Goal: Task Accomplishment & Management: Complete application form

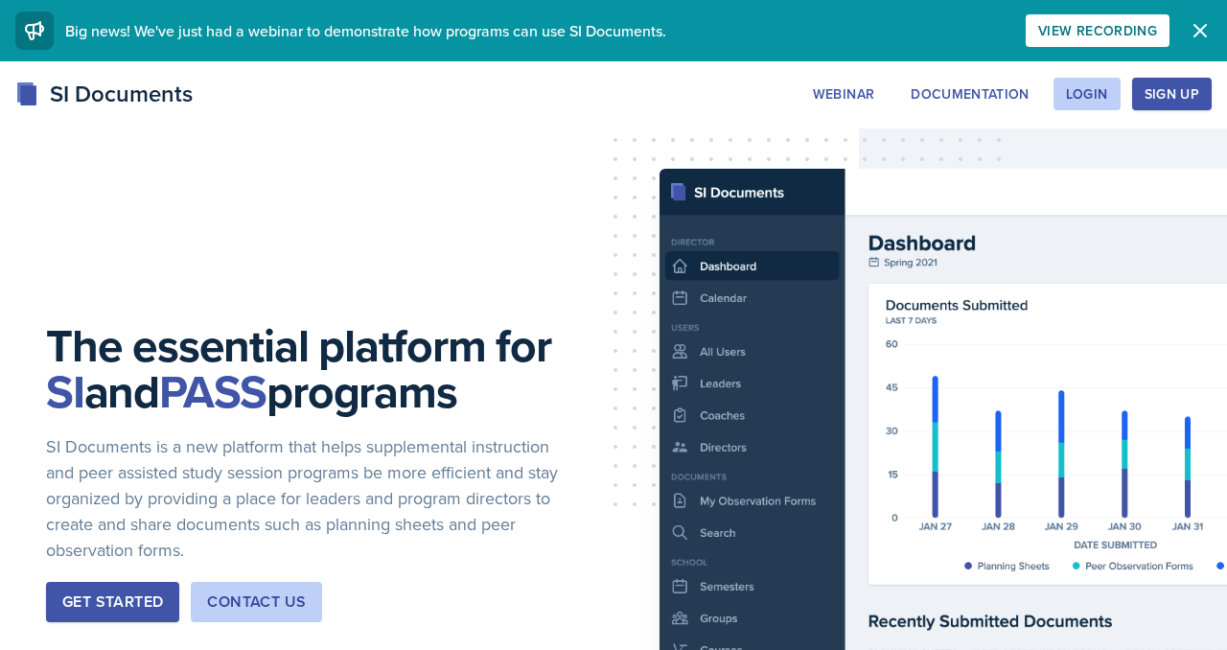
click at [1147, 102] on div "Sign Up" at bounding box center [1172, 93] width 55 height 15
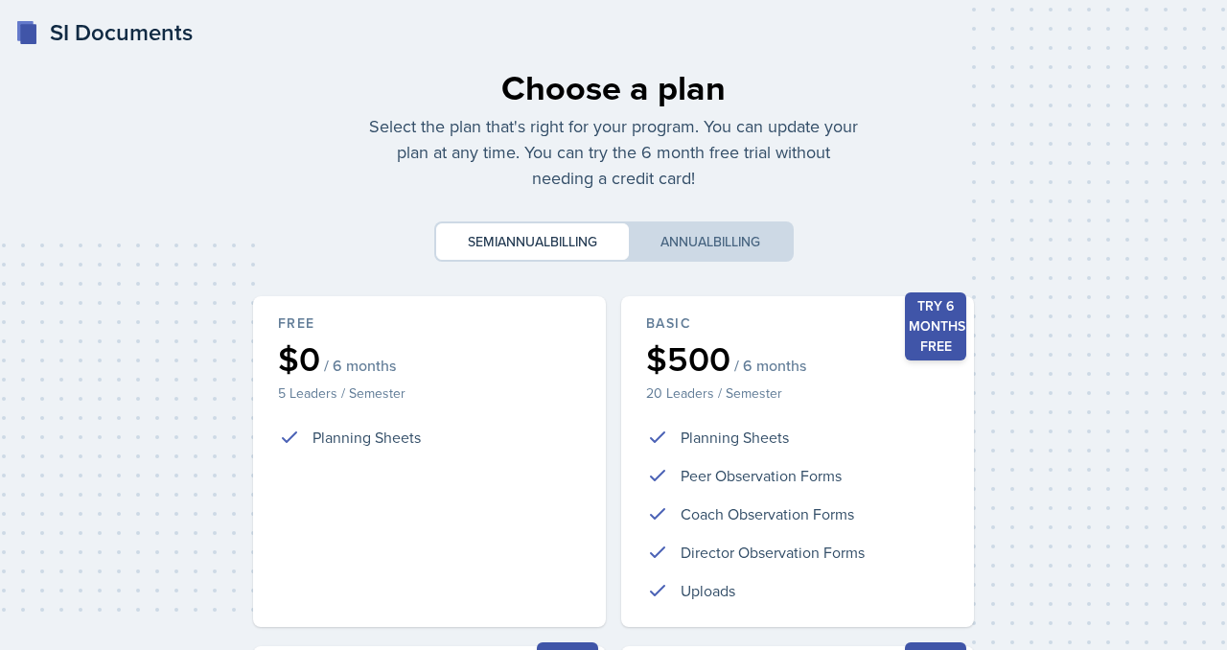
click at [82, 35] on div "SI Documents" at bounding box center [103, 32] width 177 height 35
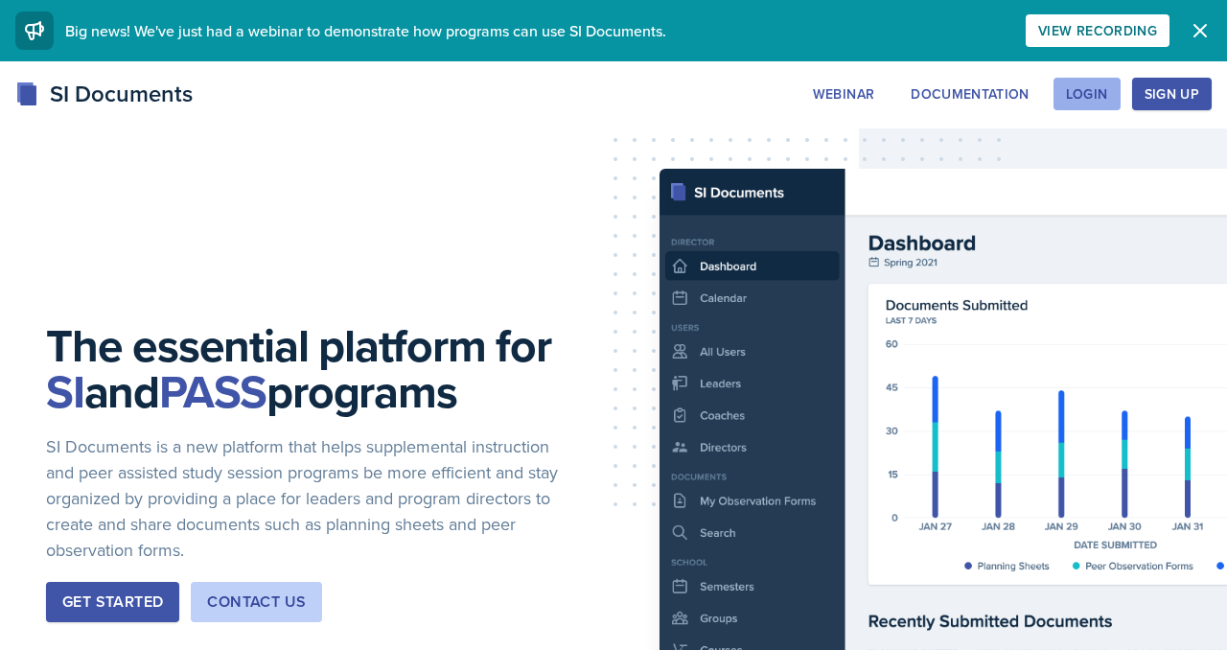
click at [1066, 102] on div "Login" at bounding box center [1087, 93] width 42 height 15
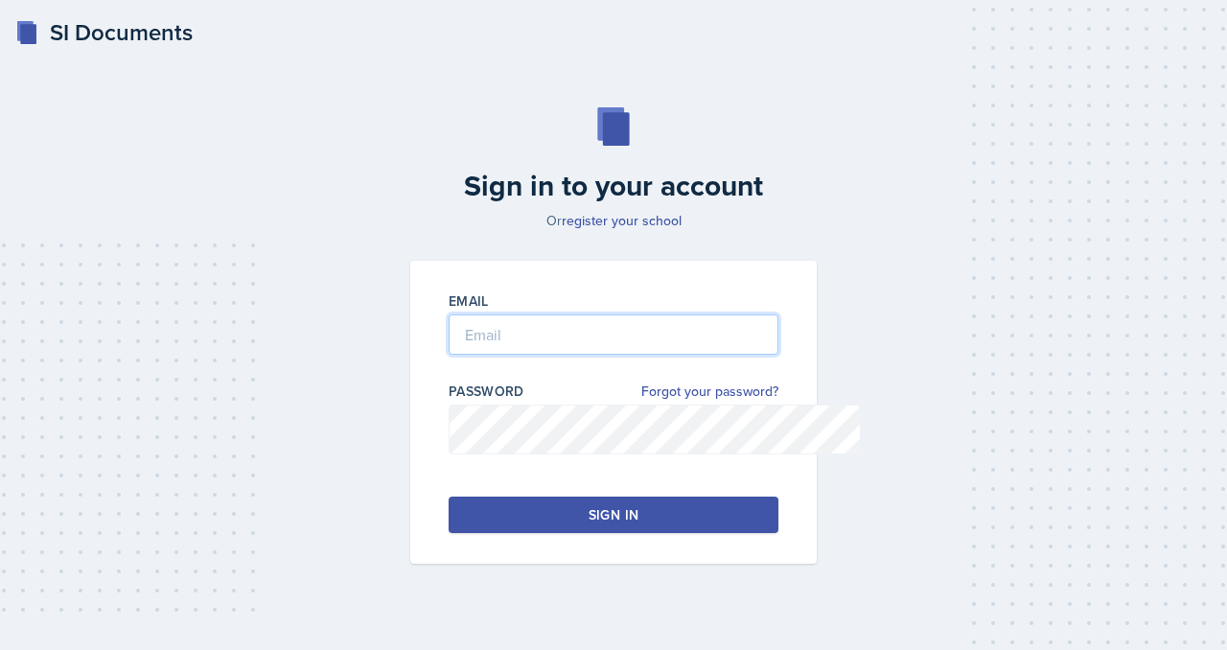
type input "[EMAIL_ADDRESS][DOMAIN_NAME]"
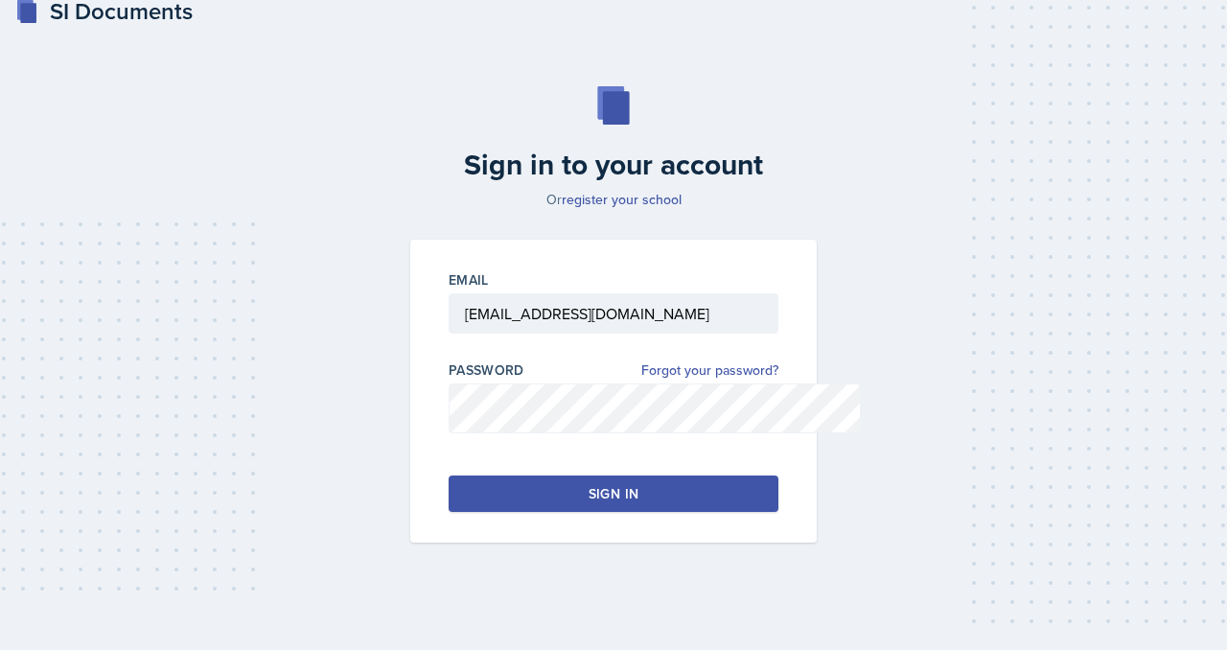
scroll to position [137, 0]
click at [592, 495] on div "Sign in" at bounding box center [614, 493] width 50 height 19
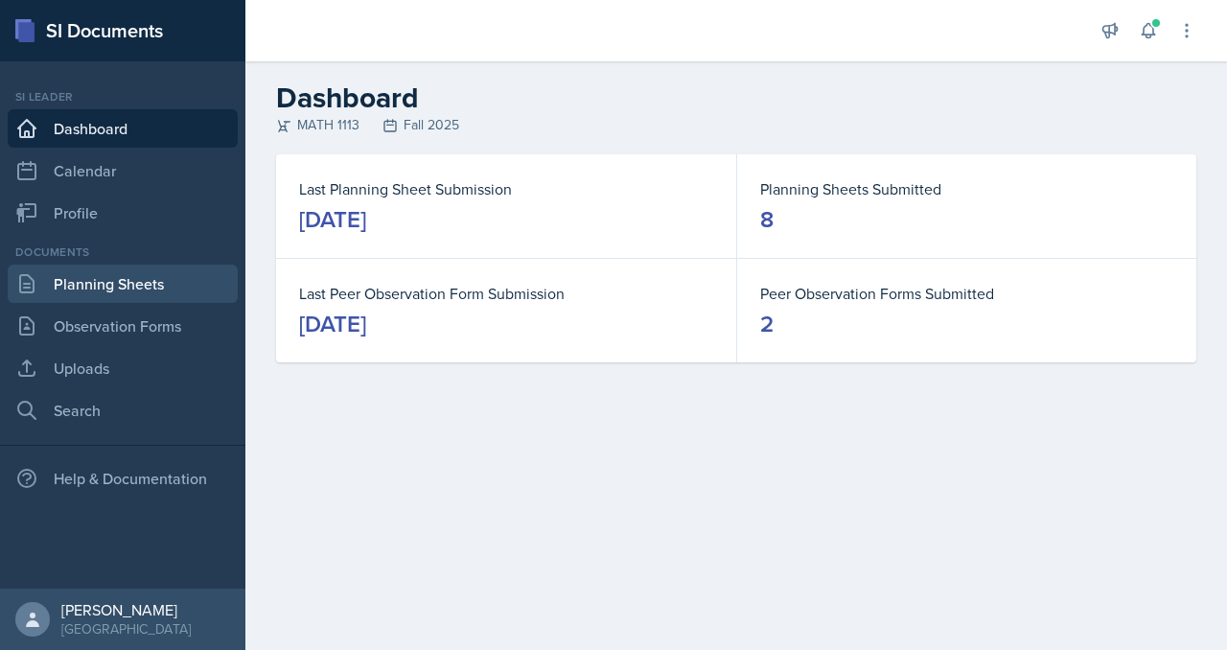
click at [190, 303] on link "Planning Sheets" at bounding box center [123, 284] width 230 height 38
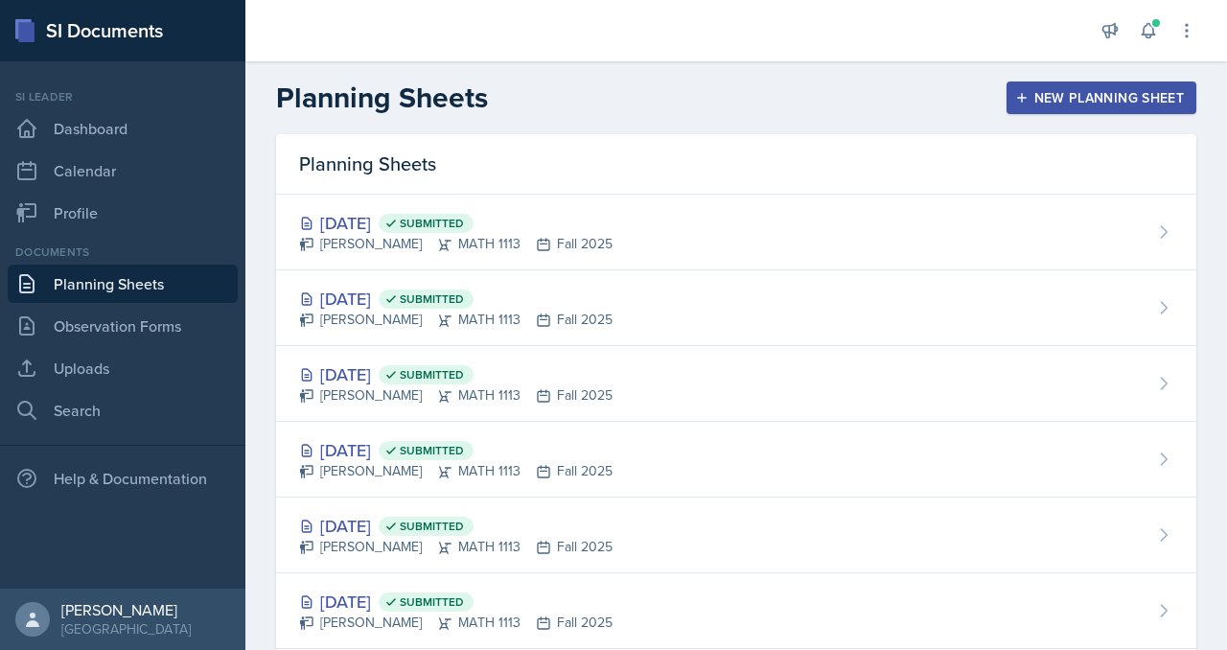
click at [1019, 105] on div "New Planning Sheet" at bounding box center [1101, 97] width 165 height 15
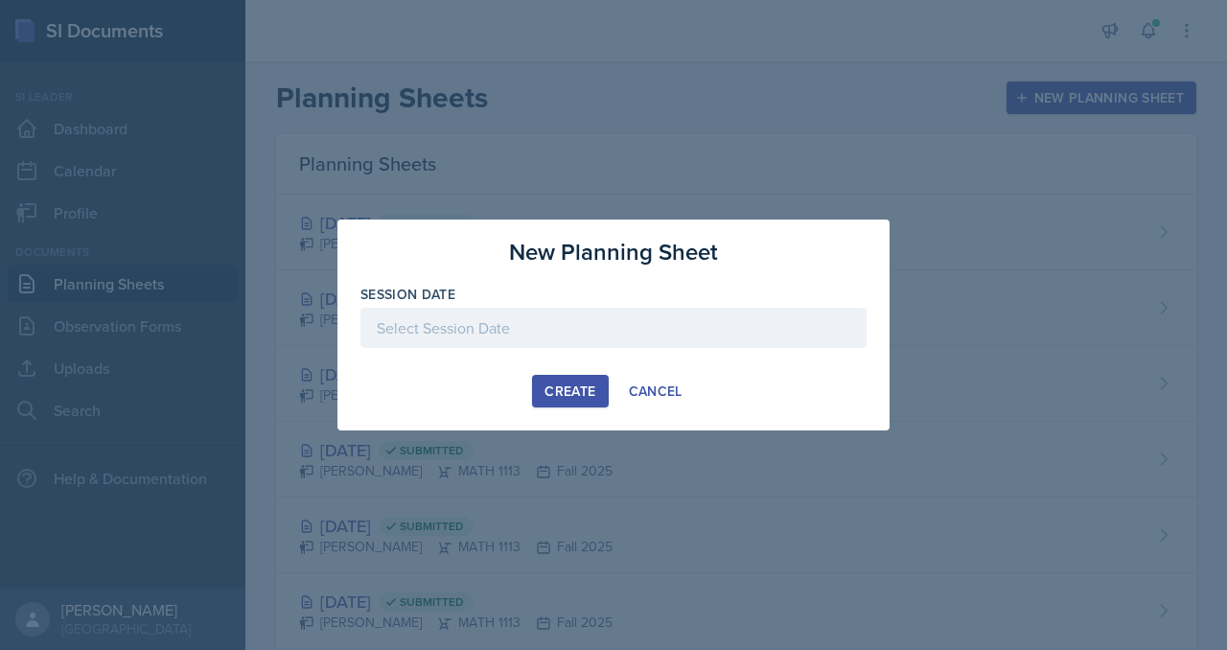
click at [619, 342] on div at bounding box center [614, 328] width 506 height 40
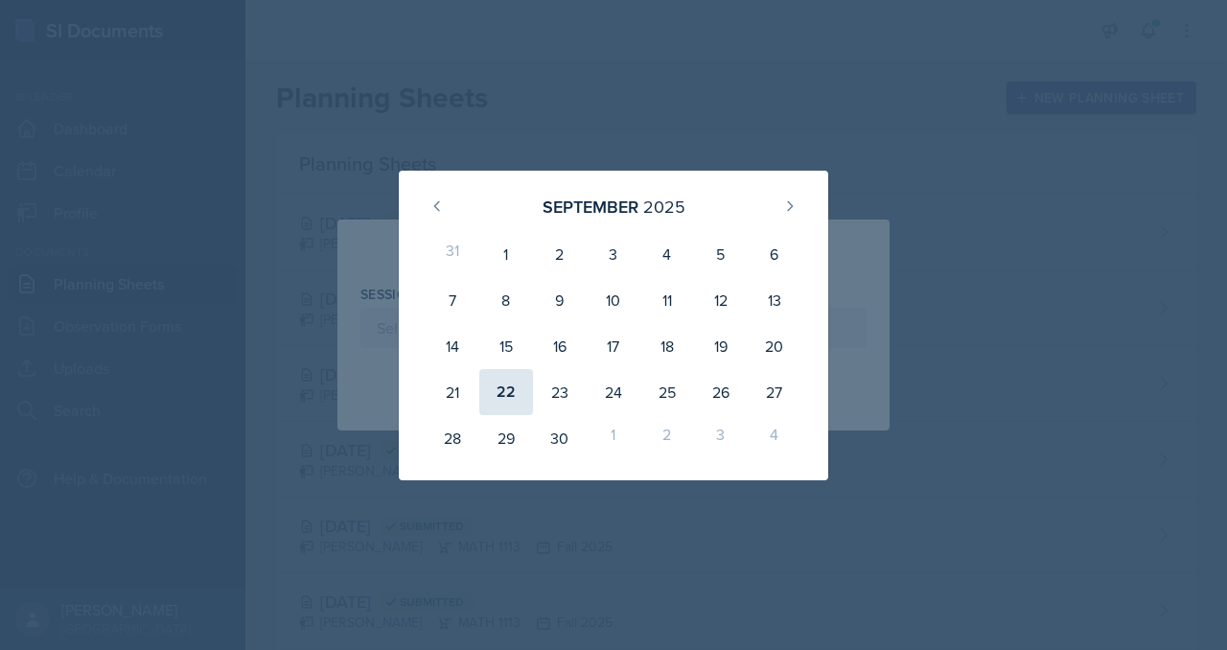
click at [479, 406] on div "22" at bounding box center [506, 392] width 54 height 46
type input "[DATE]"
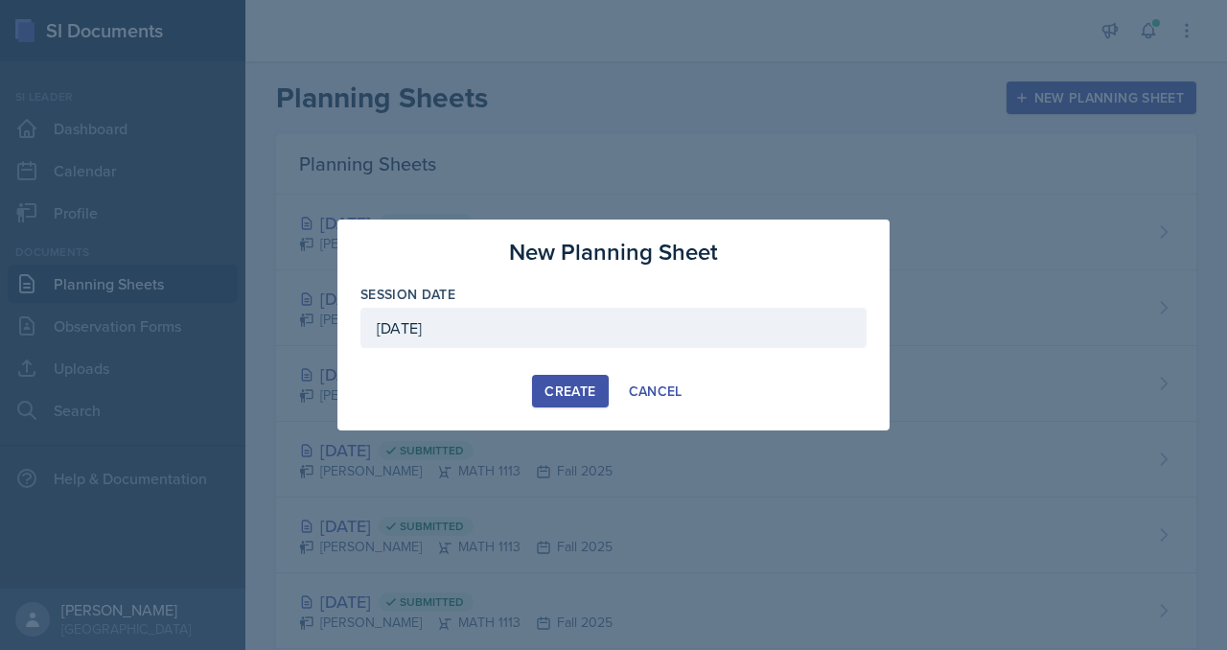
click at [545, 399] on div "Create" at bounding box center [570, 391] width 51 height 15
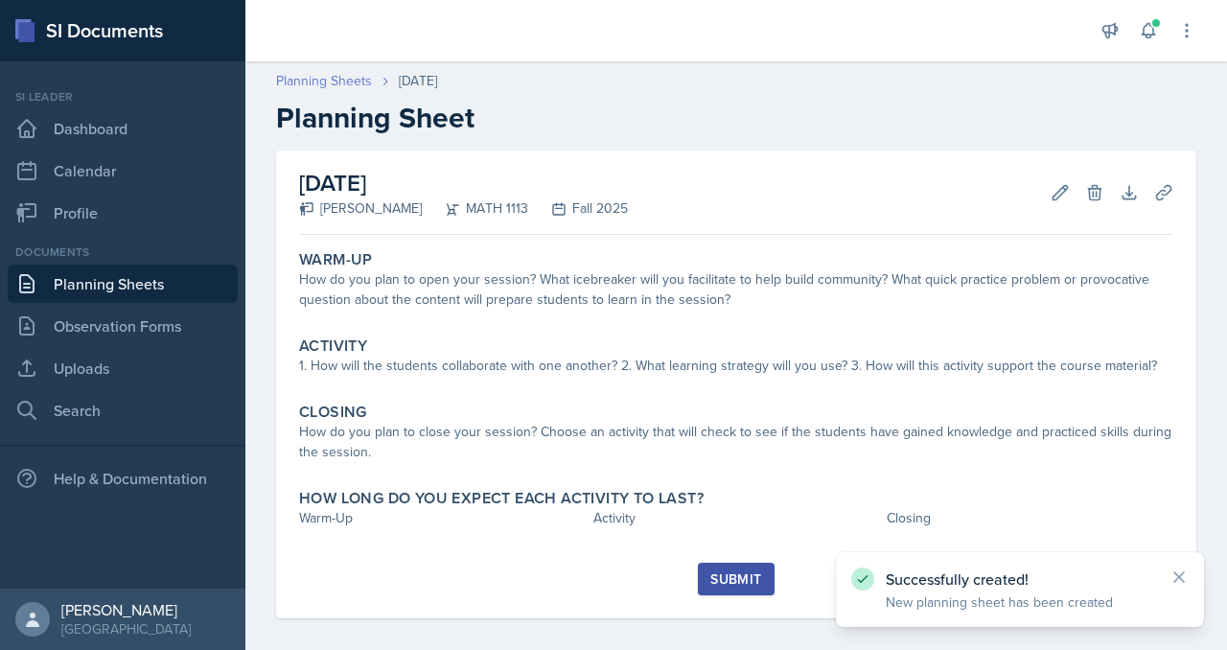
click at [372, 91] on link "Planning Sheets" at bounding box center [324, 81] width 96 height 20
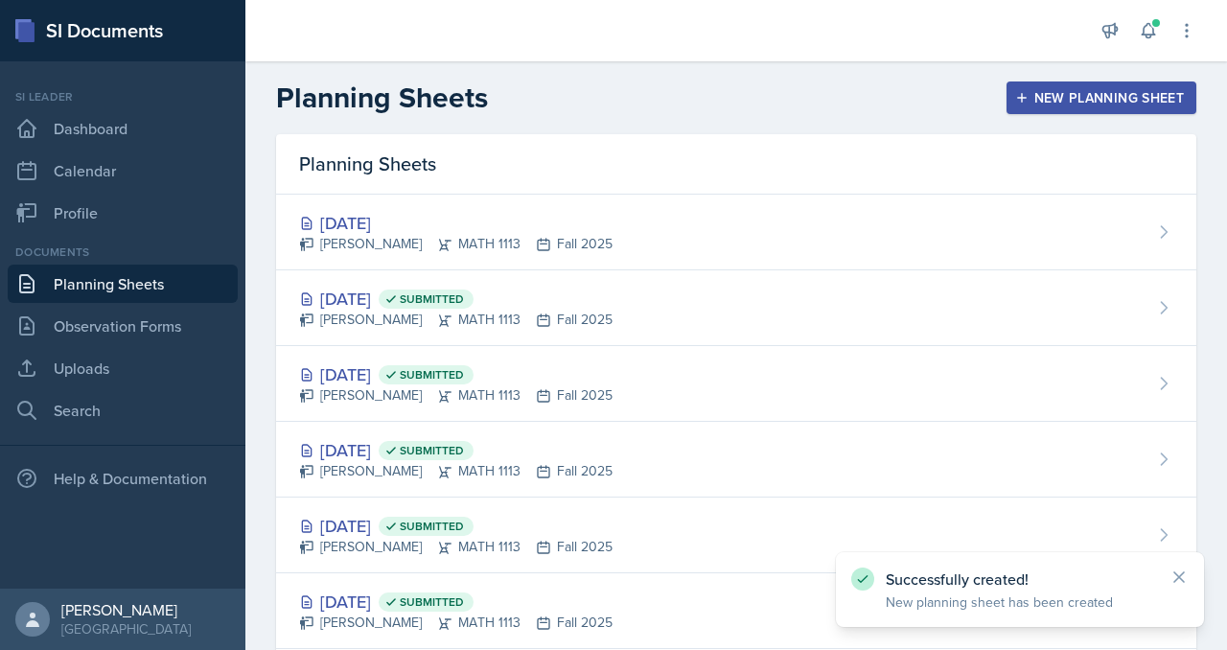
click at [1019, 105] on div "New Planning Sheet" at bounding box center [1101, 97] width 165 height 15
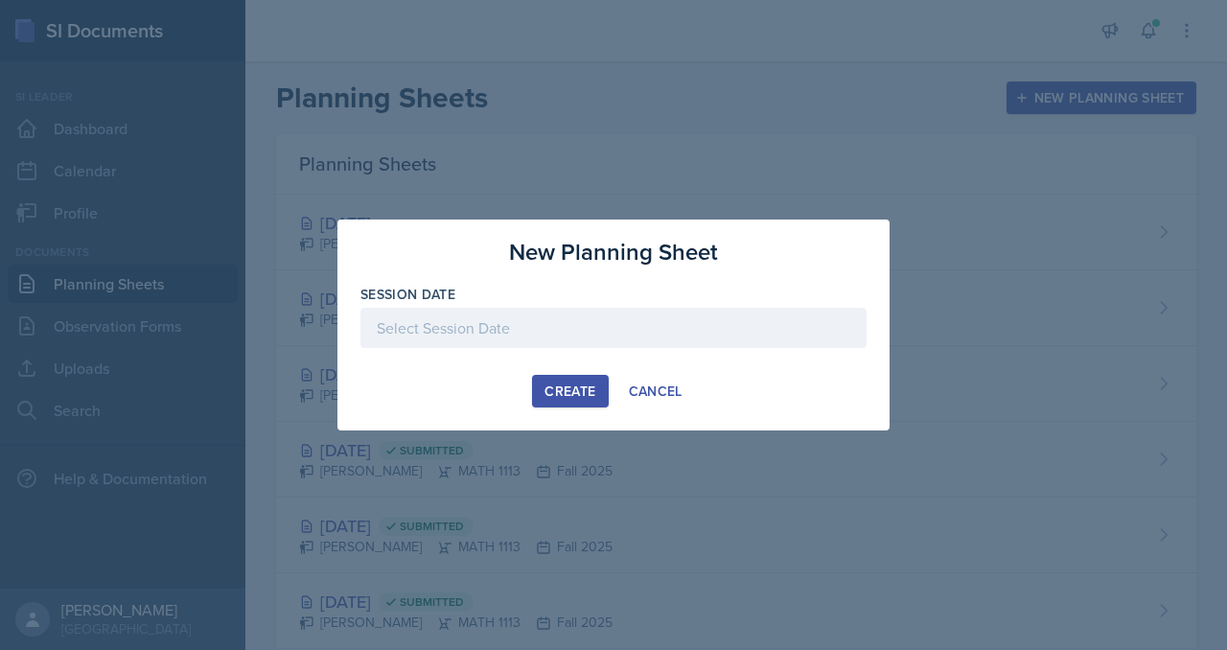
click at [624, 321] on div at bounding box center [614, 328] width 506 height 40
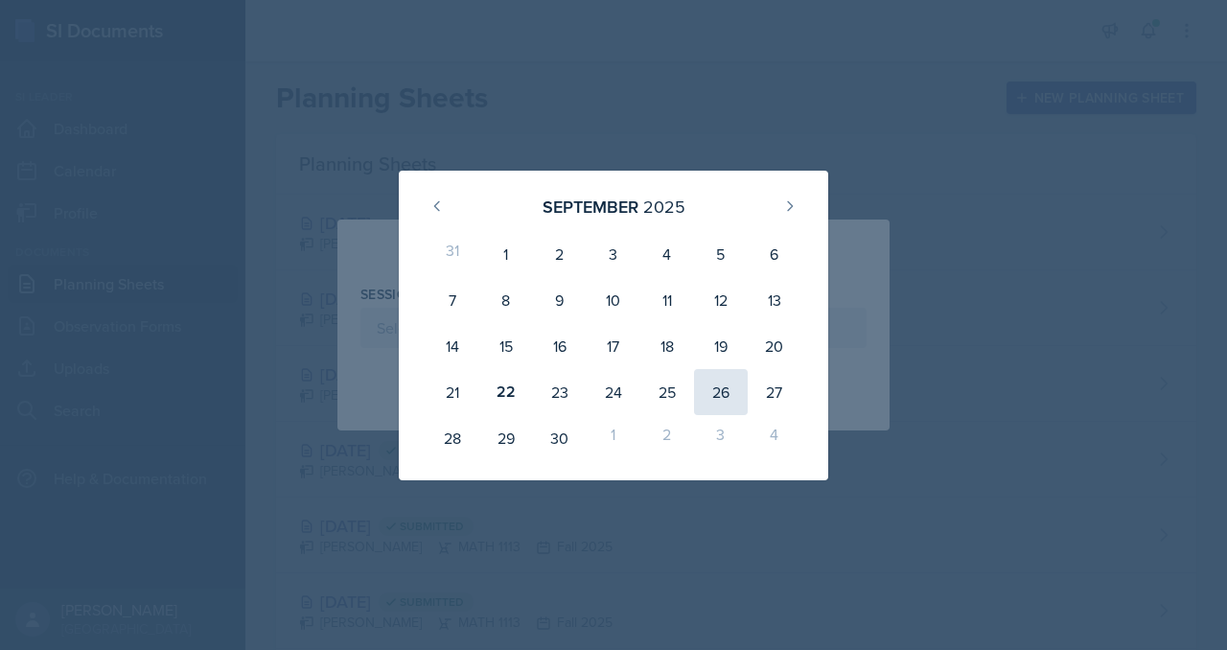
click at [740, 405] on div "26" at bounding box center [721, 392] width 54 height 46
type input "[DATE]"
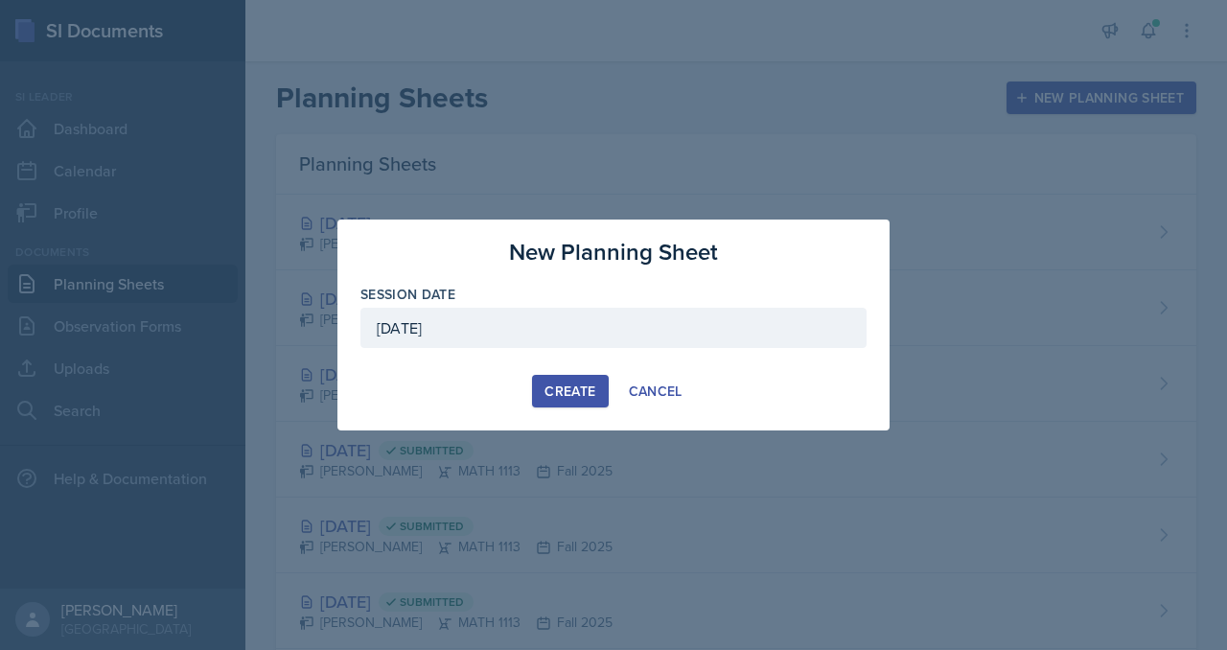
click at [563, 399] on div "Create" at bounding box center [570, 391] width 51 height 15
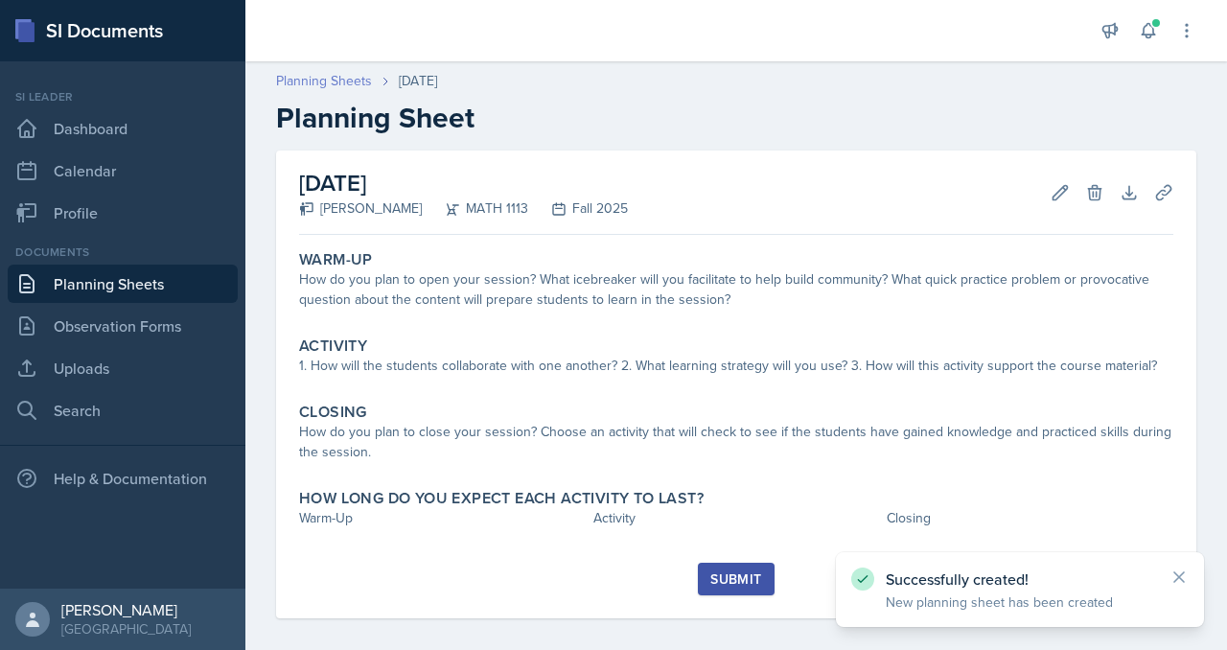
click at [372, 91] on link "Planning Sheets" at bounding box center [324, 81] width 96 height 20
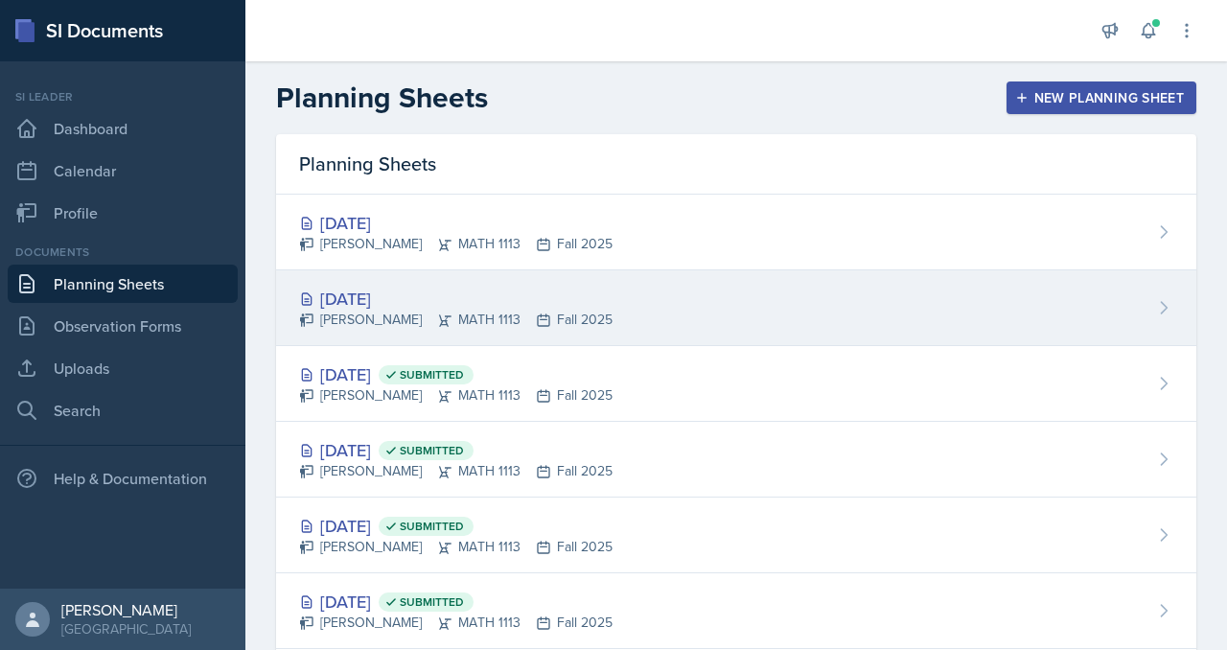
click at [493, 312] on div "[DATE]" at bounding box center [456, 299] width 314 height 26
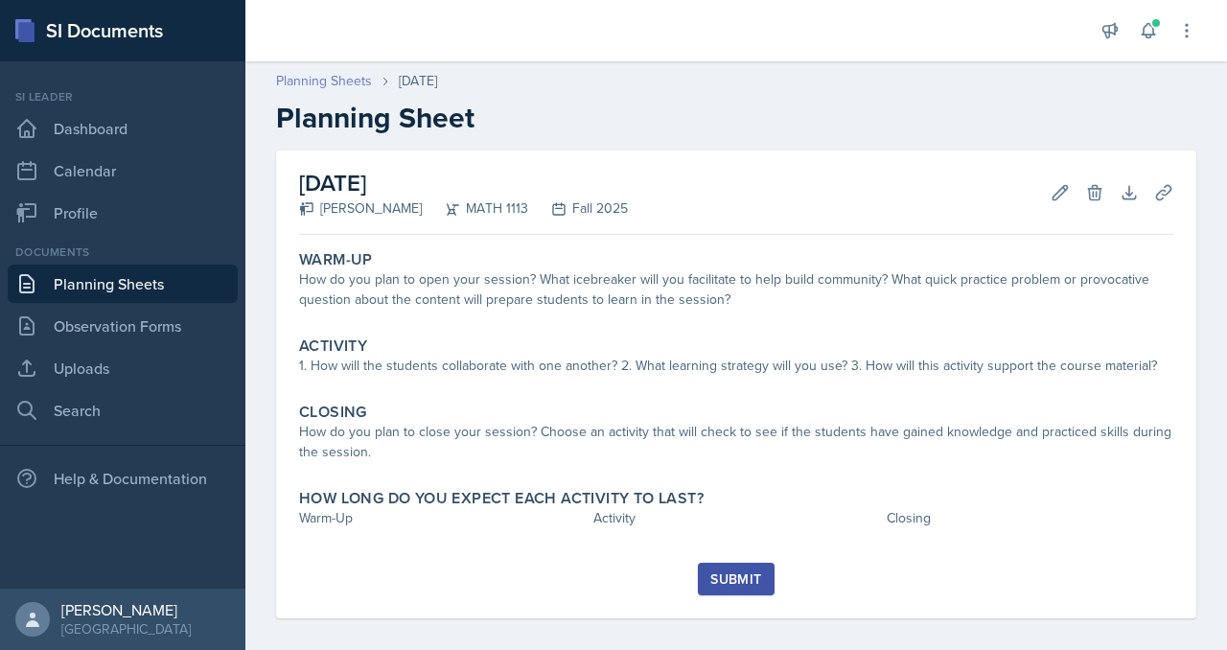
click at [372, 91] on link "Planning Sheets" at bounding box center [324, 81] width 96 height 20
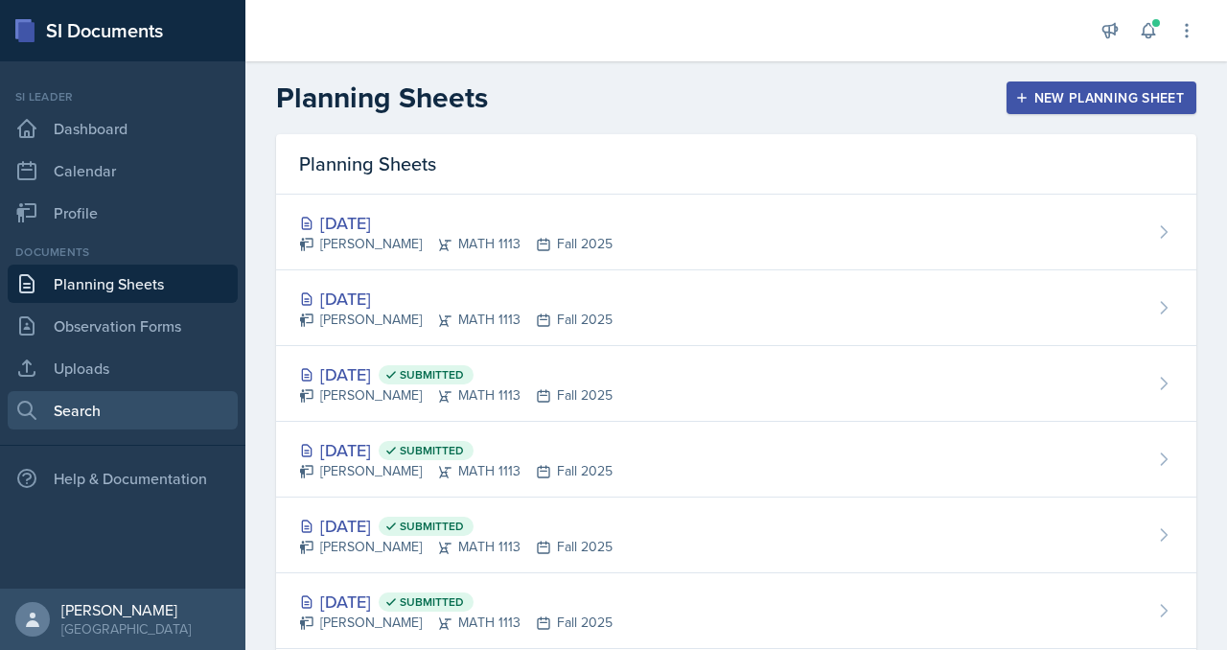
click at [91, 430] on link "Search" at bounding box center [123, 410] width 230 height 38
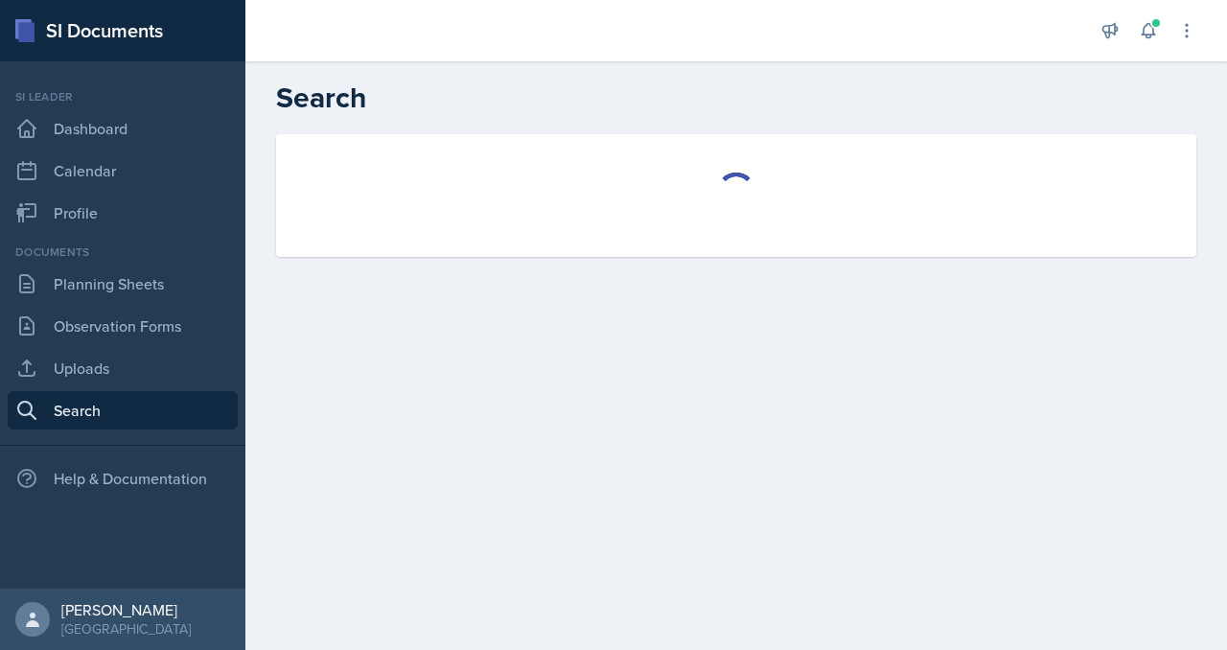
select select "all"
select select "1"
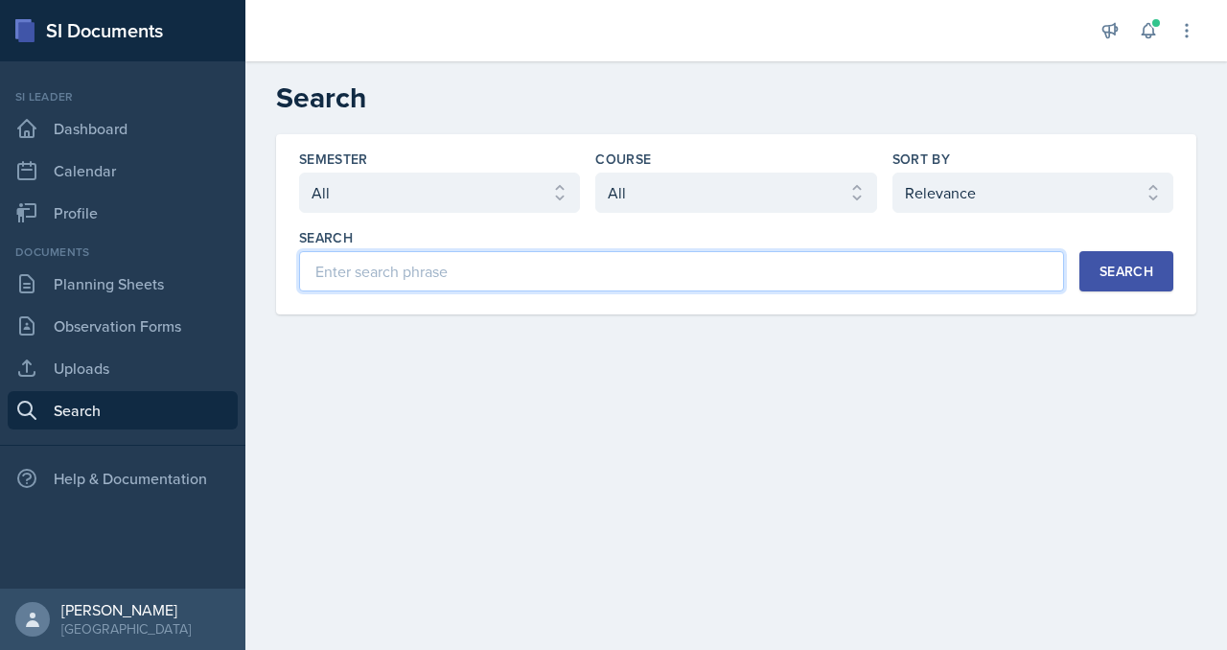
click at [486, 292] on input at bounding box center [681, 271] width 765 height 40
type input "m"
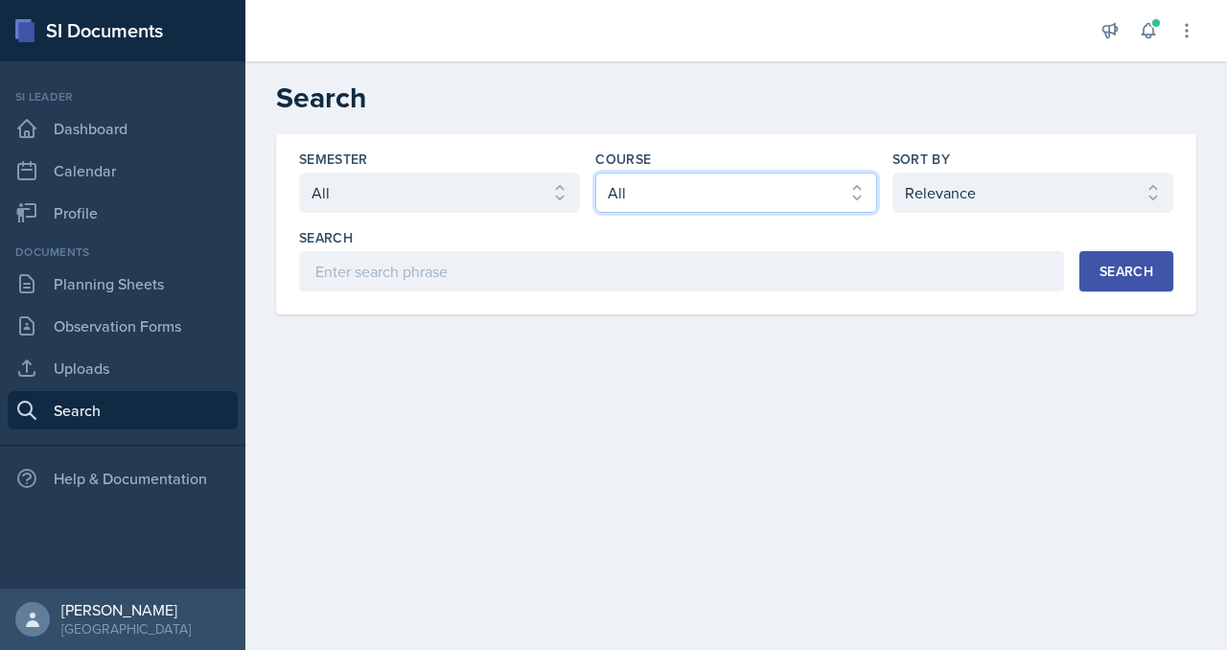
click at [785, 213] on select "Select course All ACCT 2101 ACCT 2102 ACCT 4050 ANTH 1102 ANTH 3301 ARCH 1000 A…" at bounding box center [735, 193] width 281 height 40
select select "3c4b3565-585b-46e2-bb66-4719410f632f"
click at [642, 213] on select "Select course All ACCT 2101 ACCT 2102 ACCT 4050 ANTH 1102 ANTH 3301 ARCH 1000 A…" at bounding box center [735, 193] width 281 height 40
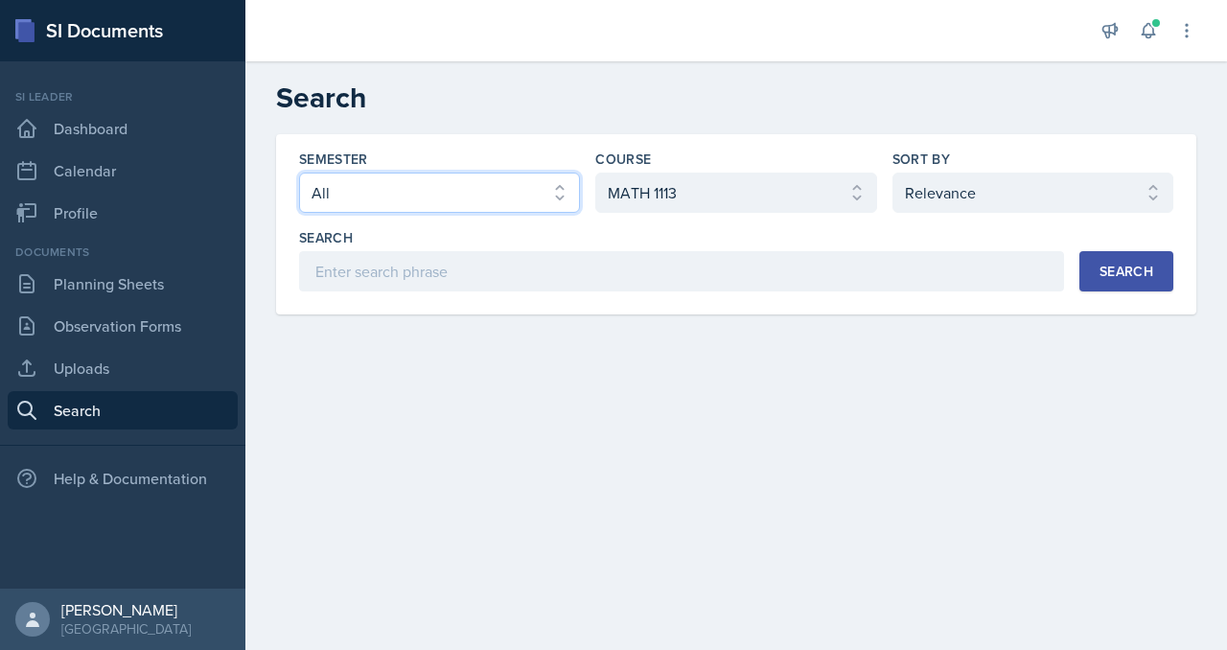
click at [580, 213] on select "Select semester All Fall 2025 Summer 2025 Spring 2025 Fall 2024 Summer 2024 Spr…" at bounding box center [439, 193] width 281 height 40
select select "2bed604d-1099-4043-b1bc-2365e8740244"
click at [374, 213] on select "Select semester All Fall 2025 Summer 2025 Spring 2025 Fall 2024 Summer 2024 Spr…" at bounding box center [439, 193] width 281 height 40
click at [1080, 292] on button "Search" at bounding box center [1127, 271] width 94 height 40
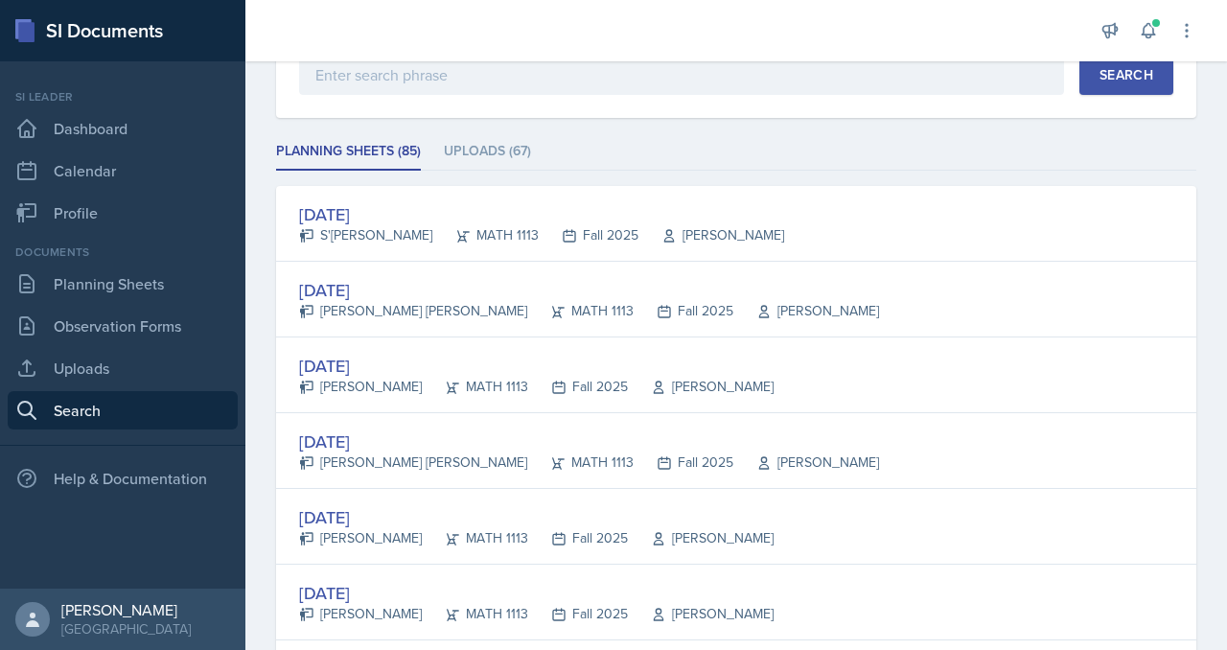
scroll to position [209, 0]
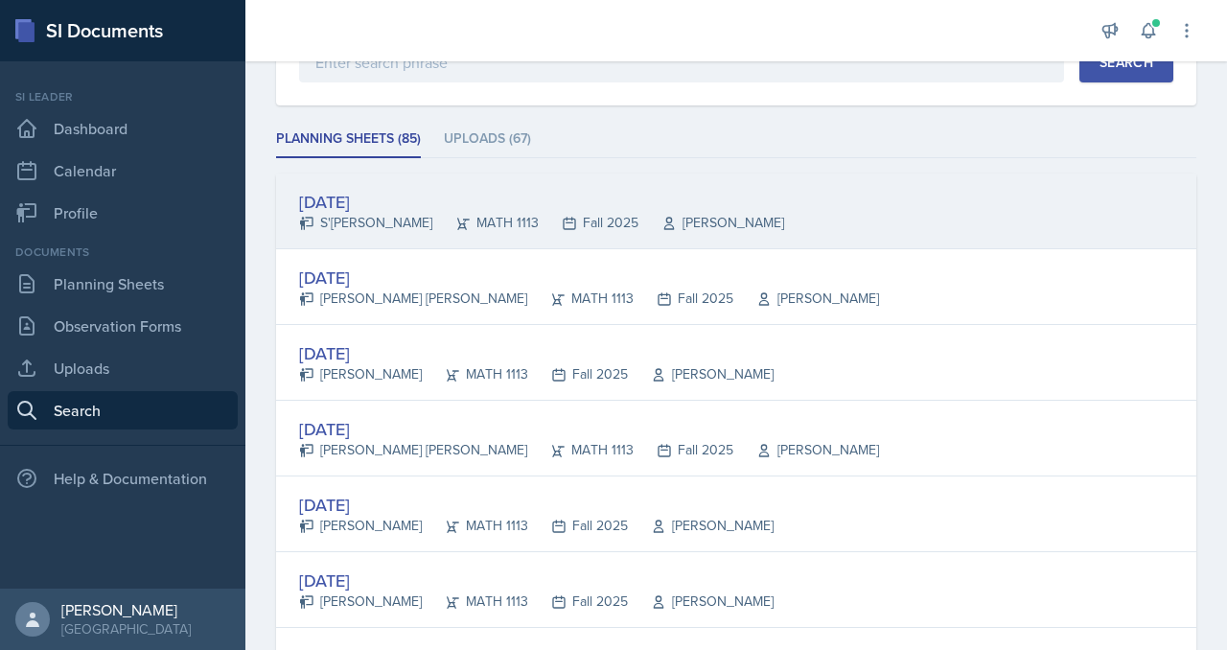
click at [430, 215] on div "[DATE]" at bounding box center [541, 202] width 485 height 26
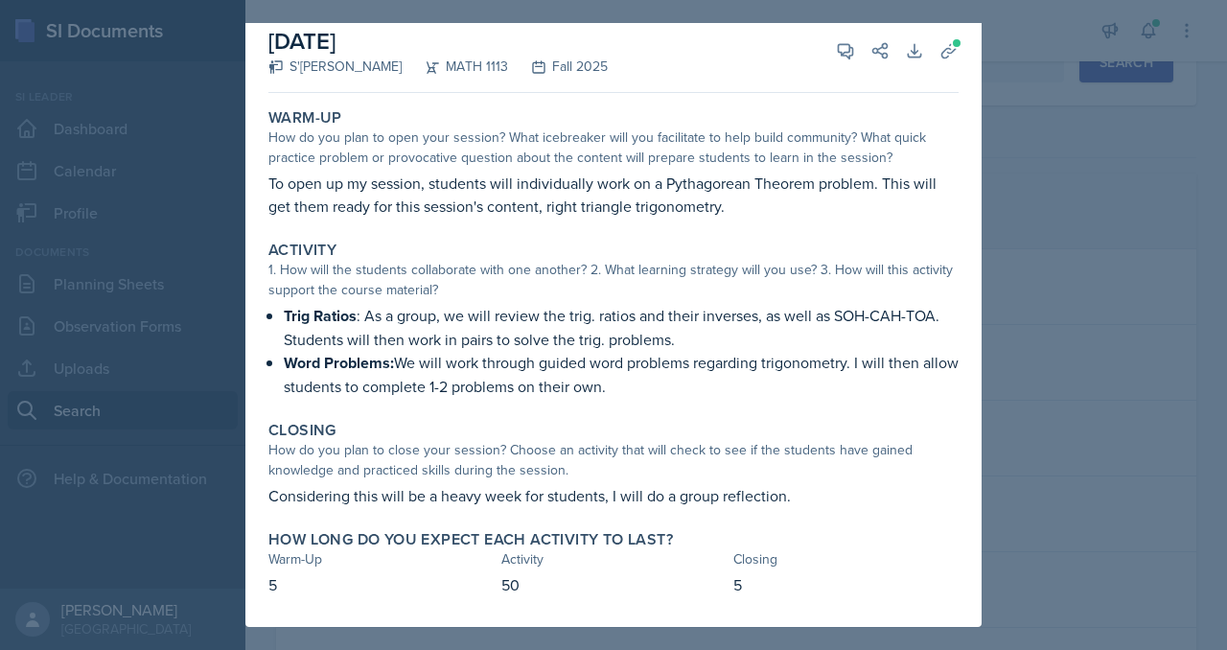
scroll to position [152, 0]
click at [1081, 229] on div at bounding box center [613, 325] width 1227 height 650
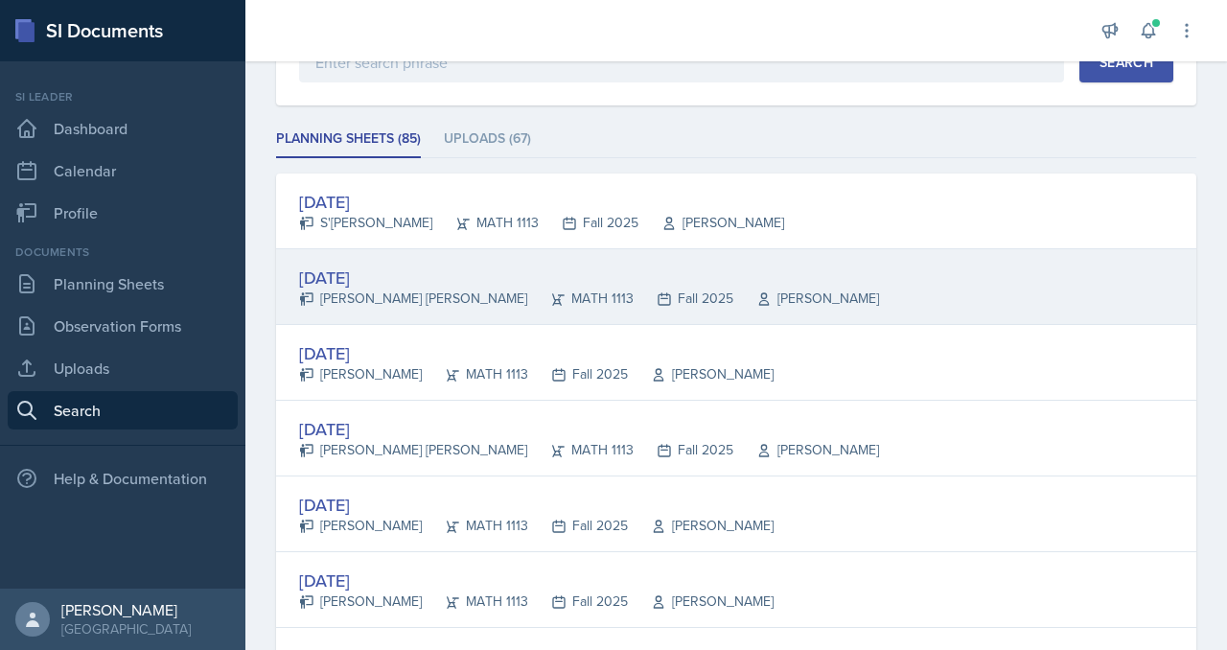
click at [461, 291] on div "[DATE]" at bounding box center [589, 278] width 580 height 26
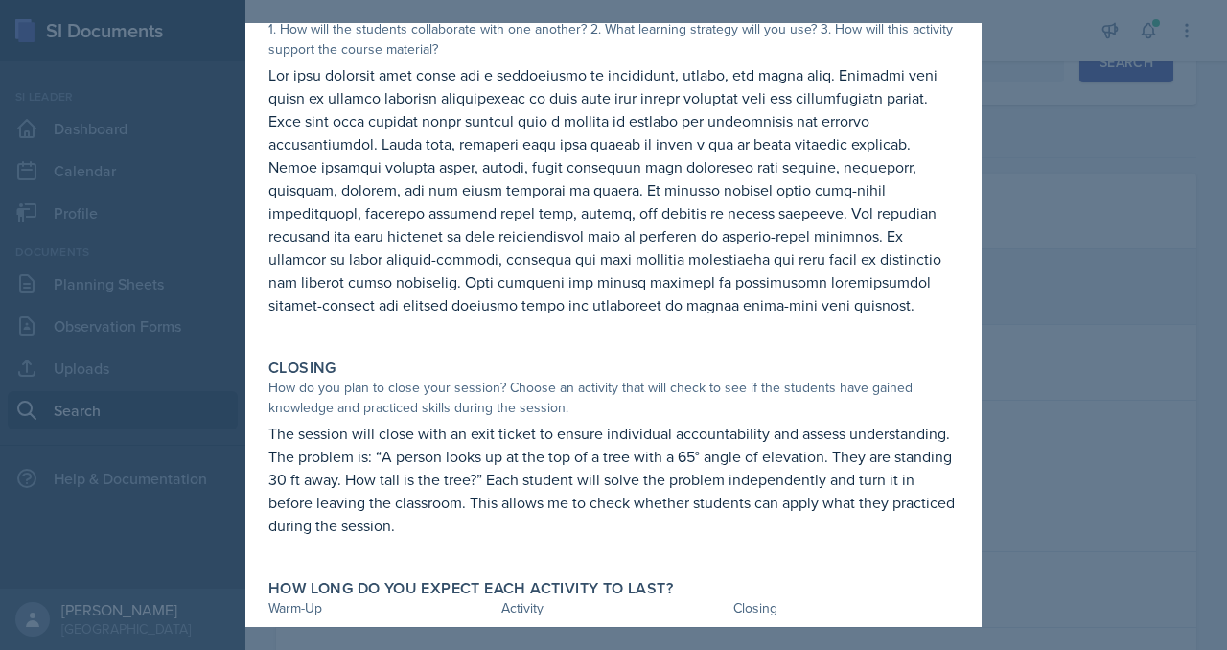
scroll to position [479, 0]
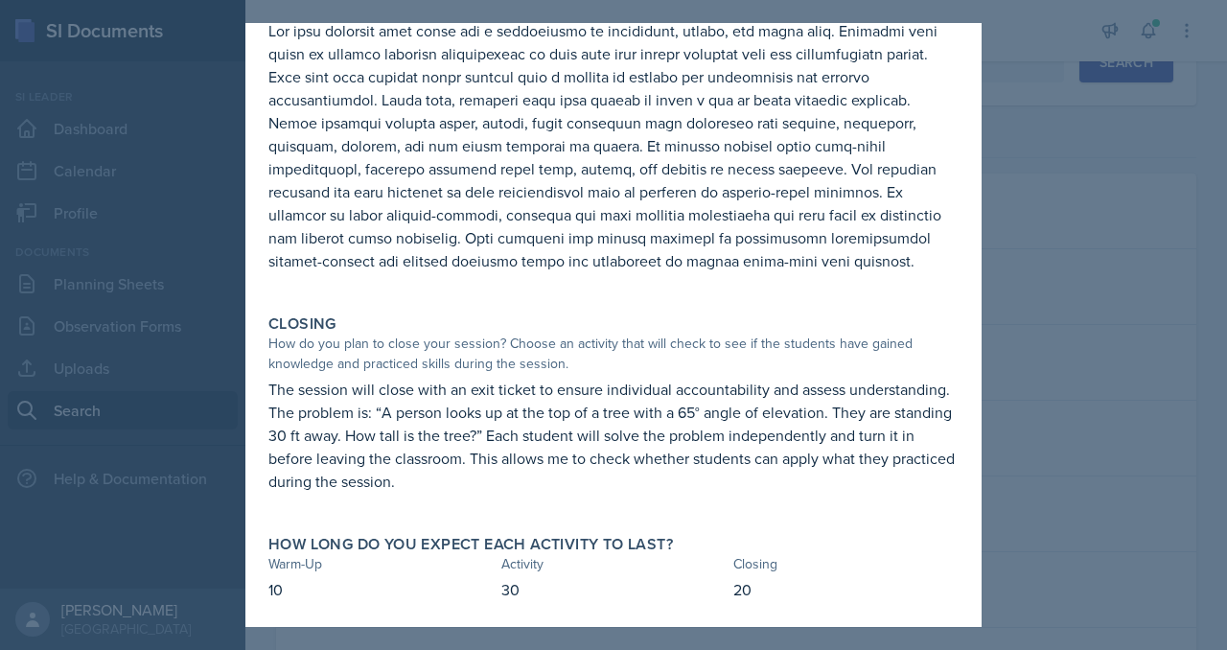
click at [1105, 259] on div at bounding box center [613, 325] width 1227 height 650
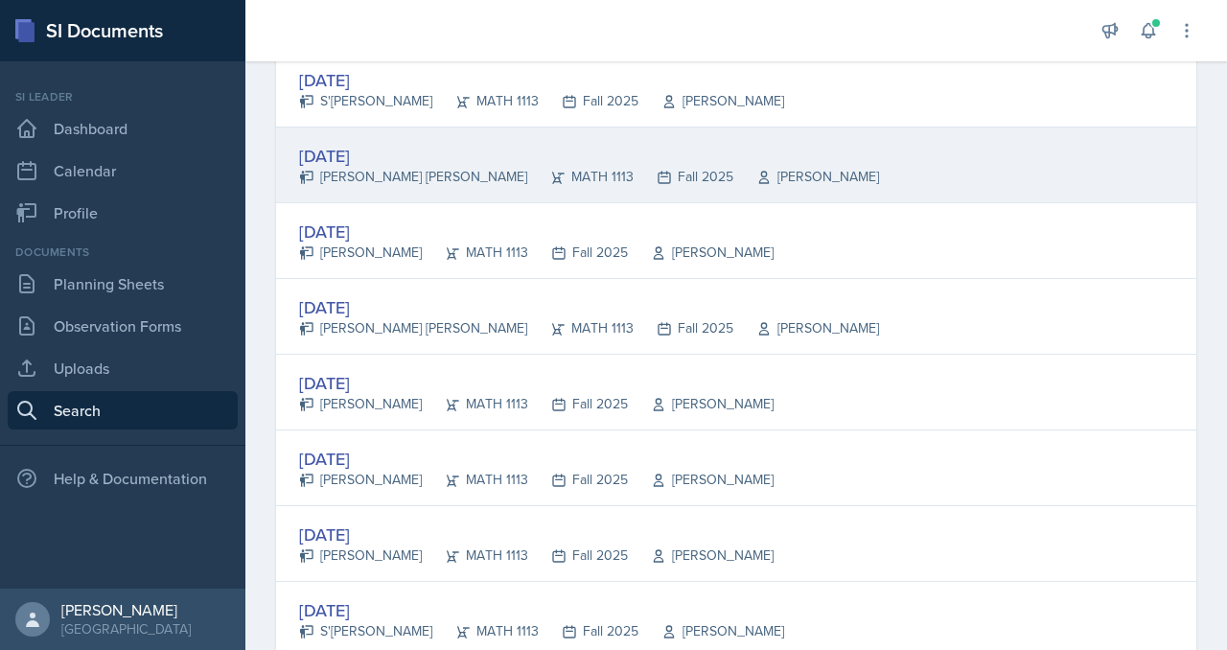
scroll to position [352, 0]
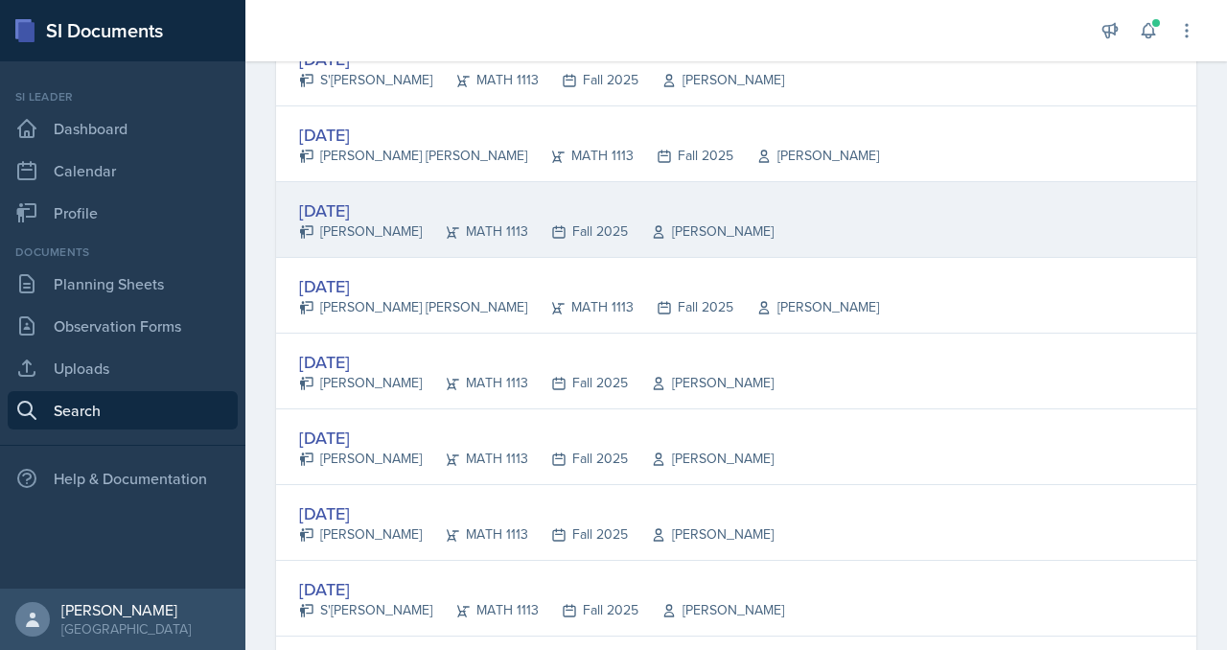
click at [485, 223] on div "[DATE]" at bounding box center [536, 211] width 475 height 26
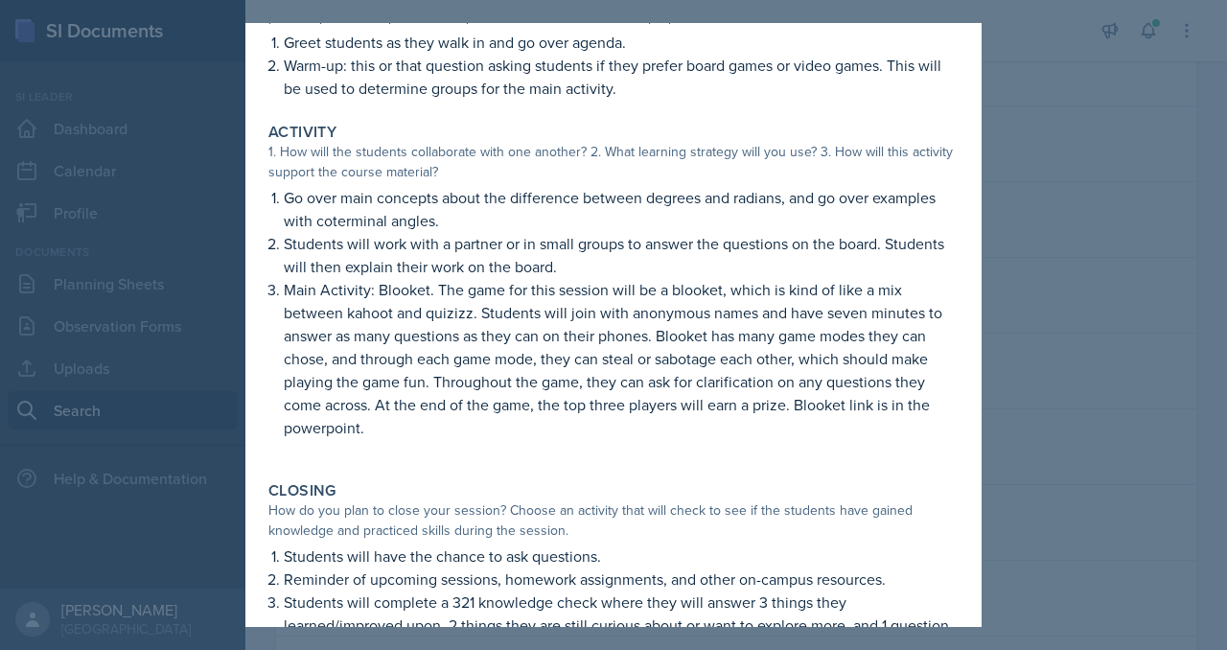
scroll to position [183, 0]
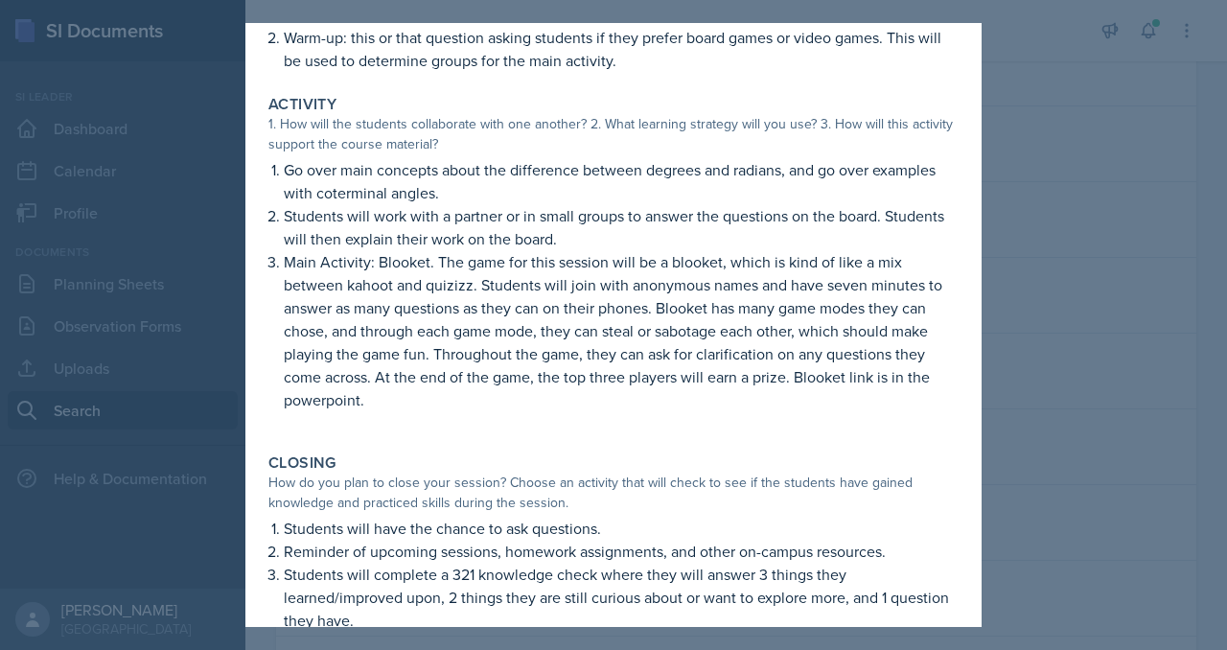
click at [959, 204] on p "Go over main concepts about the difference between degrees and radians, and go …" at bounding box center [621, 181] width 675 height 46
click at [982, 285] on div "[DATE] [PERSON_NAME] MATH 1113 Fall 2025 View Comments Comments [DATE] [PERSON_…" at bounding box center [613, 305] width 736 height 931
click at [1132, 273] on div at bounding box center [613, 325] width 1227 height 650
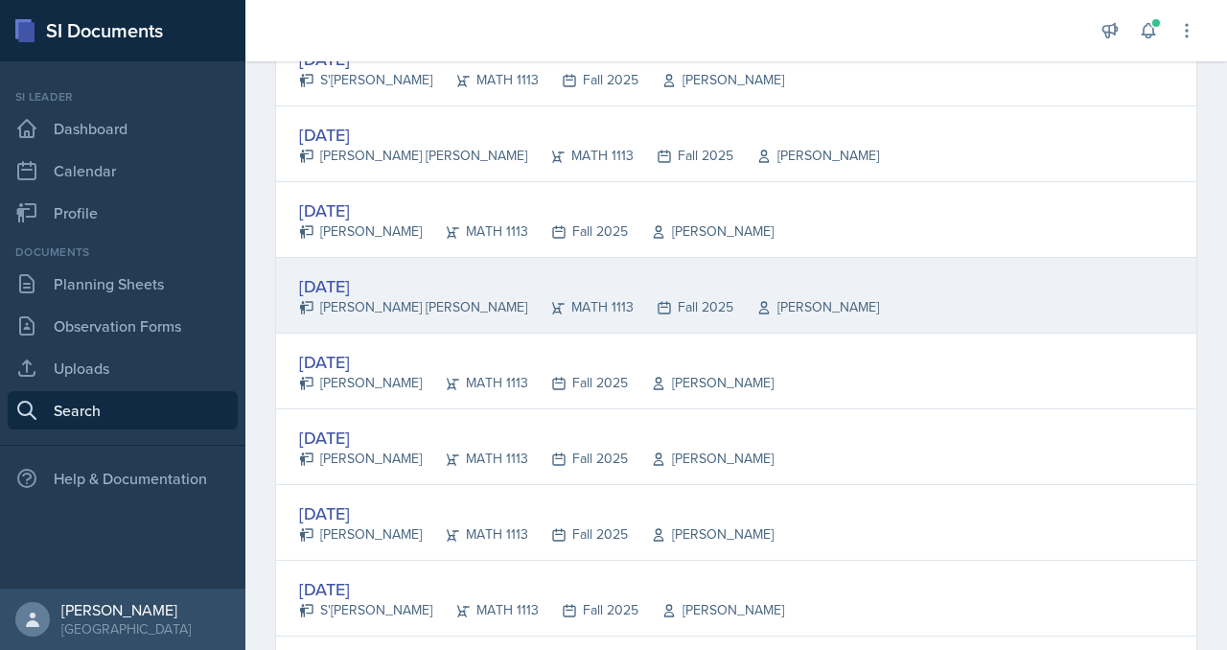
click at [441, 299] on div "[DATE]" at bounding box center [589, 286] width 580 height 26
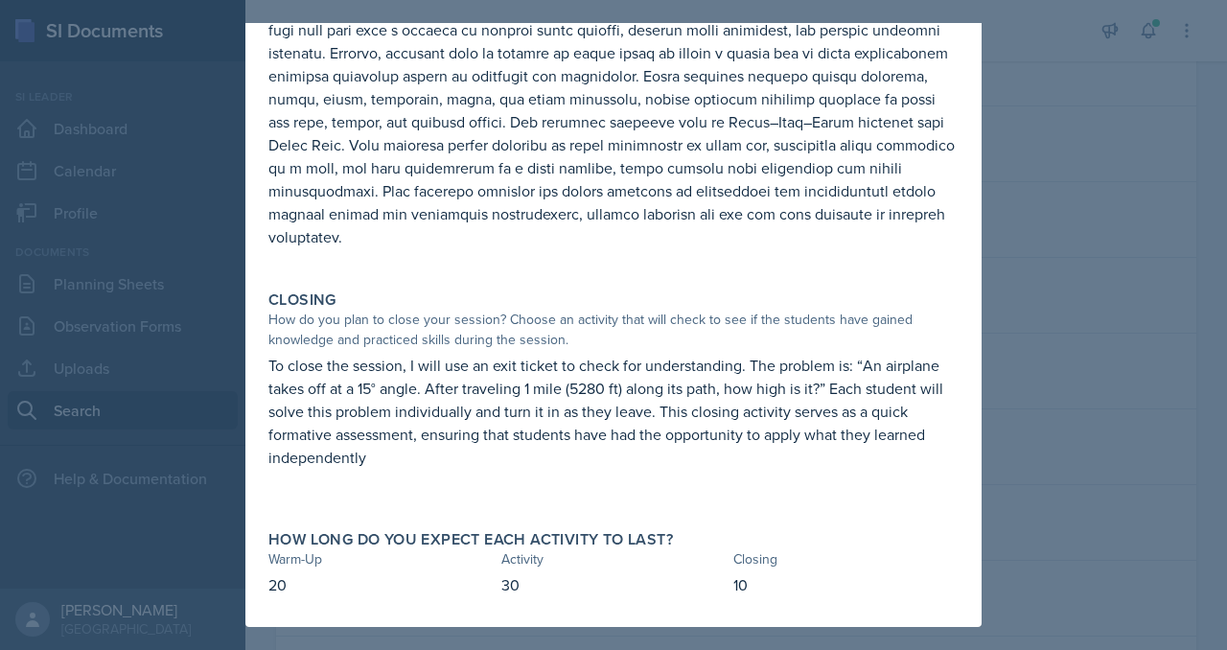
scroll to position [791, 0]
click at [1226, 290] on div at bounding box center [613, 325] width 1227 height 650
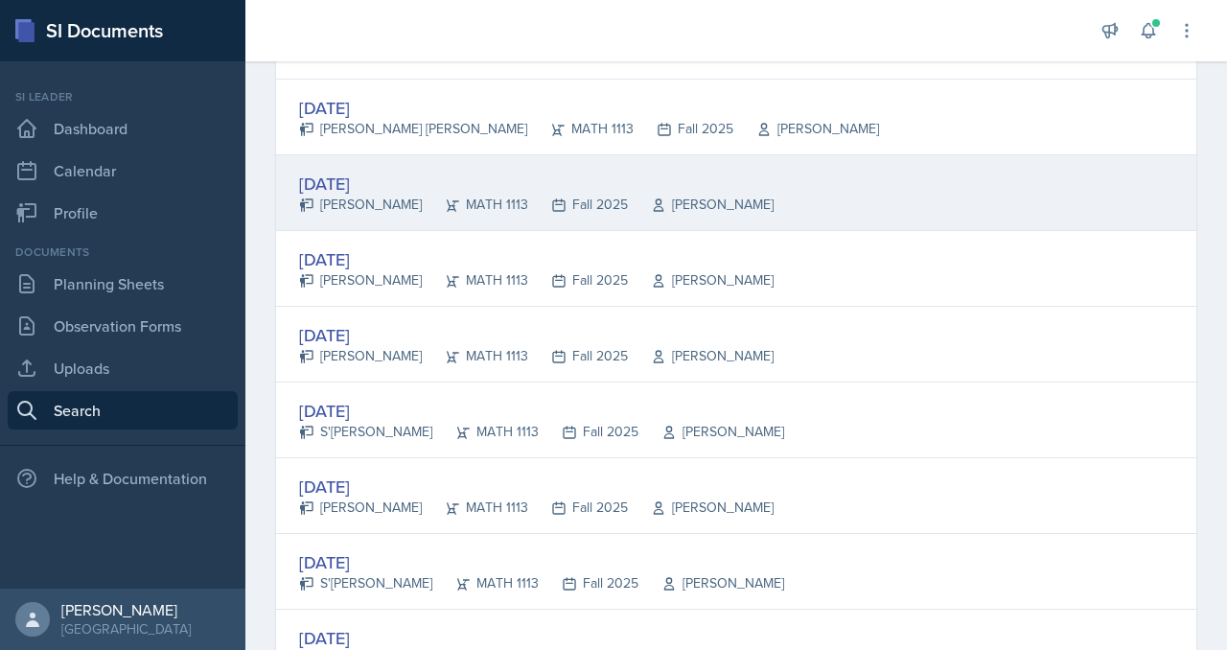
scroll to position [538, 0]
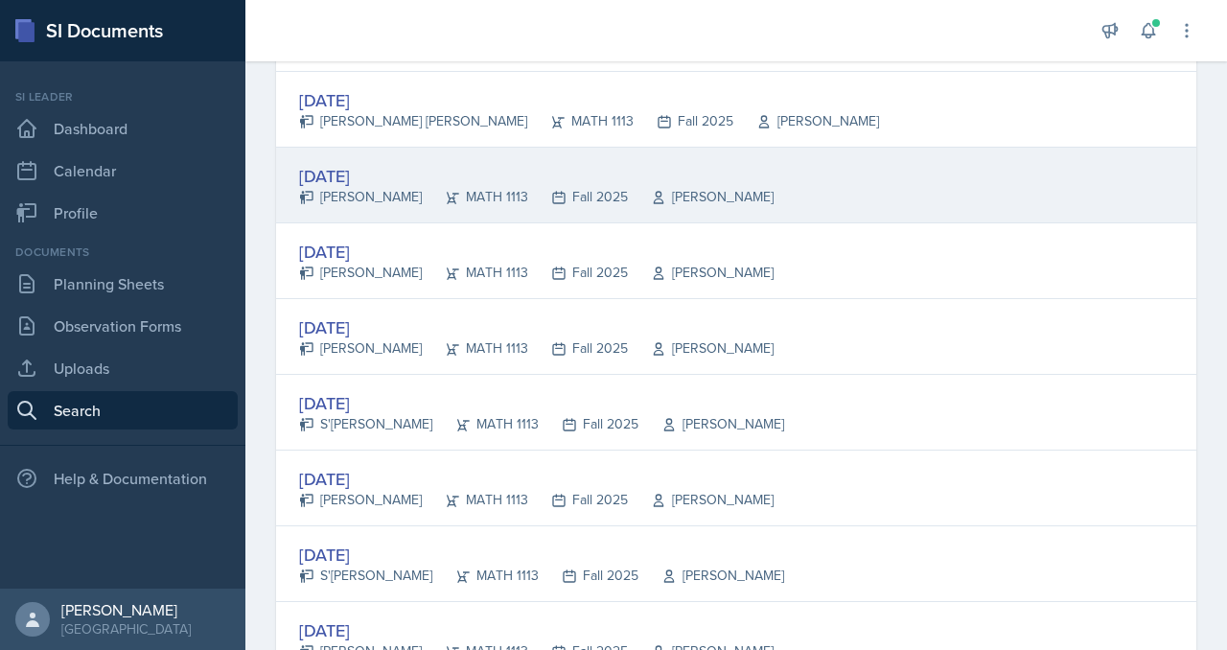
click at [431, 189] on div "[DATE]" at bounding box center [536, 176] width 475 height 26
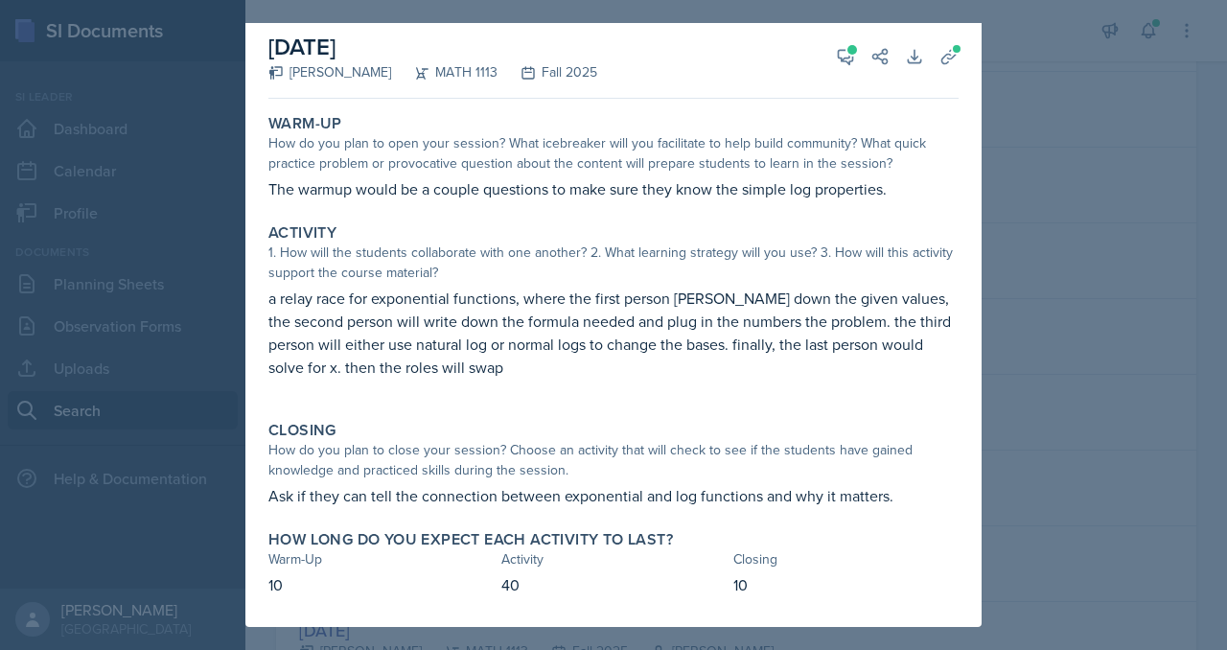
scroll to position [173, 0]
click at [1109, 275] on div at bounding box center [613, 325] width 1227 height 650
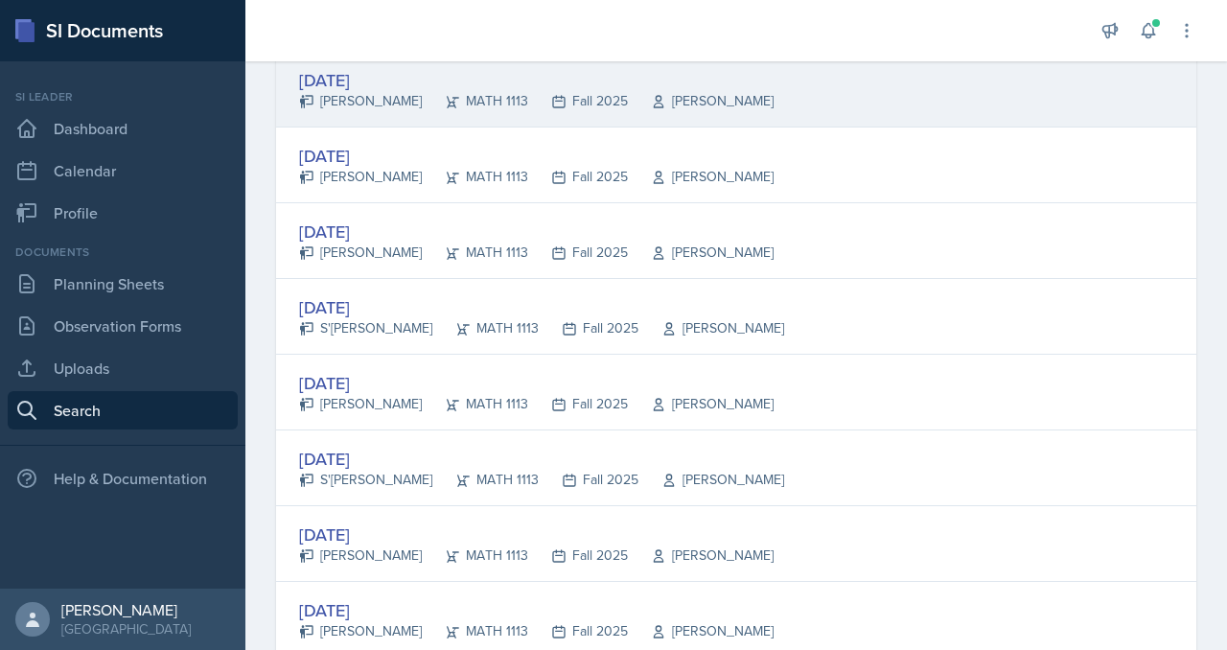
scroll to position [637, 0]
click at [503, 90] on div "[DATE]" at bounding box center [536, 77] width 475 height 26
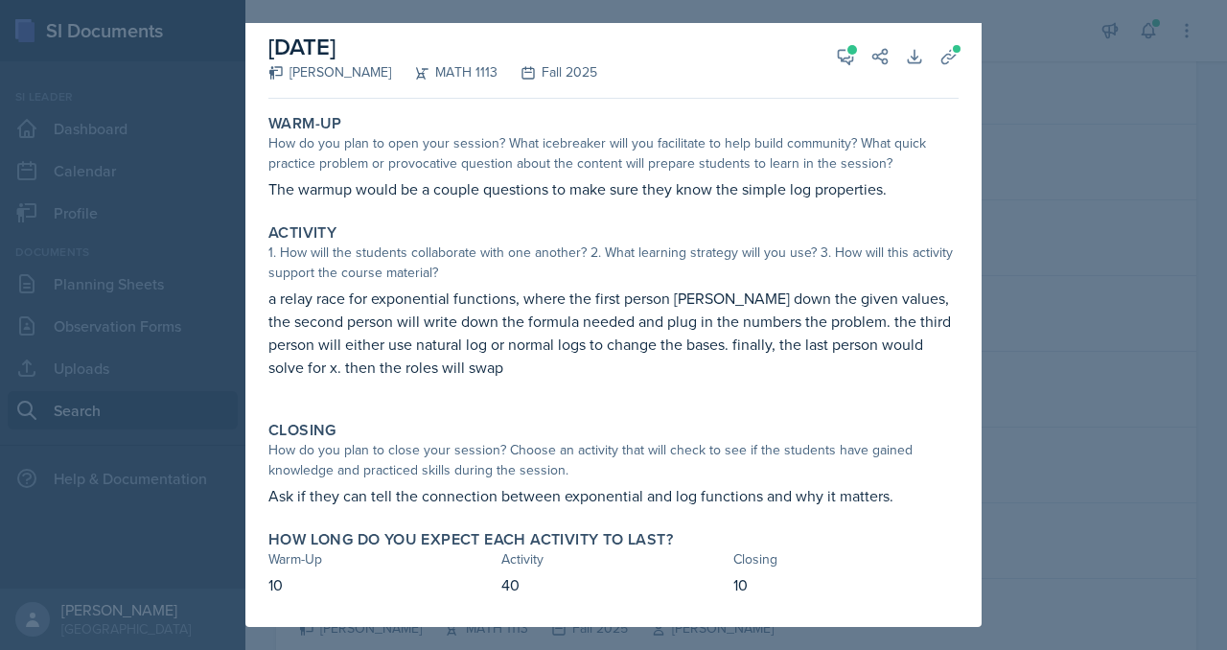
click at [1172, 156] on div at bounding box center [613, 325] width 1227 height 650
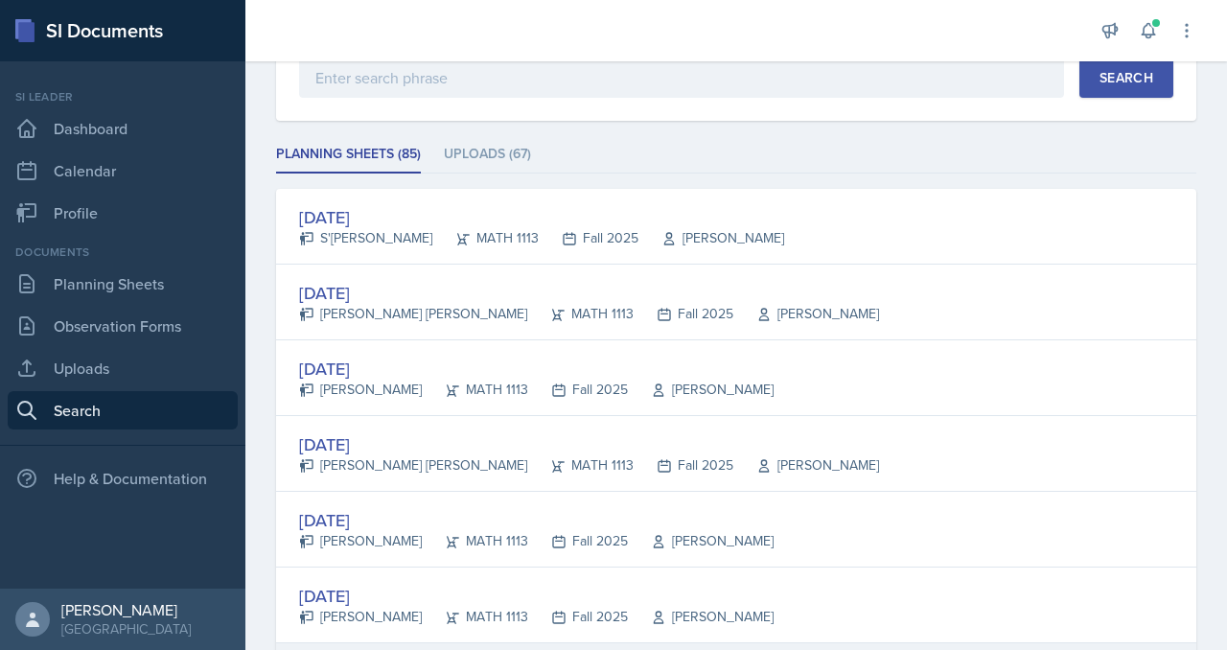
scroll to position [221, 0]
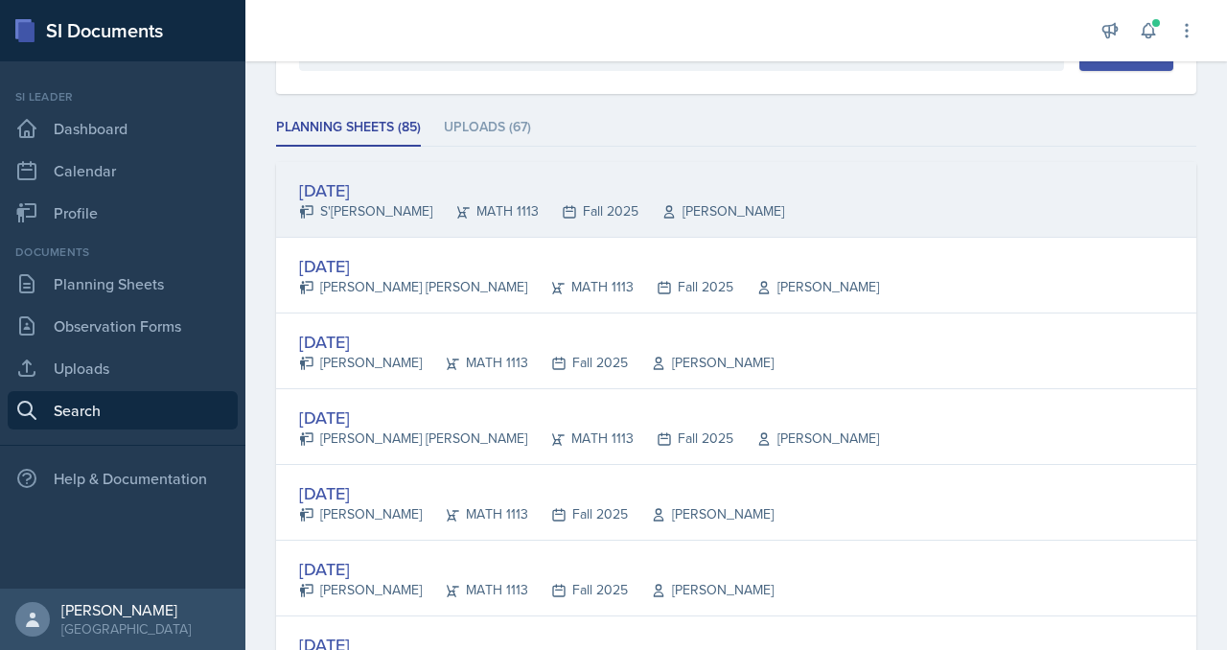
click at [430, 203] on div "[DATE]" at bounding box center [541, 190] width 485 height 26
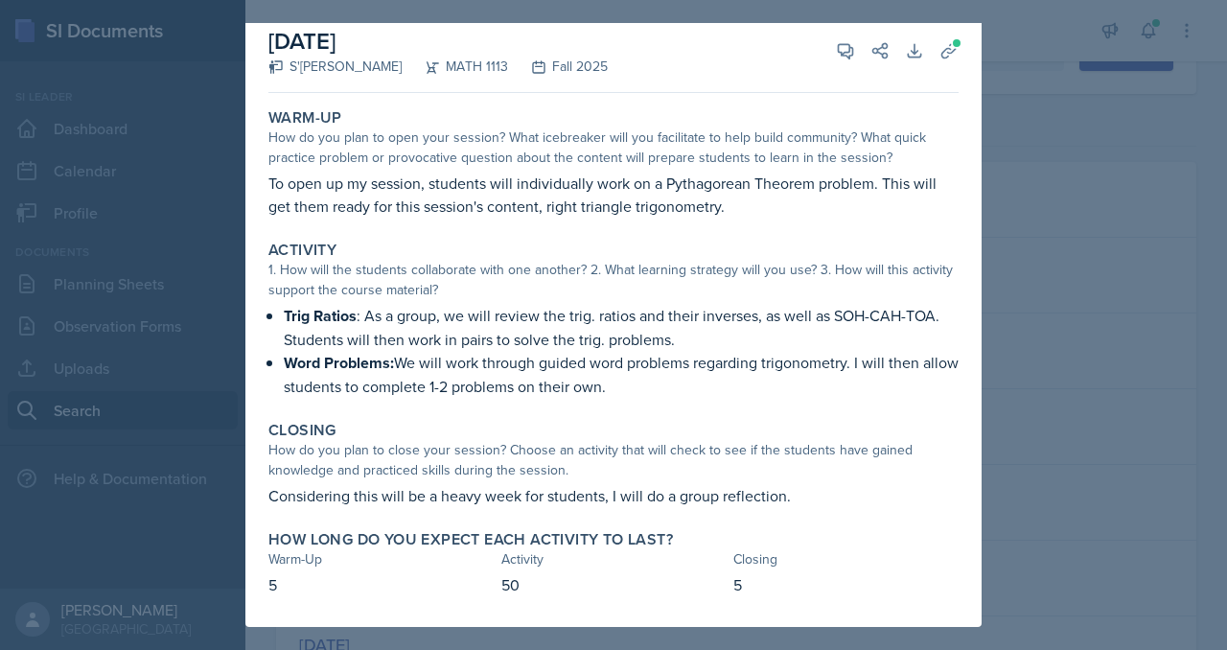
scroll to position [170, 0]
click at [1109, 277] on div at bounding box center [613, 325] width 1227 height 650
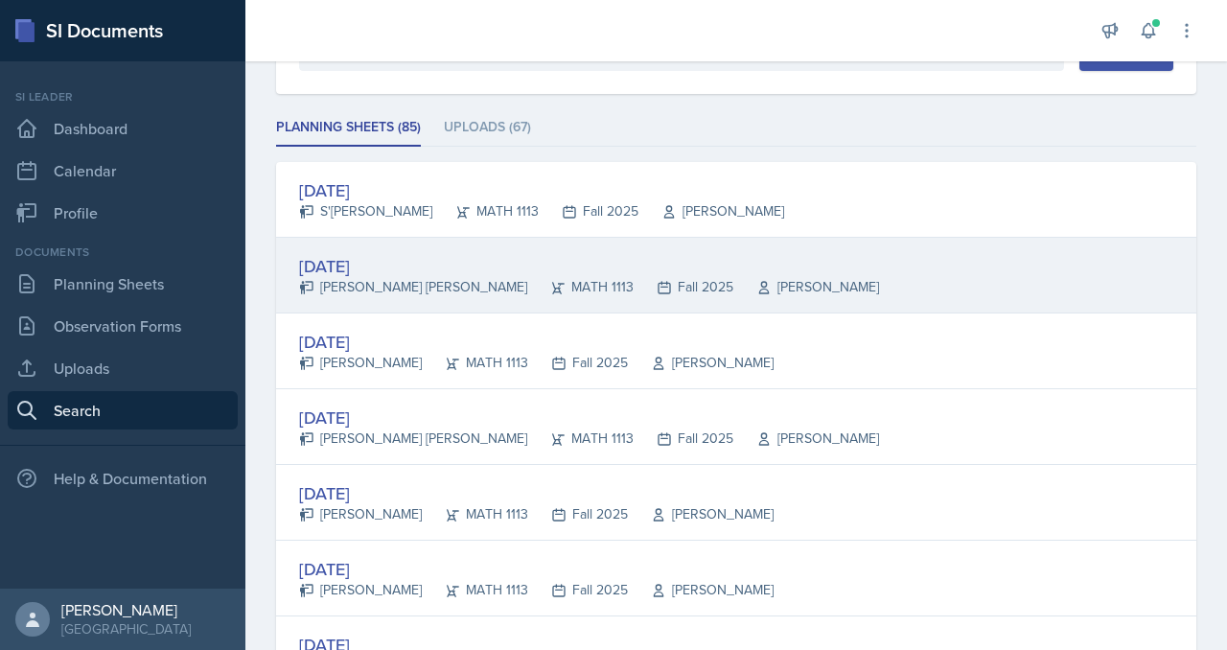
click at [482, 279] on div "[DATE]" at bounding box center [589, 266] width 580 height 26
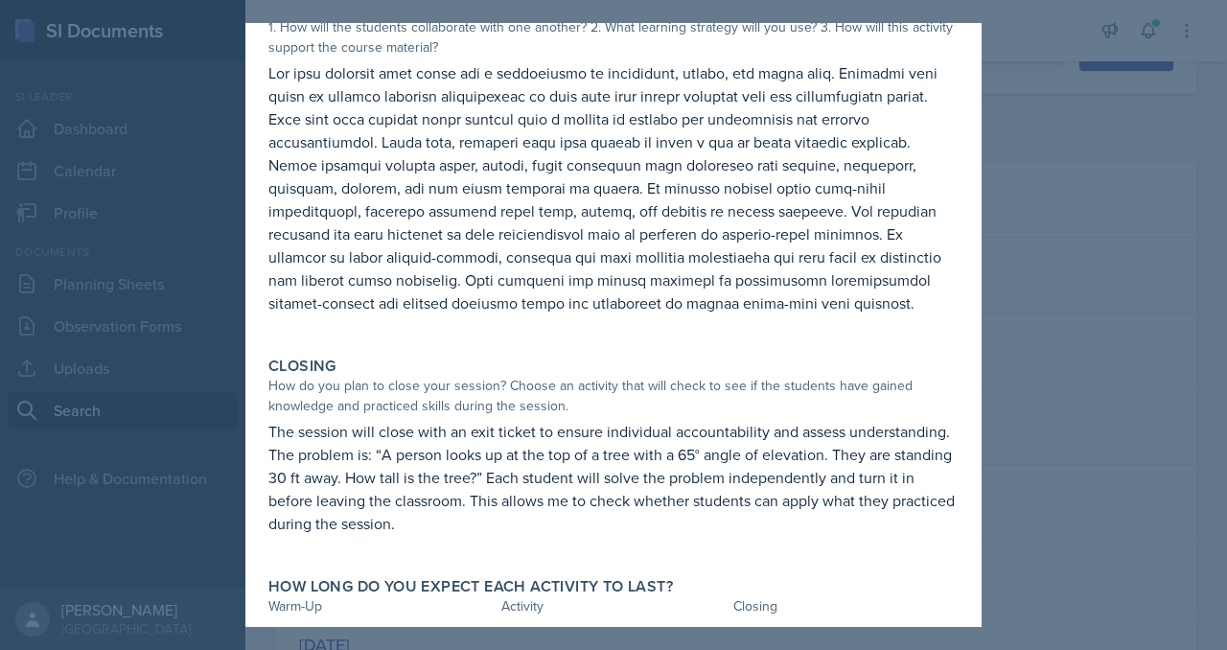
scroll to position [439, 0]
click at [982, 343] on div "[DATE] [PERSON_NAME] [PERSON_NAME] MATH 1113 Fall 2025 View Comments Comments S…" at bounding box center [613, 128] width 736 height 1088
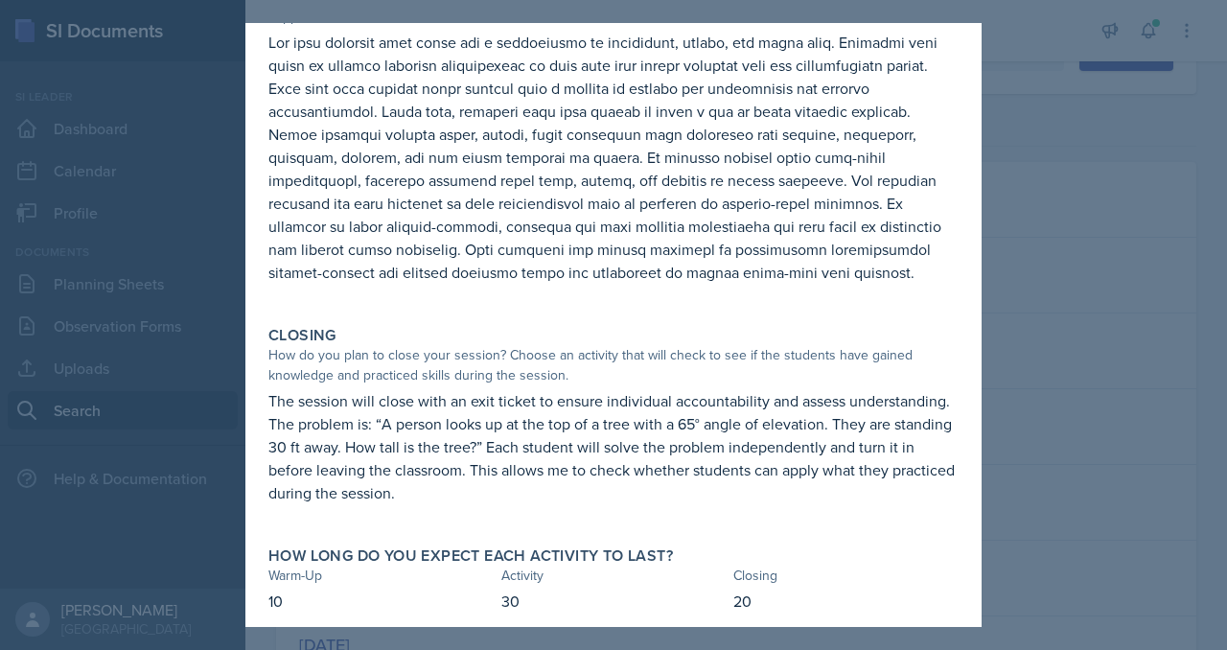
click at [1109, 323] on div at bounding box center [613, 325] width 1227 height 650
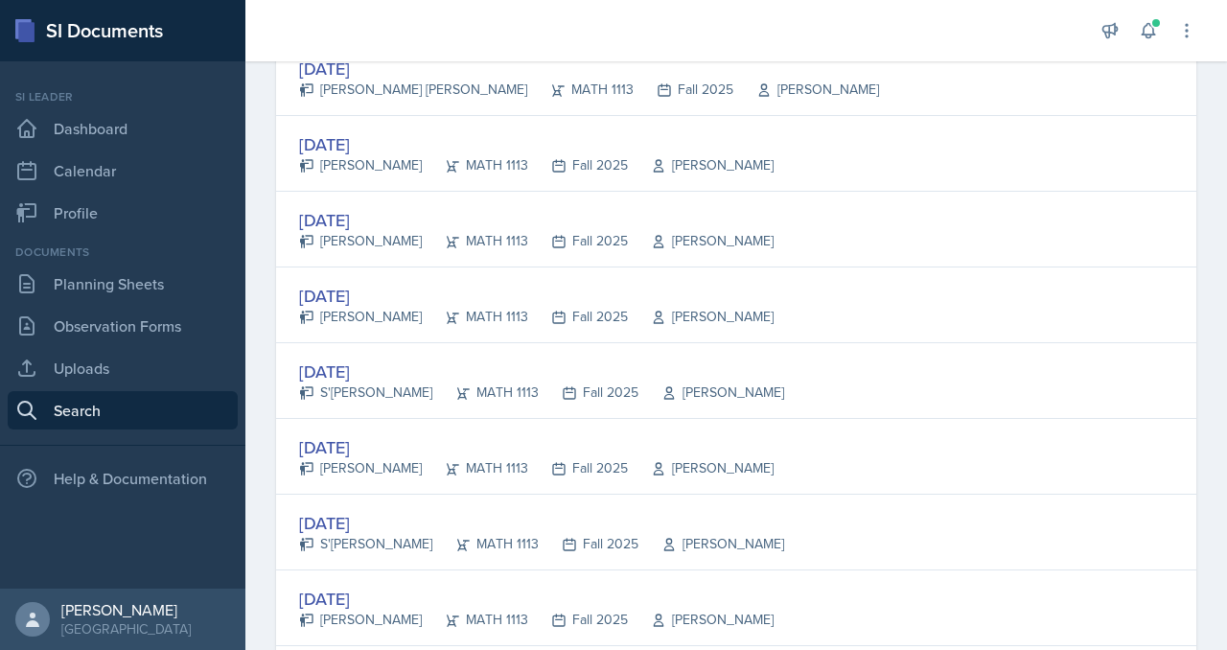
scroll to position [572, 0]
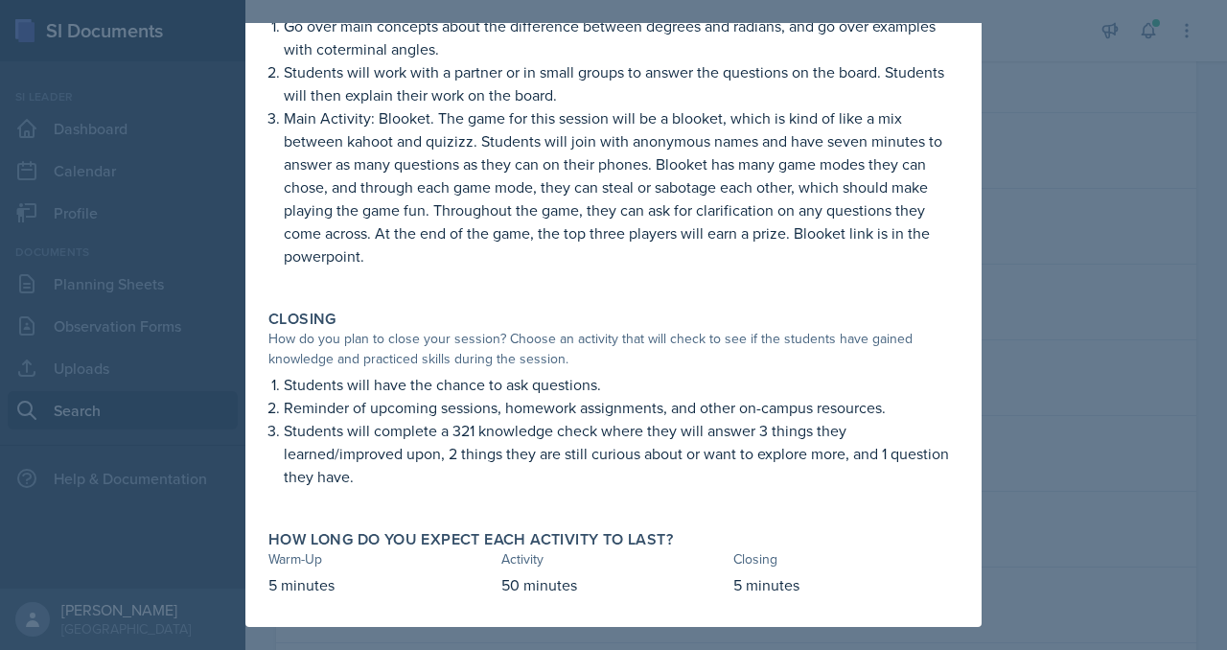
scroll to position [571, 0]
click at [1176, 325] on div at bounding box center [613, 325] width 1227 height 650
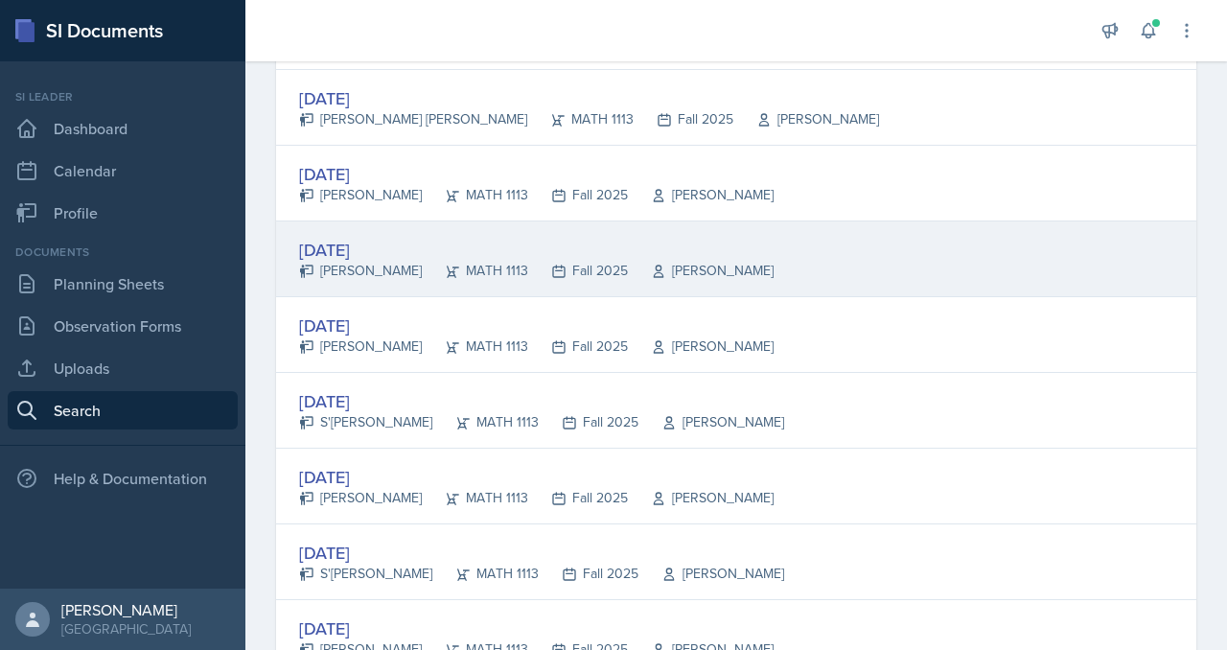
scroll to position [505, 0]
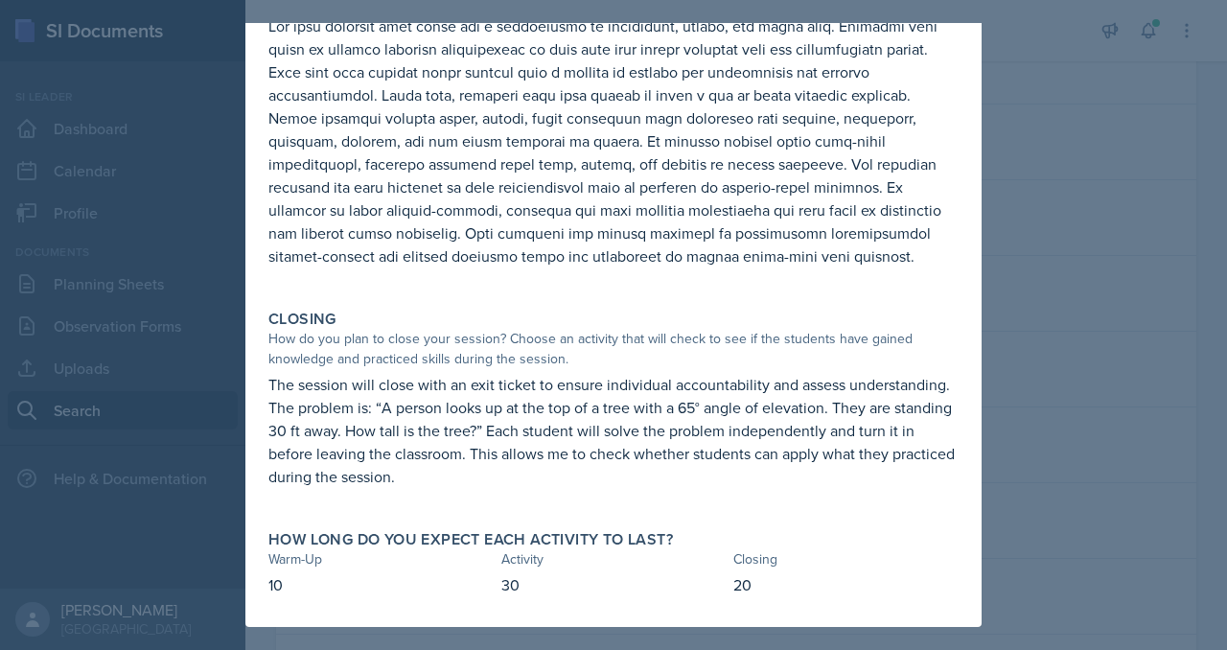
scroll to position [767, 0]
click at [1116, 322] on div at bounding box center [613, 325] width 1227 height 650
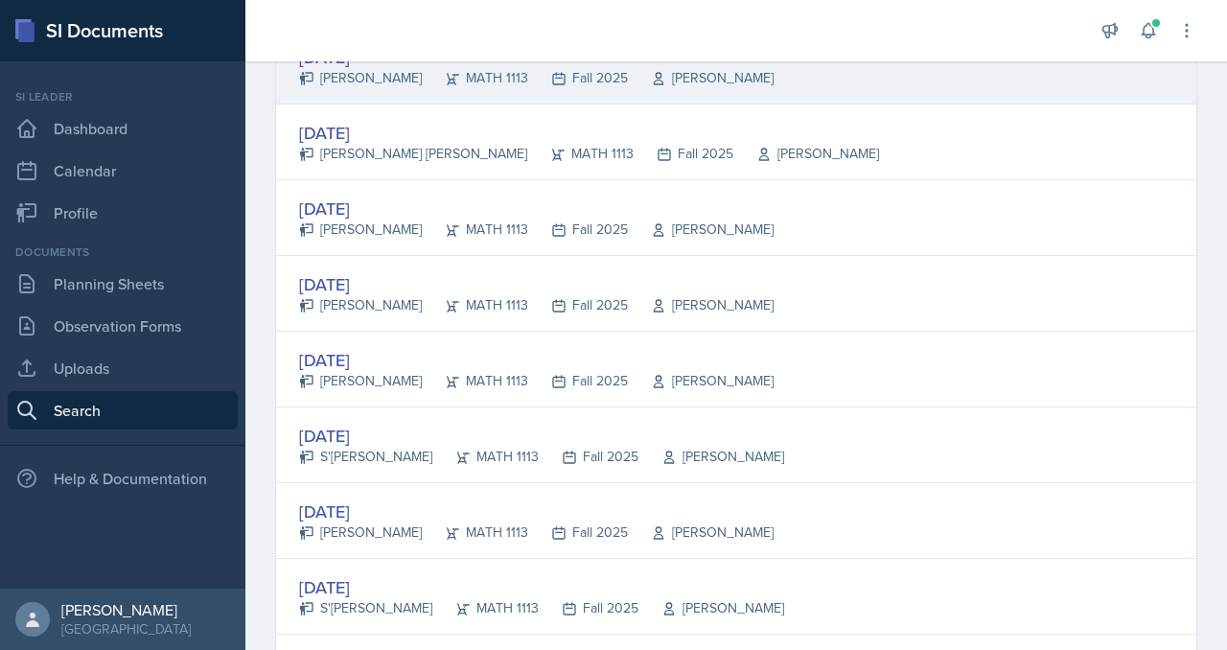
click at [521, 70] on div "[DATE]" at bounding box center [536, 57] width 475 height 26
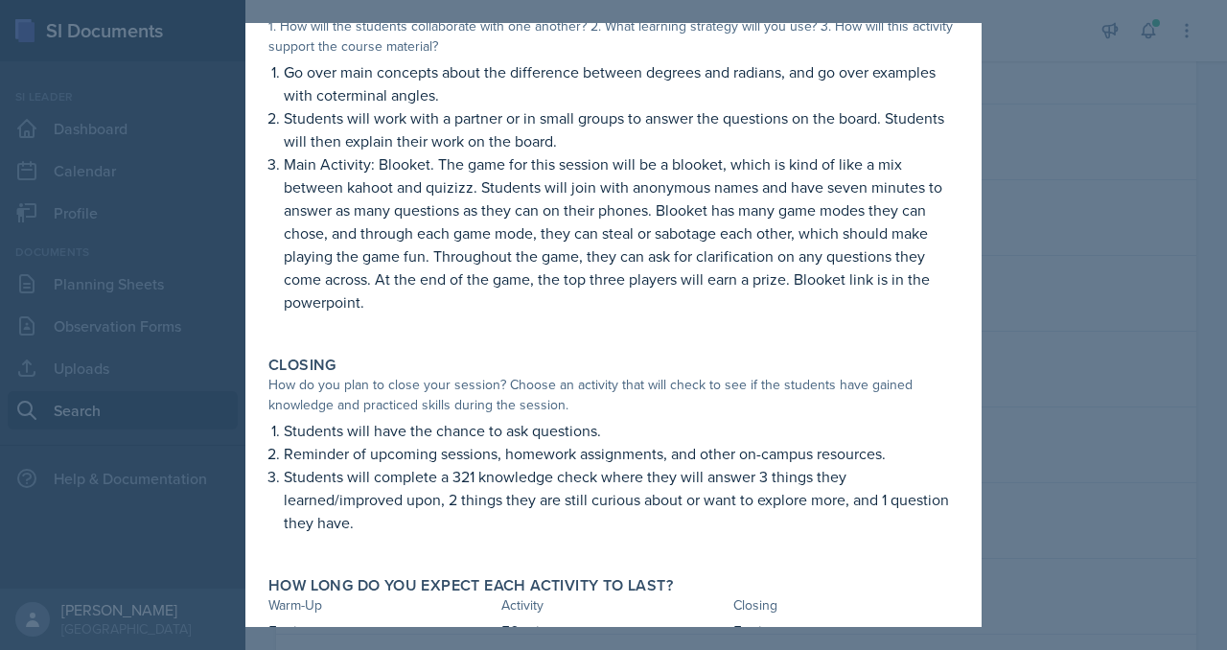
scroll to position [571, 0]
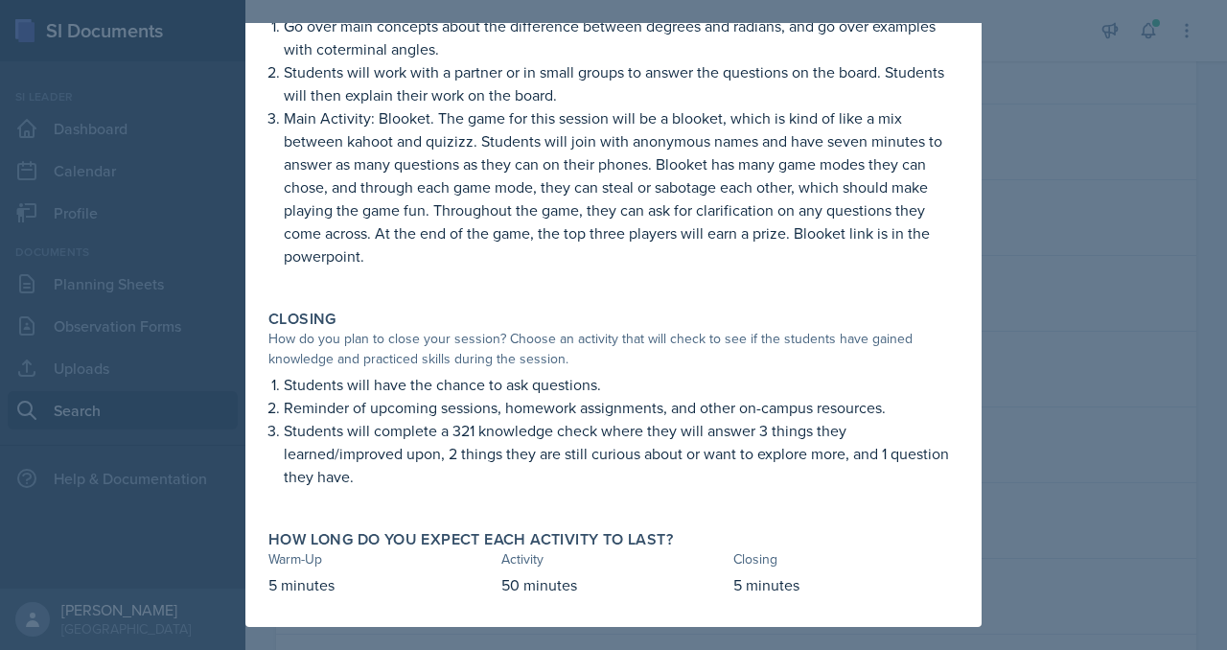
click at [1166, 243] on div at bounding box center [613, 325] width 1227 height 650
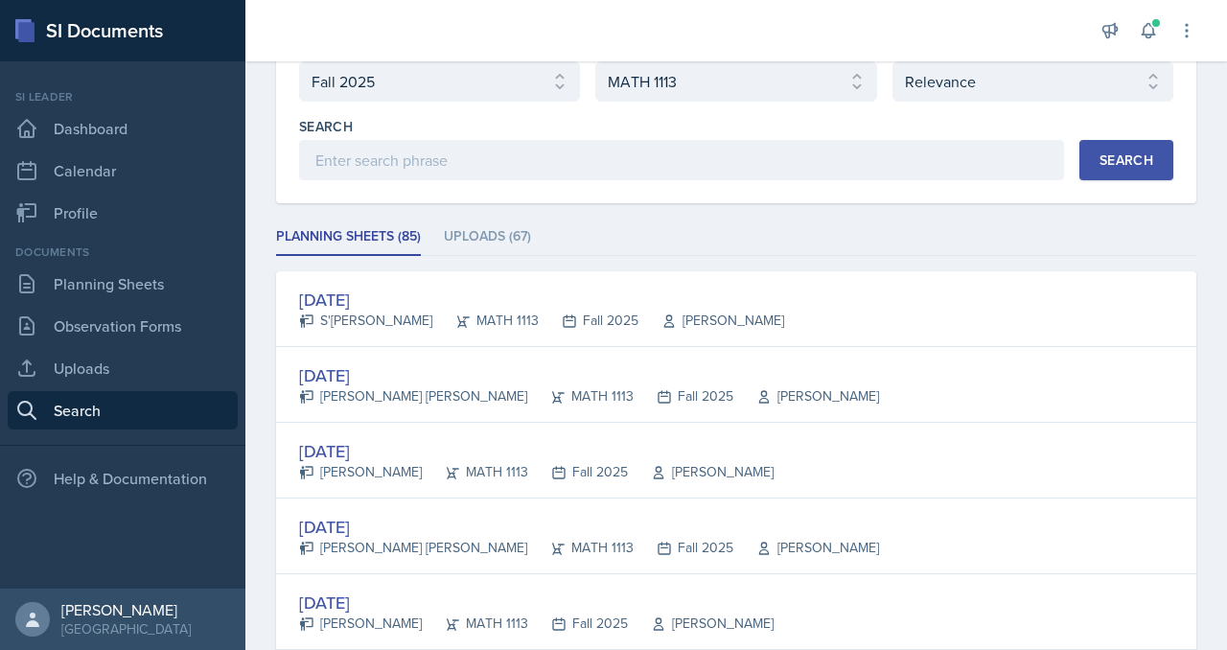
scroll to position [112, 0]
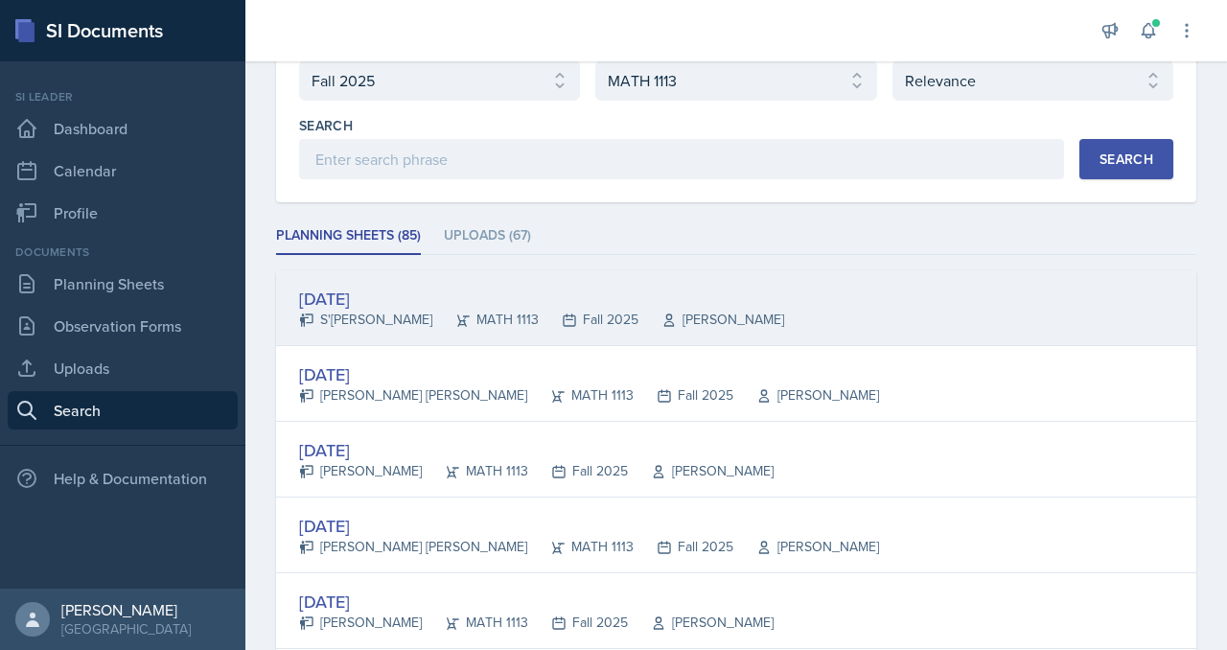
click at [469, 312] on div "[DATE]" at bounding box center [541, 299] width 485 height 26
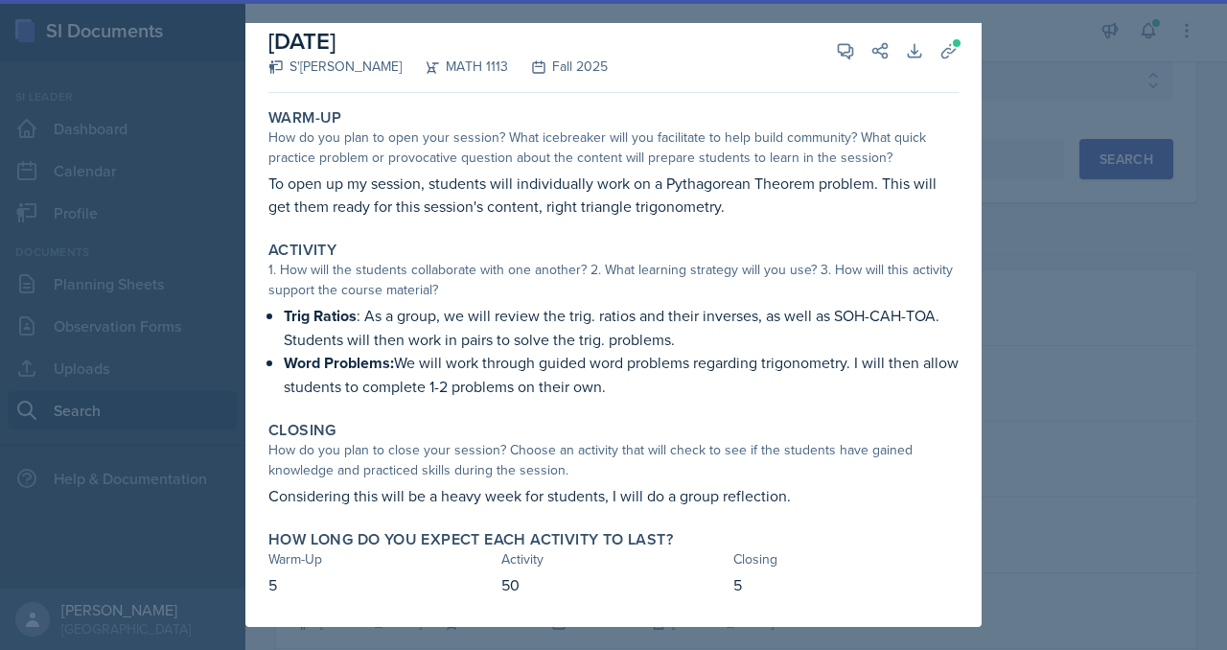
scroll to position [178, 0]
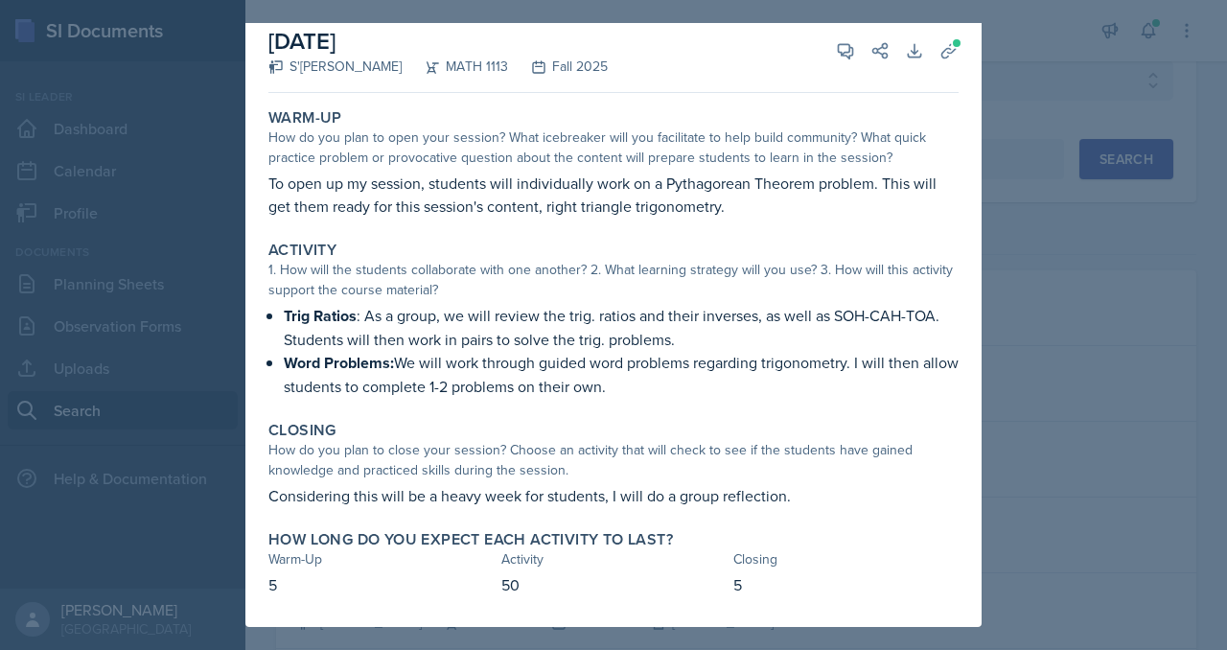
click at [1102, 113] on div at bounding box center [613, 325] width 1227 height 650
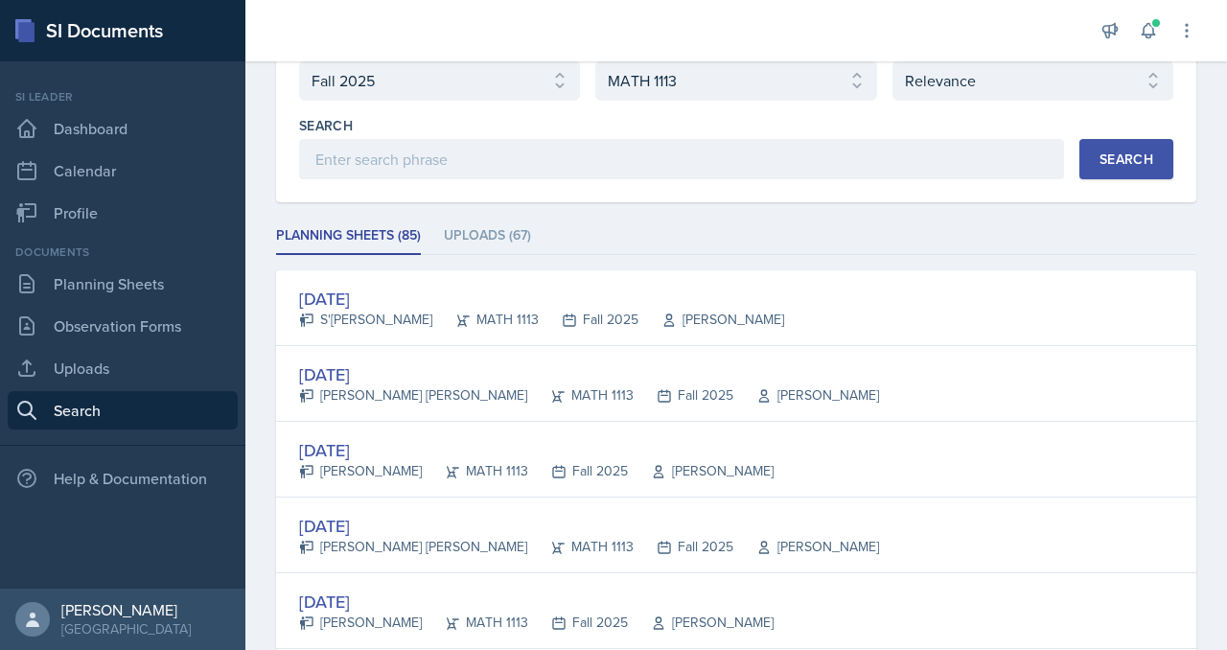
scroll to position [0, 0]
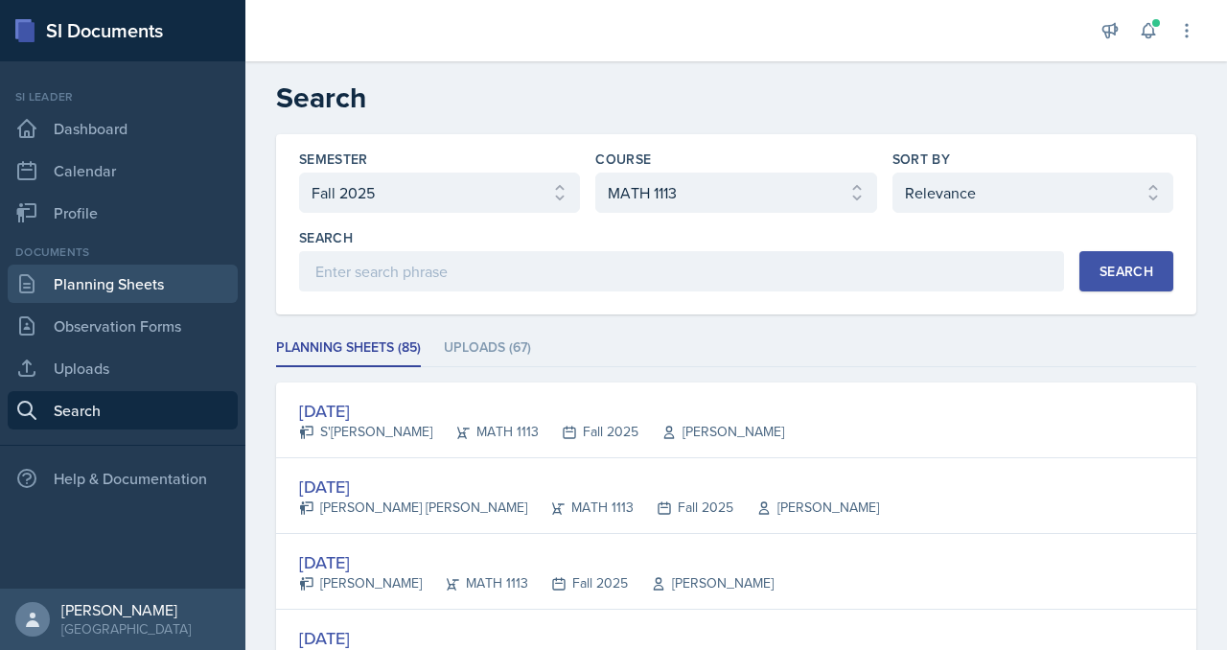
click at [116, 303] on link "Planning Sheets" at bounding box center [123, 284] width 230 height 38
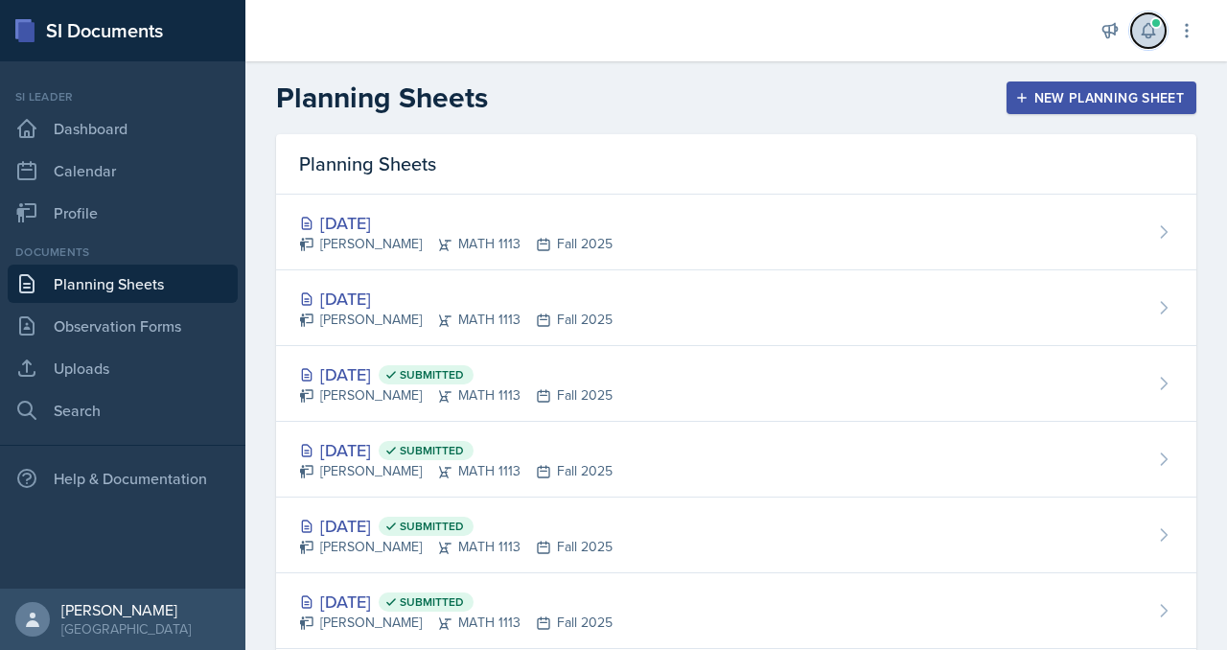
click at [1151, 29] on span at bounding box center [1157, 23] width 12 height 12
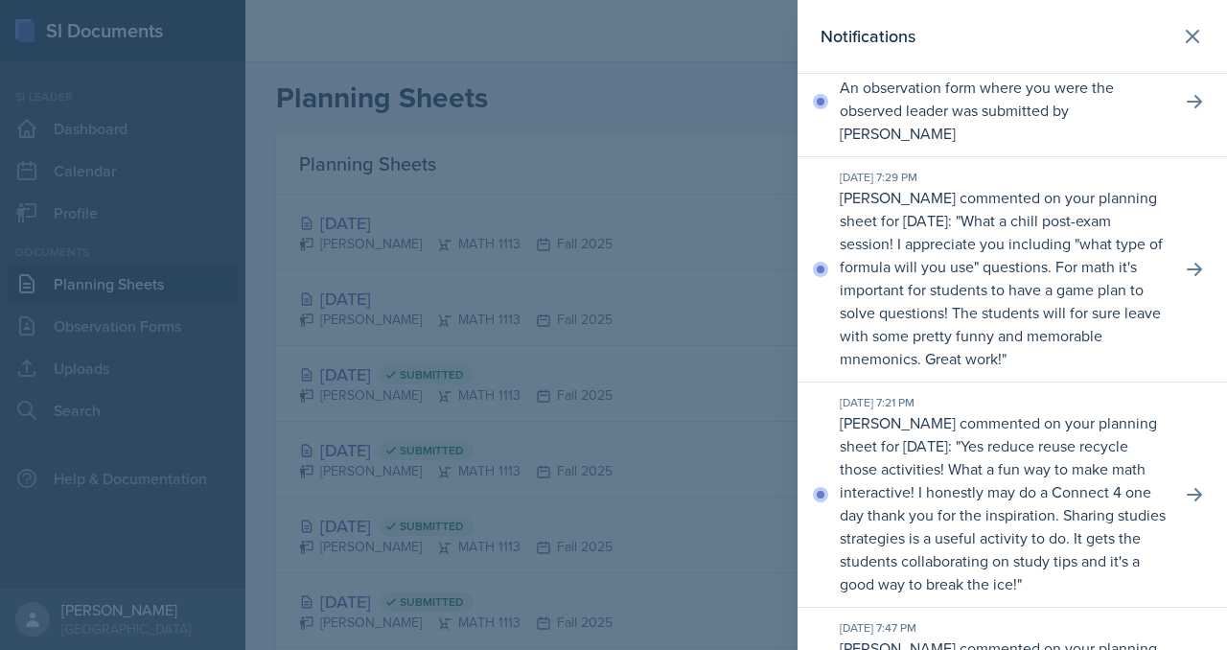
scroll to position [3, 0]
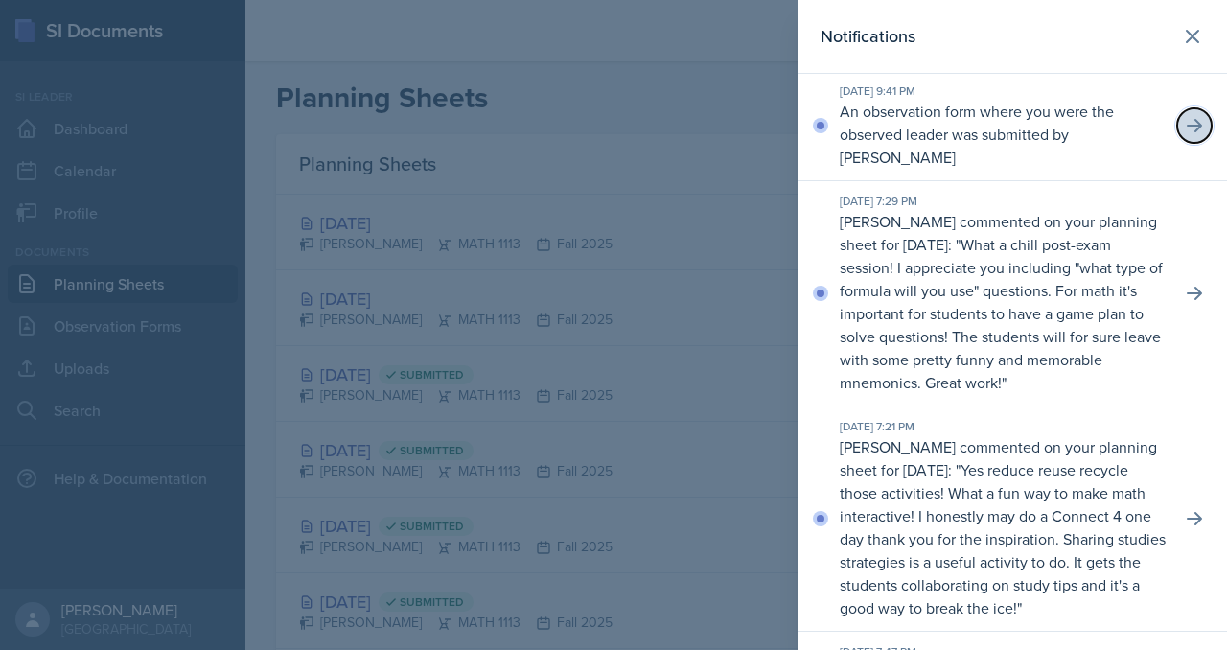
click at [1185, 135] on icon at bounding box center [1194, 125] width 19 height 19
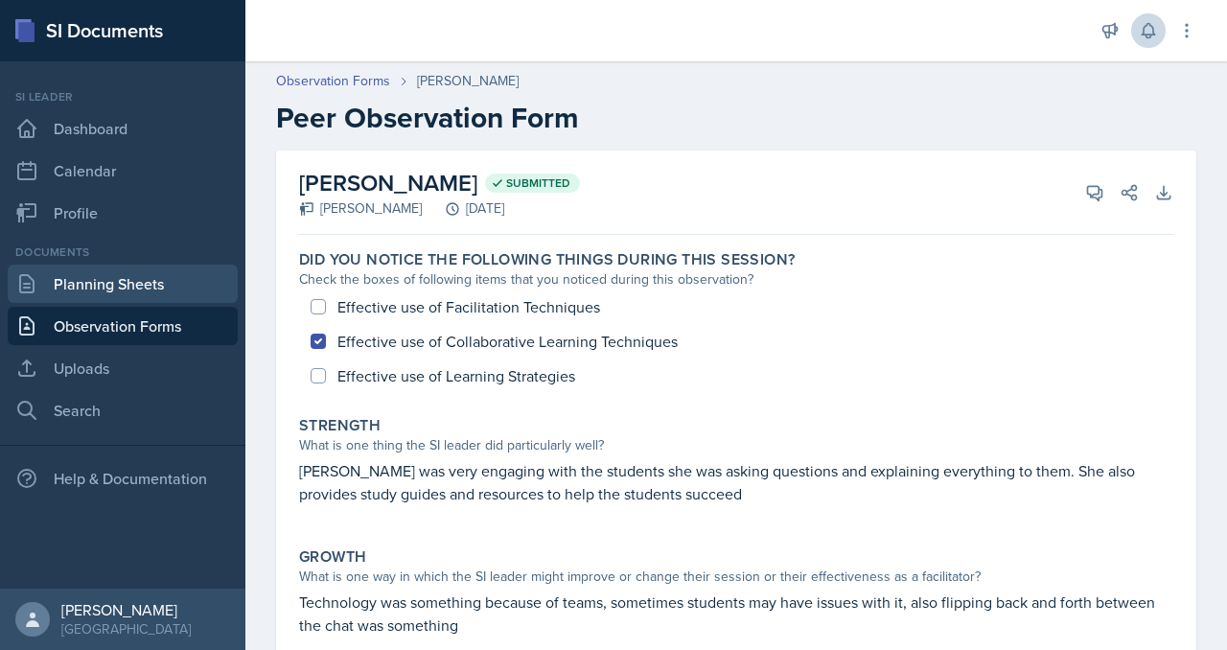
click at [104, 303] on link "Planning Sheets" at bounding box center [123, 284] width 230 height 38
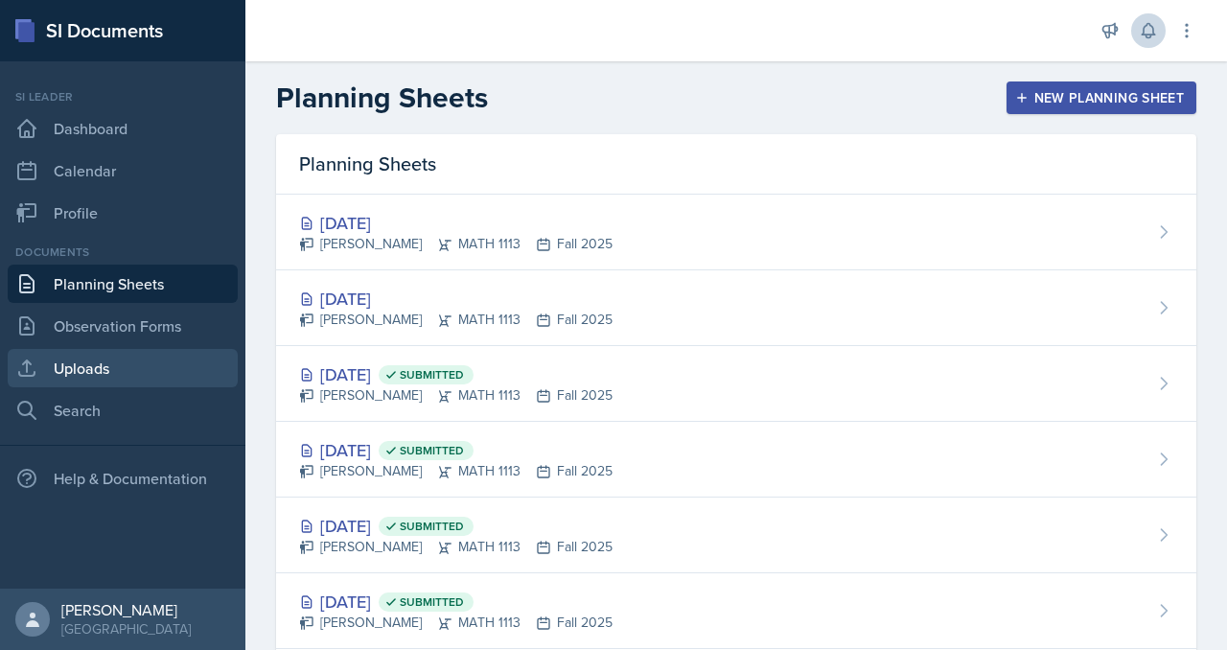
click at [104, 387] on link "Uploads" at bounding box center [123, 368] width 230 height 38
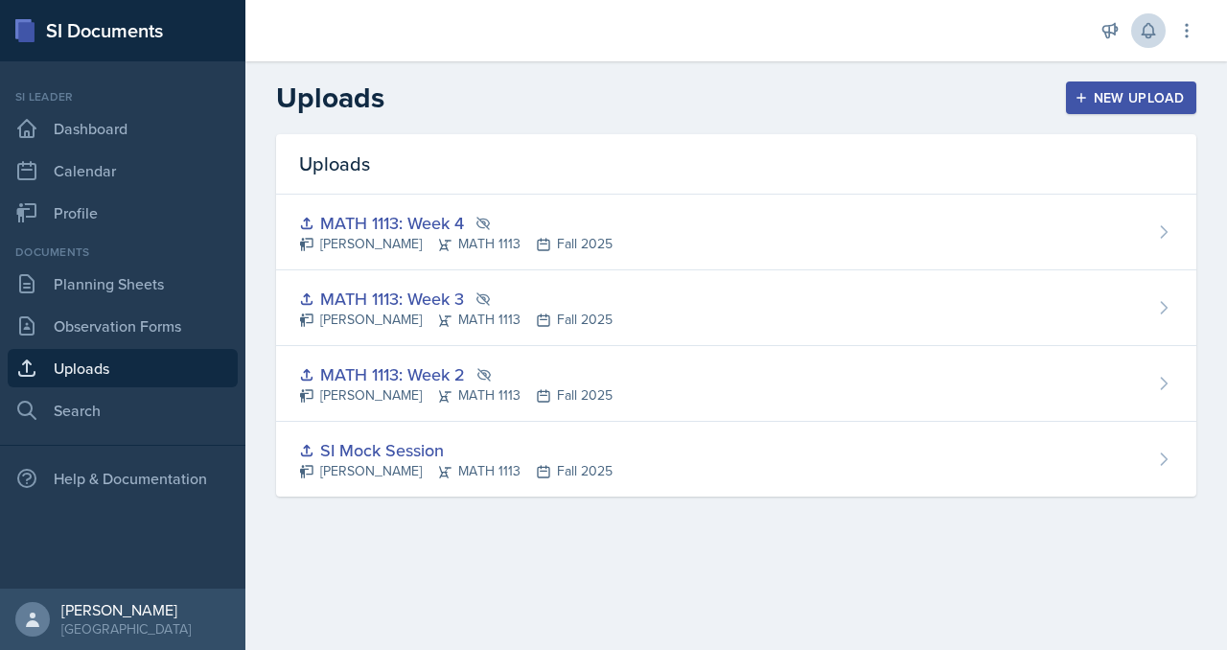
click at [1101, 105] on div "New Upload" at bounding box center [1132, 97] width 106 height 15
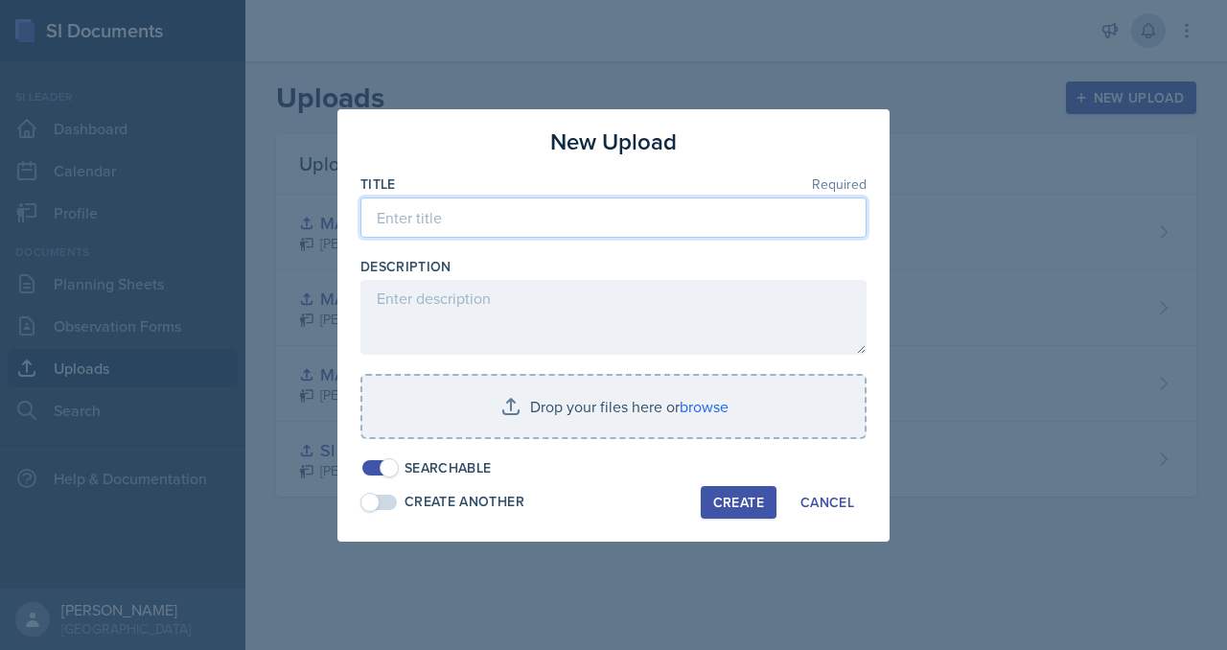
click at [515, 198] on input at bounding box center [614, 218] width 506 height 40
type input "WEEK 5 - Planning Sheet Uploads"
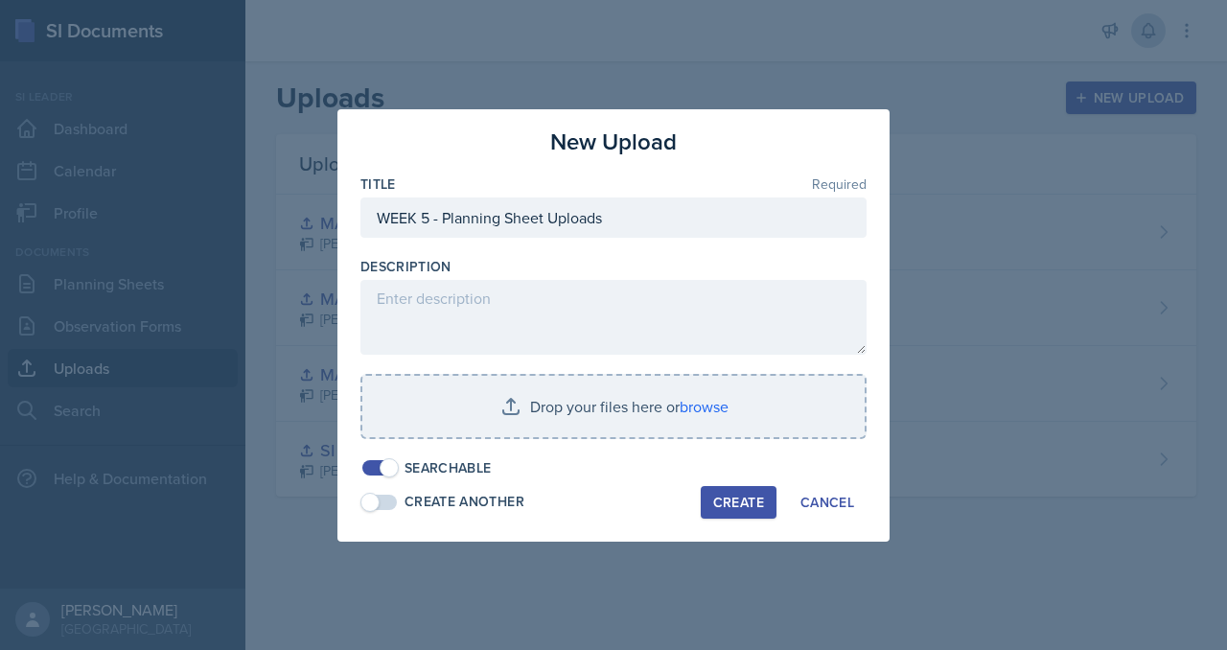
click at [362, 476] on span at bounding box center [379, 467] width 35 height 15
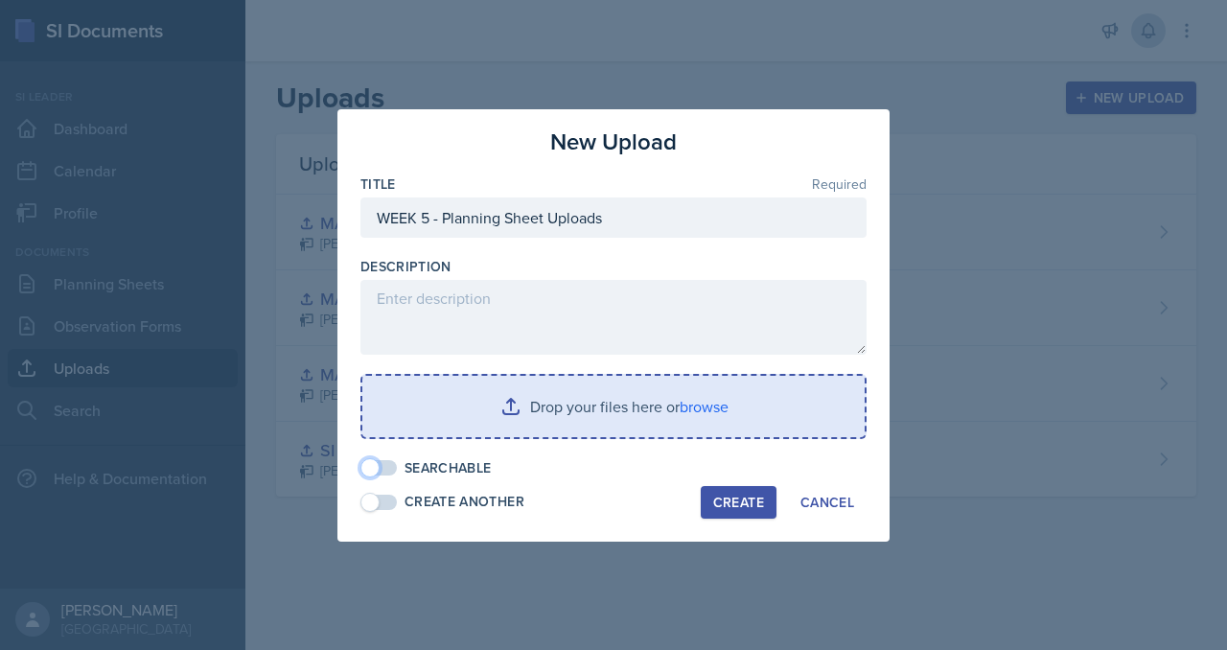
click at [457, 439] on div "Drop your files here or browse" at bounding box center [614, 406] width 506 height 65
click at [472, 424] on input "file" at bounding box center [613, 406] width 502 height 61
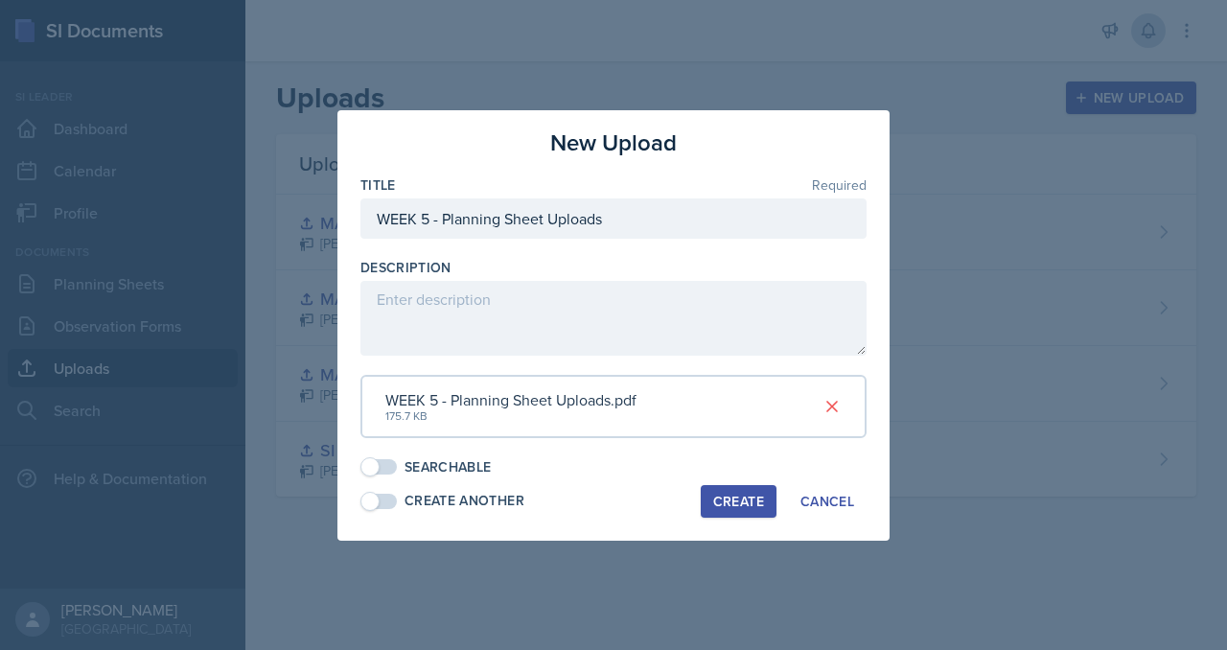
click at [764, 509] on div "Create" at bounding box center [738, 501] width 51 height 15
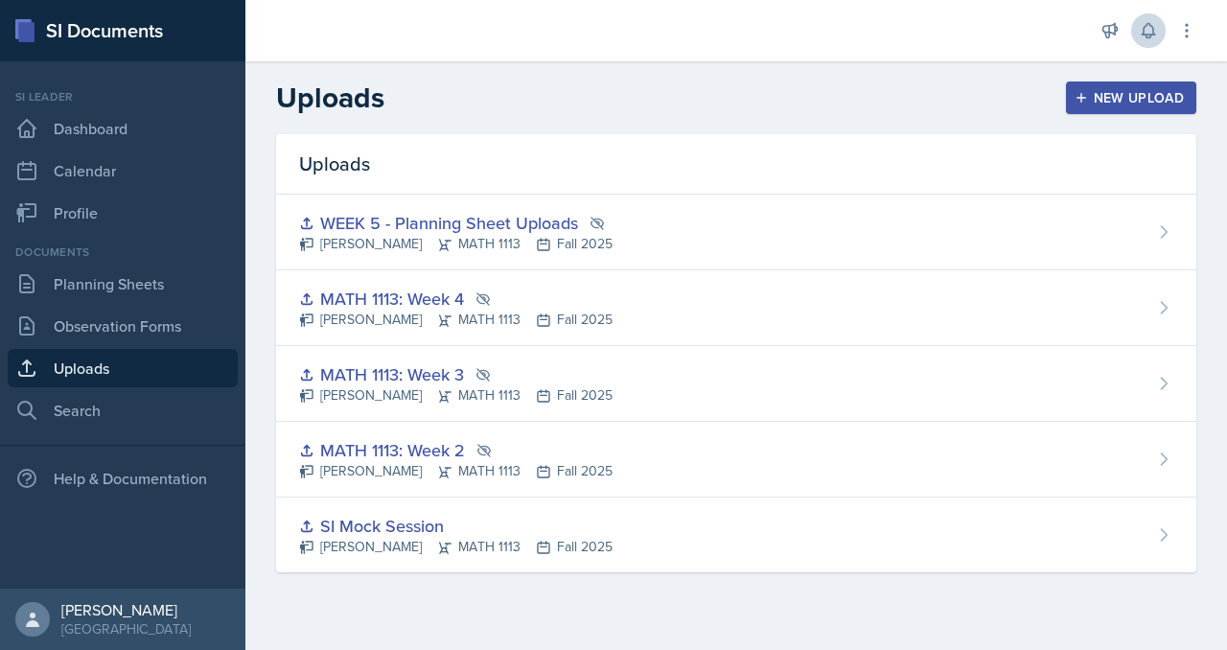
scroll to position [90, 0]
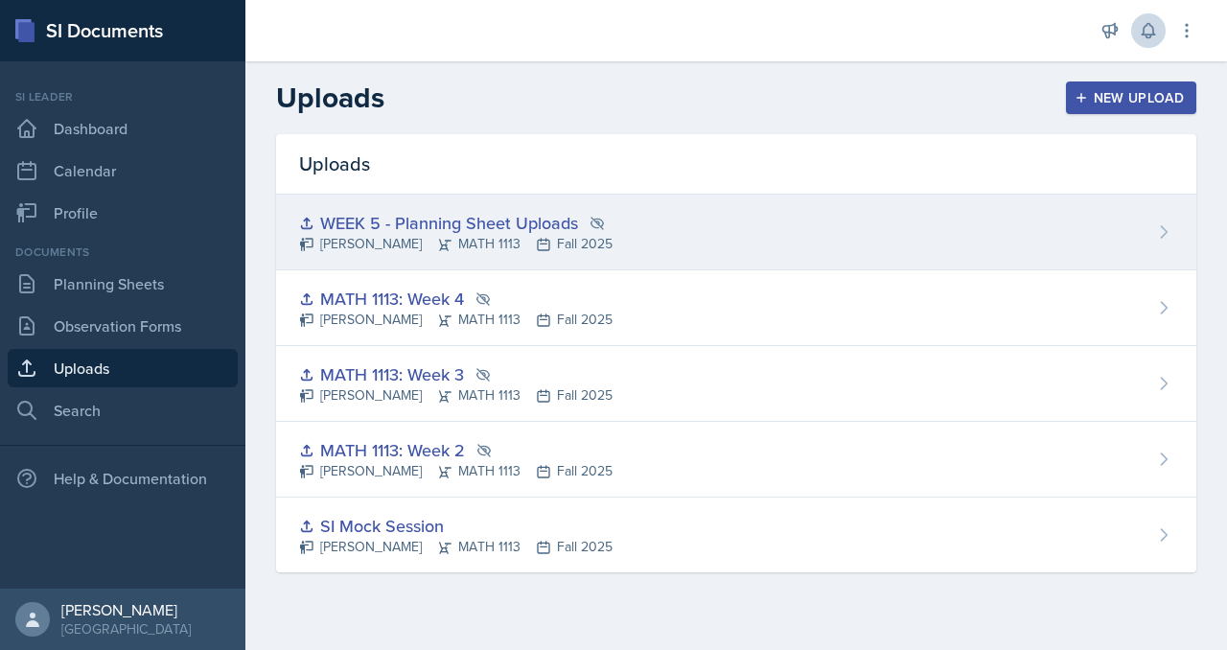
click at [1155, 222] on icon at bounding box center [1164, 231] width 19 height 19
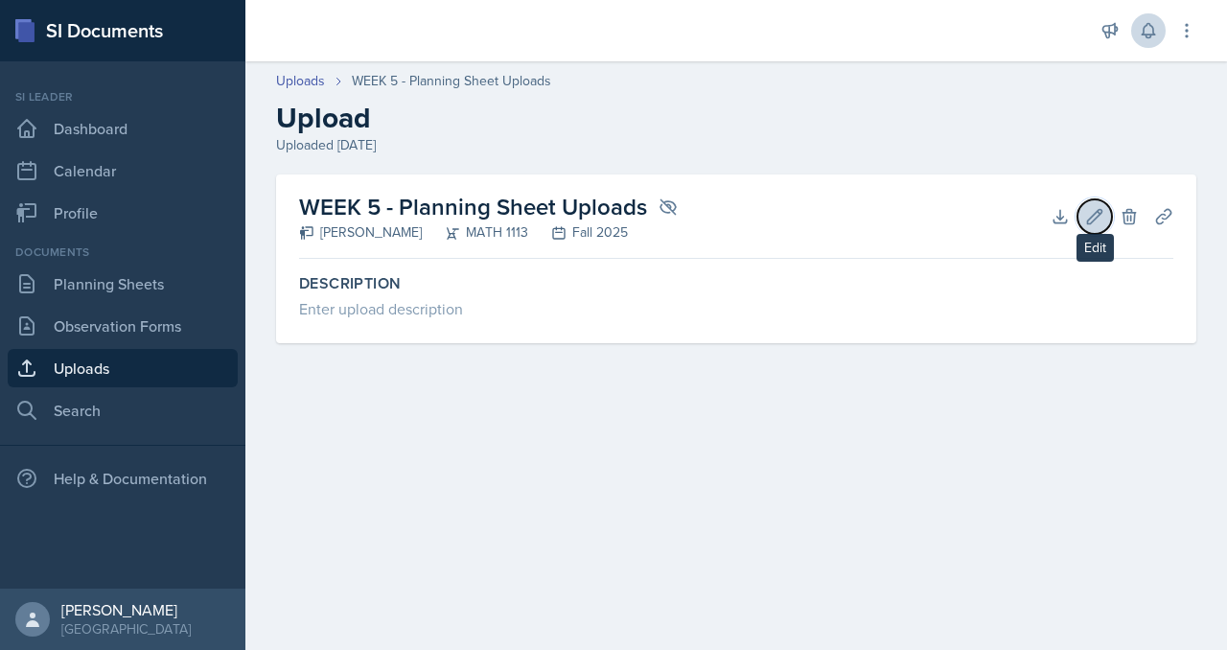
click at [1086, 226] on icon at bounding box center [1095, 216] width 19 height 19
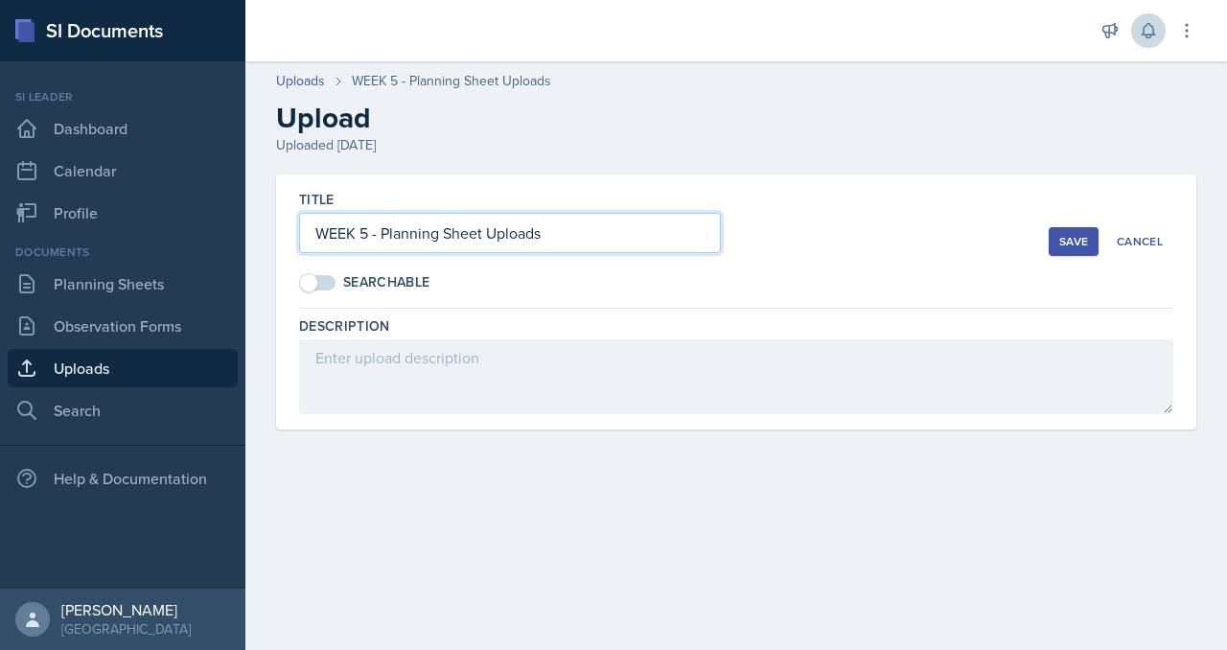
drag, startPoint x: 460, startPoint y: 291, endPoint x: 817, endPoint y: 290, distance: 356.7
click at [721, 253] on input "WEEK 5 - Planning Sheet Uploads" at bounding box center [510, 233] width 422 height 40
drag, startPoint x: 513, startPoint y: 292, endPoint x: 337, endPoint y: 289, distance: 176.5
click at [337, 289] on div "Title WEEK 5 Searchable Save Cancel Description Delete Upload Are you sure you …" at bounding box center [736, 325] width 982 height 301
type input "MATH 1113: Week 5"
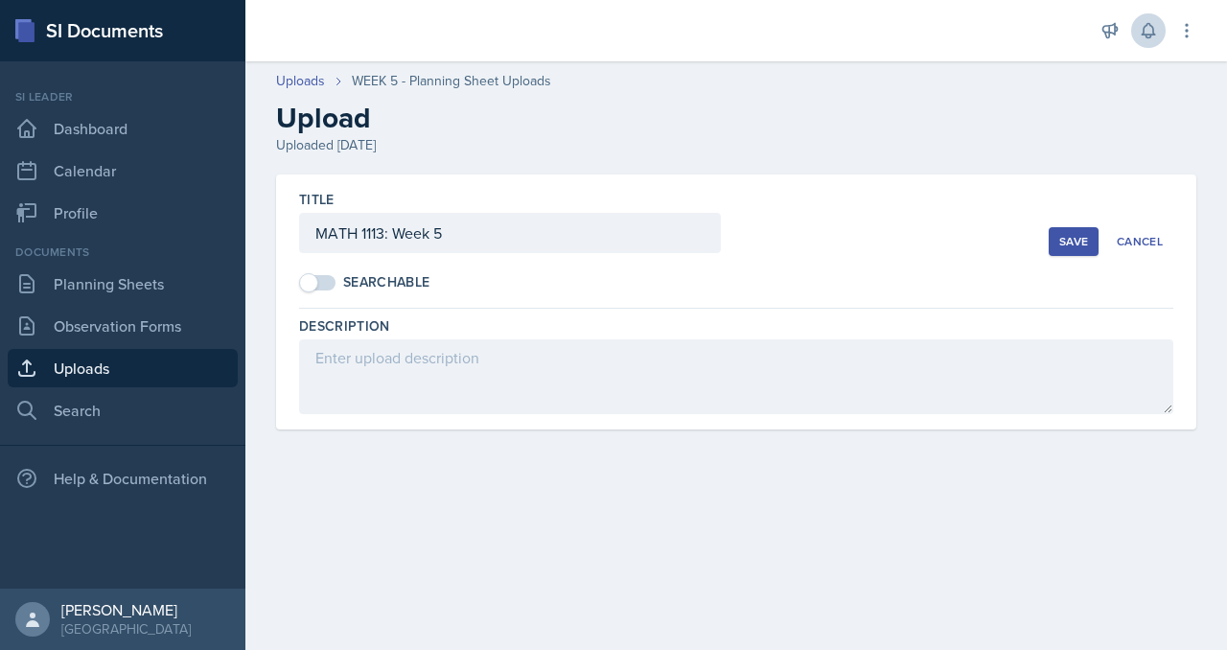
click at [1060, 249] on div "Save" at bounding box center [1074, 241] width 29 height 15
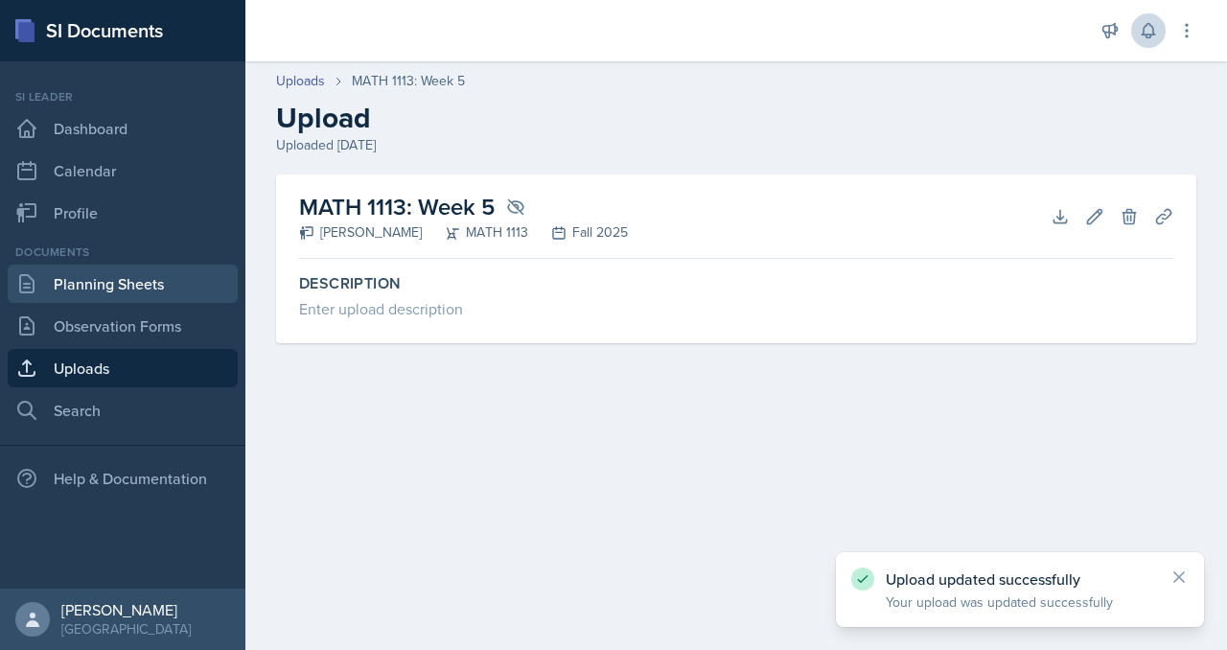
click at [128, 303] on link "Planning Sheets" at bounding box center [123, 284] width 230 height 38
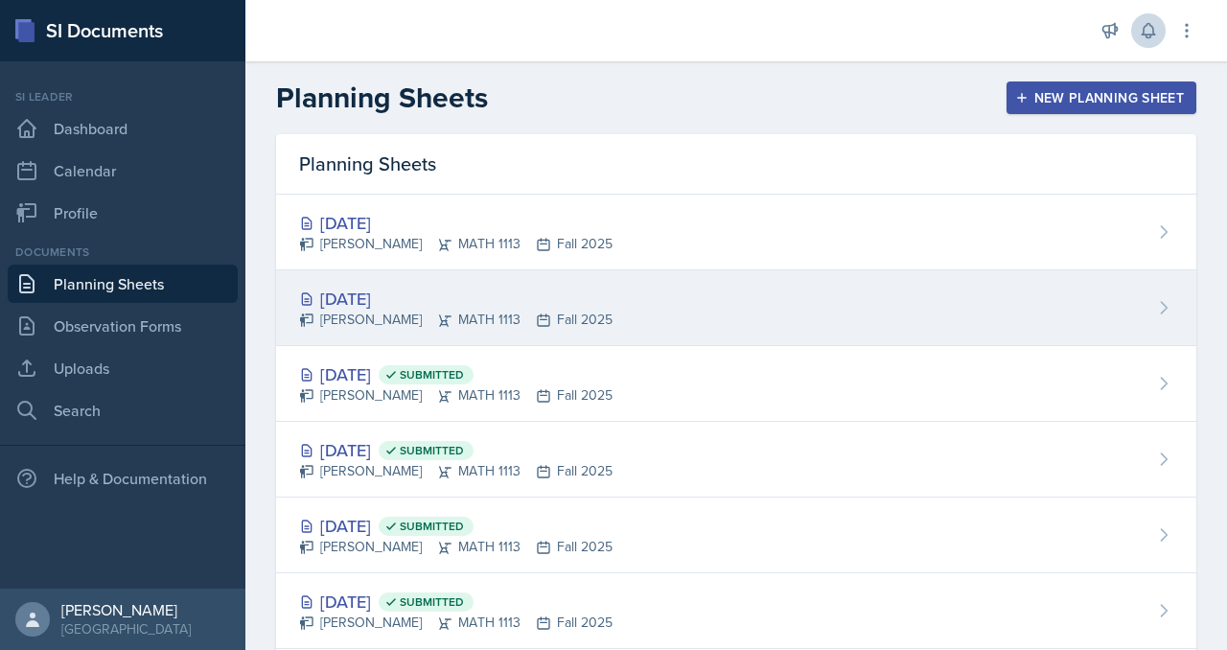
click at [440, 312] on div "[DATE]" at bounding box center [456, 299] width 314 height 26
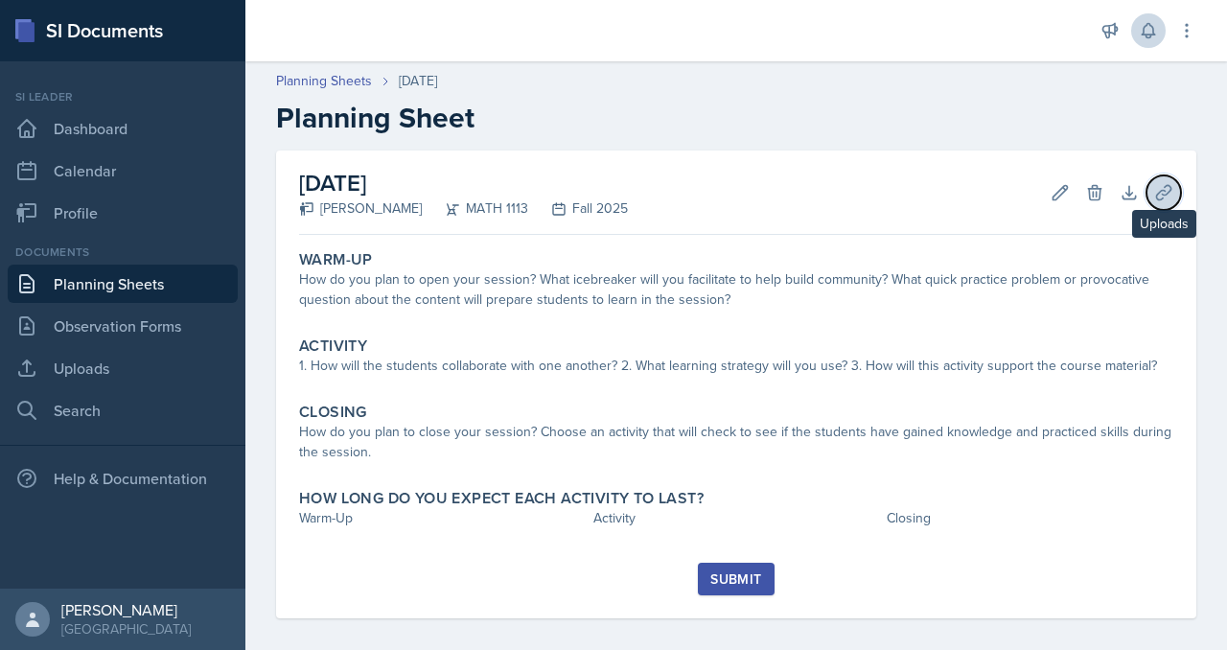
click at [1155, 202] on icon at bounding box center [1164, 192] width 19 height 19
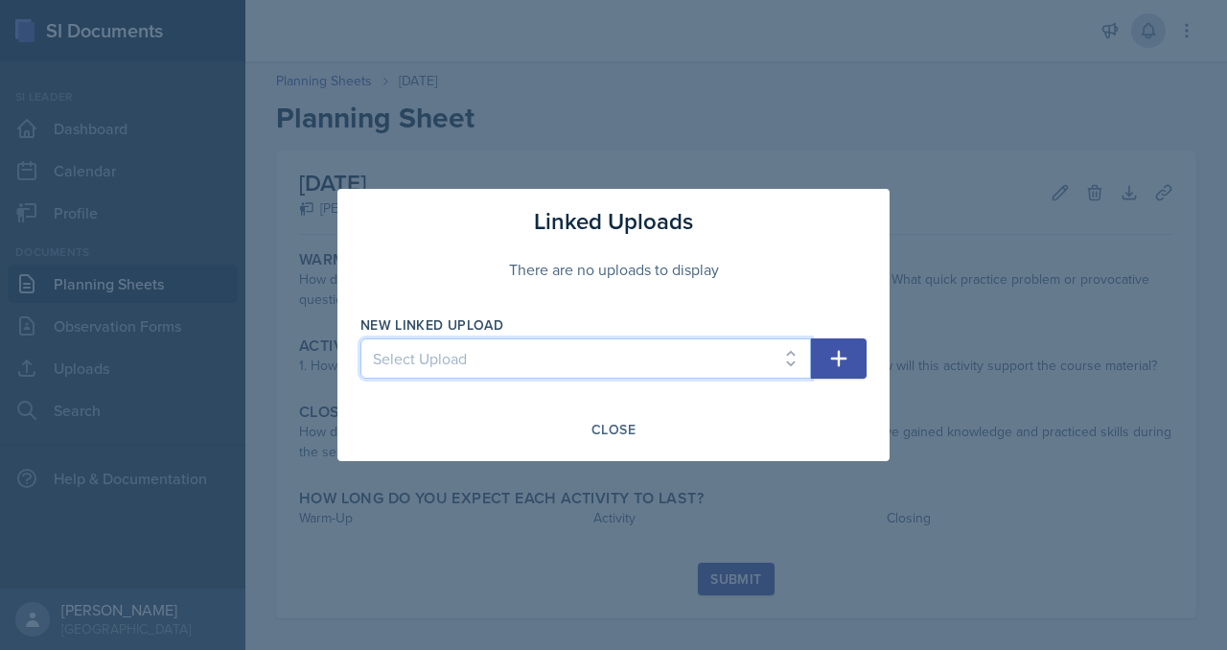
click at [593, 351] on select "Select Upload SI Mock Session MATH 1113: Week 2 MATH 1113: Week 3 MATH 1113: We…" at bounding box center [586, 358] width 451 height 40
select select "766c7479-8f5e-42e3-869a-f0def533d350"
click at [361, 342] on select "Select Upload SI Mock Session MATH 1113: Week 2 MATH 1113: Week 3 MATH 1113: We…" at bounding box center [586, 358] width 451 height 40
click at [867, 357] on button "button" at bounding box center [839, 358] width 56 height 40
select select
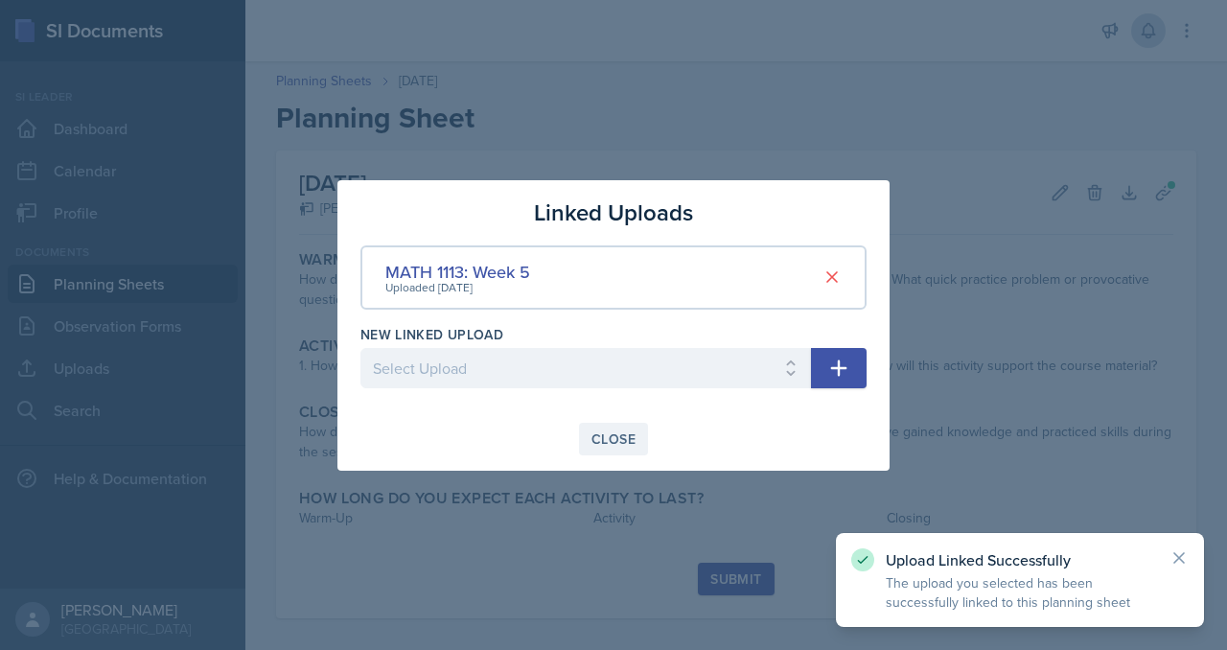
click at [646, 455] on button "Close" at bounding box center [613, 439] width 69 height 33
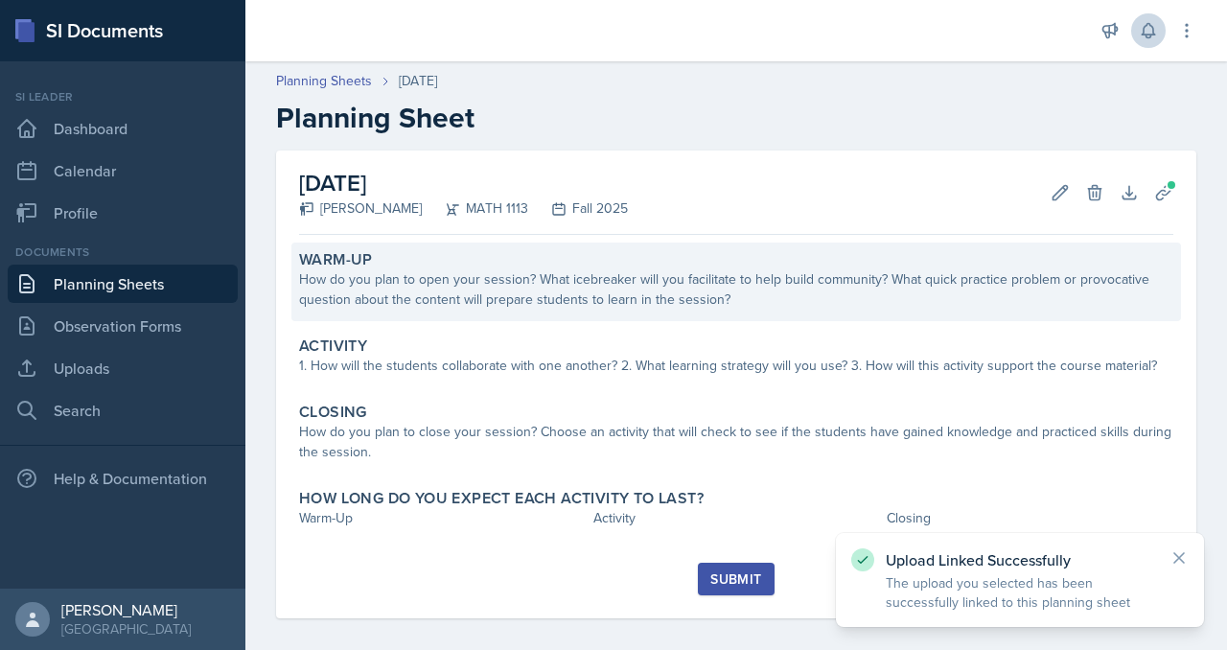
scroll to position [26, 0]
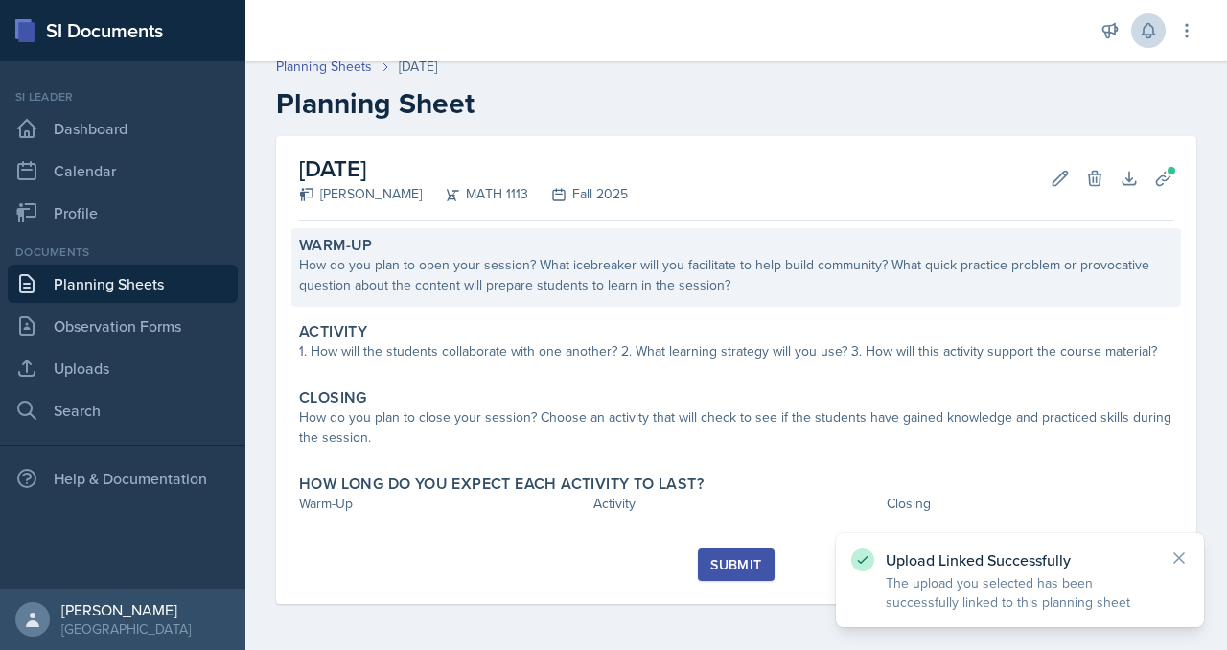
click at [504, 295] on div "How do you plan to open your session? What icebreaker will you facilitate to he…" at bounding box center [736, 275] width 875 height 40
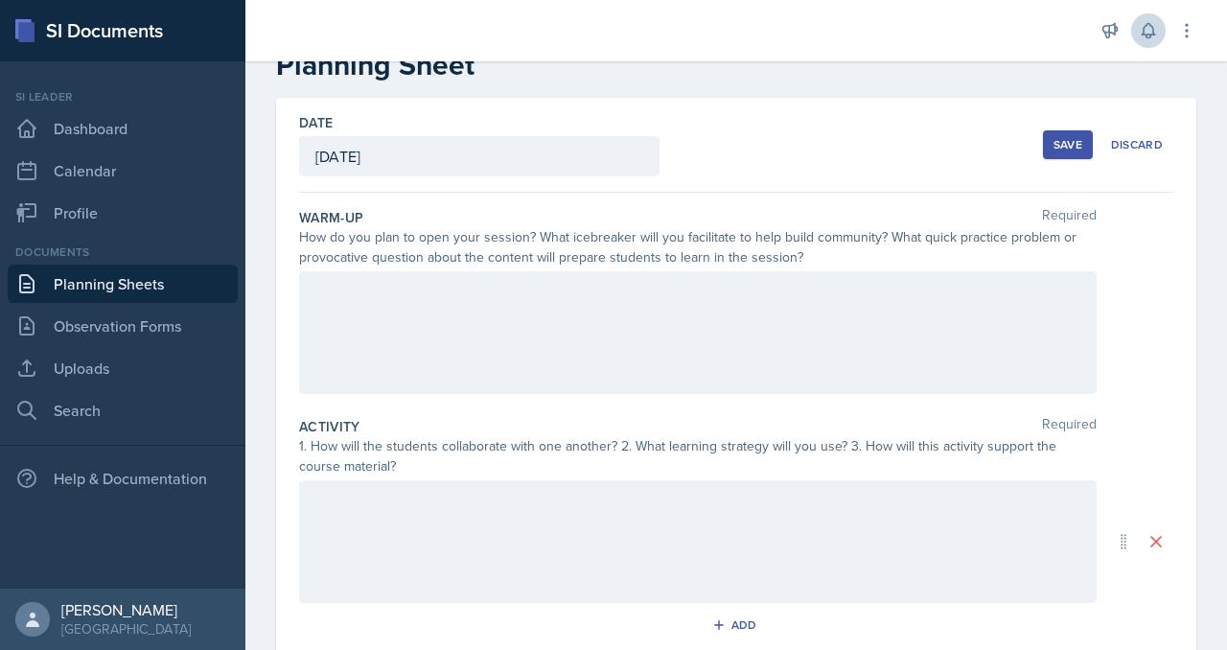
click at [531, 394] on div at bounding box center [698, 332] width 798 height 123
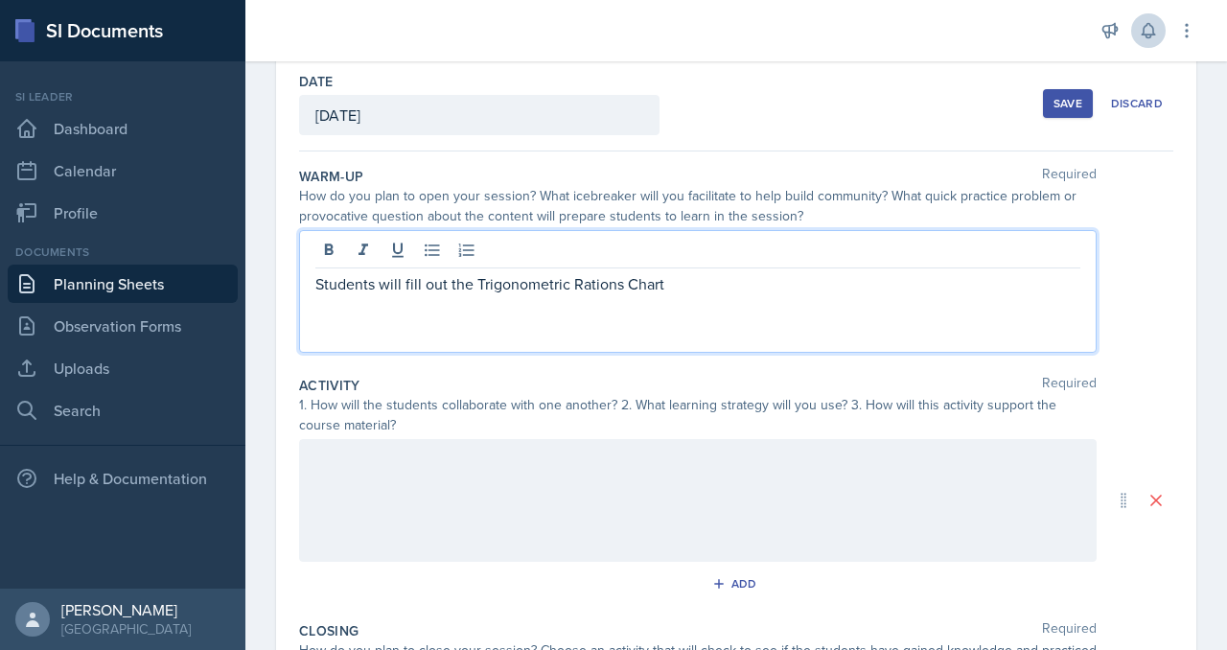
click at [1054, 111] on div "Save" at bounding box center [1068, 103] width 29 height 15
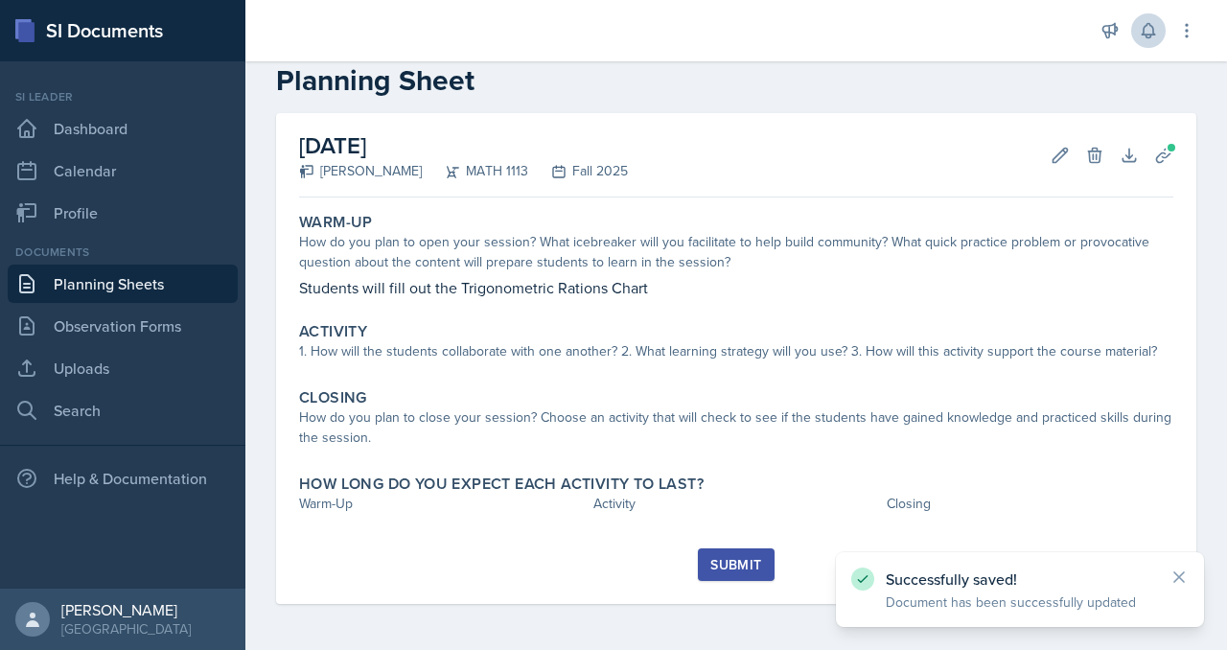
click at [156, 303] on link "Planning Sheets" at bounding box center [123, 284] width 230 height 38
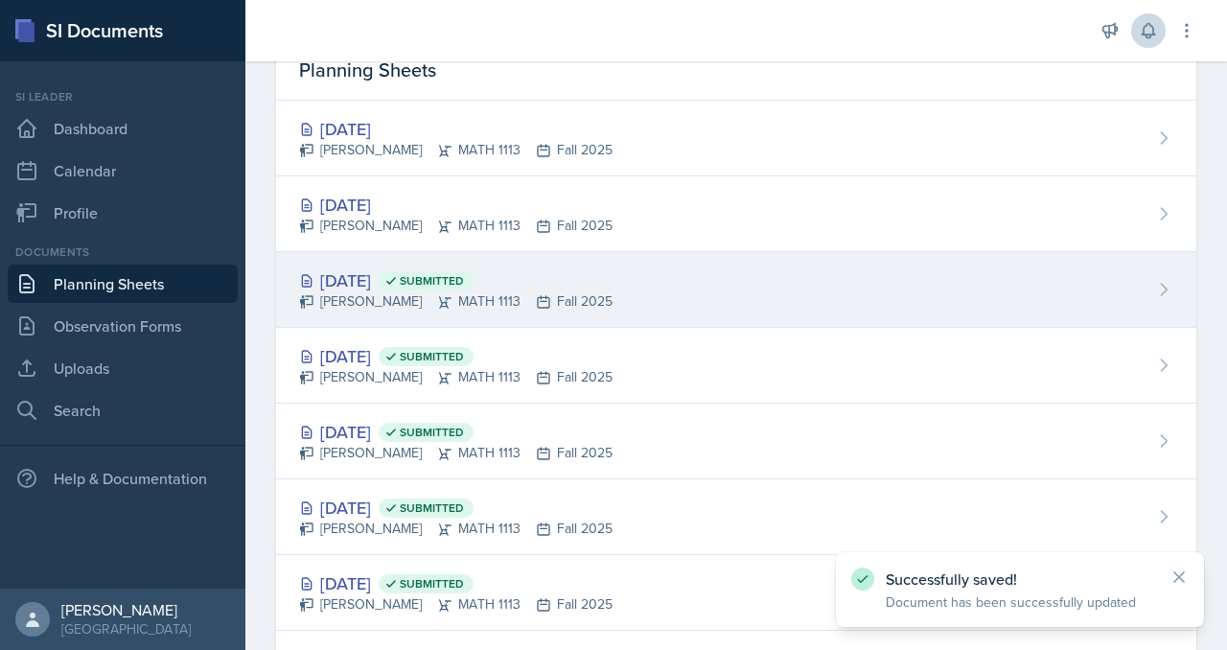
click at [443, 293] on div "[DATE] Submitted" at bounding box center [456, 281] width 314 height 26
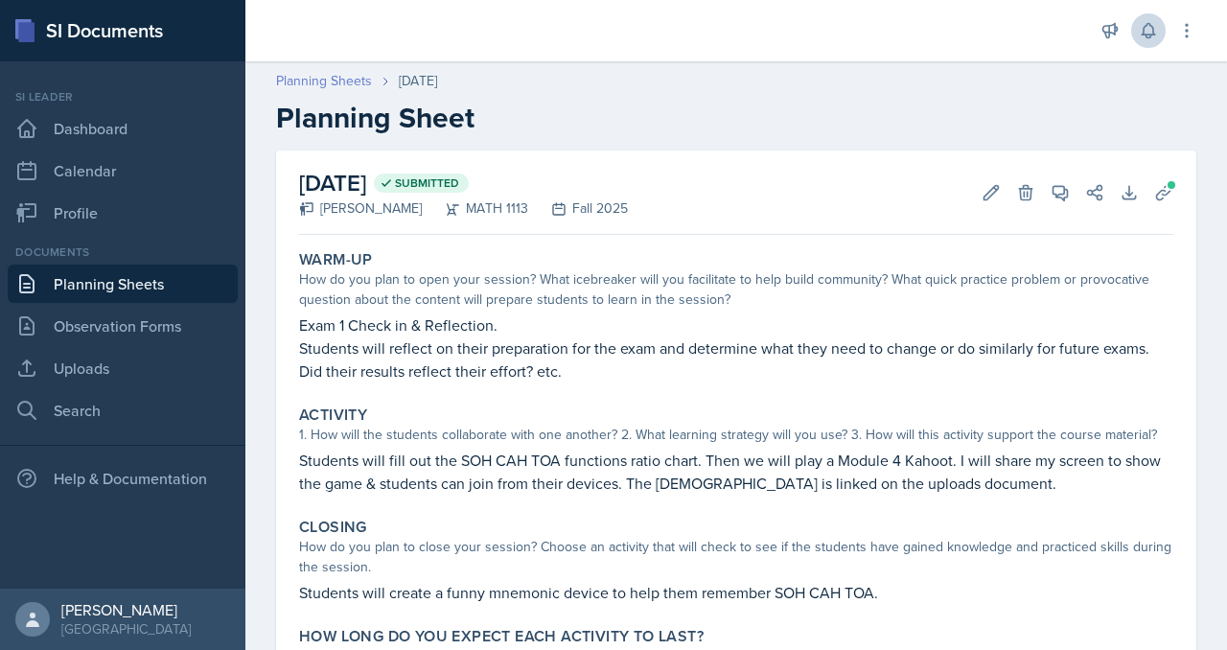
click at [372, 91] on link "Planning Sheets" at bounding box center [324, 81] width 96 height 20
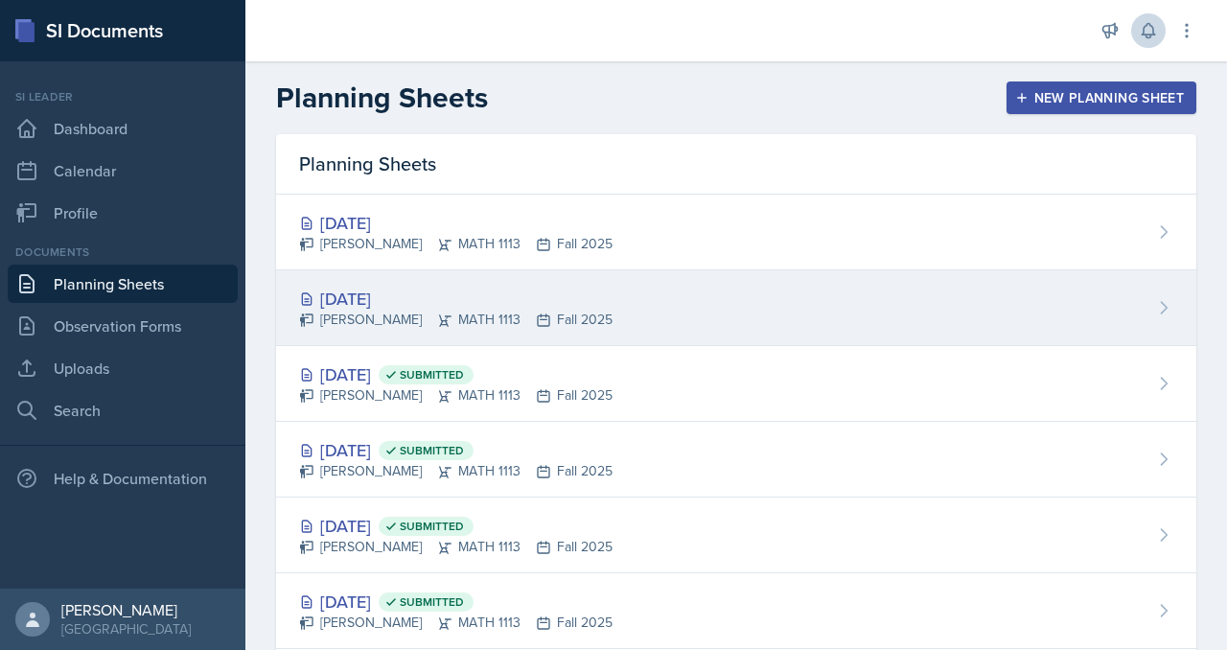
click at [464, 346] on div "[DATE] [PERSON_NAME] MATH 1113 Fall 2025" at bounding box center [736, 308] width 921 height 76
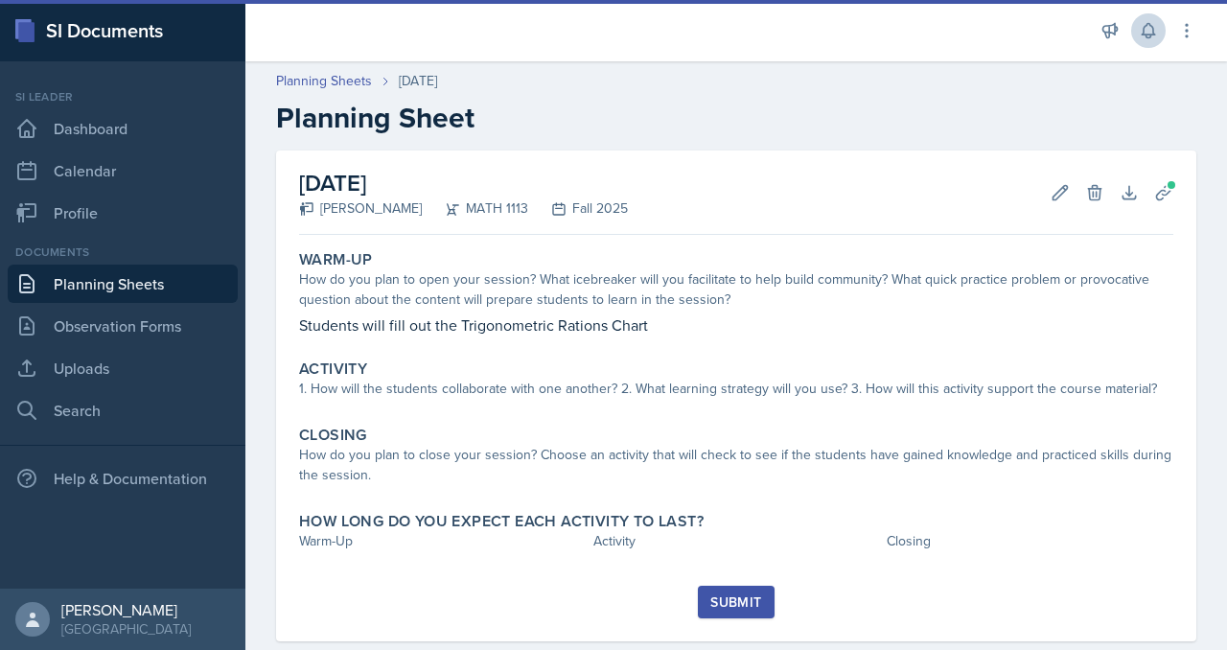
scroll to position [259, 0]
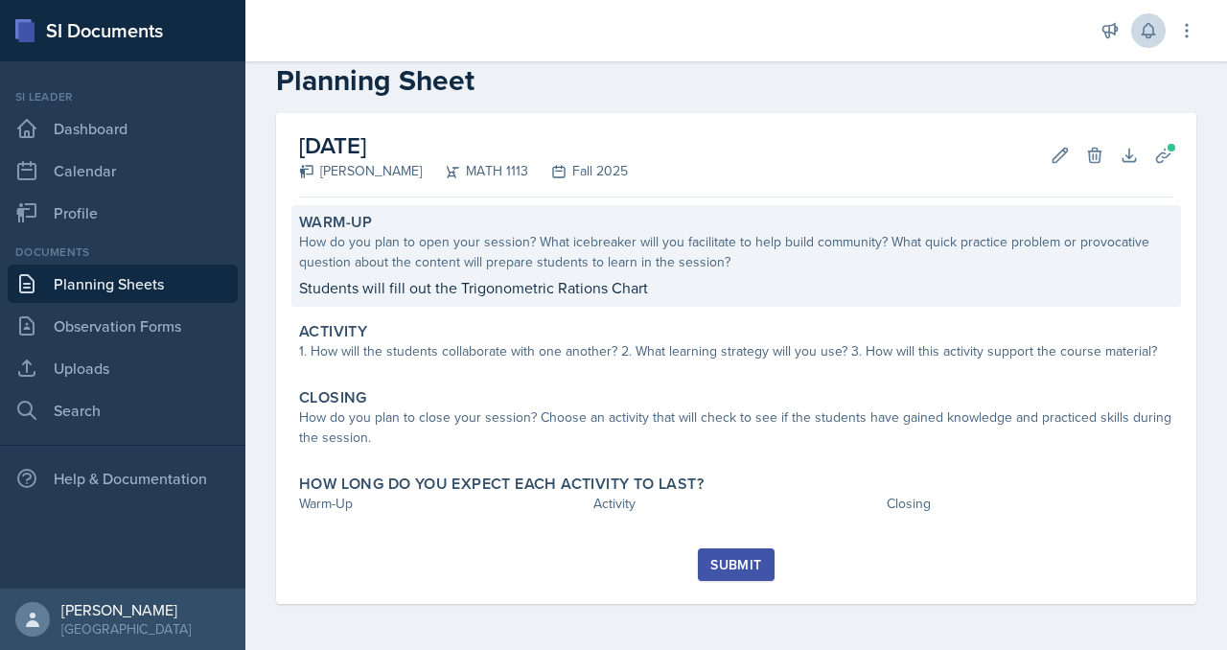
click at [754, 276] on p "Students will fill out the Trigonometric Rations Chart" at bounding box center [736, 287] width 875 height 23
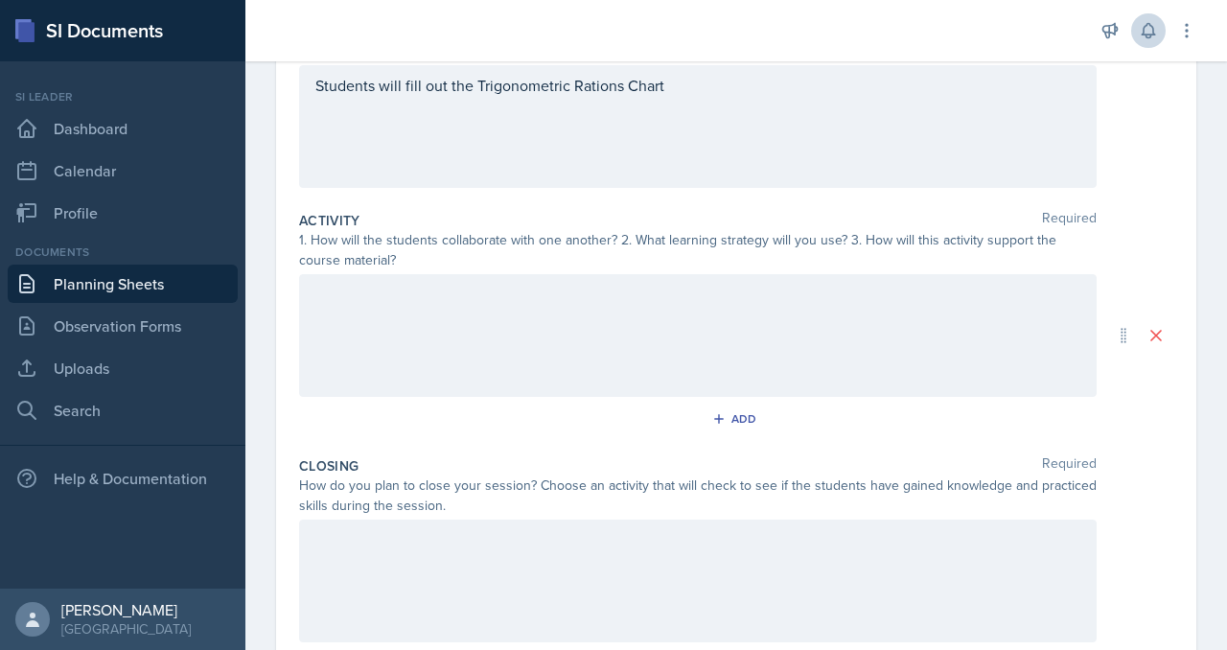
click at [855, 188] on div "Students will fill out the Trigonometric Rations Chart" at bounding box center [698, 126] width 798 height 123
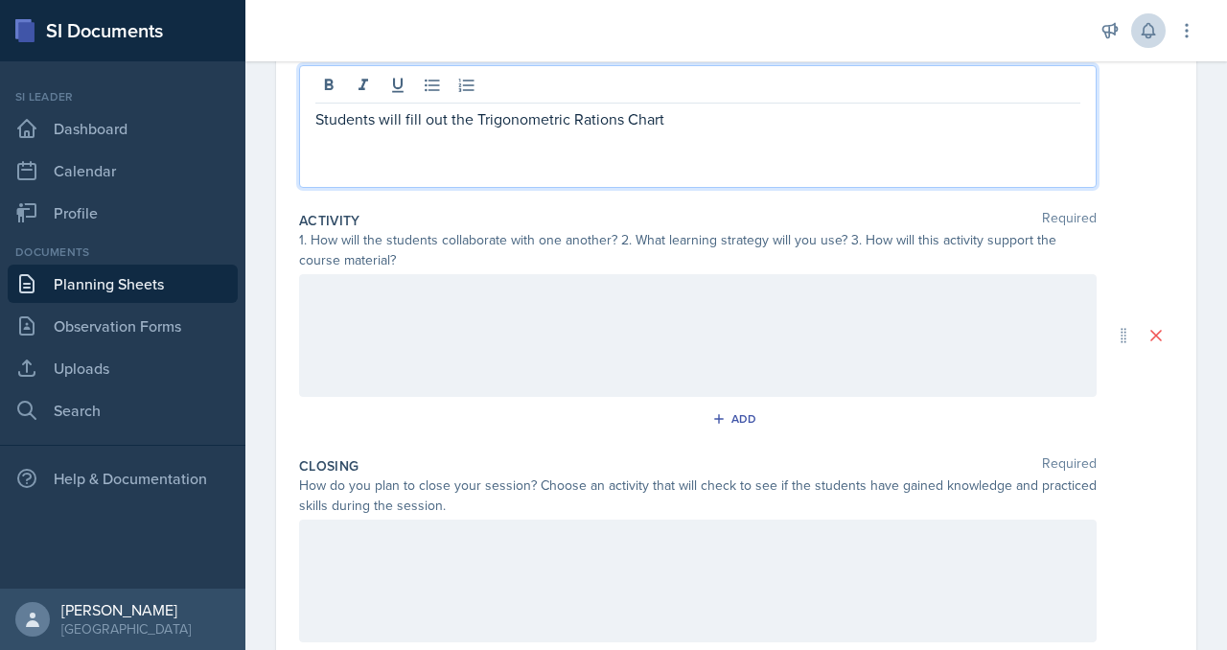
scroll to position [300, 0]
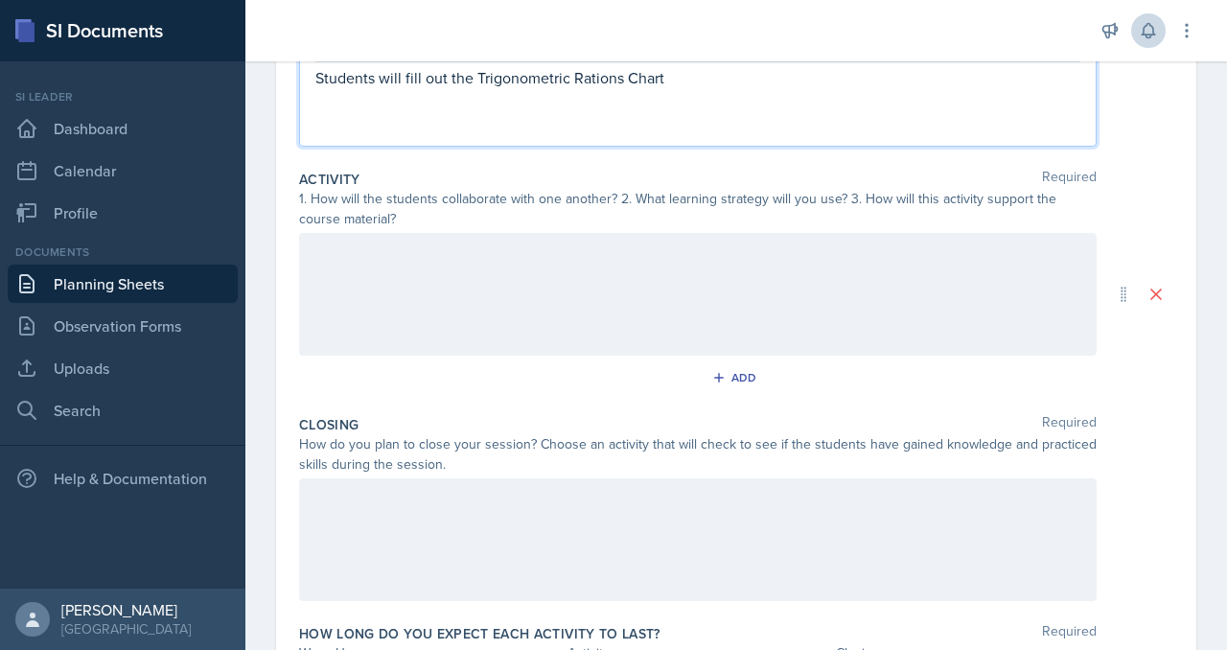
click at [850, 89] on p "Students will fill out the Trigonometric Rations Chart" at bounding box center [697, 77] width 765 height 23
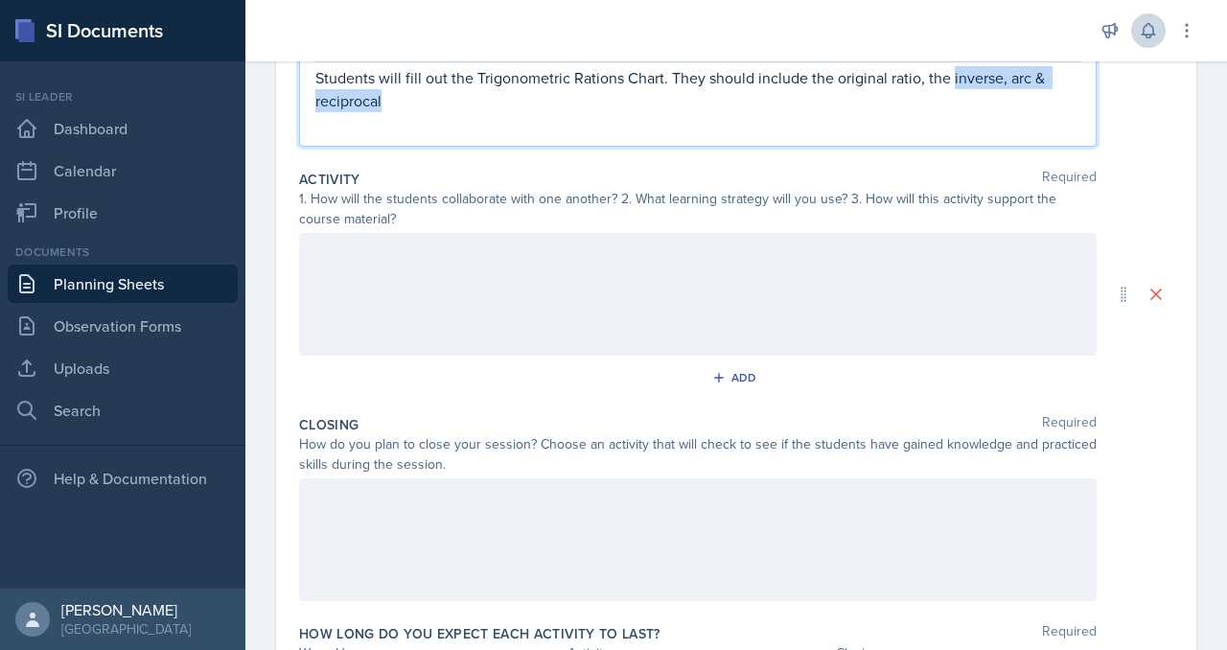
drag, startPoint x: 541, startPoint y: 225, endPoint x: 892, endPoint y: 224, distance: 351.0
click at [892, 112] on p "Students will fill out the Trigonometric Rations Chart. They should include the…" at bounding box center [697, 89] width 765 height 46
click at [1003, 112] on p "Students will fill out the Trigonometric Rations Chart. They should include the…" at bounding box center [697, 89] width 765 height 46
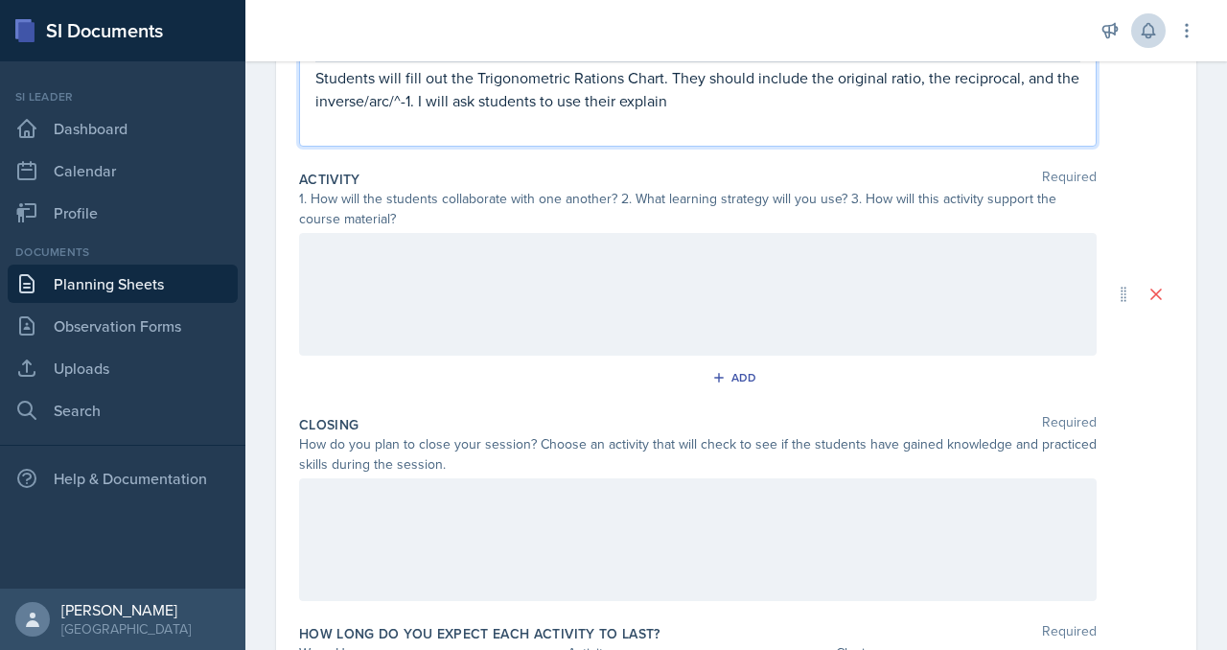
click at [888, 112] on p "Students will fill out the Trigonometric Rations Chart. They should include the…" at bounding box center [697, 89] width 765 height 46
click at [904, 112] on p "Students will fill out the Trigonometric Rations Chart. They should include the…" at bounding box center [697, 89] width 765 height 46
click at [466, 112] on p "Students will fill out the Trigonometric Rations Chart. They should include the…" at bounding box center [697, 89] width 765 height 46
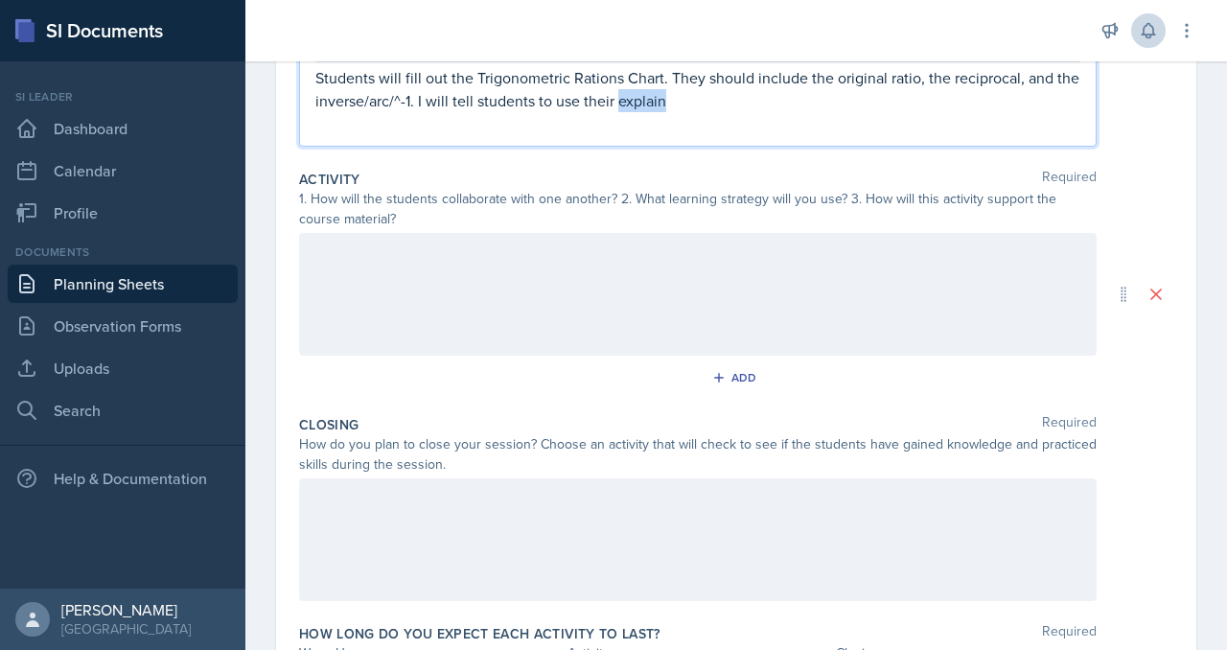
click at [466, 112] on p "Students will fill out the Trigonometric Rations Chart. They should include the…" at bounding box center [697, 89] width 765 height 46
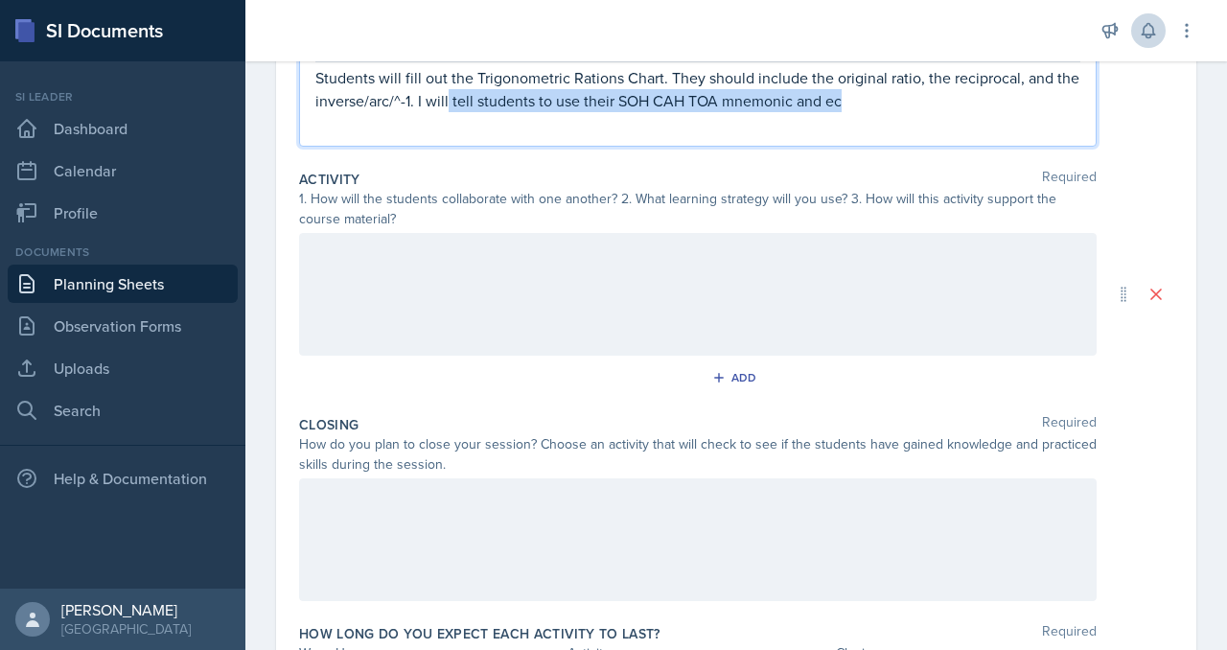
drag, startPoint x: 866, startPoint y: 222, endPoint x: 917, endPoint y: 343, distance: 132.0
click at [917, 343] on div "Warm-Up Required How do you plan to open your session? What icebreaker will you…" at bounding box center [736, 341] width 875 height 793
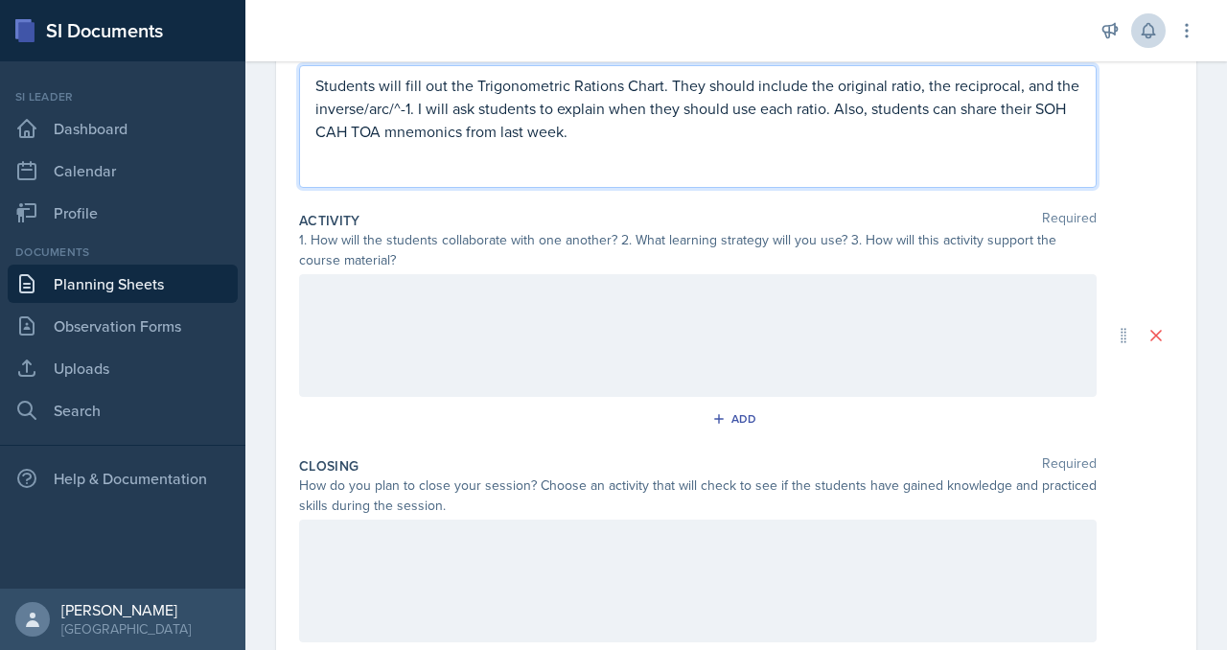
scroll to position [0, 0]
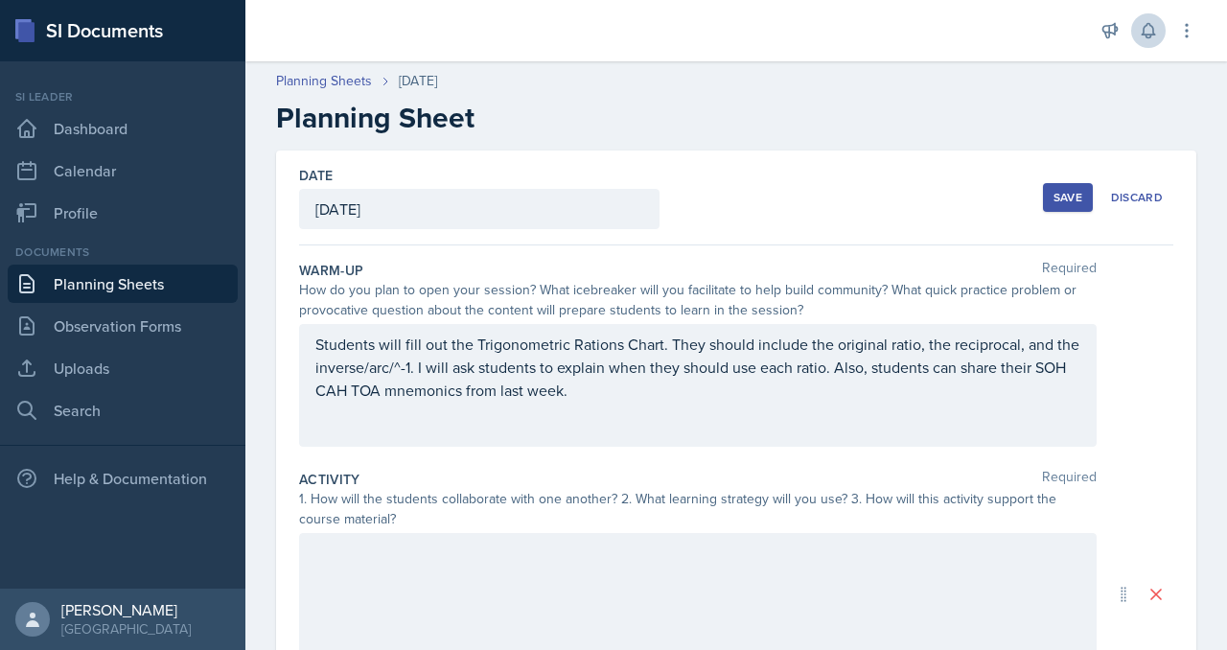
click at [1043, 212] on button "Save" at bounding box center [1068, 197] width 50 height 29
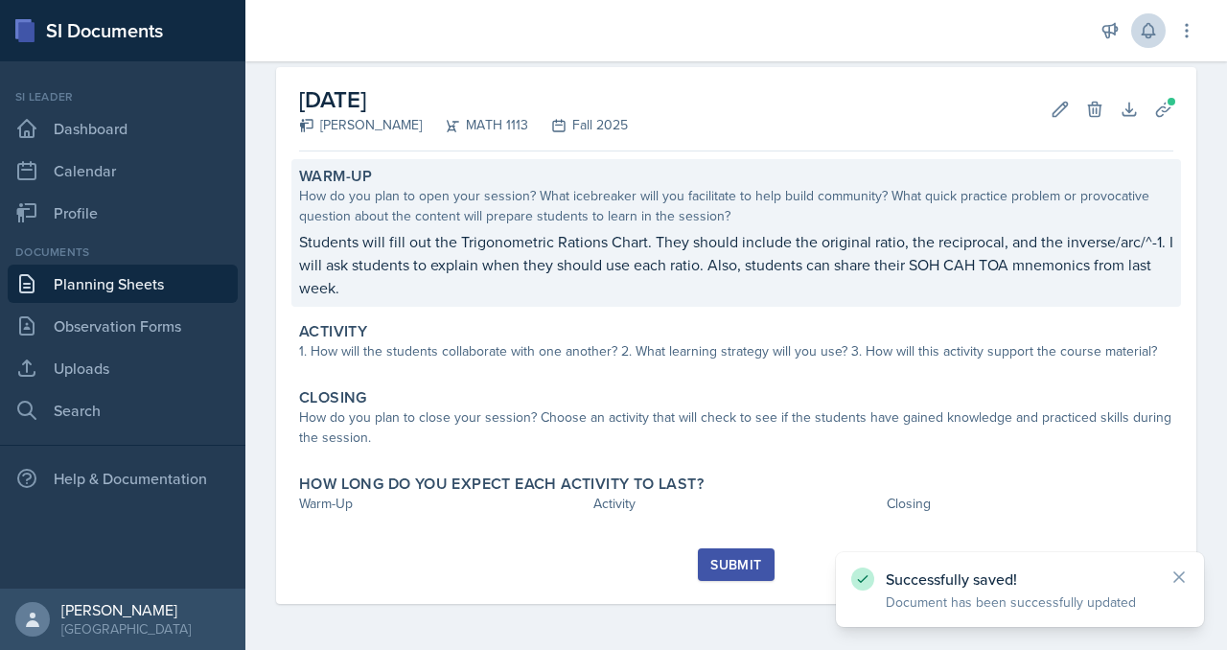
scroll to position [285, 0]
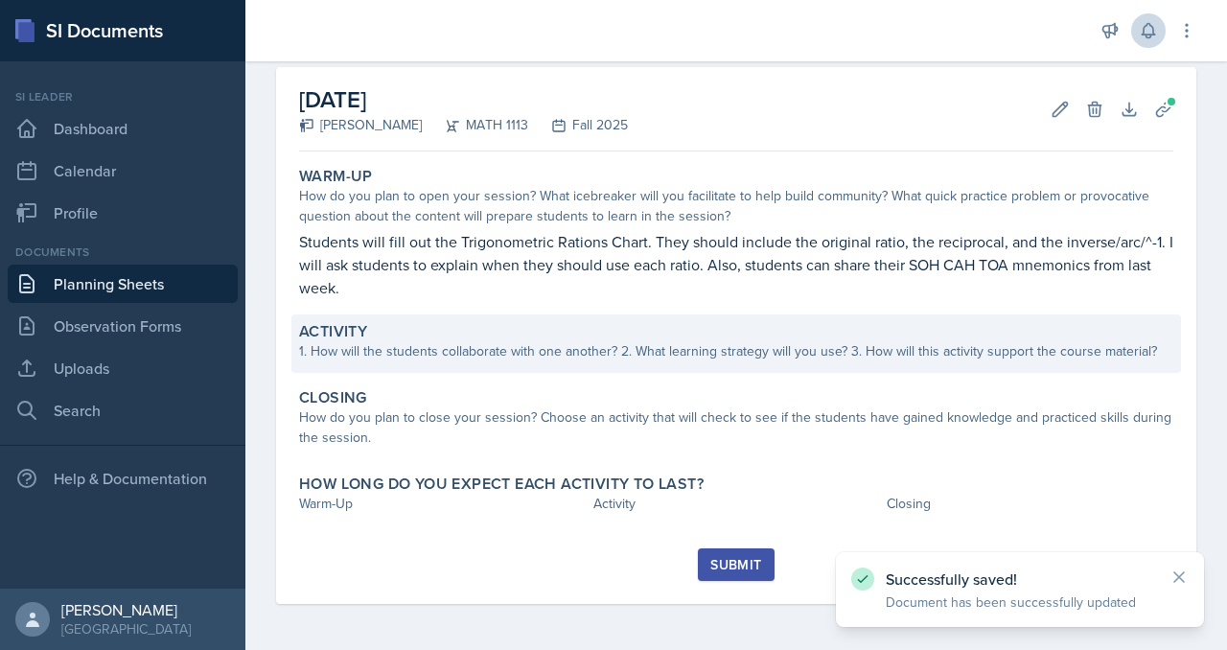
click at [652, 341] on div "1. How will the students collaborate with one another? 2. What learning strateg…" at bounding box center [736, 351] width 875 height 20
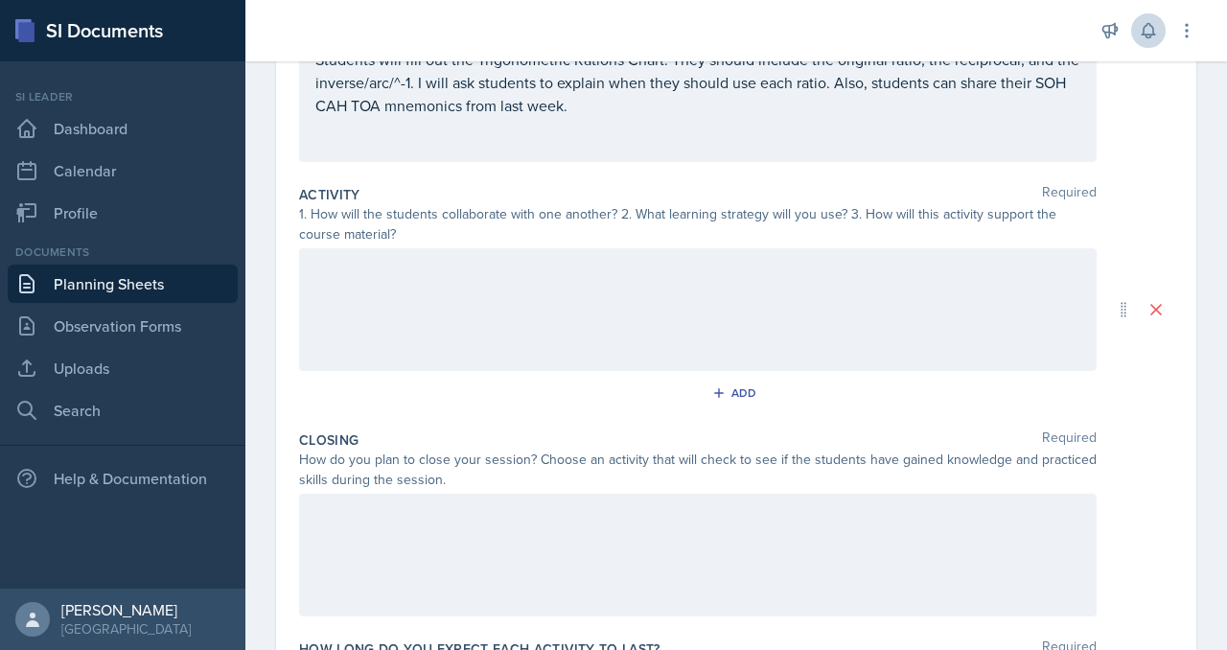
click at [503, 371] on div at bounding box center [698, 309] width 798 height 123
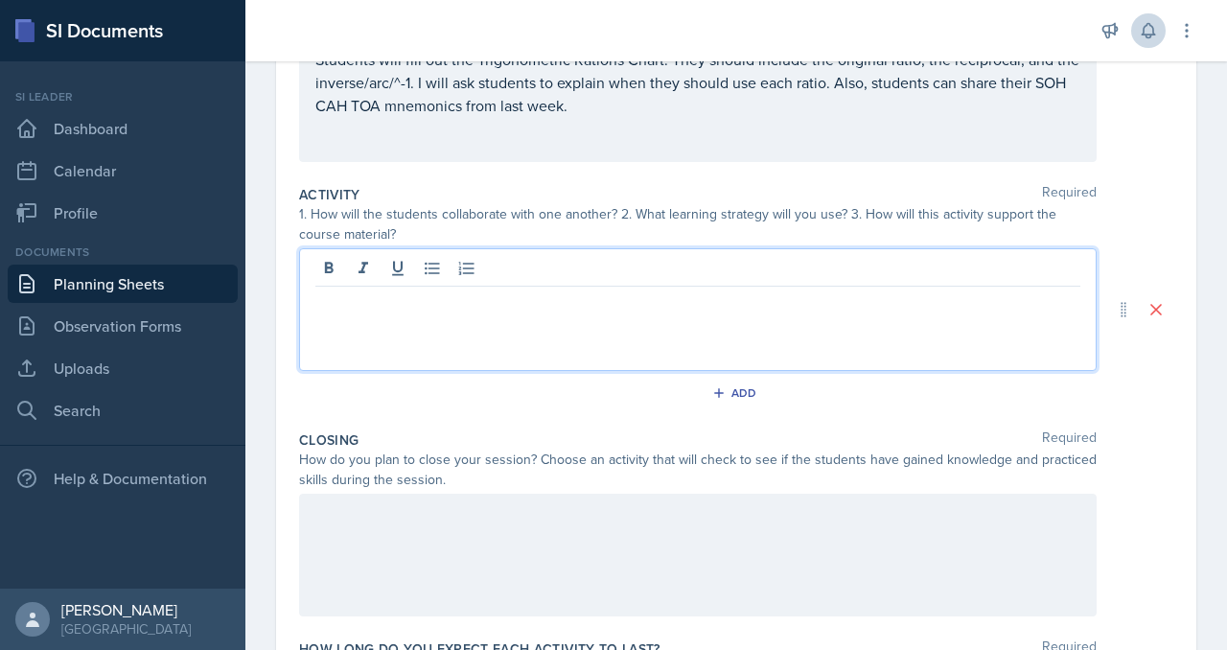
scroll to position [326, 0]
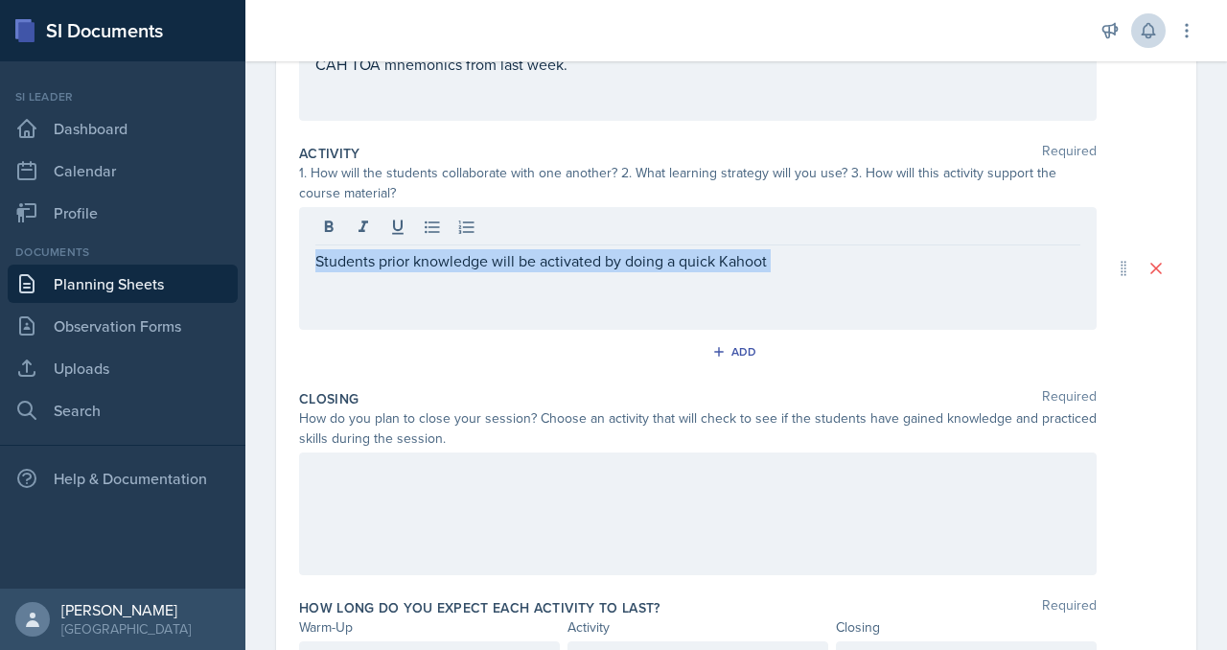
drag, startPoint x: 389, startPoint y: 434, endPoint x: 927, endPoint y: 453, distance: 538.3
click at [927, 330] on div "Students prior knowledge will be activated by doing a quick Kahoot" at bounding box center [698, 268] width 798 height 123
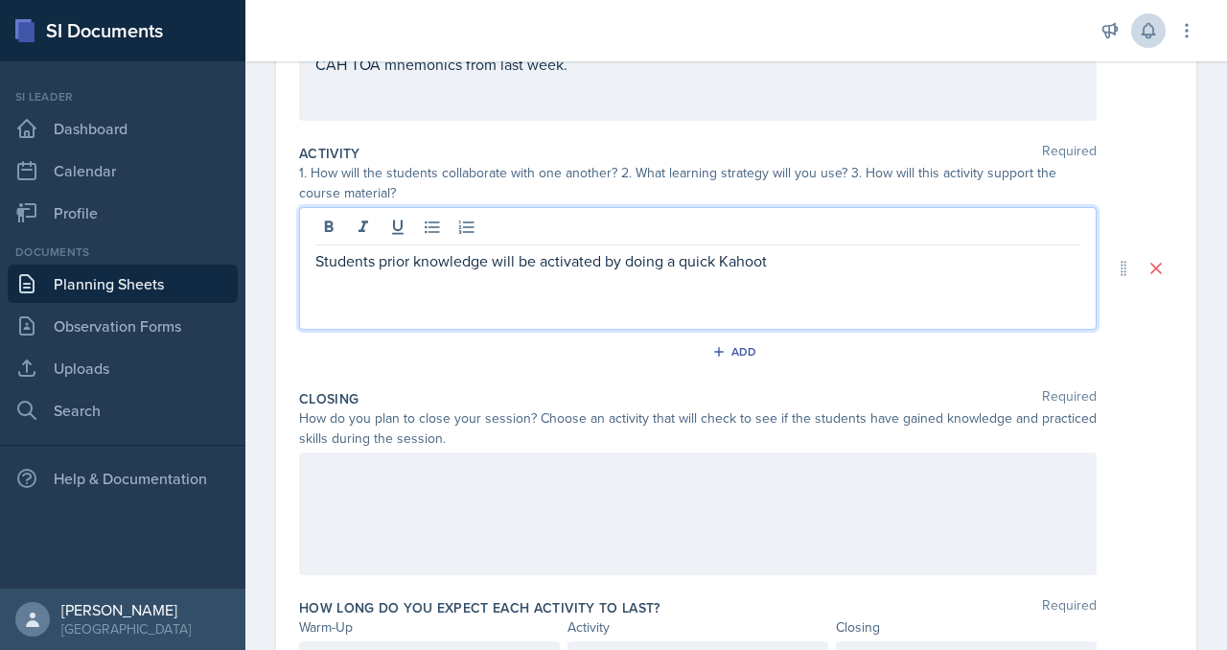
click at [981, 272] on p "Students prior knowledge will be activated by doing a quick Kahoot" at bounding box center [697, 260] width 765 height 23
click at [392, 330] on div "Students prior knowledge will be activated by doing a quick Kahoot" at bounding box center [698, 268] width 798 height 123
click at [402, 272] on p "Students prior knowledge will be activated by doing a quick Kahoot" at bounding box center [697, 260] width 765 height 23
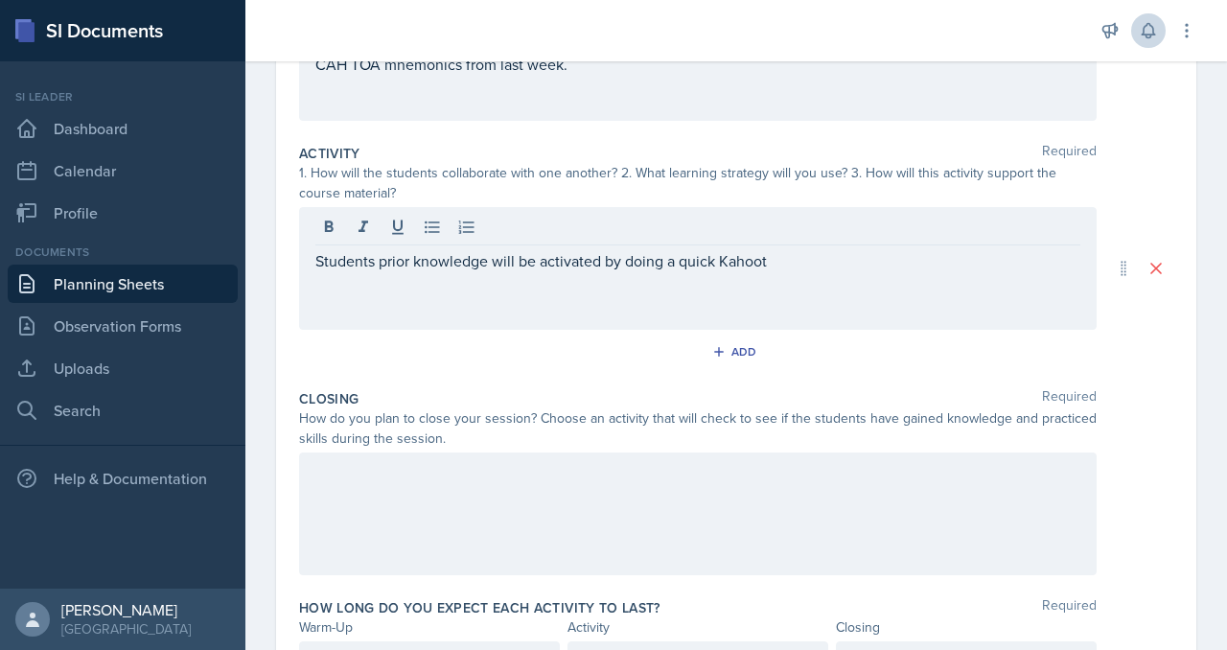
click at [392, 330] on div "Students prior knowledge will be activated by doing a quick Kahoot" at bounding box center [698, 268] width 798 height 123
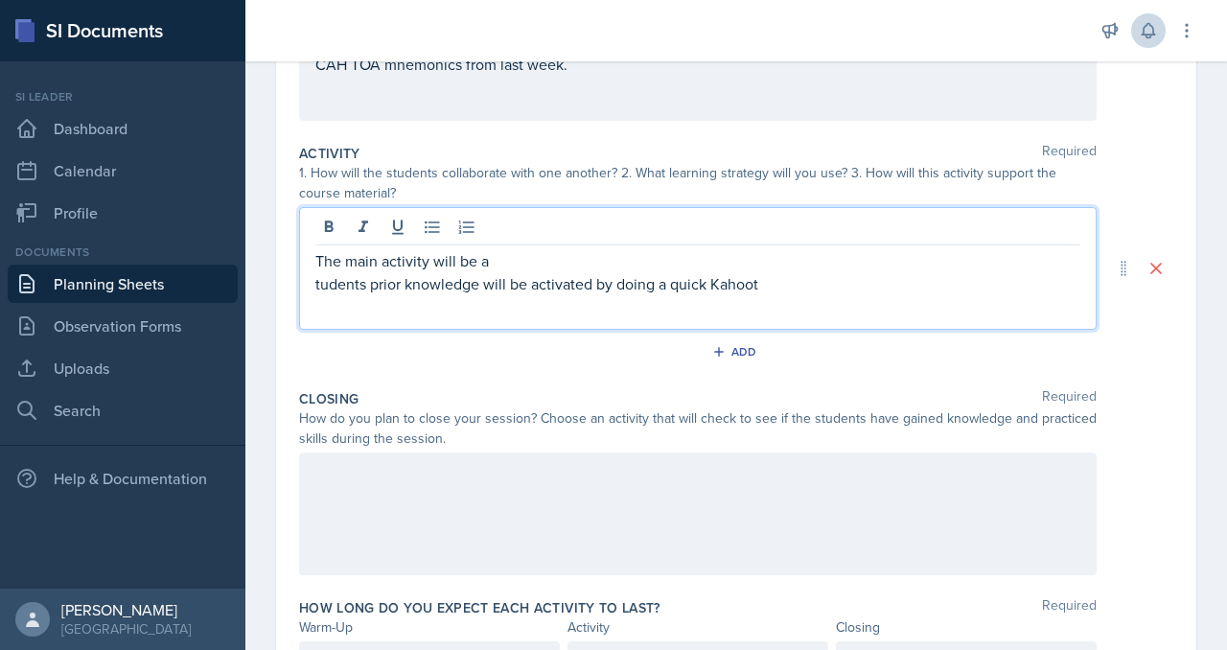
click at [617, 272] on p "The main activity will be a" at bounding box center [697, 260] width 765 height 23
click at [934, 272] on p "The main activity will be a Whiteboard game. Students will work i groups of" at bounding box center [697, 260] width 765 height 23
click at [1031, 272] on p "The main activity will be a Whiteboard game. Students will work in groups of" at bounding box center [697, 260] width 765 height 23
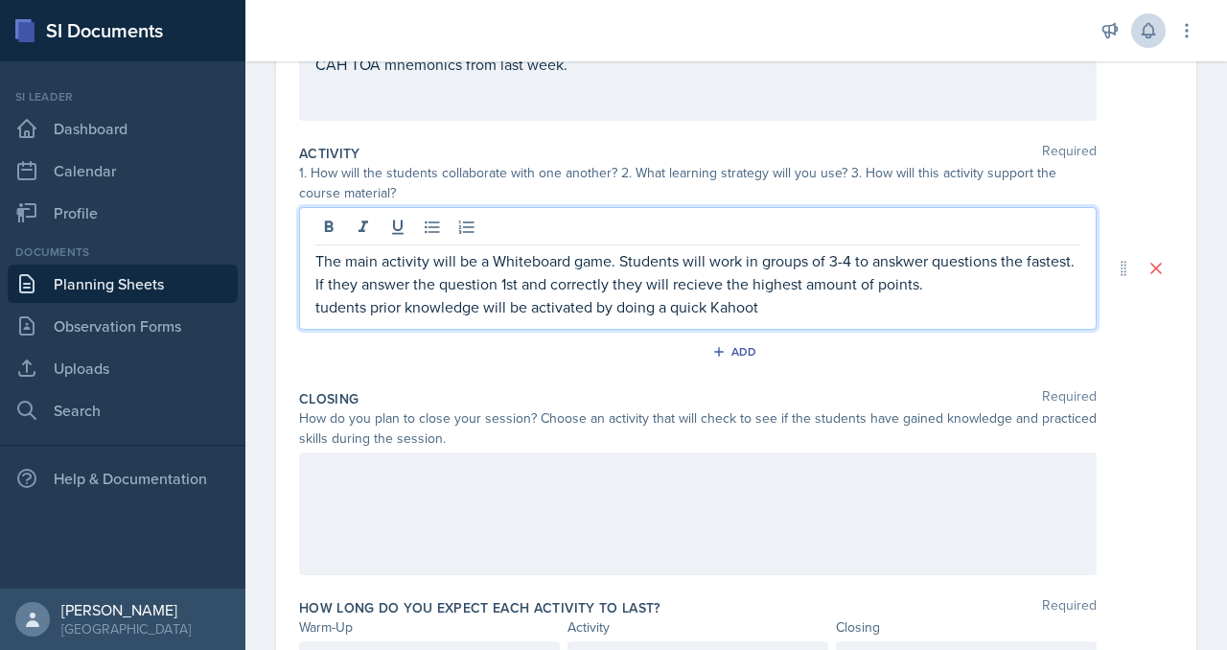
click at [581, 295] on p "The main activity will be a Whiteboard game. Students will work in groups of 3-…" at bounding box center [697, 272] width 765 height 46
drag, startPoint x: 610, startPoint y: 490, endPoint x: 803, endPoint y: 492, distance: 192.8
click at [803, 295] on p "The main activity will be a Whiteboard game. Students will work in groups of 3-…" at bounding box center [697, 272] width 765 height 46
click at [729, 295] on p "The main activity will be a Whiteboard game. Students will work in groups of 3-…" at bounding box center [697, 272] width 765 height 46
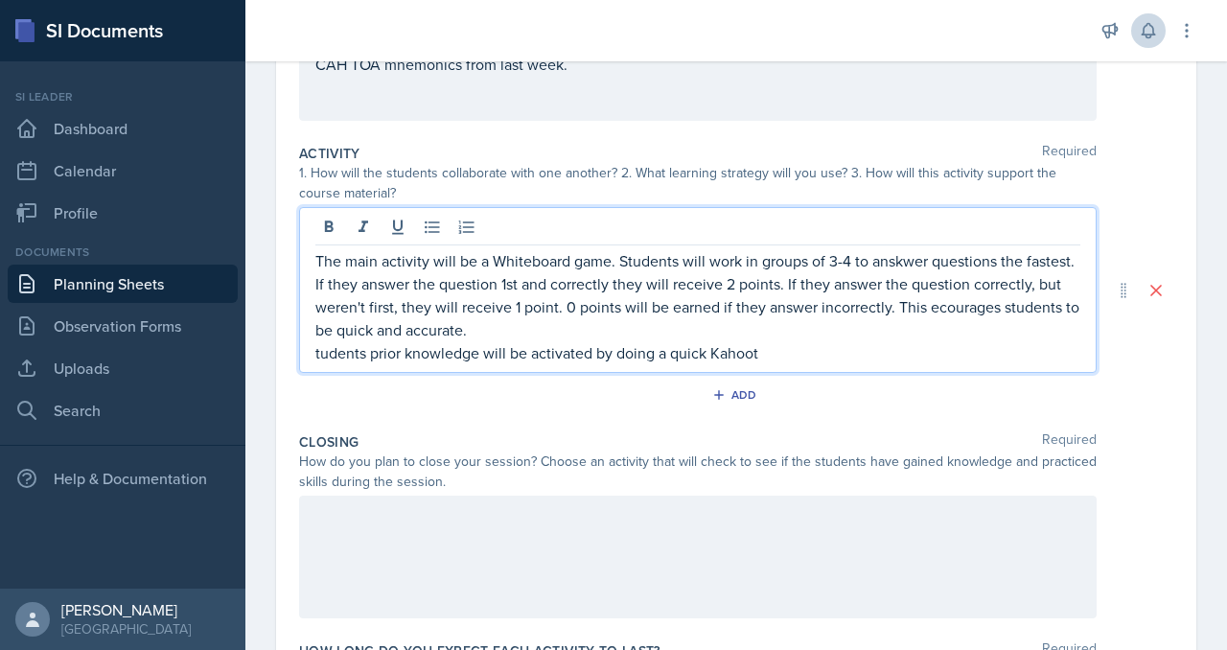
click at [554, 341] on p "The main activity will be a Whiteboard game. Students will work in groups of 3-…" at bounding box center [697, 295] width 765 height 92
drag, startPoint x: 916, startPoint y: 548, endPoint x: 927, endPoint y: 485, distance: 63.4
click at [919, 341] on p "The main activity will be a Whiteboard game. Students will work in groups of 3-…" at bounding box center [697, 295] width 765 height 92
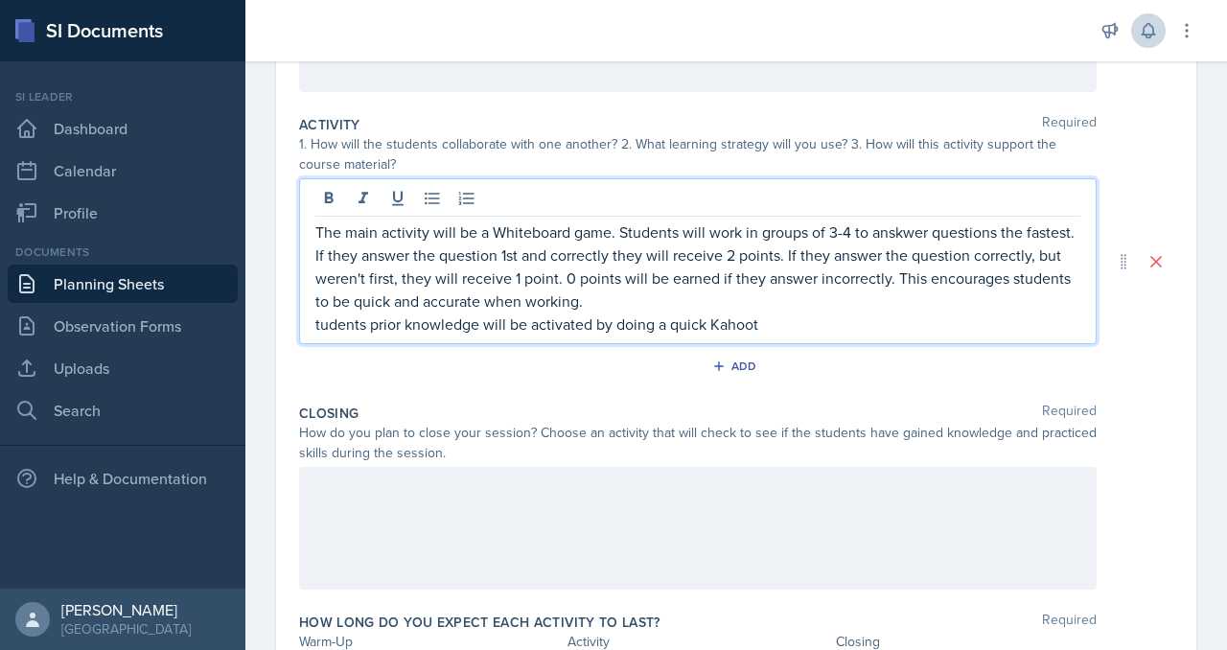
scroll to position [363, 0]
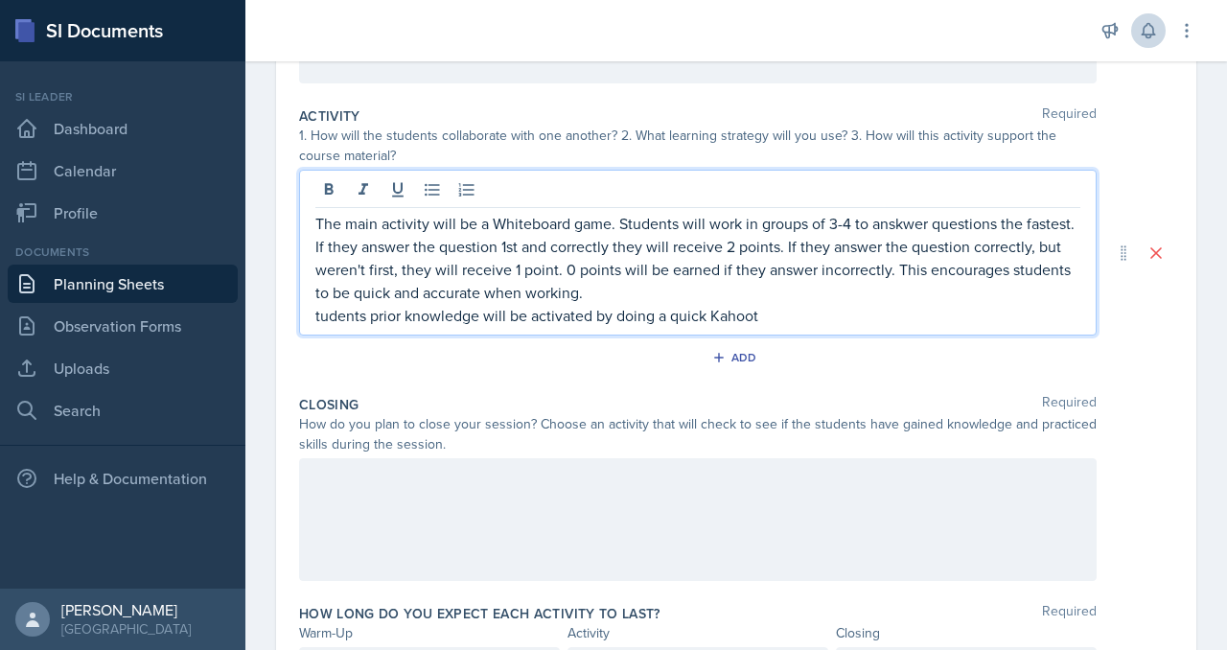
click at [490, 304] on p "The main activity will be a Whiteboard game. Students will work in groups of 3-…" at bounding box center [697, 258] width 765 height 92
click at [551, 304] on p "The main activity will be a Whiteboard game. Students will work in groups of 3-…" at bounding box center [697, 258] width 765 height 92
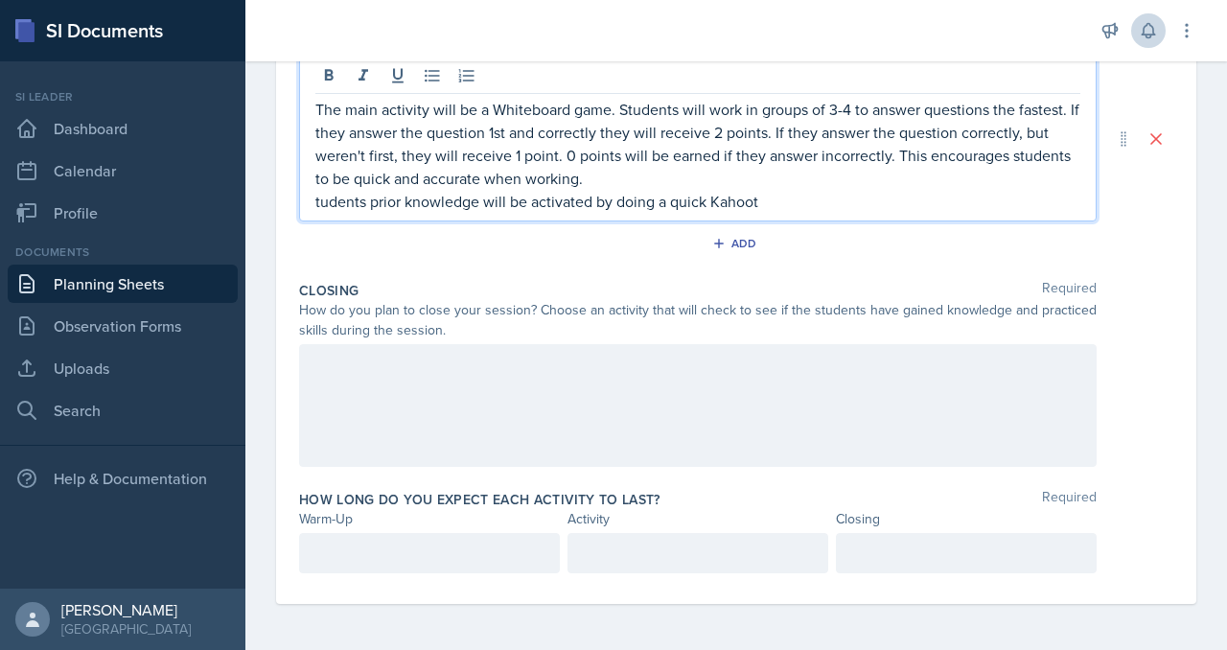
scroll to position [494, 0]
click at [509, 190] on p "The main activity will be a Whiteboard game. Students will work in groups of 3-…" at bounding box center [697, 144] width 765 height 92
click at [393, 213] on p "tudents prior knowledge will be activated by doing a quick Kahoot" at bounding box center [697, 201] width 765 height 23
click at [395, 213] on p "Students prior knowledge will be activated by doing a quick Kahoot" at bounding box center [697, 201] width 765 height 23
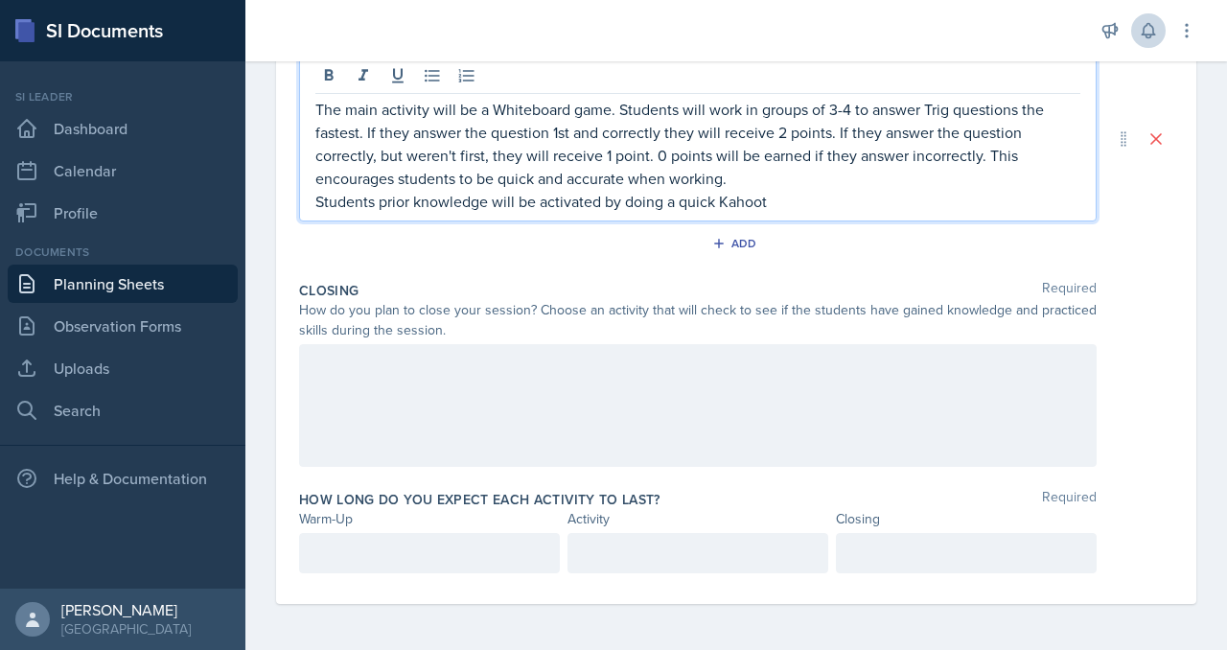
scroll to position [577, 0]
drag, startPoint x: 964, startPoint y: 357, endPoint x: 369, endPoint y: 365, distance: 594.6
click at [369, 365] on div "Date [DATE] [DATE] 31 1 2 3 4 5 6 7 8 9 10 11 12 13 14 15 16 17 18 19 20 21 22 …" at bounding box center [736, 138] width 921 height 931
copy p "Students prior knowledge will be activated by doing a quick Kahoot"
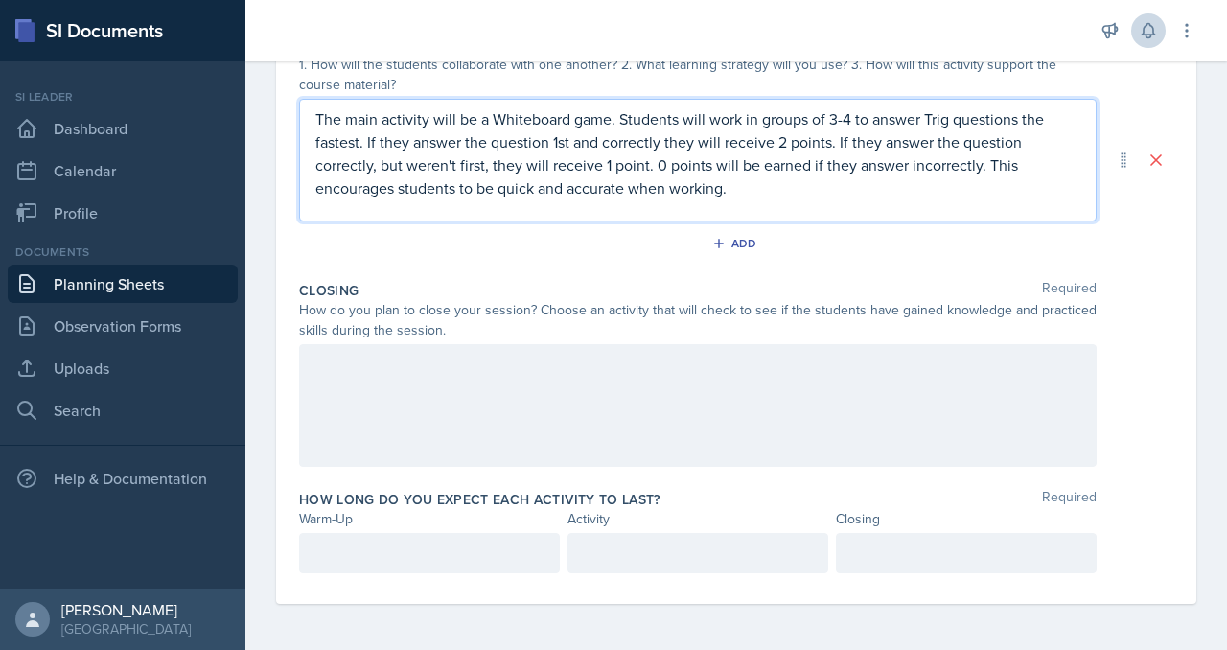
click at [396, 175] on p "The main activity will be a Whiteboard game. Students will work in groups of 3-…" at bounding box center [697, 153] width 765 height 92
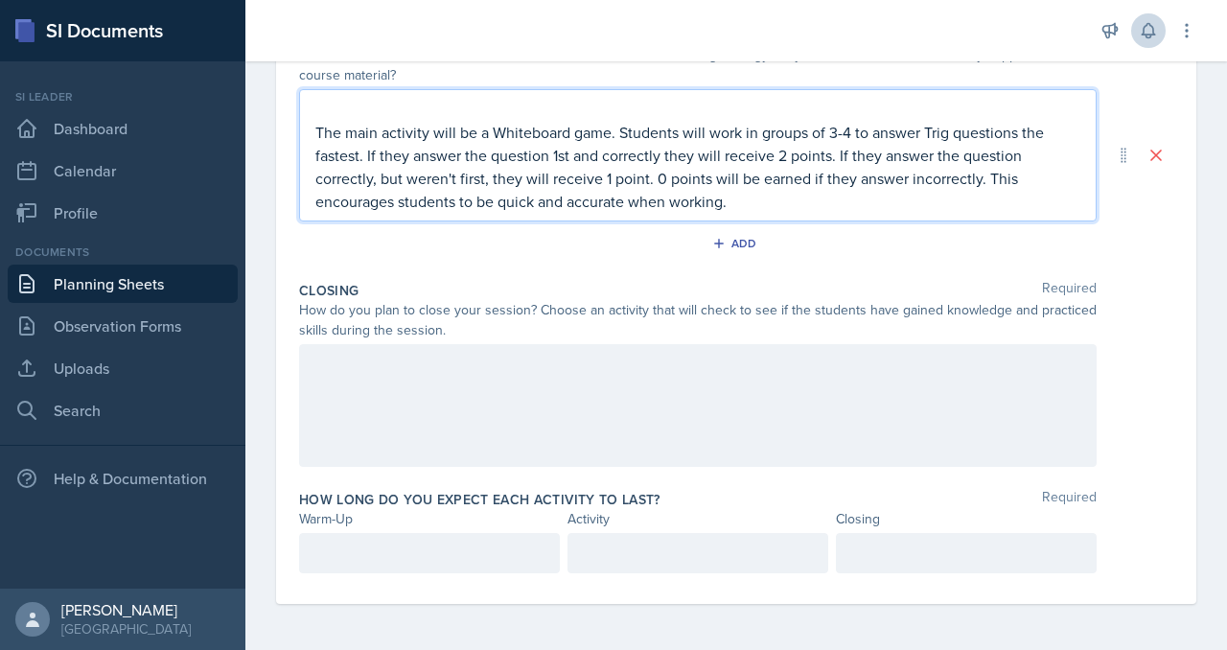
click at [397, 121] on p at bounding box center [697, 109] width 765 height 23
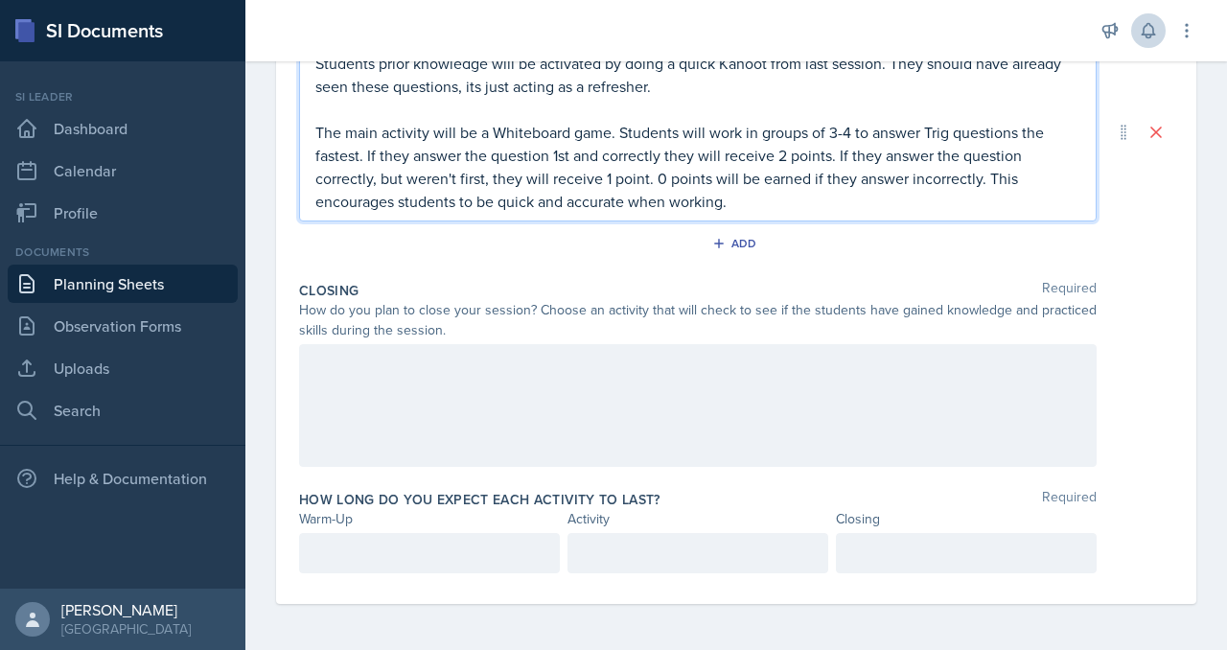
scroll to position [602, 0]
click at [895, 98] on p "Students prior knowledge will be activated by doing a quick Kahoot from last se…" at bounding box center [697, 75] width 765 height 46
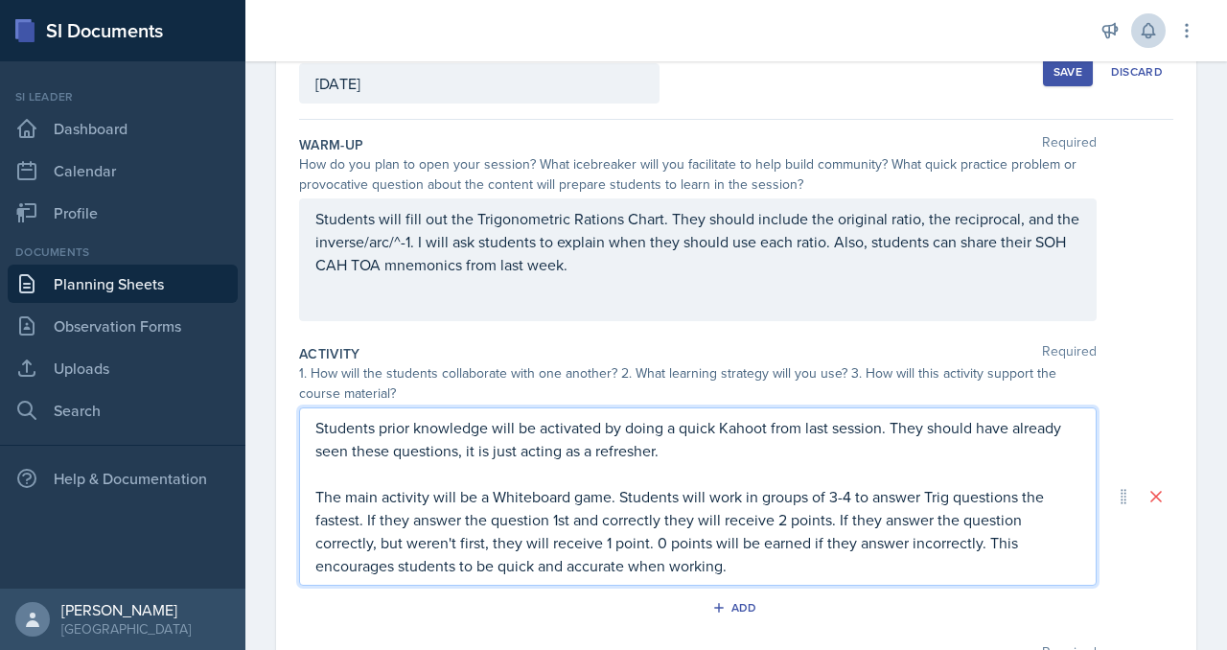
scroll to position [0, 0]
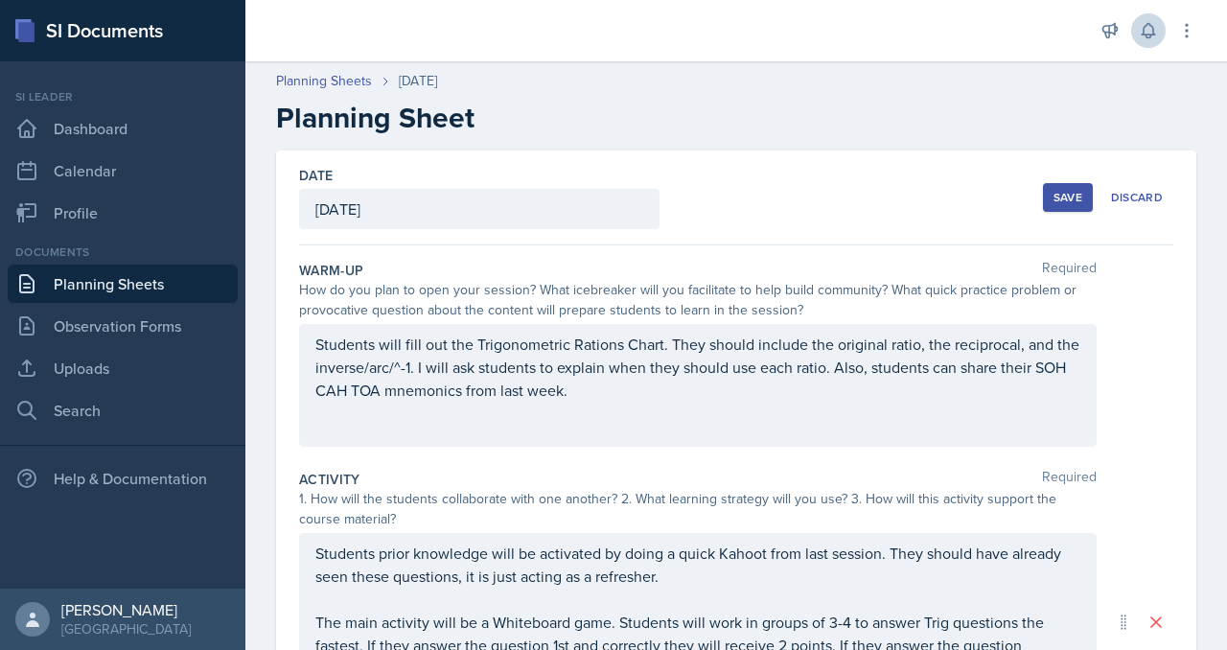
click at [1054, 205] on div "Save" at bounding box center [1068, 197] width 29 height 15
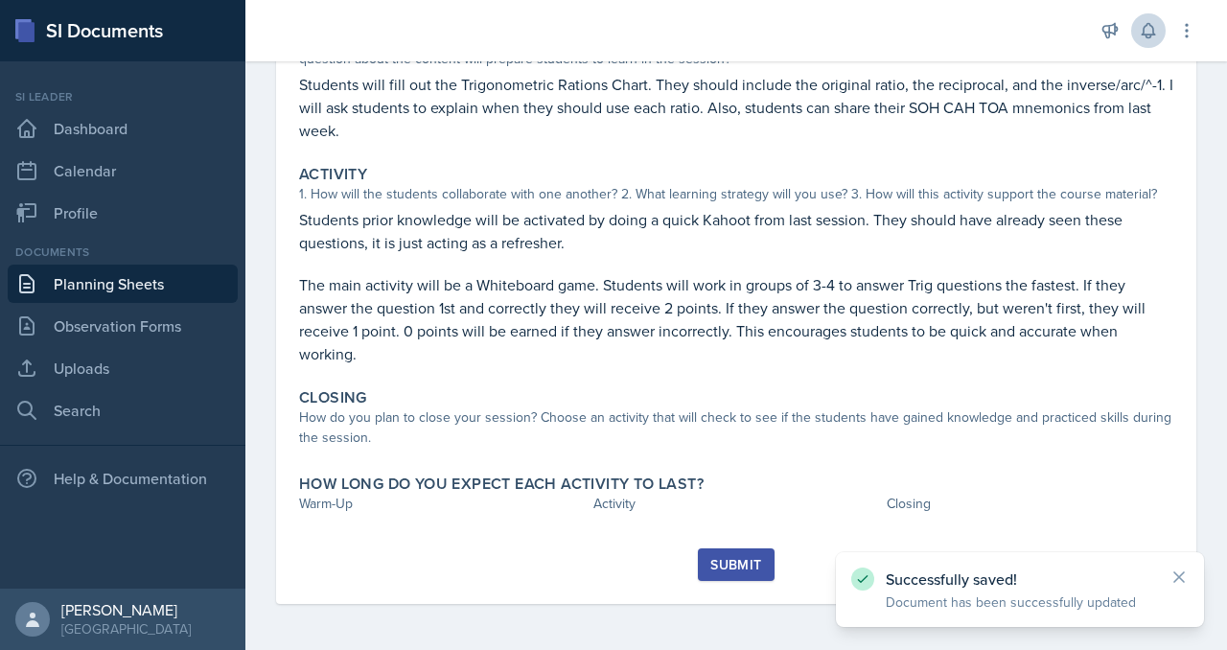
scroll to position [542, 0]
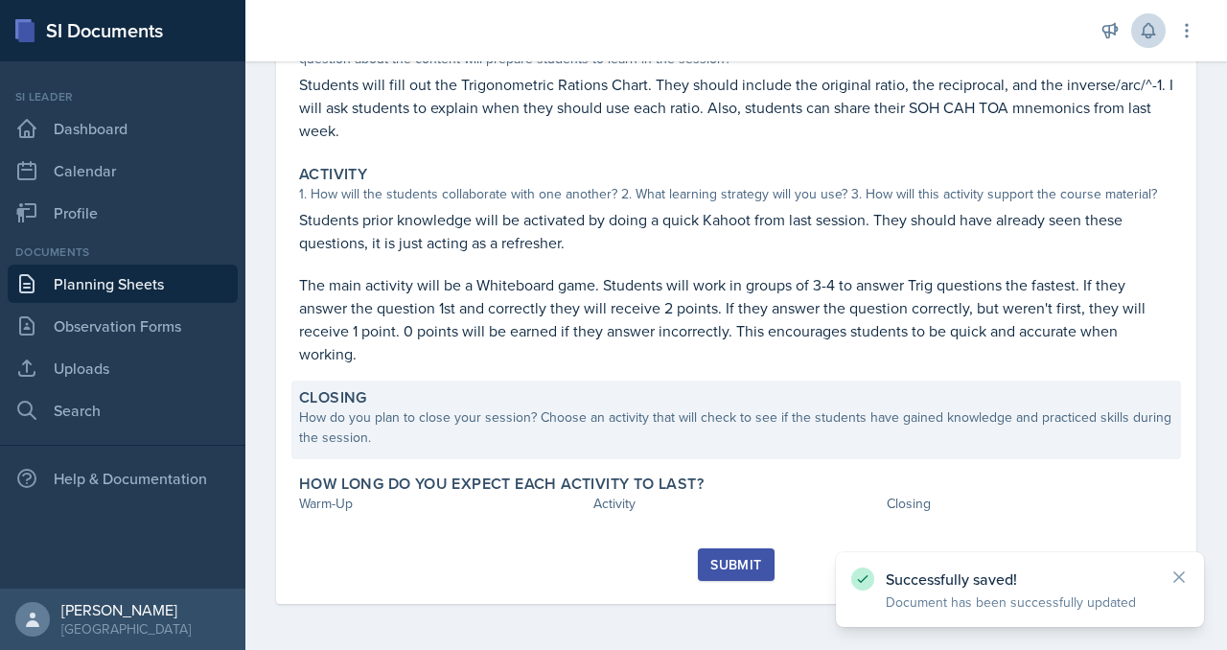
click at [627, 408] on div "How do you plan to close your session? Choose an activity that will check to se…" at bounding box center [736, 428] width 875 height 40
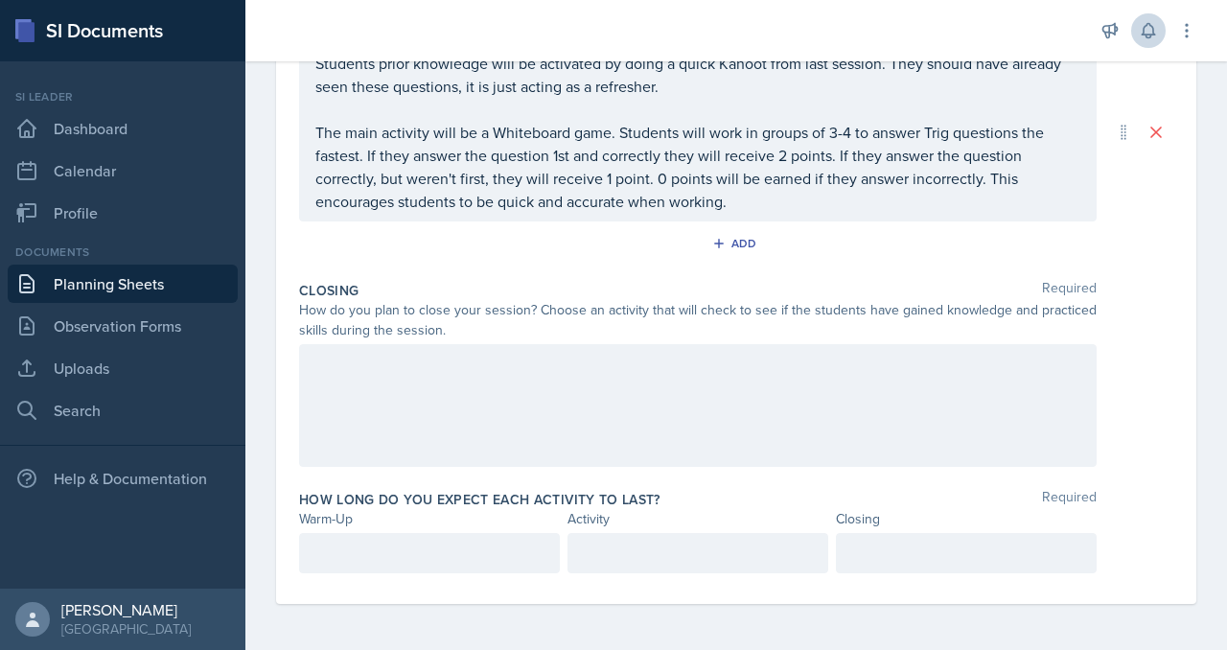
click at [504, 392] on div at bounding box center [698, 405] width 798 height 123
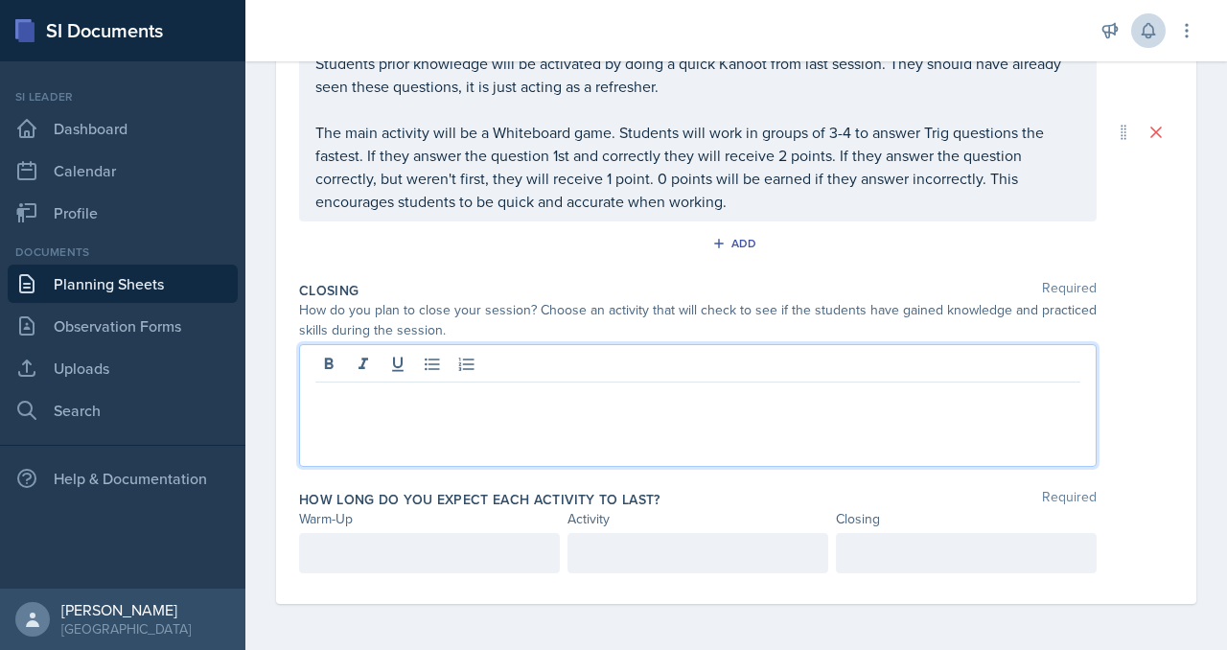
scroll to position [842, 0]
click at [461, 405] on div at bounding box center [698, 405] width 798 height 123
click at [719, 386] on p "Students will participate in a new kahoot with different types of problems" at bounding box center [697, 397] width 765 height 23
click at [689, 386] on p "Students will participate in a new kahoot with different types of problems" at bounding box center [697, 397] width 765 height 23
click at [932, 386] on p "Students will participate in a new Kahoot with different types of problems" at bounding box center [697, 397] width 765 height 23
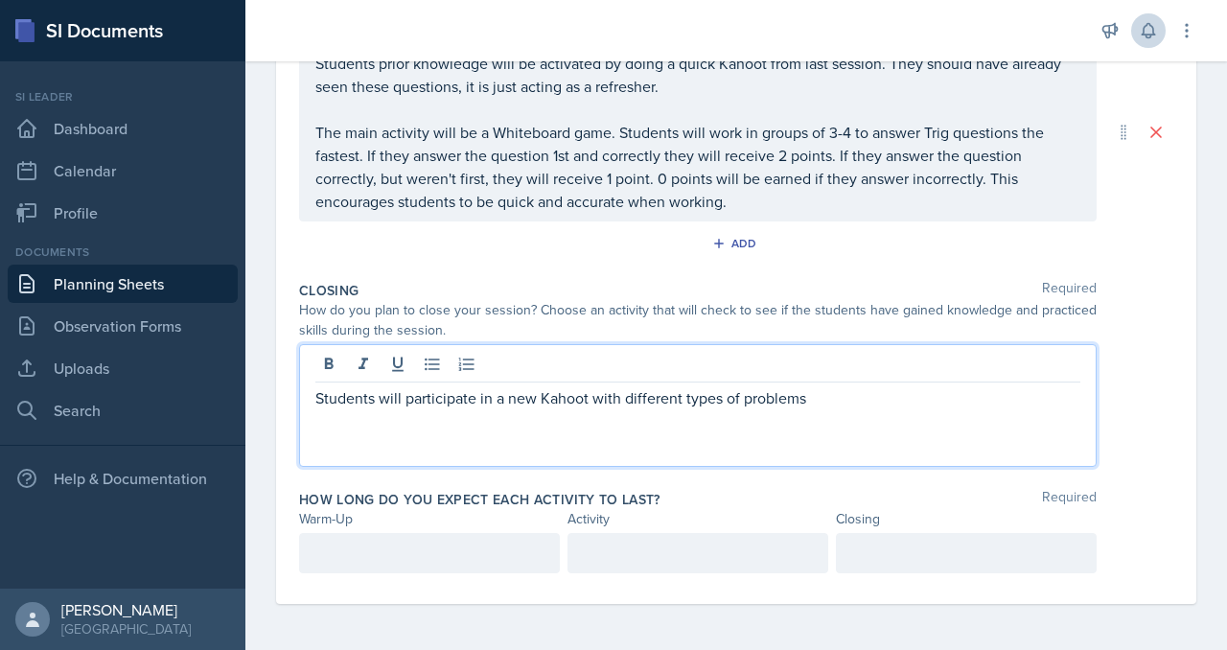
click at [927, 386] on p "Students will participate in a new Kahoot with different types of problems" at bounding box center [697, 397] width 765 height 23
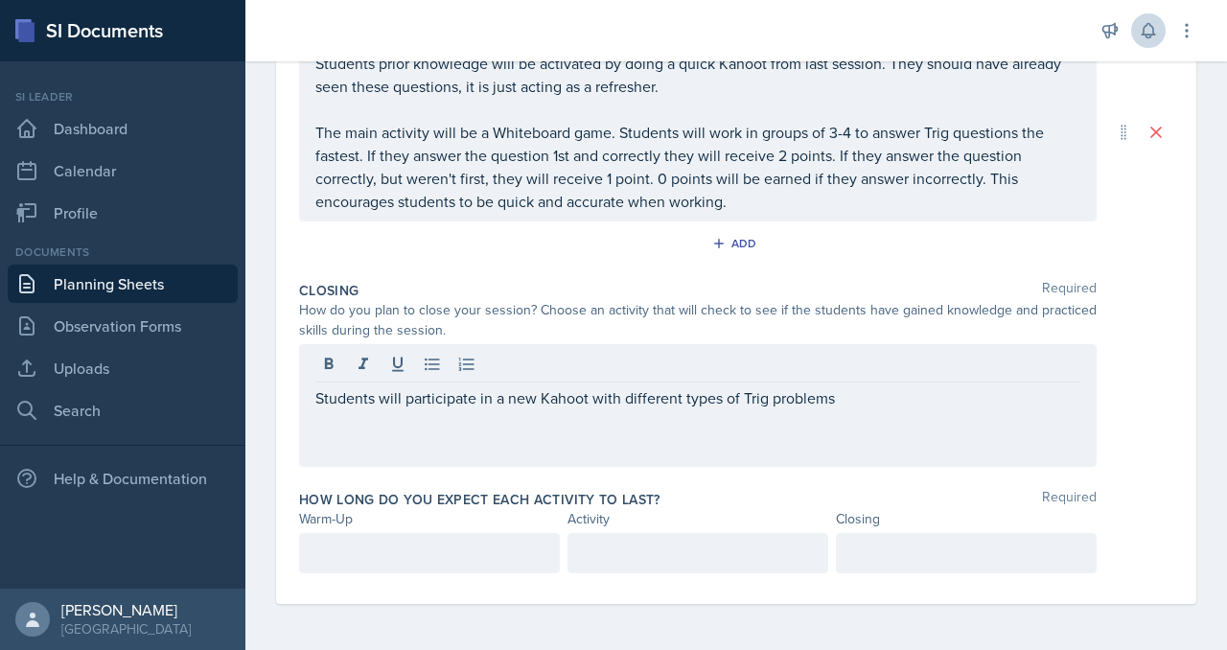
click at [1042, 391] on div "Students will participate in a new Kahoot with different types of Trig problems" at bounding box center [698, 405] width 798 height 123
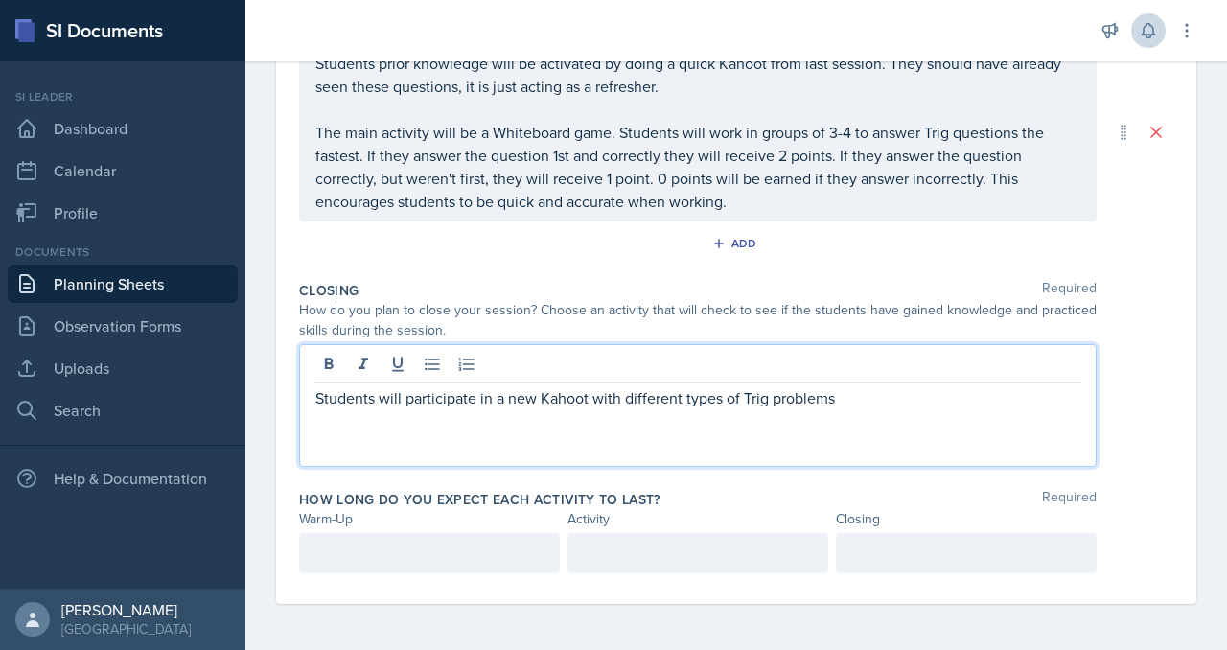
click at [1046, 391] on div "Students will participate in a new Kahoot with different types of Trig problems" at bounding box center [698, 405] width 798 height 123
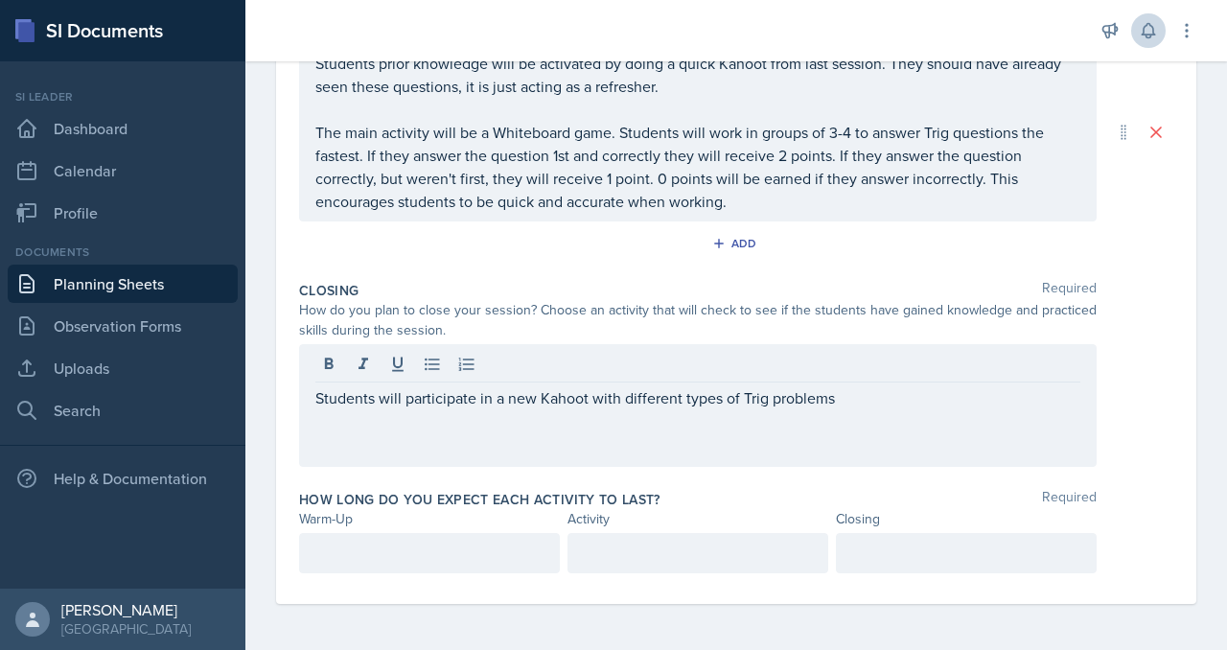
click at [1044, 386] on div "Students will participate in a new Kahoot with different types of Trig problems" at bounding box center [698, 405] width 798 height 123
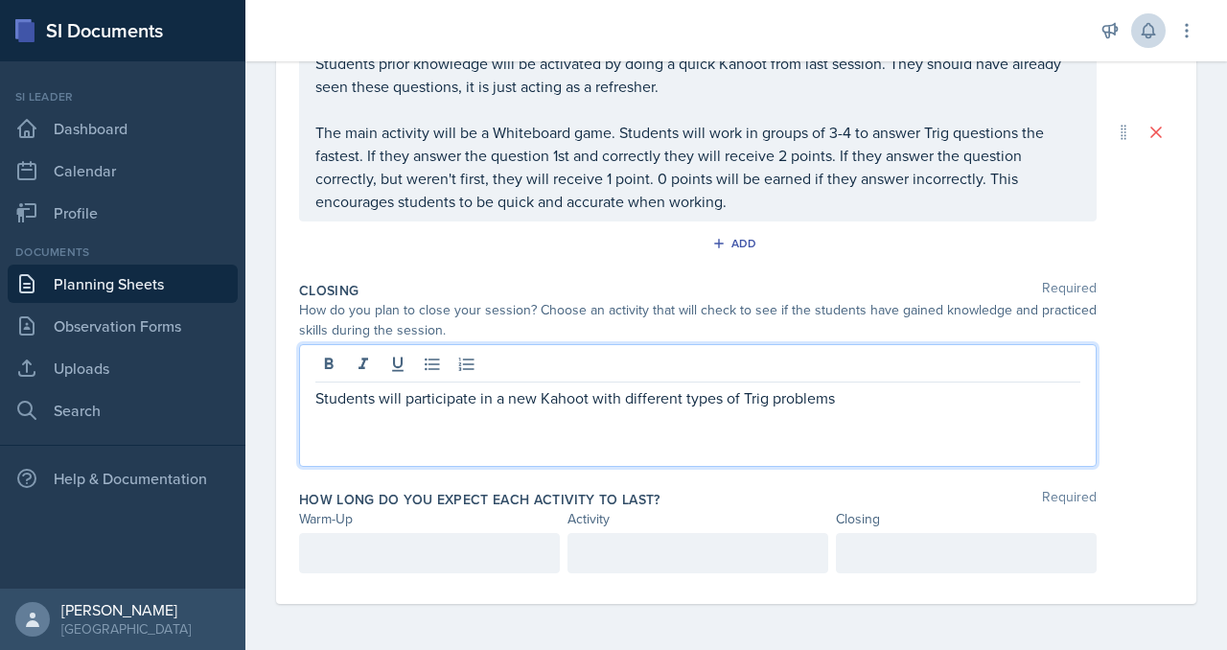
click at [1043, 386] on p "Students will participate in a new Kahoot with different types of Trig problems" at bounding box center [697, 397] width 765 height 23
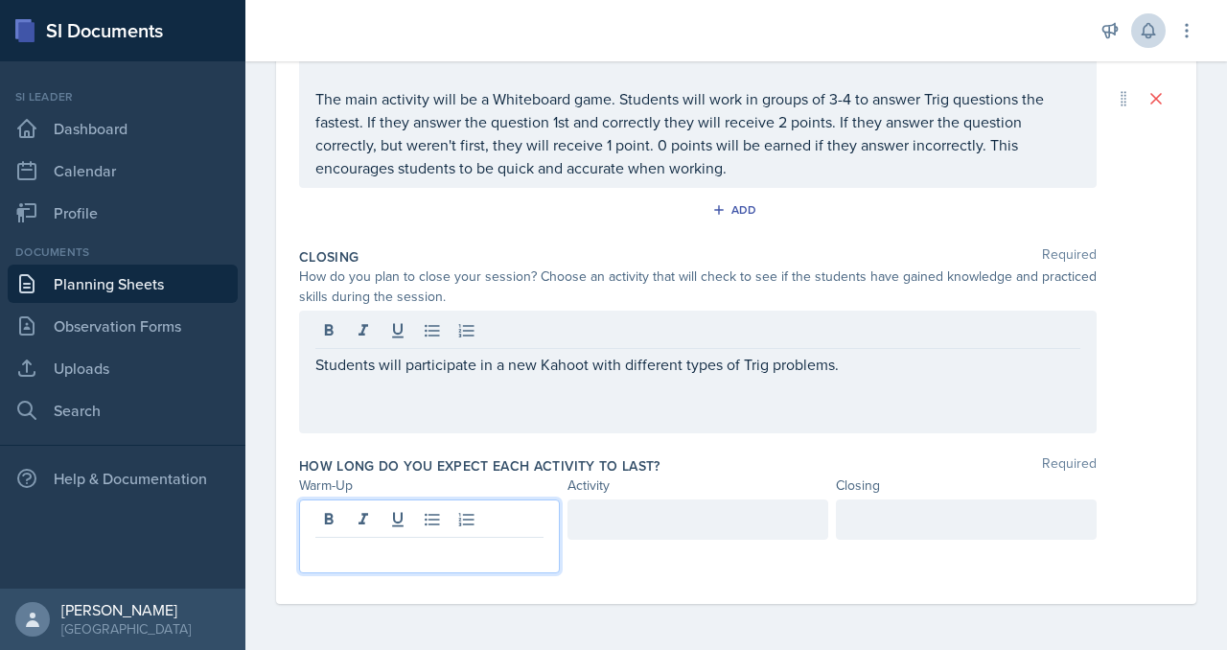
click at [464, 542] on p at bounding box center [429, 553] width 228 height 23
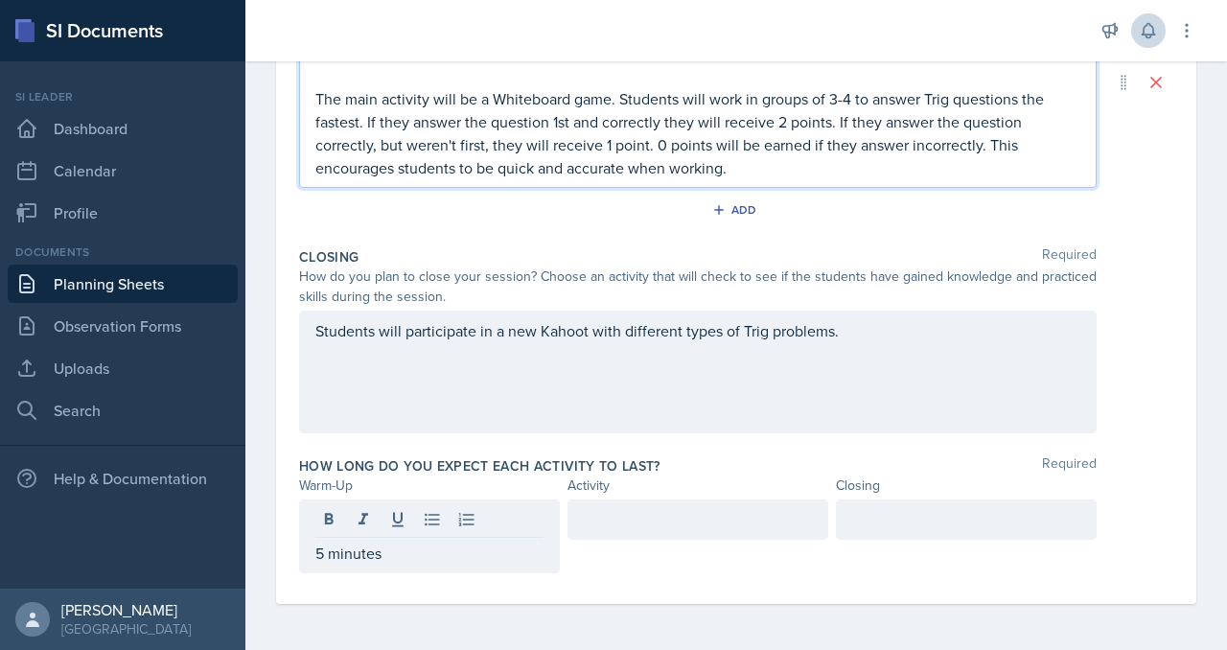
scroll to position [647, 0]
click at [470, 64] on p "Students prior knowledge will be activated by doing a quick Kahoot from last se…" at bounding box center [697, 41] width 765 height 46
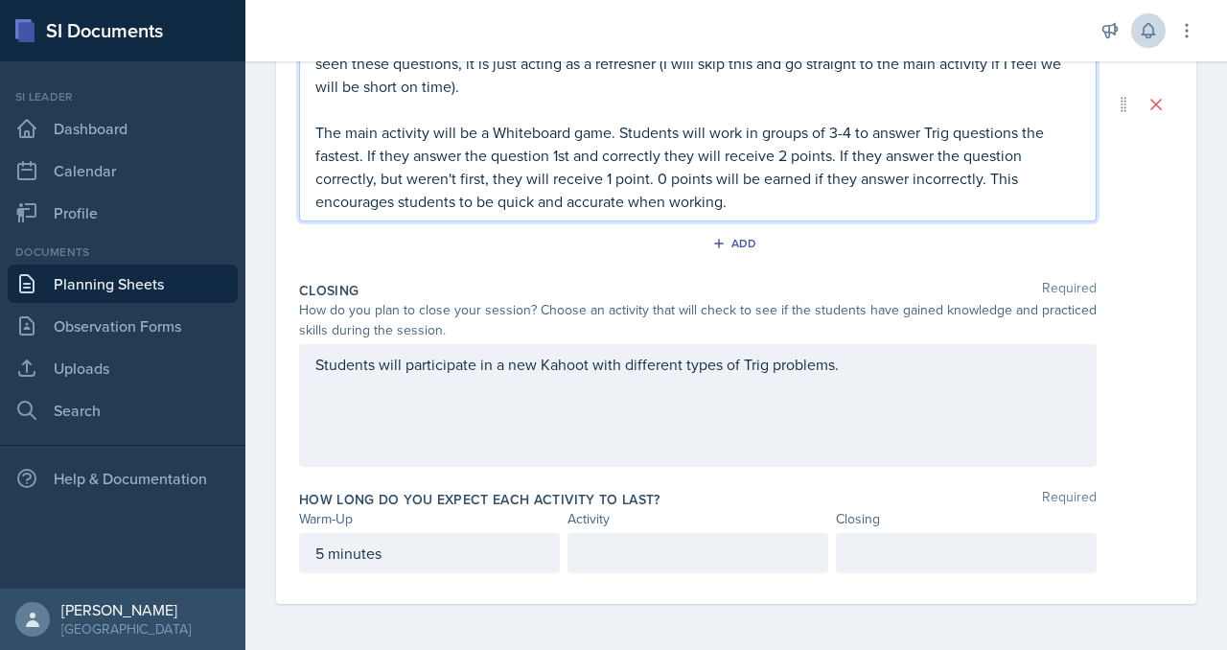
scroll to position [692, 0]
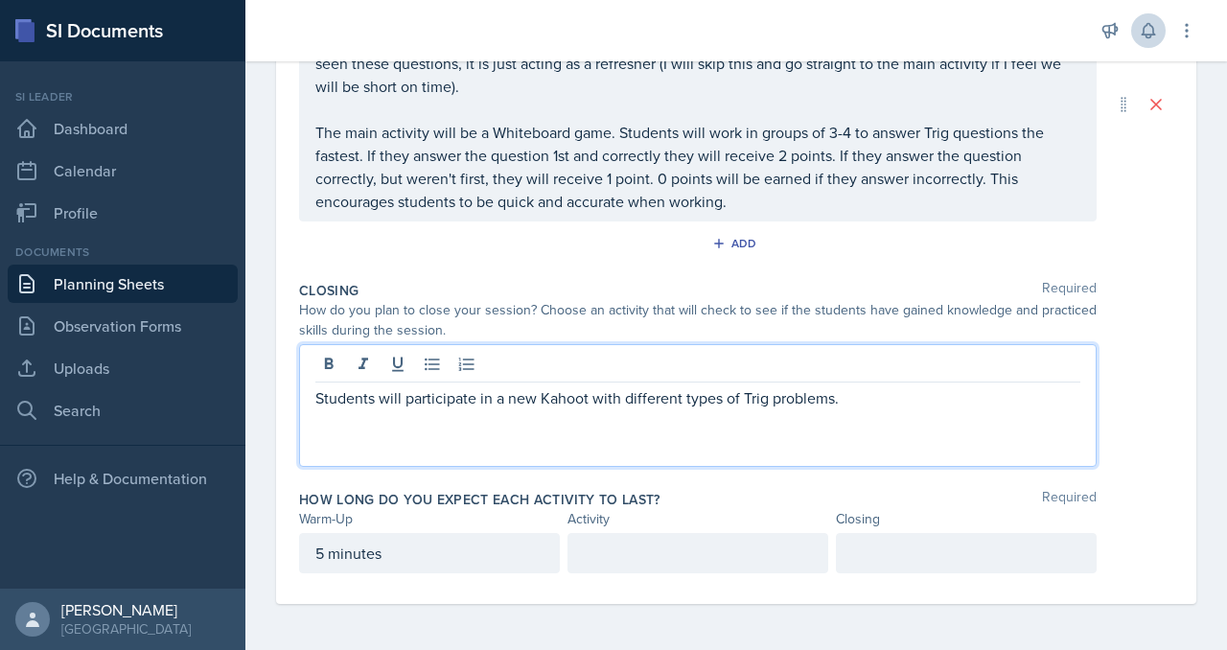
click at [544, 386] on p "Students will participate in a new Kahoot with different types of Trig problems." at bounding box center [697, 397] width 765 height 23
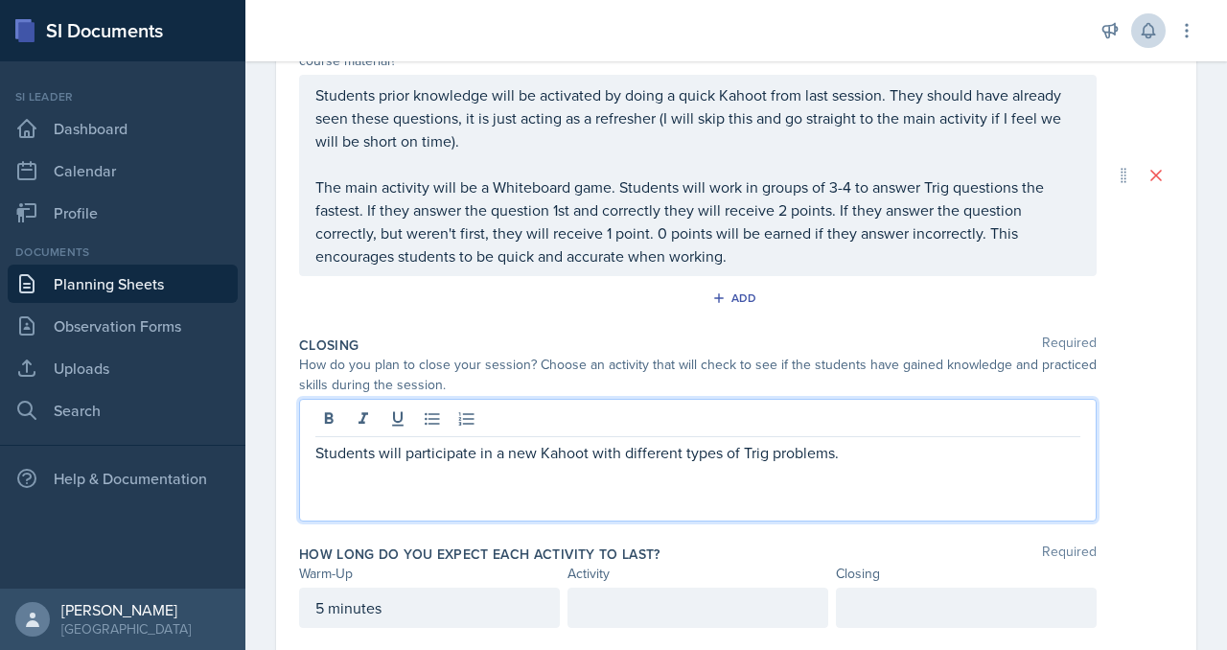
scroll to position [0, 0]
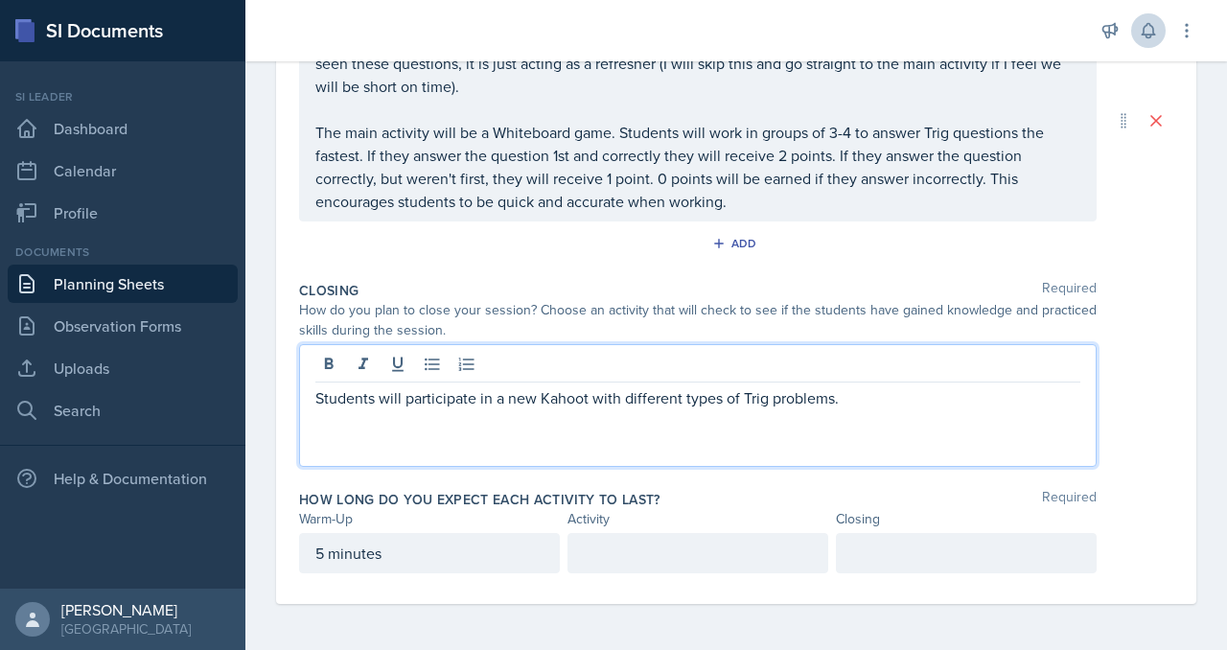
click at [689, 542] on p at bounding box center [698, 553] width 228 height 23
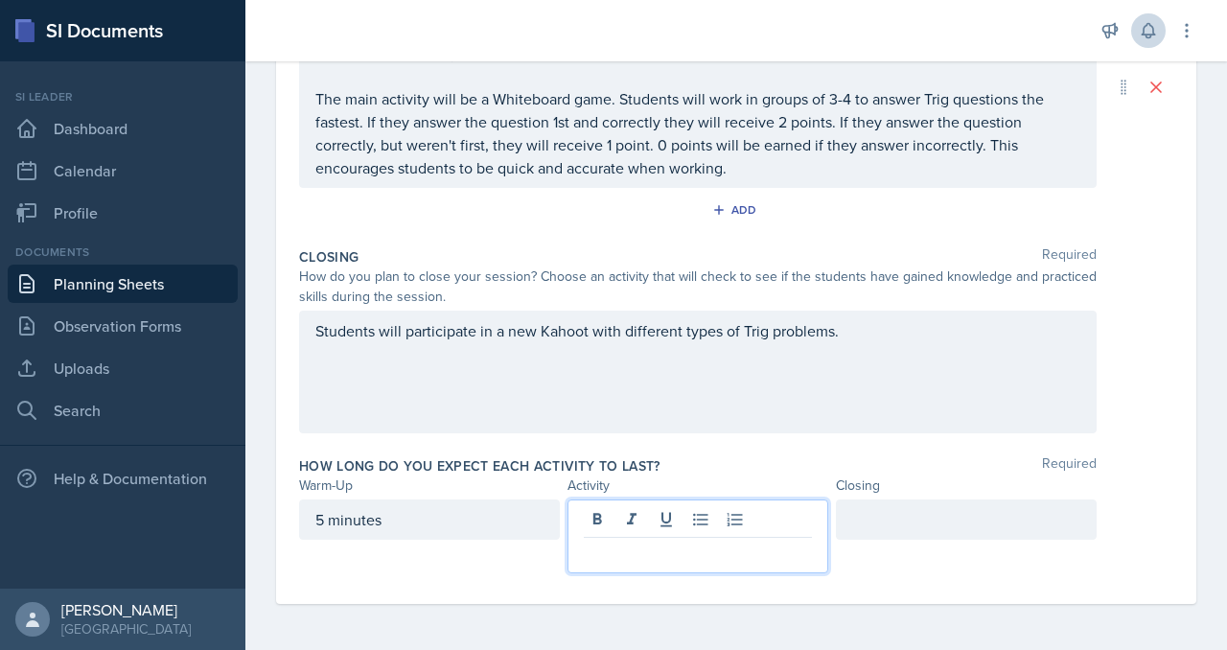
click at [922, 510] on div at bounding box center [966, 520] width 261 height 40
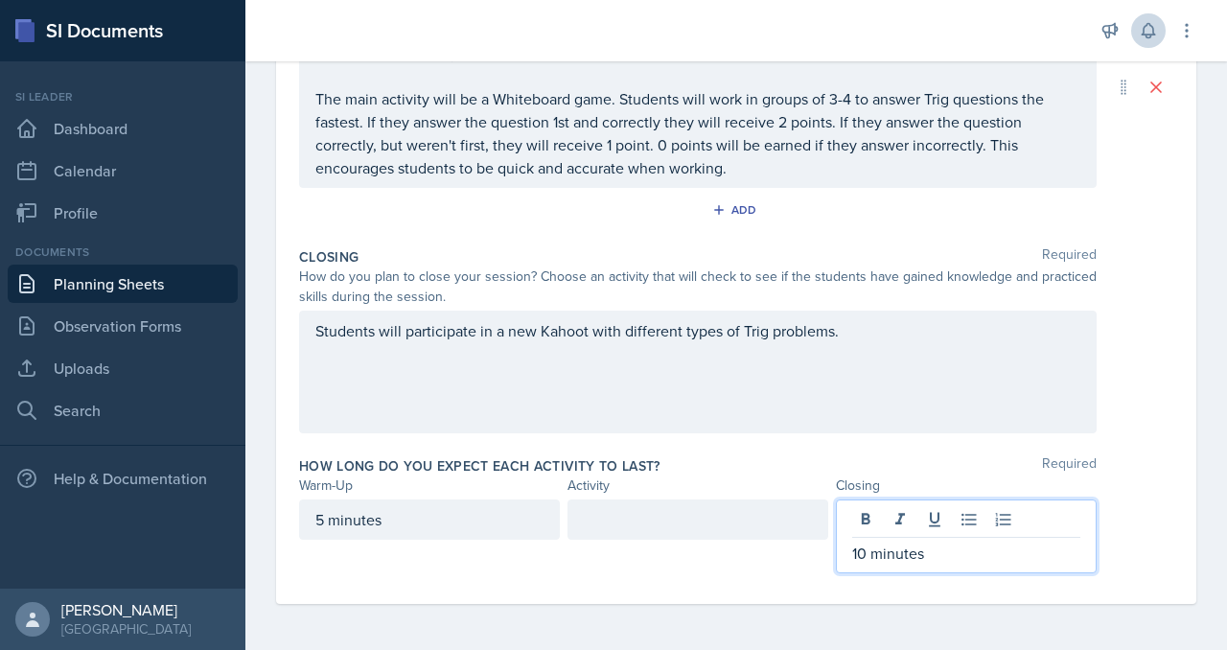
click at [710, 500] on div at bounding box center [698, 520] width 261 height 40
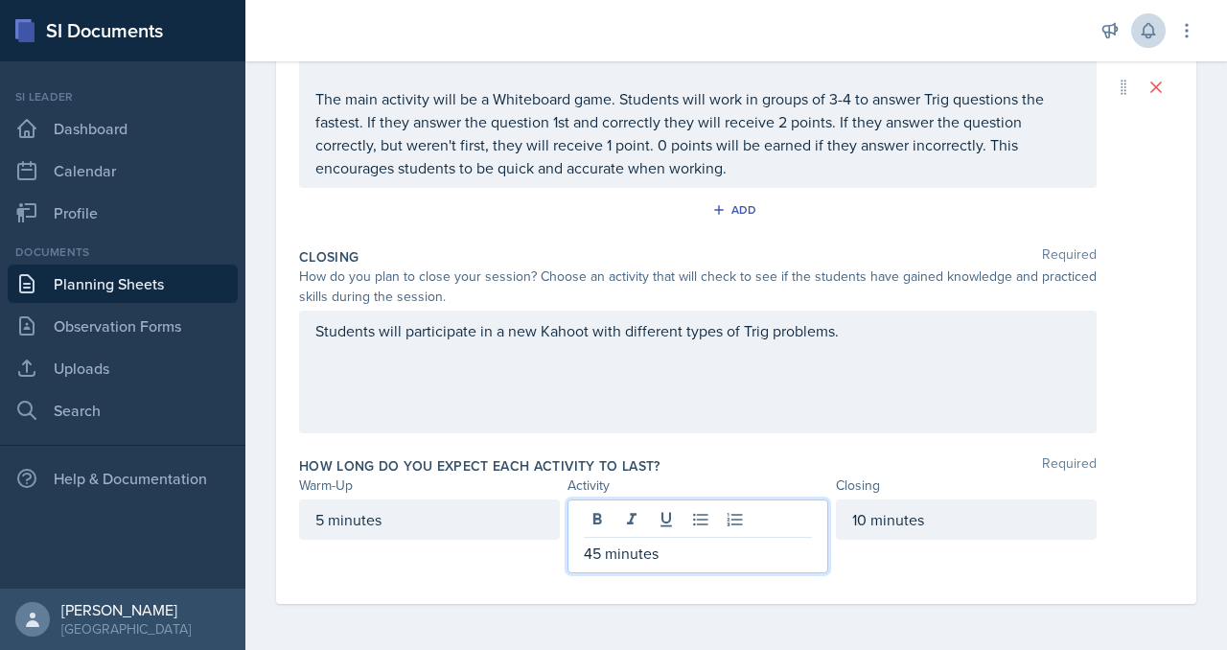
click at [808, 393] on div "Closing Required How do you plan to close your session? Choose an activity that…" at bounding box center [736, 344] width 875 height 209
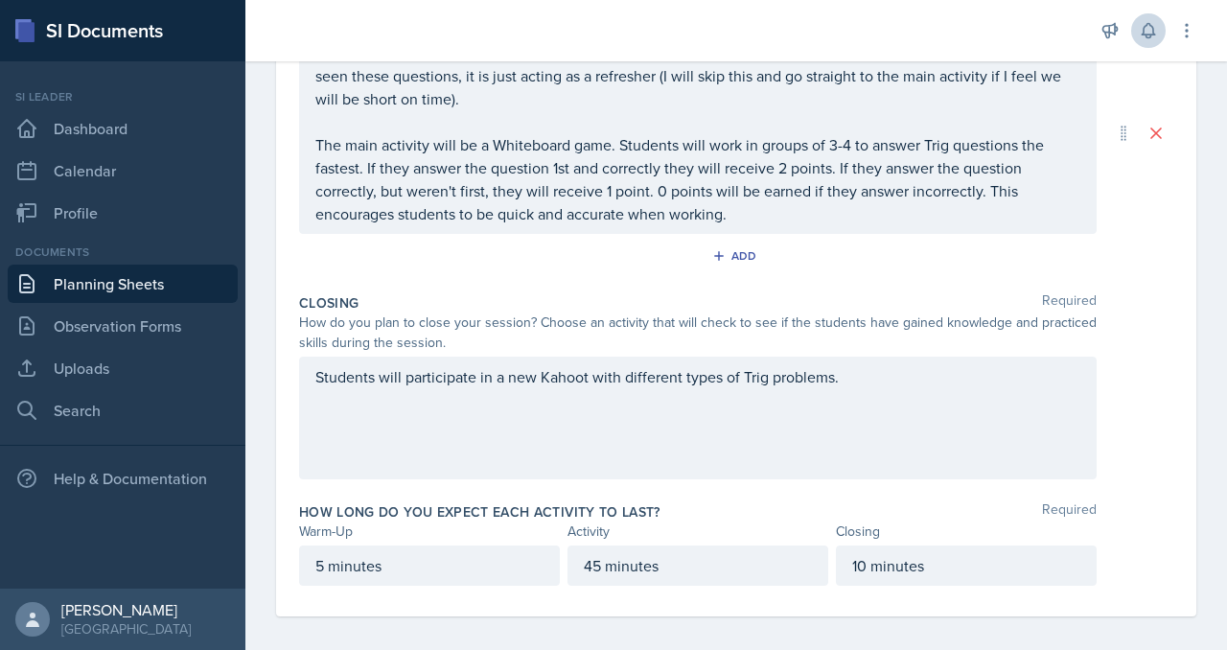
scroll to position [543, 0]
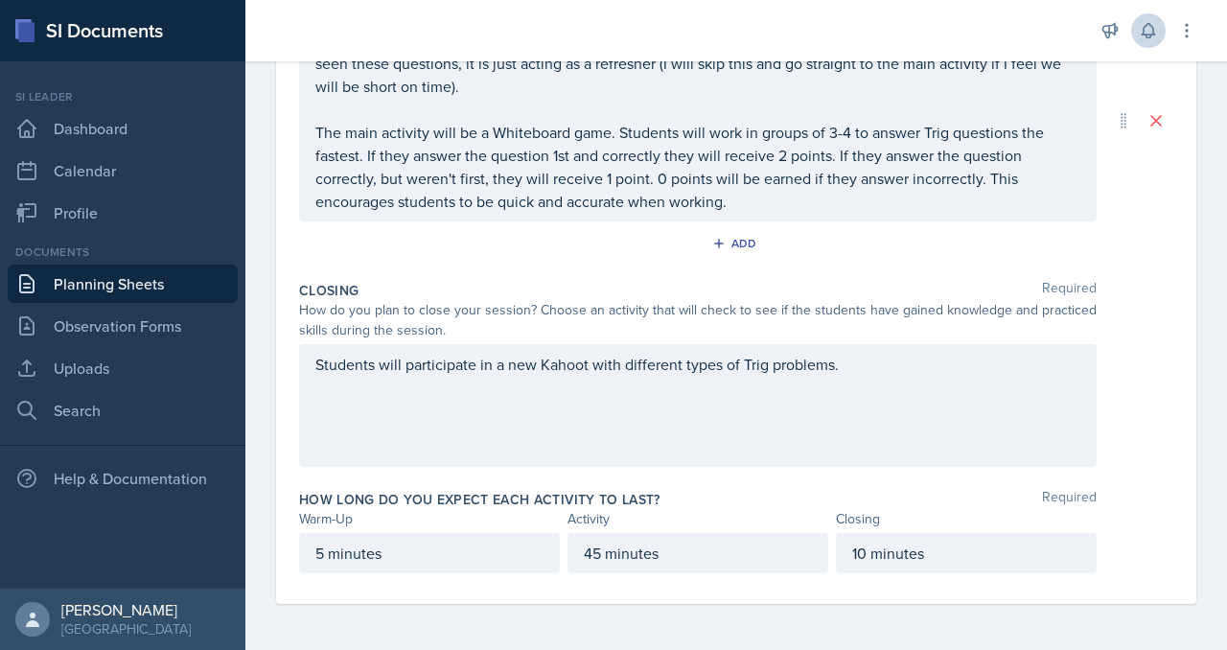
click at [913, 98] on p "Students prior knowledge will be activated by doing a quick Kahoot from last se…" at bounding box center [697, 63] width 765 height 69
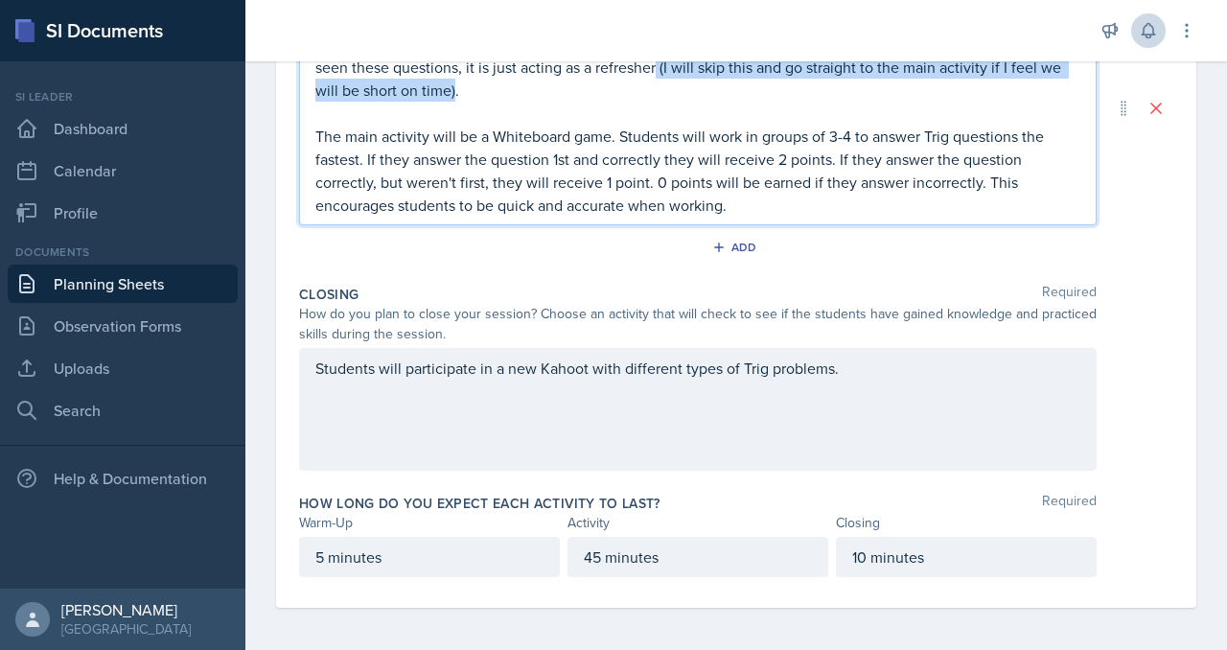
drag, startPoint x: 473, startPoint y: 272, endPoint x: 508, endPoint y: 303, distance: 46.9
click at [508, 102] on p "Students prior knowledge will be activated by doing a quick Kahoot from last se…" at bounding box center [697, 67] width 765 height 69
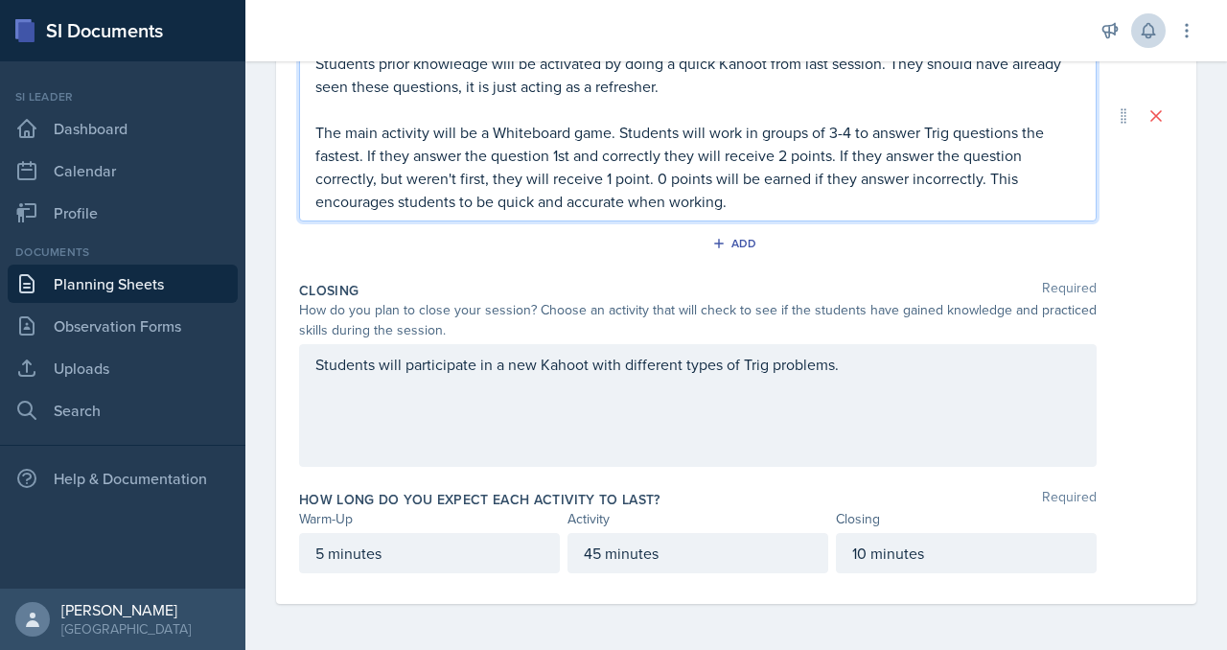
click at [541, 98] on p "Students prior knowledge will be activated by doing a quick Kahoot from last se…" at bounding box center [697, 75] width 765 height 46
click at [555, 213] on p "The main activity will be a Whiteboard game. Students will work in groups of 3-…" at bounding box center [697, 167] width 765 height 92
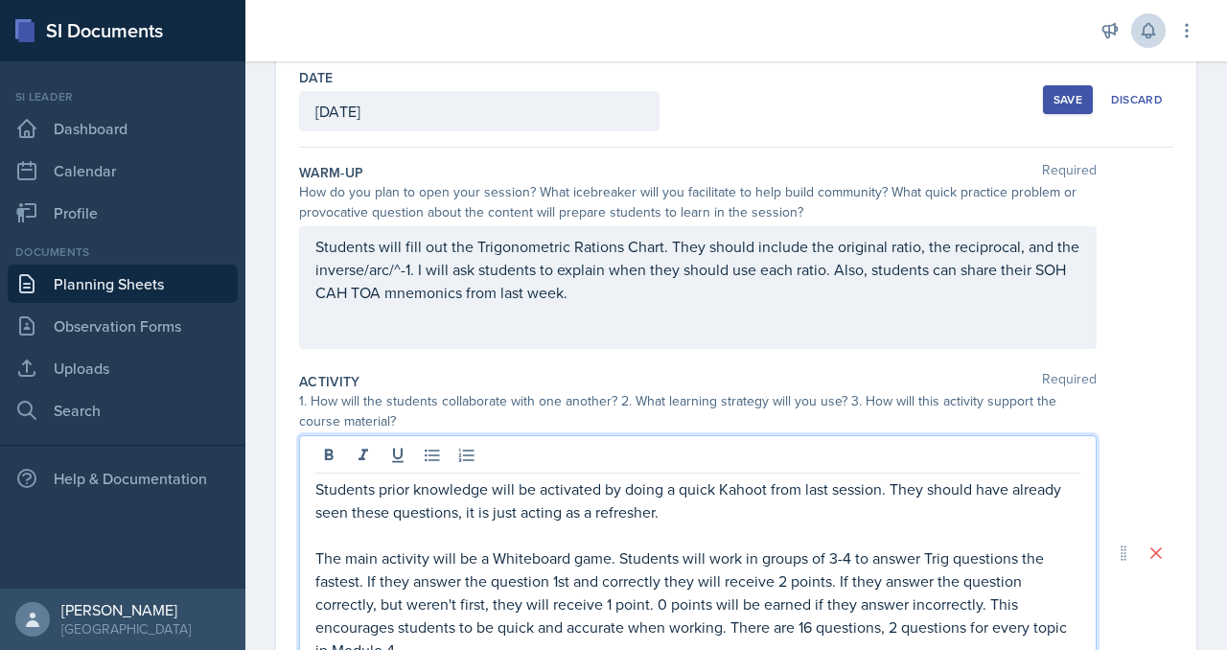
scroll to position [0, 0]
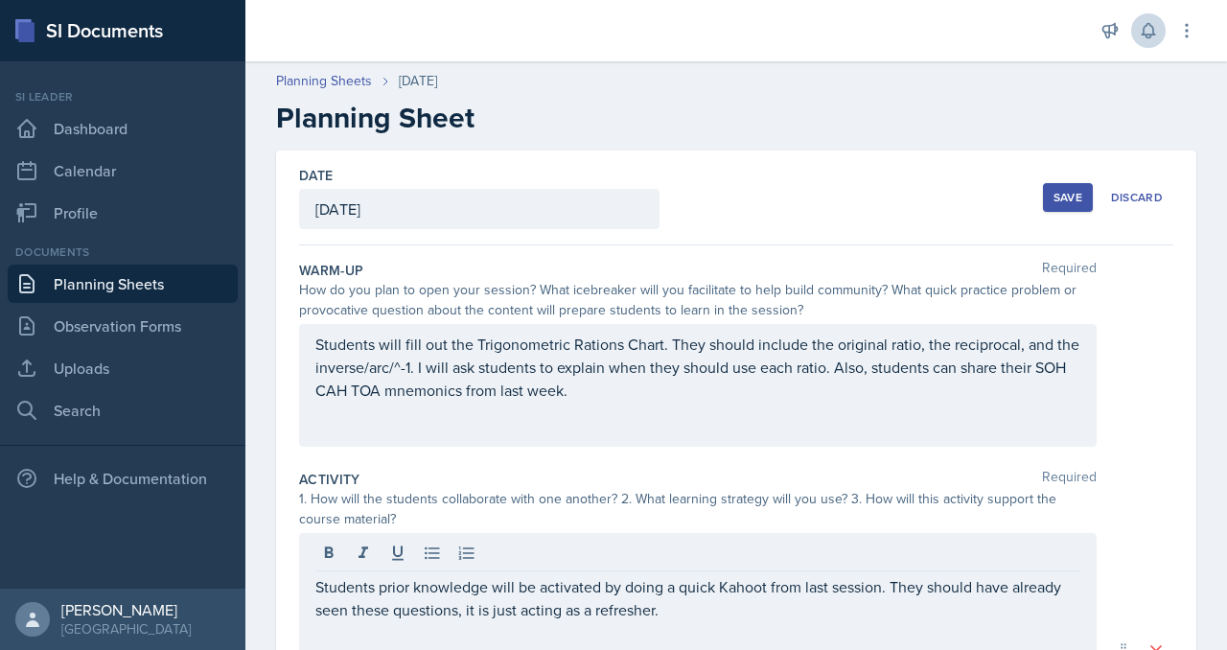
click at [1054, 205] on div "Save" at bounding box center [1068, 197] width 29 height 15
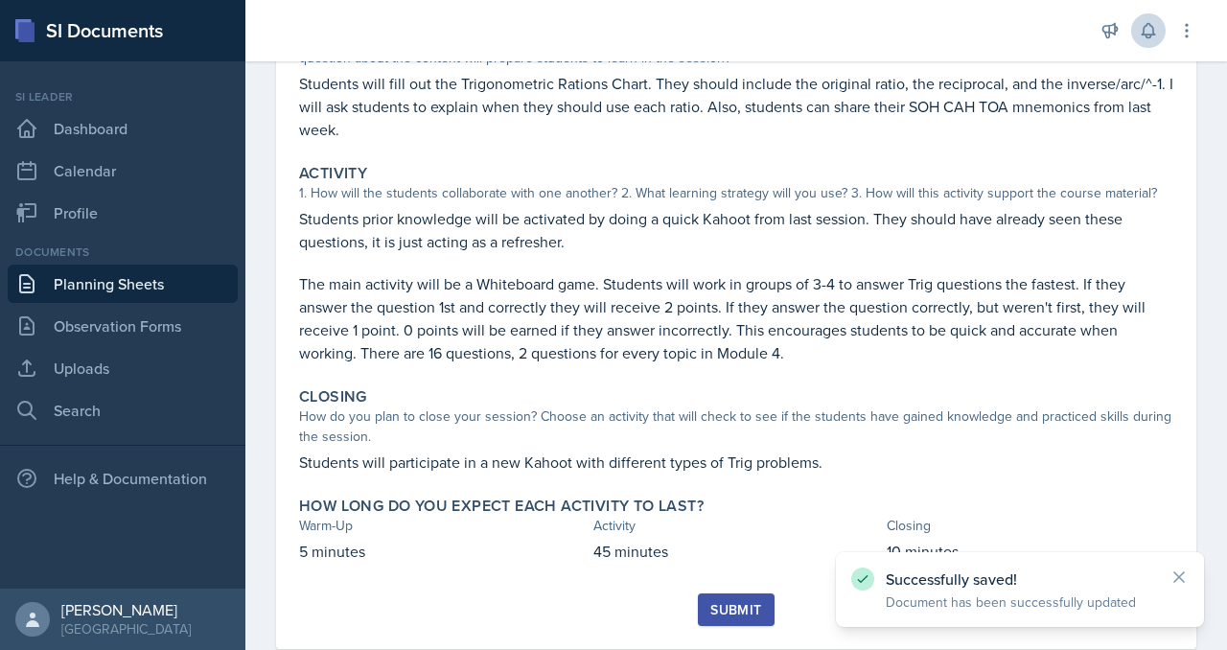
scroll to position [599, 0]
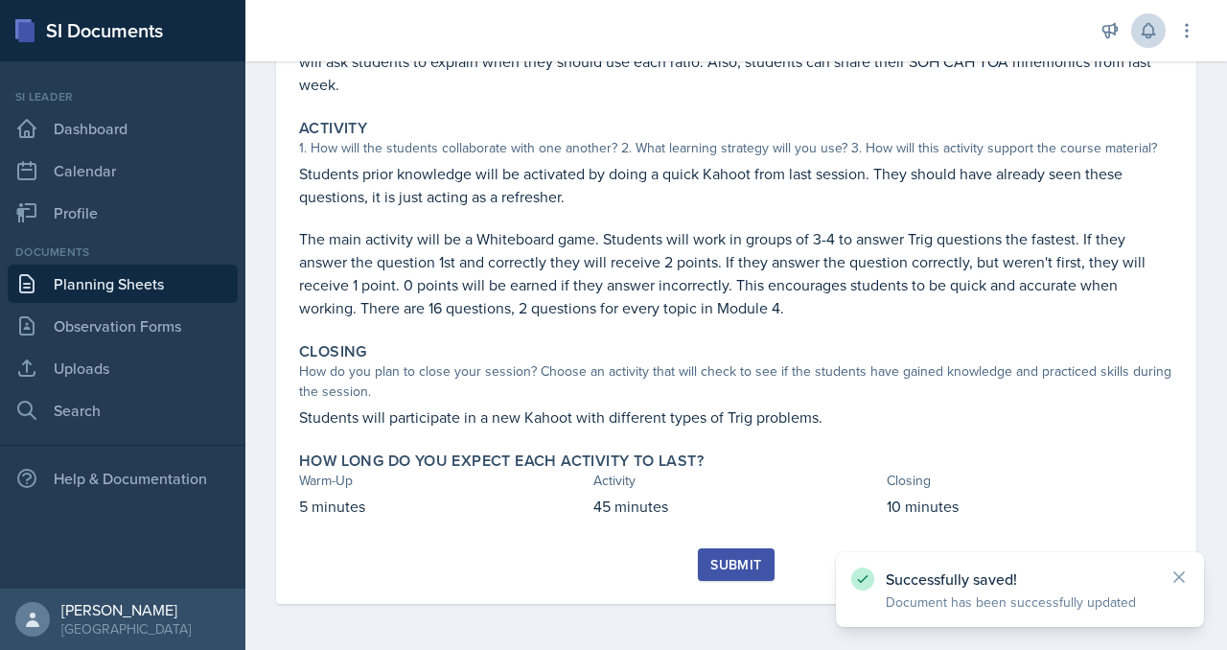
click at [729, 549] on button "Submit" at bounding box center [736, 565] width 76 height 33
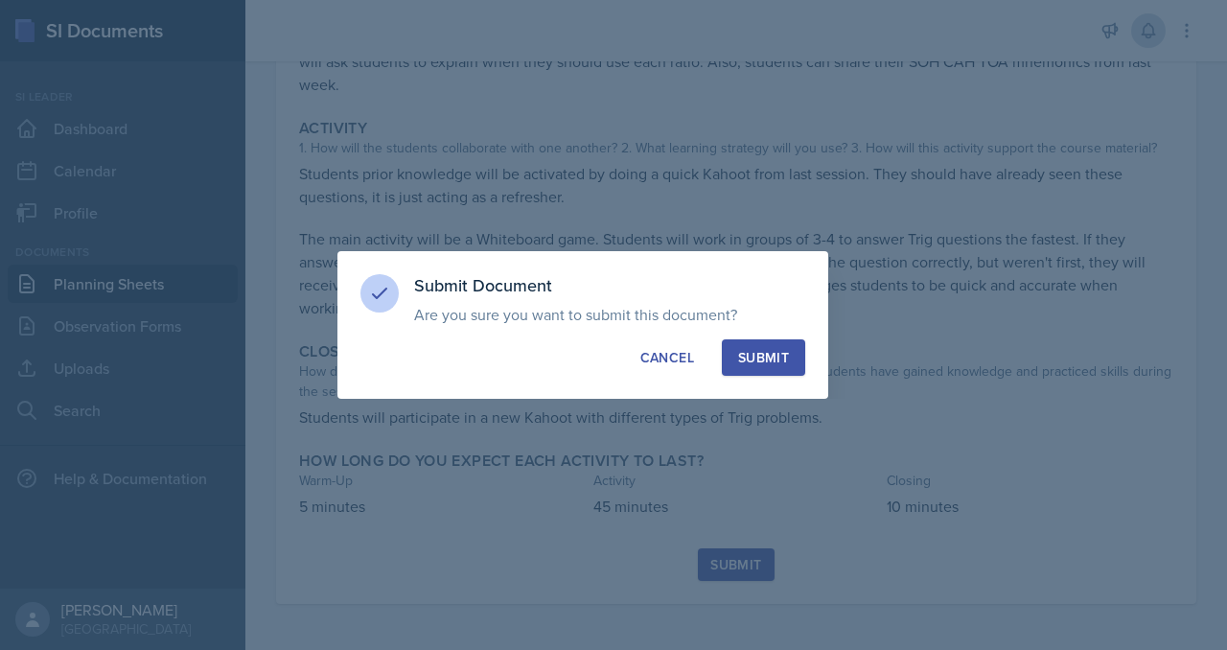
click at [789, 367] on div "Submit" at bounding box center [763, 357] width 51 height 19
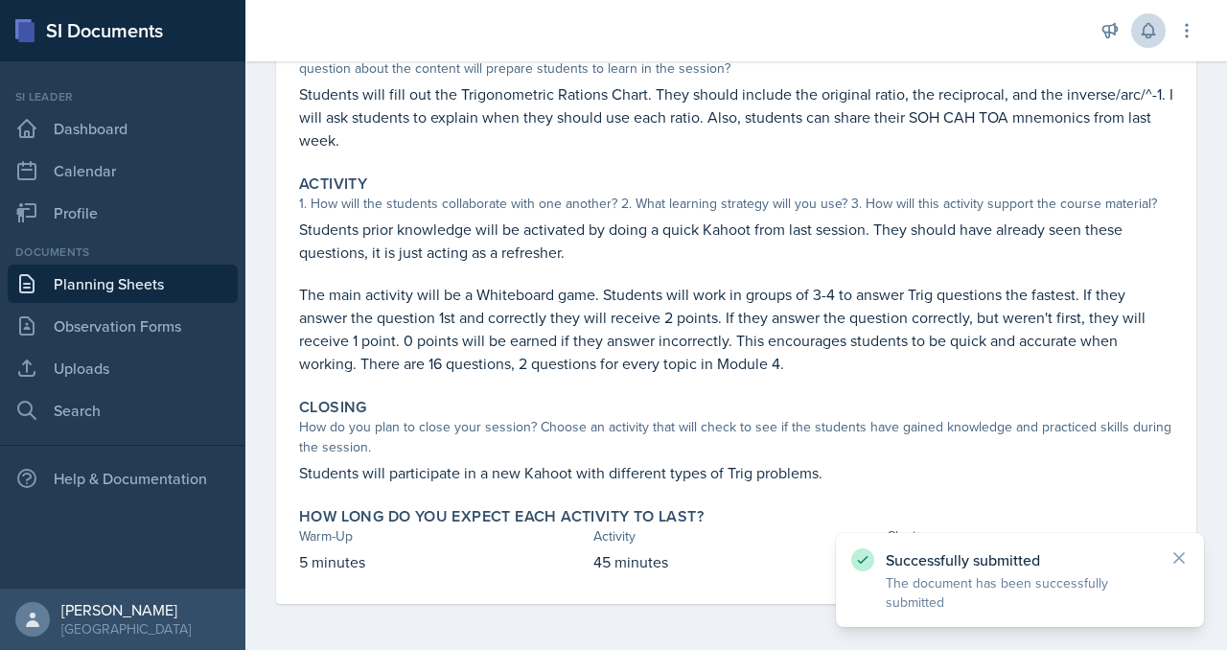
scroll to position [0, 0]
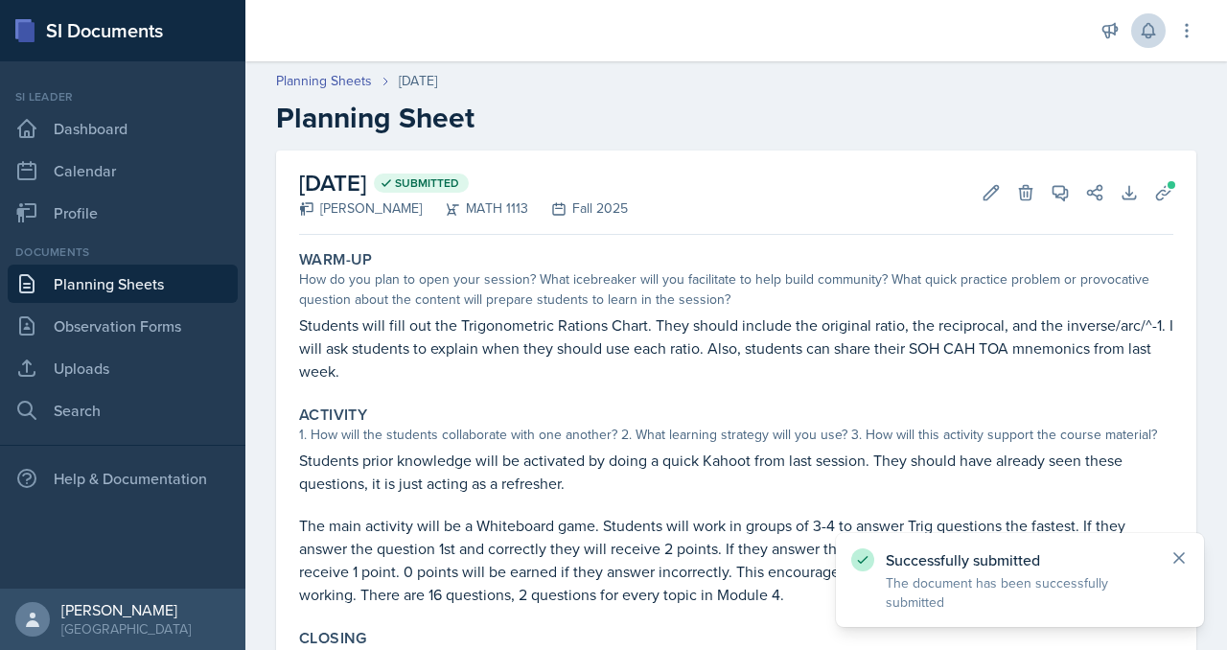
click at [1175, 553] on icon at bounding box center [1180, 558] width 10 height 10
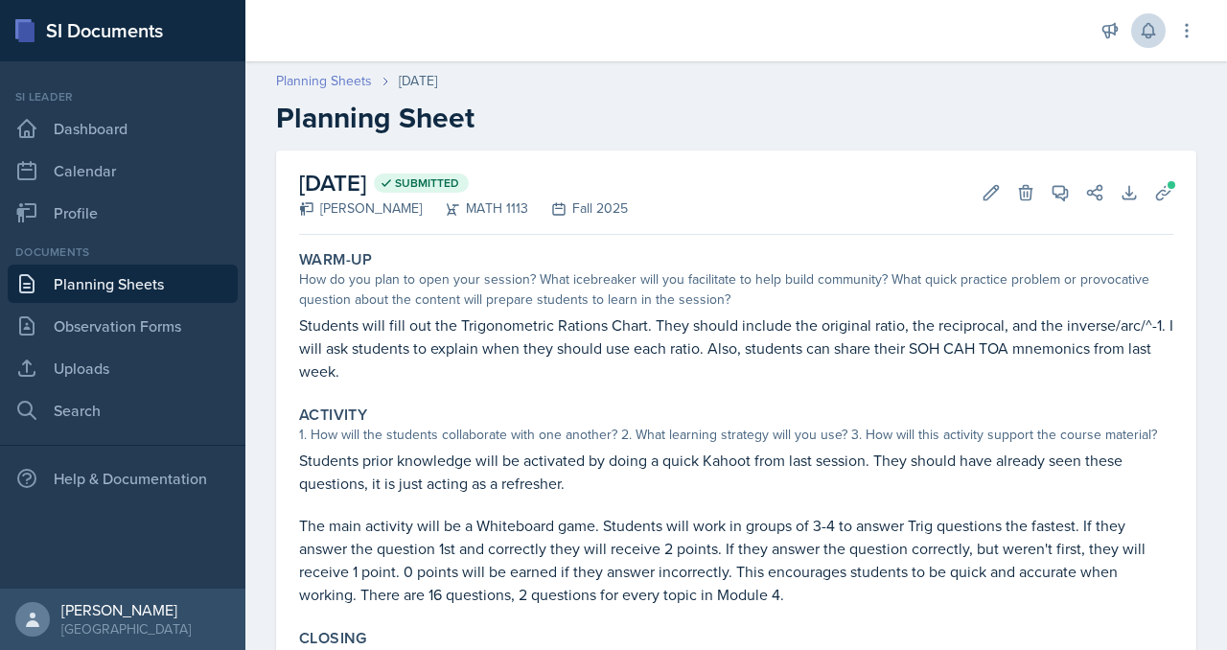
click at [372, 91] on link "Planning Sheets" at bounding box center [324, 81] width 96 height 20
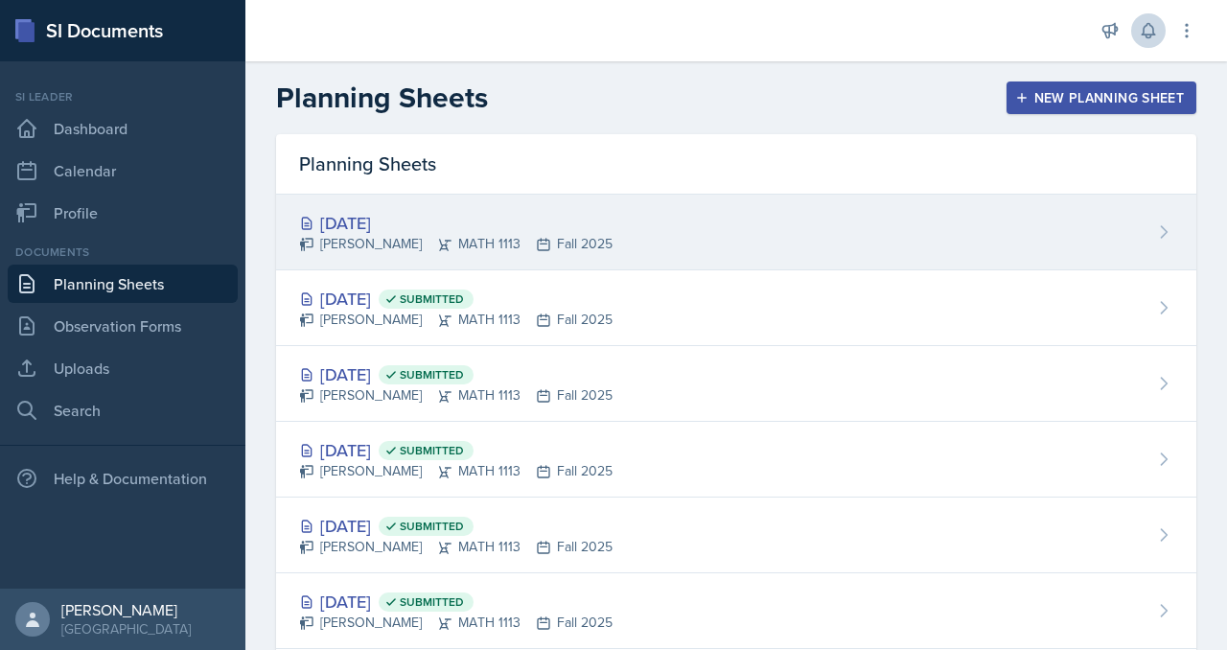
click at [472, 236] on div "[DATE]" at bounding box center [456, 223] width 314 height 26
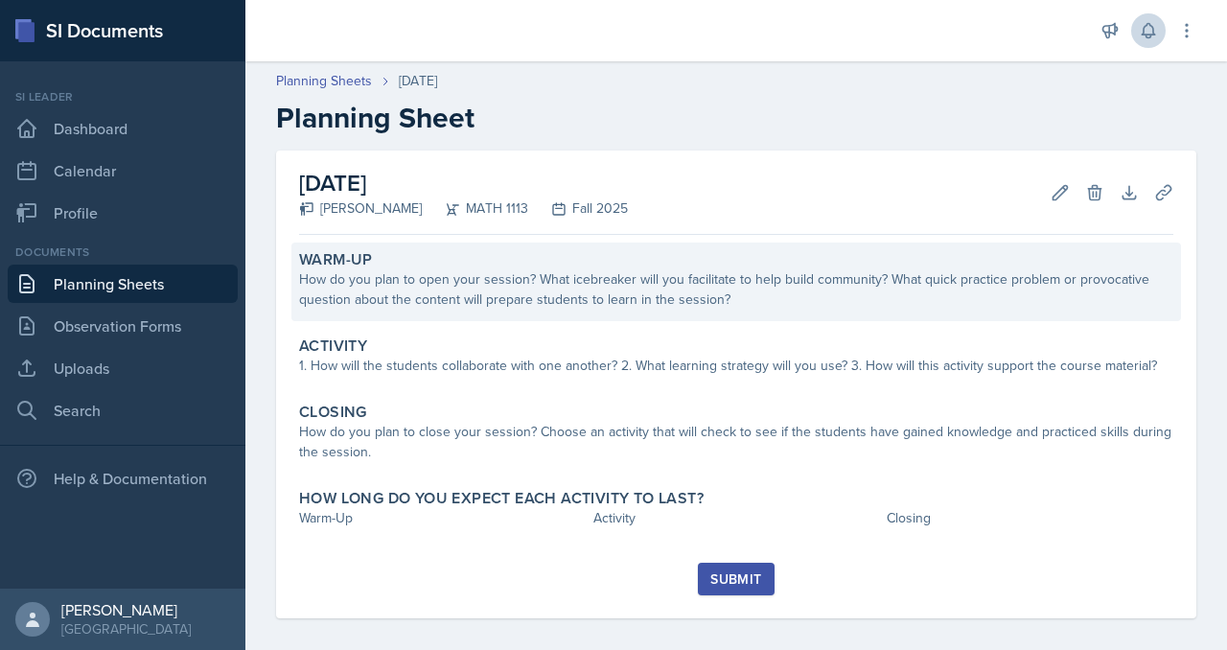
click at [429, 310] on div "How do you plan to open your session? What icebreaker will you facilitate to he…" at bounding box center [736, 289] width 875 height 40
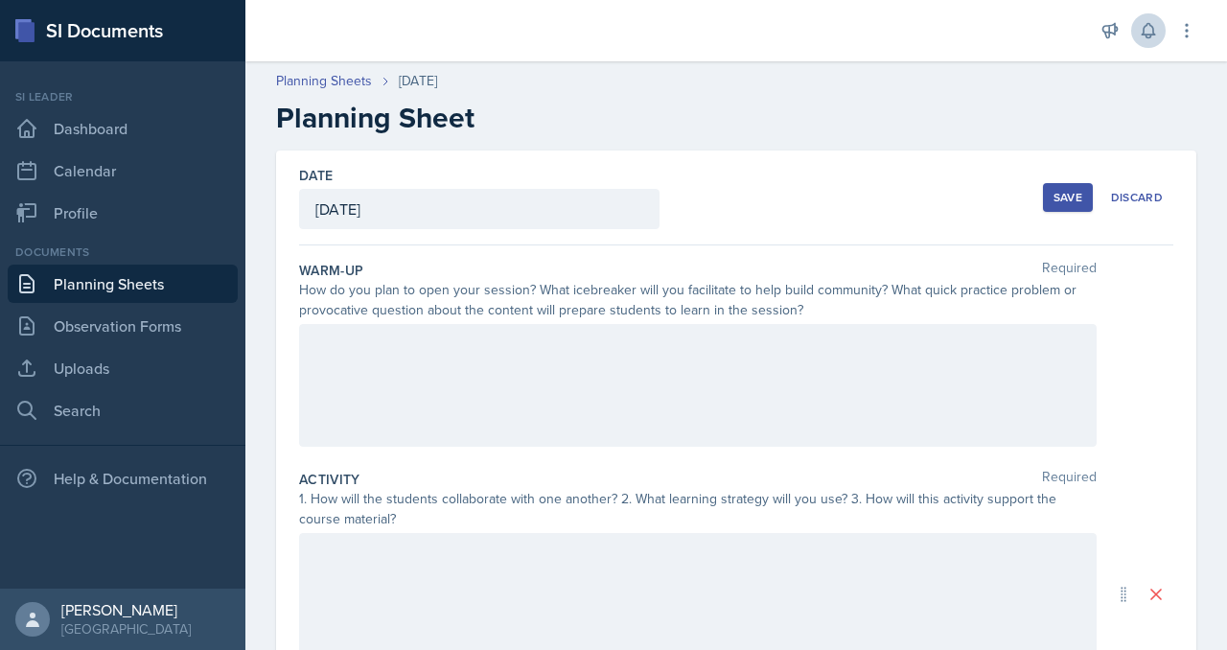
click at [383, 447] on div at bounding box center [698, 385] width 798 height 123
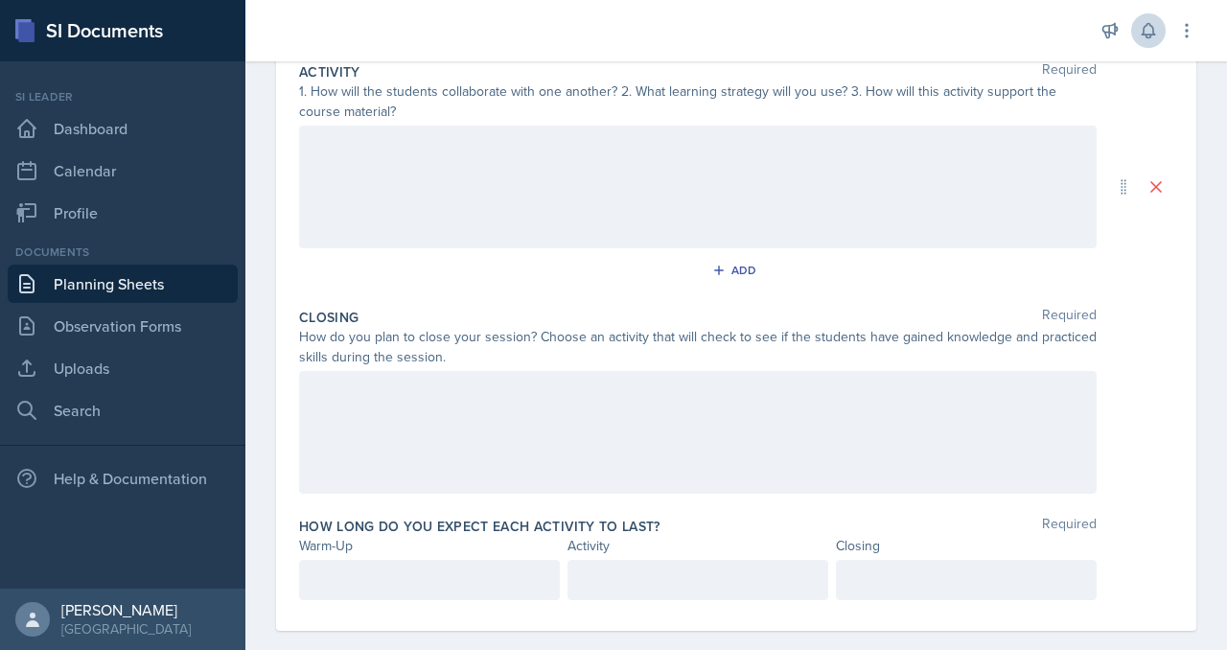
click at [637, 248] on div at bounding box center [698, 187] width 798 height 123
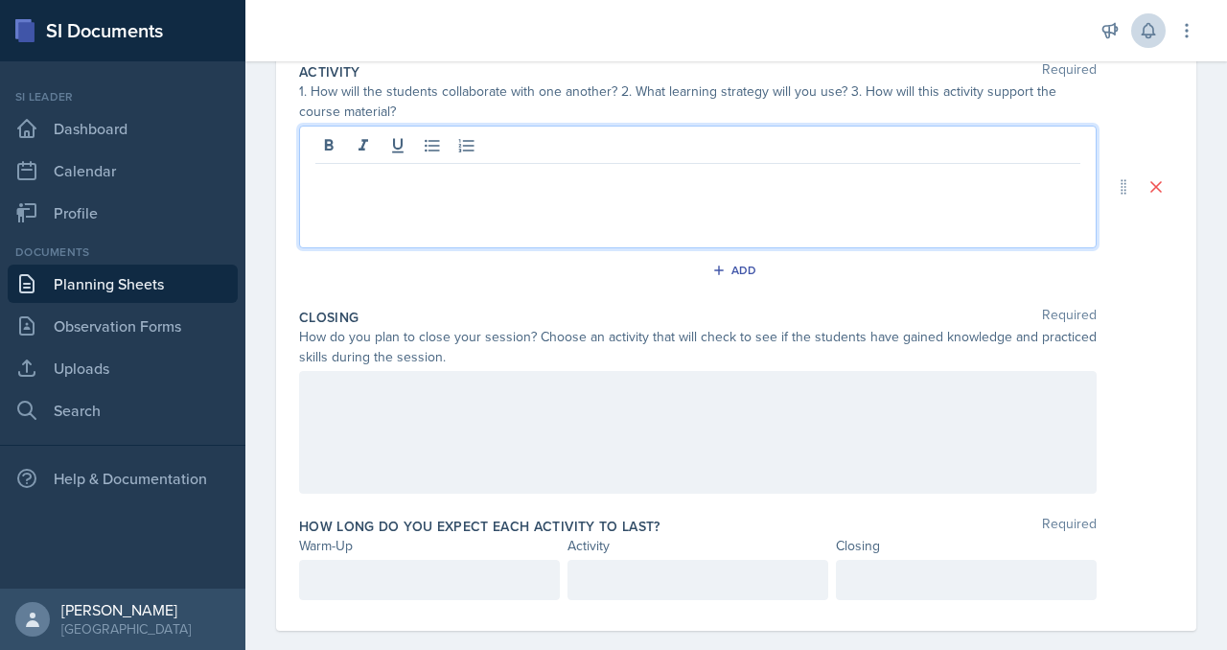
scroll to position [408, 0]
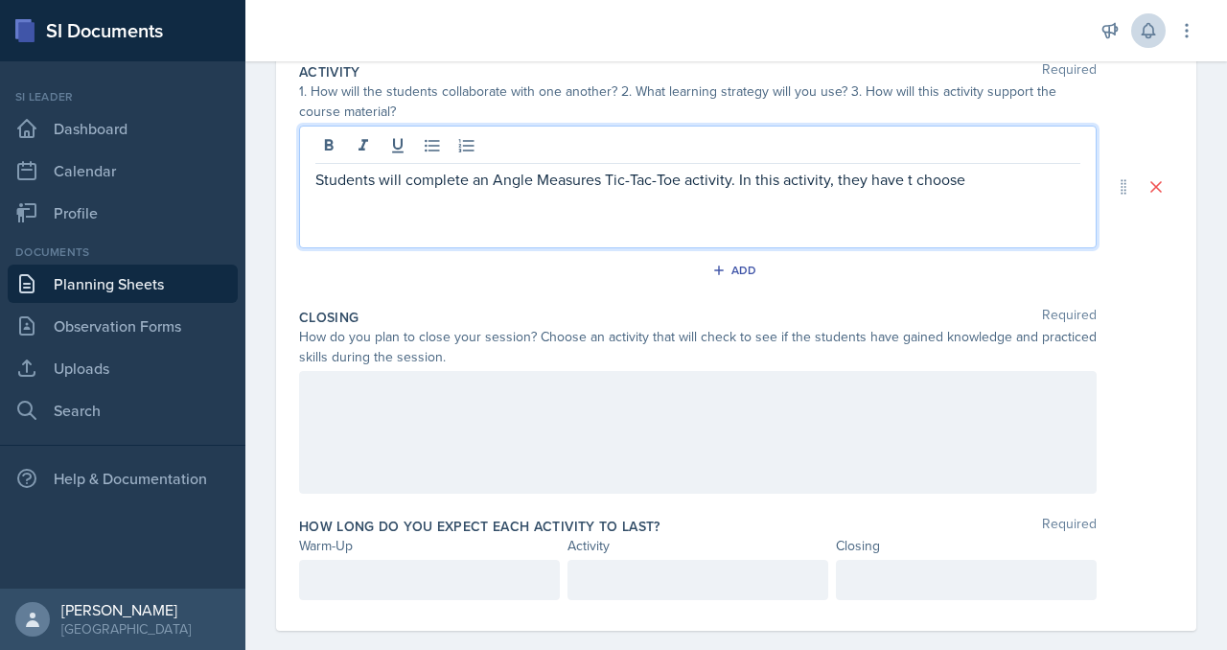
click at [484, 191] on p "Students will complete an Angle Measures Tic-Tac-Toe activity. In this activity…" at bounding box center [697, 179] width 765 height 23
click at [592, 191] on p "Students will complete an Angle Measures Tic-Tac-Toe activity. In this activity…" at bounding box center [697, 179] width 765 height 23
click at [624, 214] on p "Students will complete an Angle Measures Tic-Tac-Toe activity. In this activity…" at bounding box center [697, 191] width 765 height 46
click at [952, 214] on p "Students will complete an Angle Measures Tic-Tac-Toe activity. In this activity…" at bounding box center [697, 191] width 765 height 46
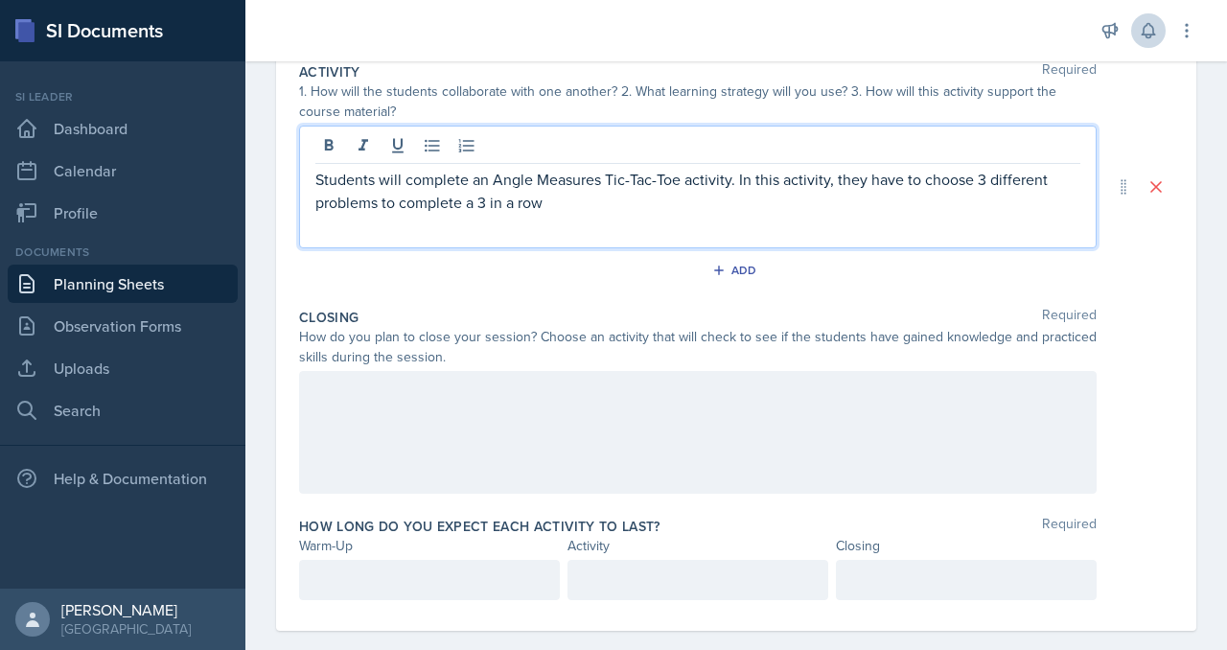
click at [865, 214] on p "Students will complete an Angle Measures Tic-Tac-Toe activity. In this activity…" at bounding box center [697, 191] width 765 height 46
click at [968, 214] on p "Students will complete an Angle Measures Tic-Tac-Toe activity. In this activity…" at bounding box center [697, 191] width 765 height 46
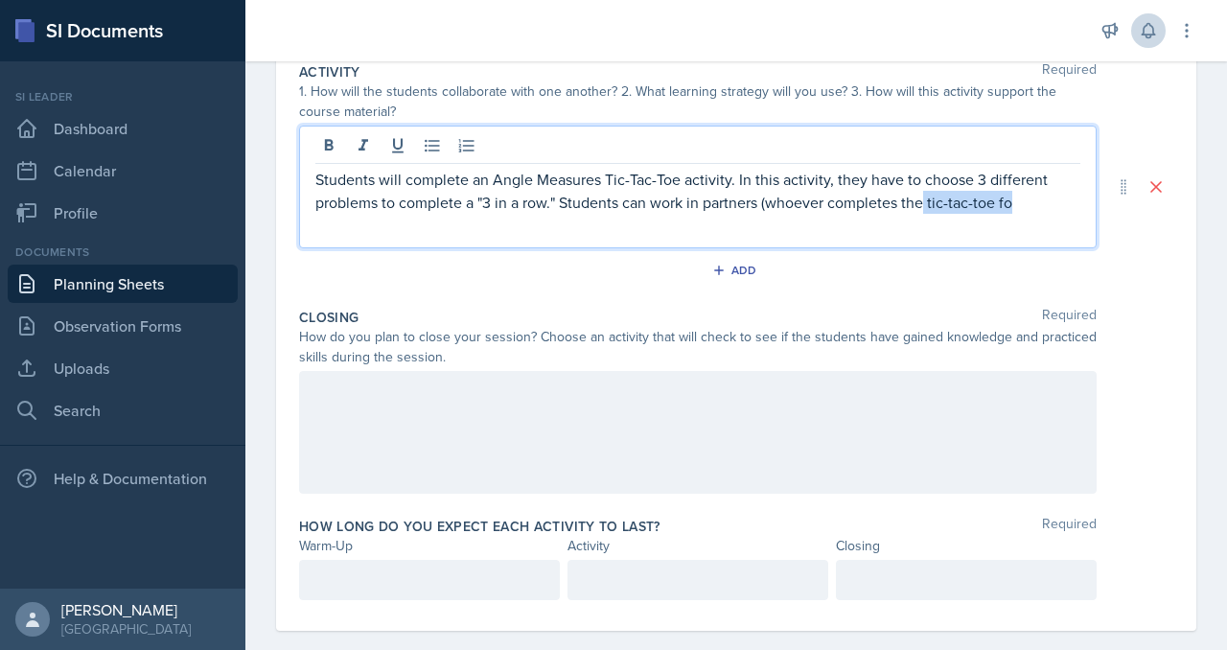
drag, startPoint x: 773, startPoint y: 409, endPoint x: 906, endPoint y: 411, distance: 133.3
click at [906, 214] on p "Students will complete an Angle Measures Tic-Tac-Toe activity. In this activity…" at bounding box center [697, 191] width 765 height 46
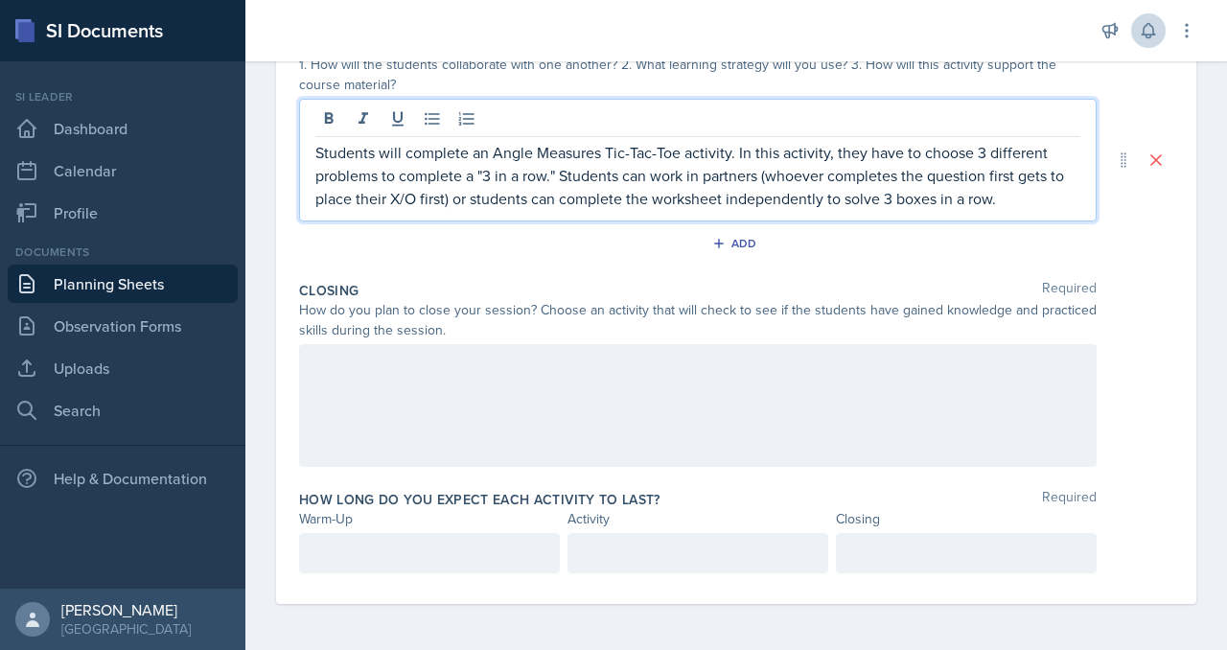
scroll to position [435, 0]
click at [775, 210] on p "Students will complete an Angle Measures Tic-Tac-Toe activity. In this activity…" at bounding box center [697, 175] width 765 height 69
click at [853, 210] on p "Students will complete an Angle Measures Tic-Tac-Toe activity. In this activity…" at bounding box center [697, 175] width 765 height 69
click at [536, 210] on p "Students will complete an Angle Measures Tic-Tac-Toe activity. In this activity…" at bounding box center [697, 175] width 765 height 69
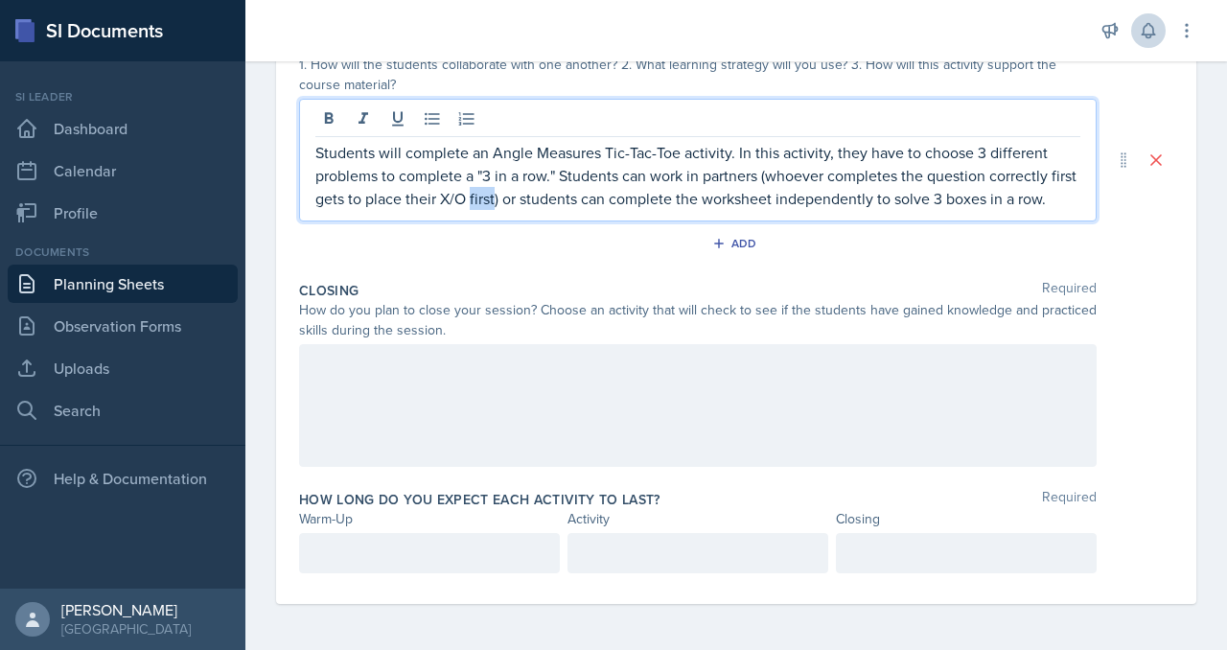
click at [536, 210] on p "Students will complete an Angle Measures Tic-Tac-Toe activity. In this activity…" at bounding box center [697, 175] width 765 height 69
click at [479, 210] on p "Students will complete an Angle Measures Tic-Tac-Toe activity. In this activity…" at bounding box center [697, 175] width 765 height 69
click at [551, 210] on p "Students will complete an Angle Measures Tic-Tac-Toe activity. In this activity…" at bounding box center [697, 175] width 765 height 69
click at [655, 210] on p "Students will complete an Angle Measures Tic-Tac-Toe activity. In this activity…" at bounding box center [697, 175] width 765 height 69
click at [628, 210] on p "Students will complete an Angle Measures Tic-Tac-Toe activity. In this activity…" at bounding box center [697, 175] width 765 height 69
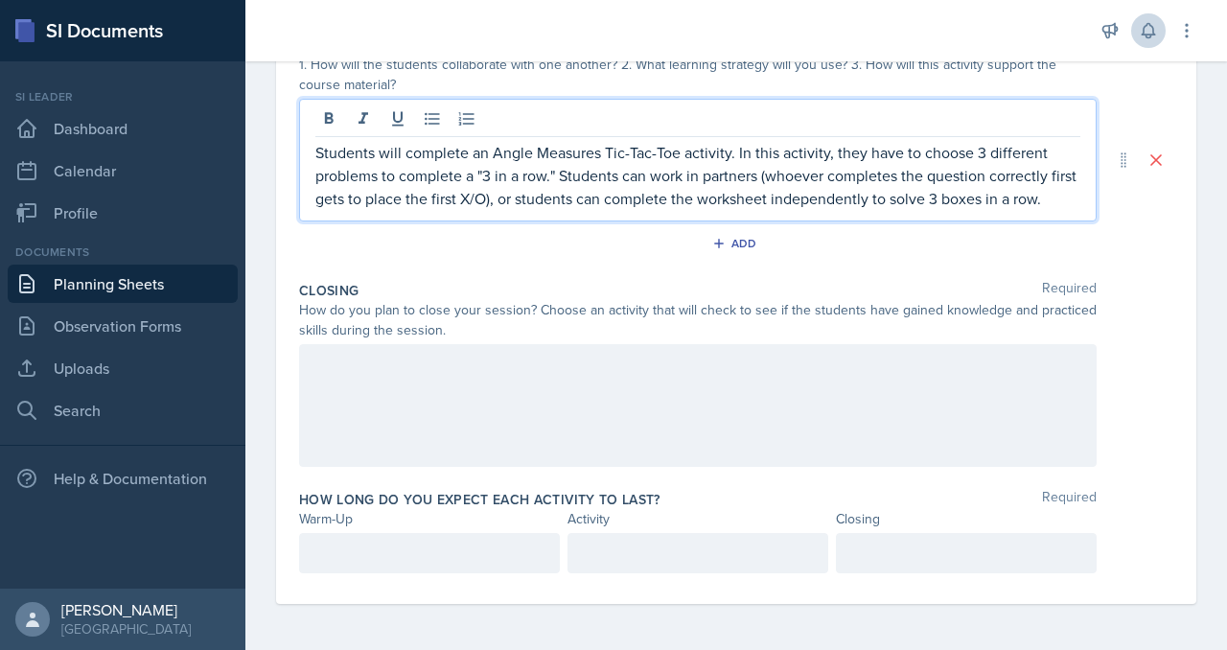
click at [617, 210] on p "Students will complete an Angle Measures Tic-Tac-Toe activity. In this activity…" at bounding box center [697, 175] width 765 height 69
click at [605, 210] on p "Students will complete an Angle Measures Tic-Tac-Toe activity. In this activity…" at bounding box center [697, 175] width 765 height 69
click at [627, 210] on p "Students will complete an Angle Measures Tic-Tac-Toe activity. In this activity…" at bounding box center [697, 175] width 765 height 69
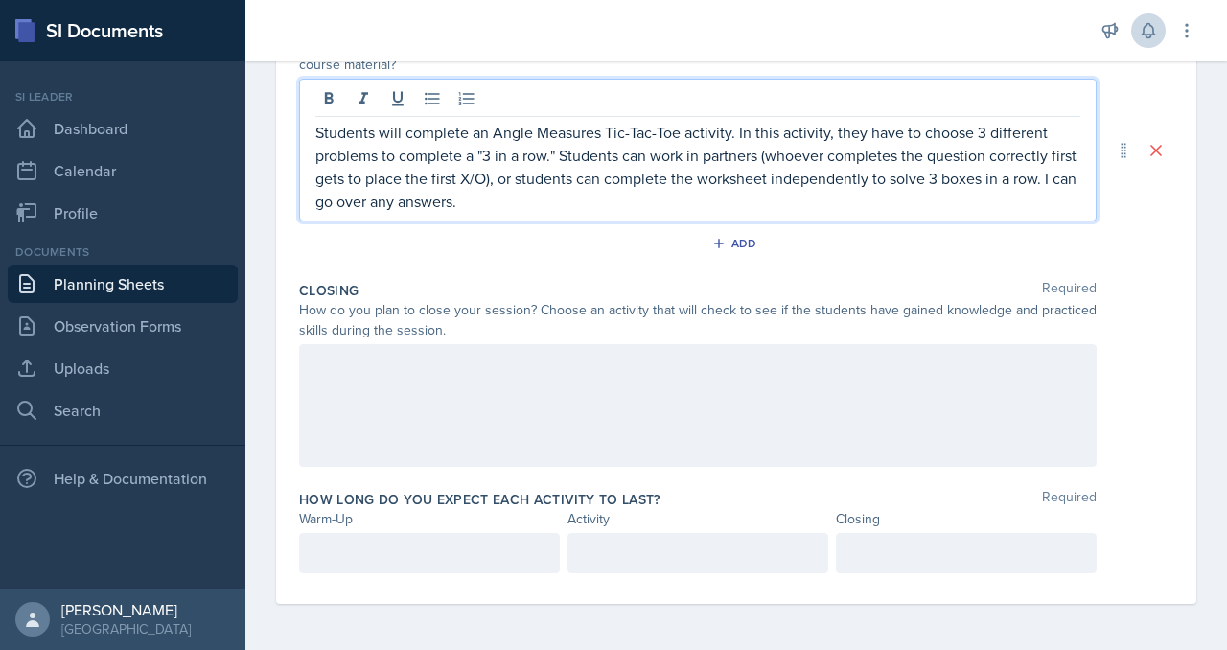
click at [762, 213] on p "Students will complete an Angle Measures Tic-Tac-Toe activity. In this activity…" at bounding box center [697, 167] width 765 height 92
click at [928, 213] on p "Students will complete an Angle Measures Tic-Tac-Toe activity. In this activity…" at bounding box center [697, 167] width 765 height 92
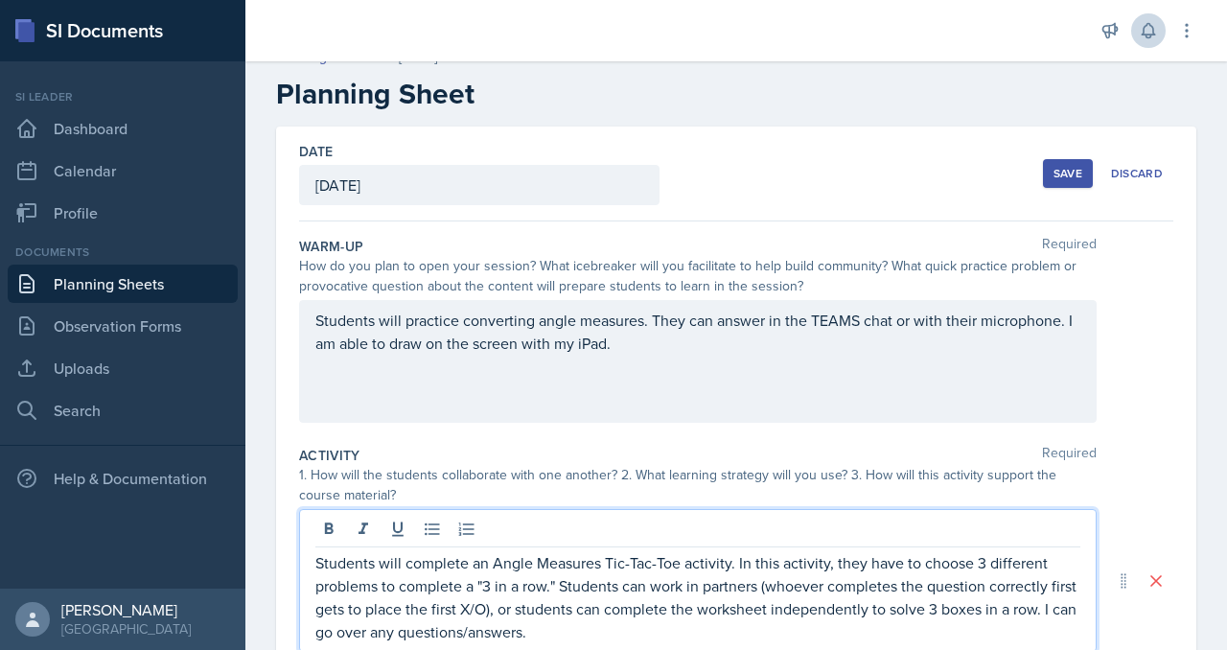
scroll to position [0, 0]
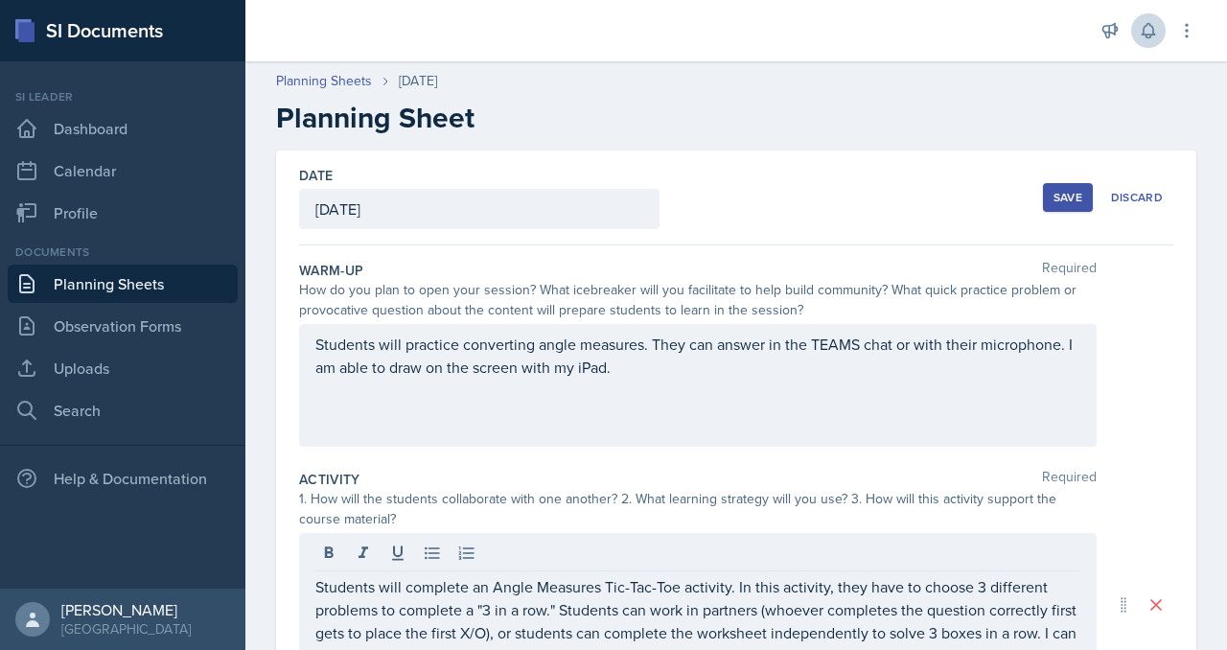
click at [1043, 212] on button "Save" at bounding box center [1068, 197] width 50 height 29
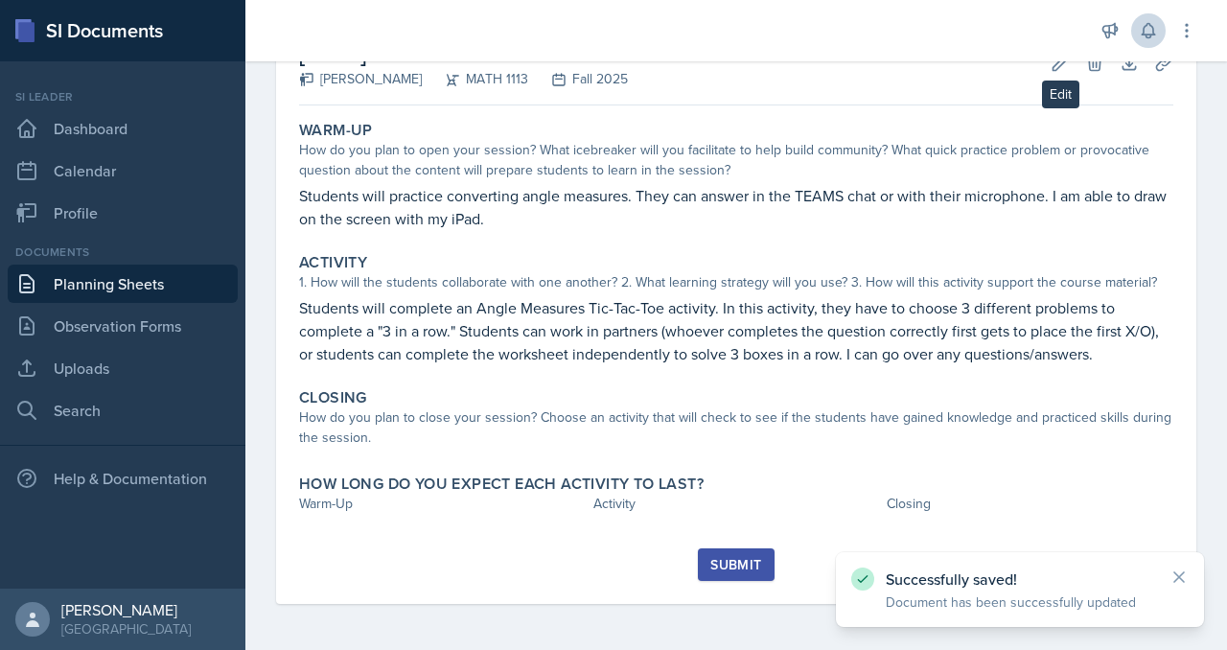
scroll to position [432, 0]
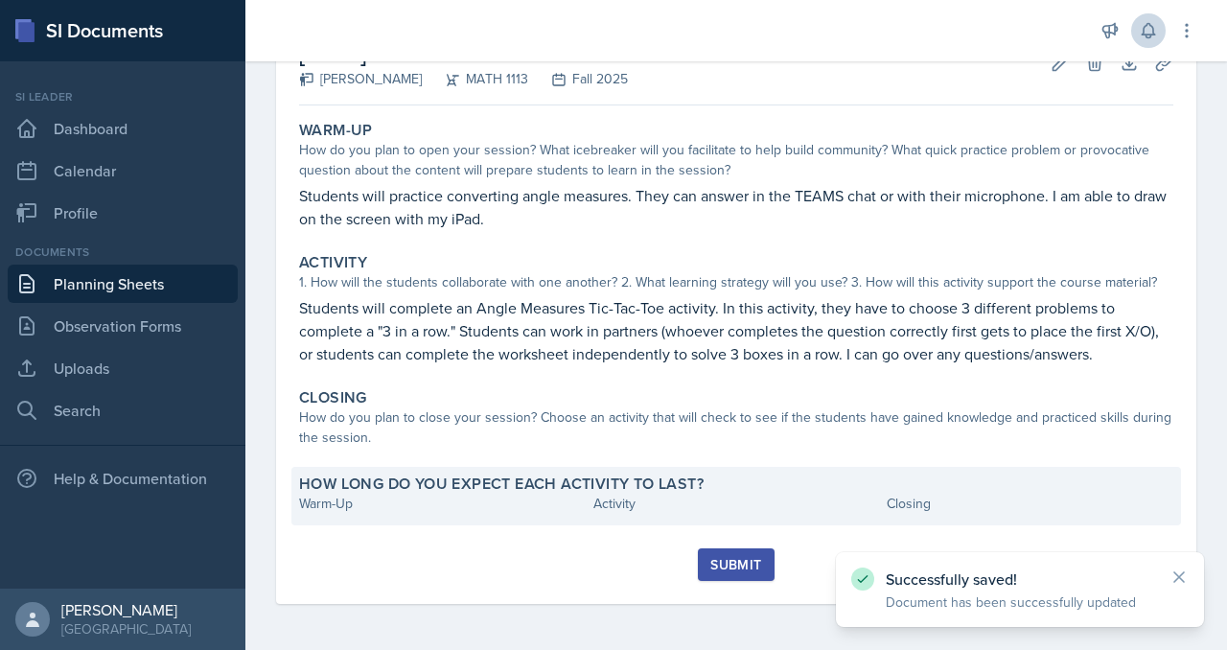
click at [422, 494] on div "Warm-Up" at bounding box center [442, 504] width 287 height 20
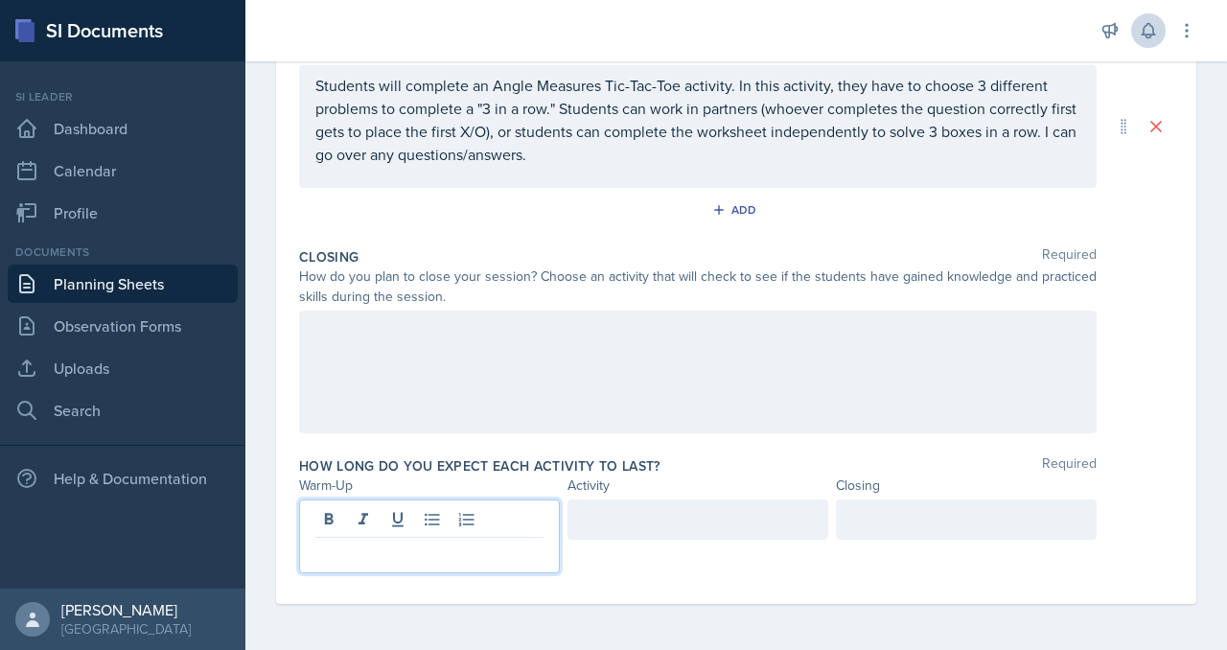
scroll to position [782, 0]
click at [408, 542] on p at bounding box center [429, 553] width 228 height 23
click at [972, 501] on div at bounding box center [966, 520] width 261 height 40
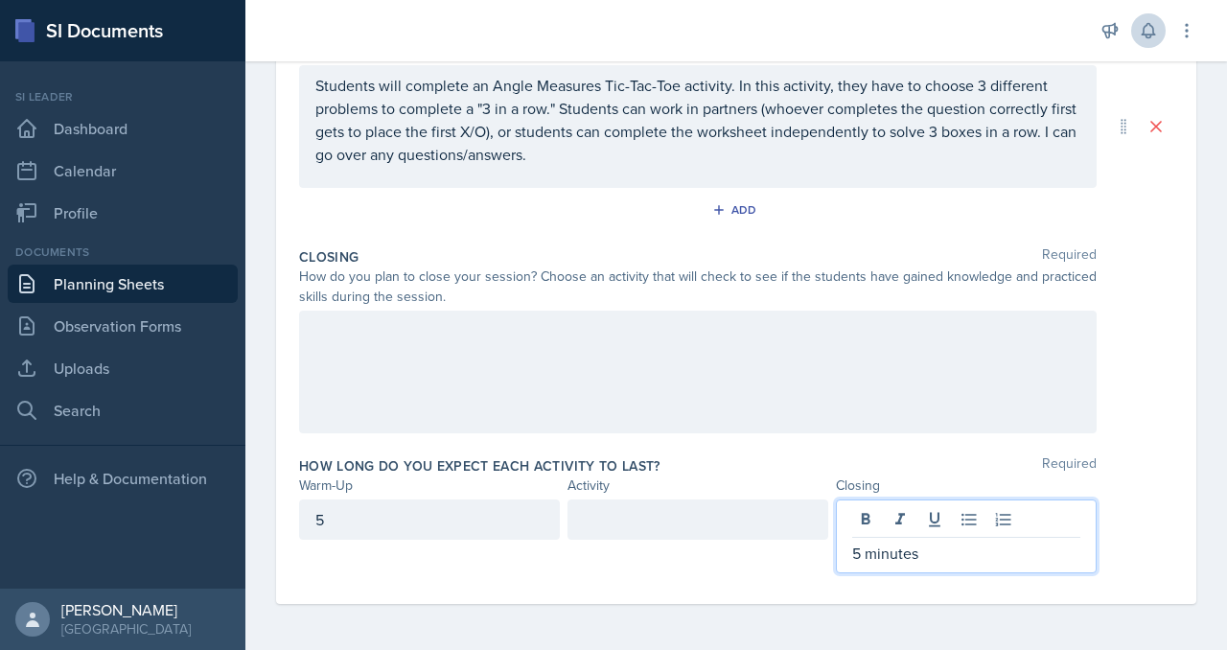
click at [507, 500] on div "5" at bounding box center [429, 520] width 261 height 40
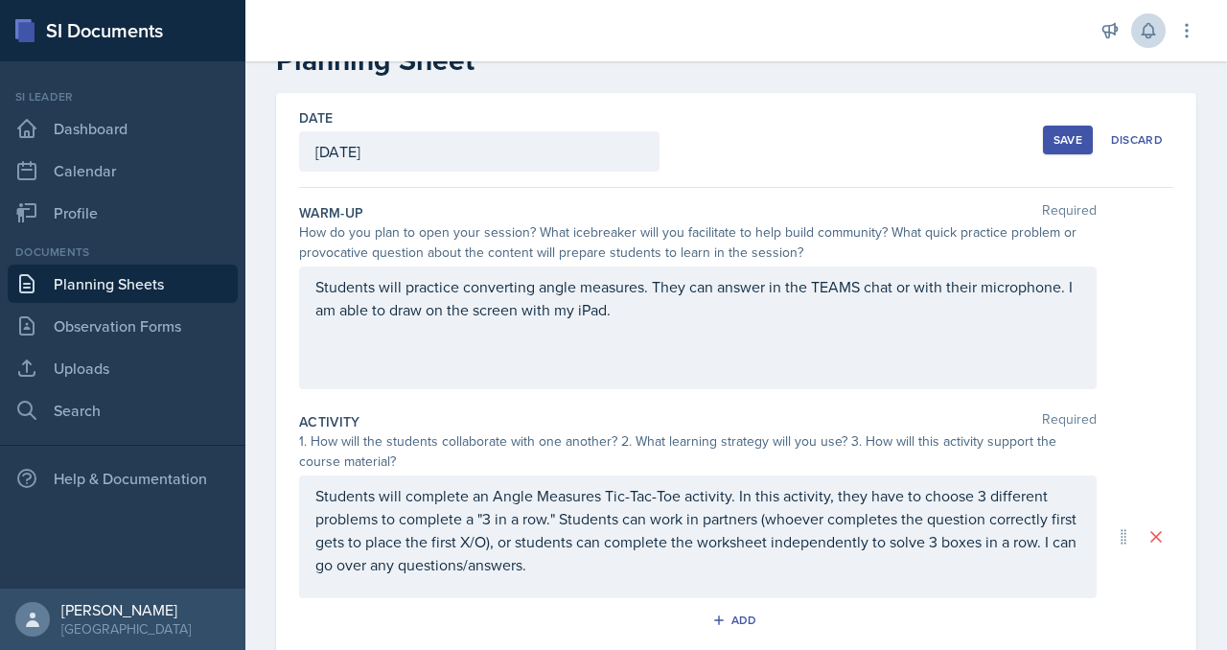
scroll to position [0, 0]
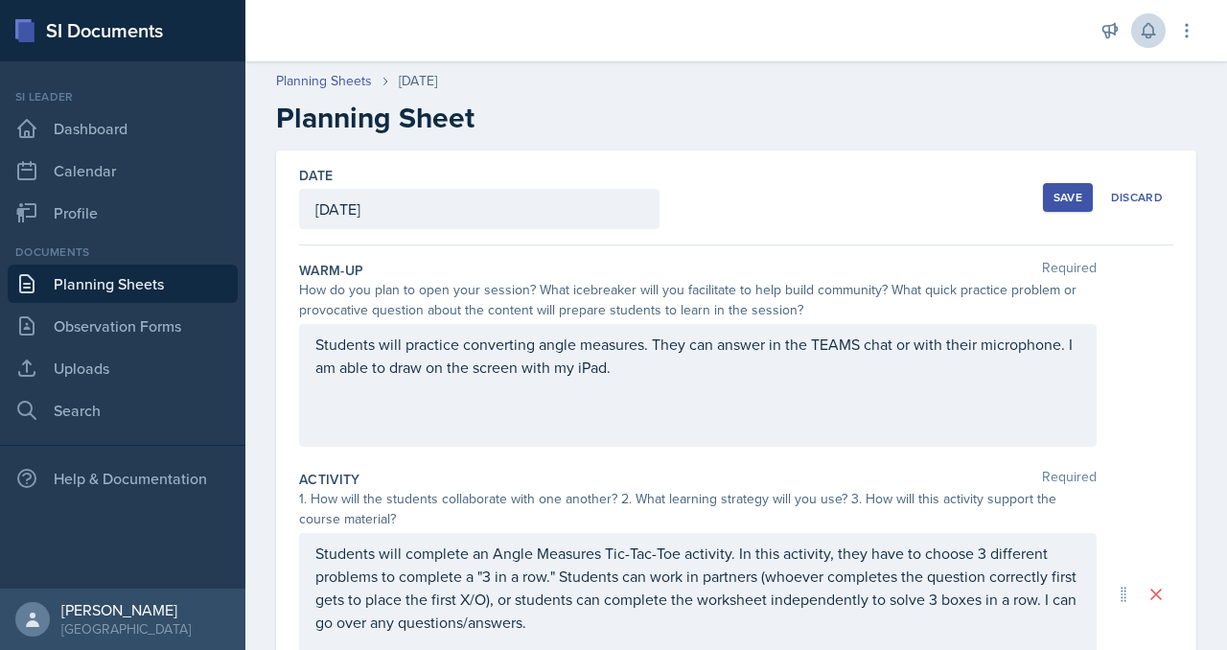
click at [1054, 205] on div "Save" at bounding box center [1068, 197] width 29 height 15
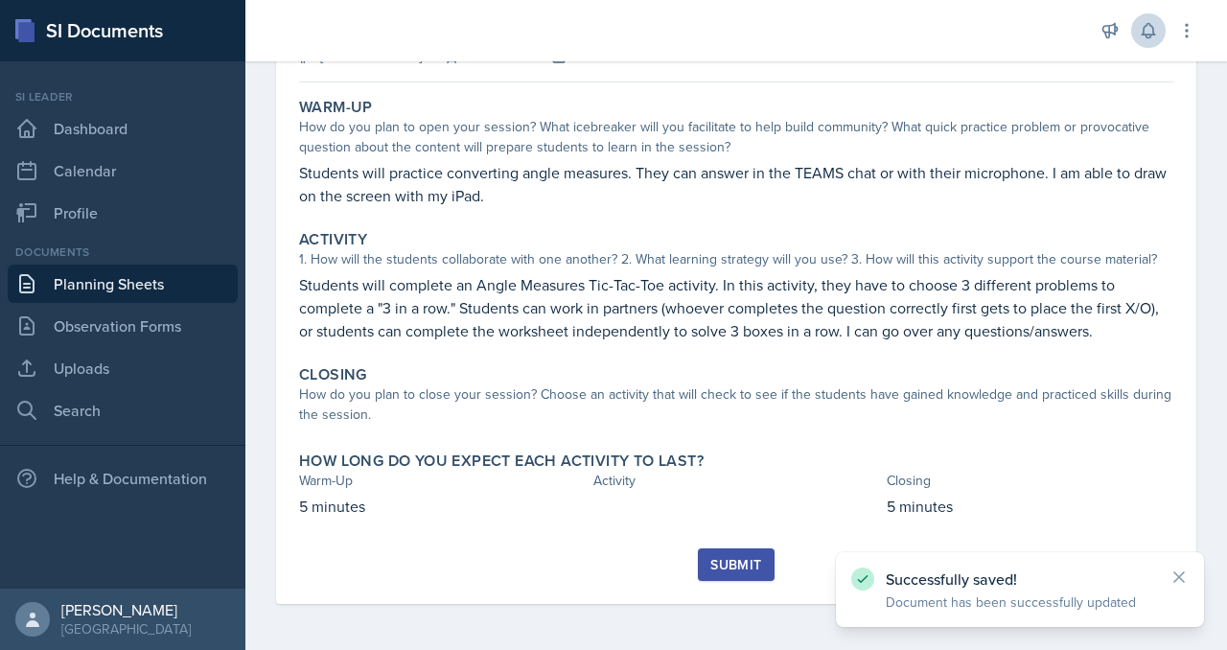
scroll to position [148, 0]
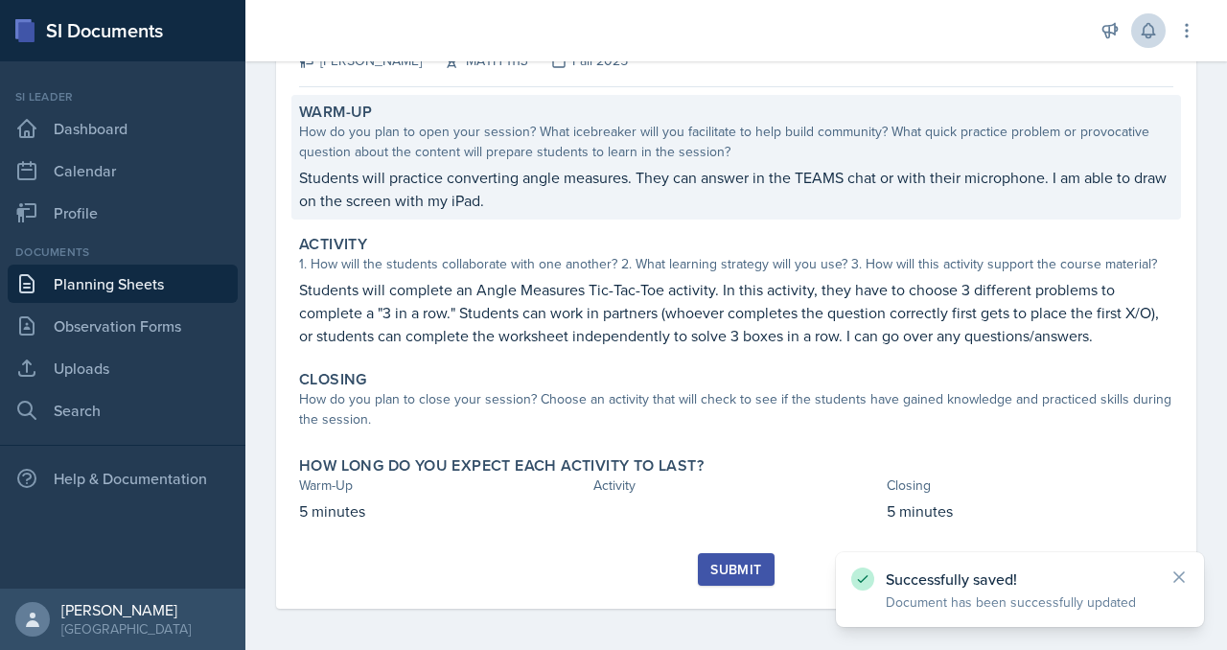
click at [915, 212] on p "Students will practice converting angle measures. They can answer in the TEAMS …" at bounding box center [736, 189] width 875 height 46
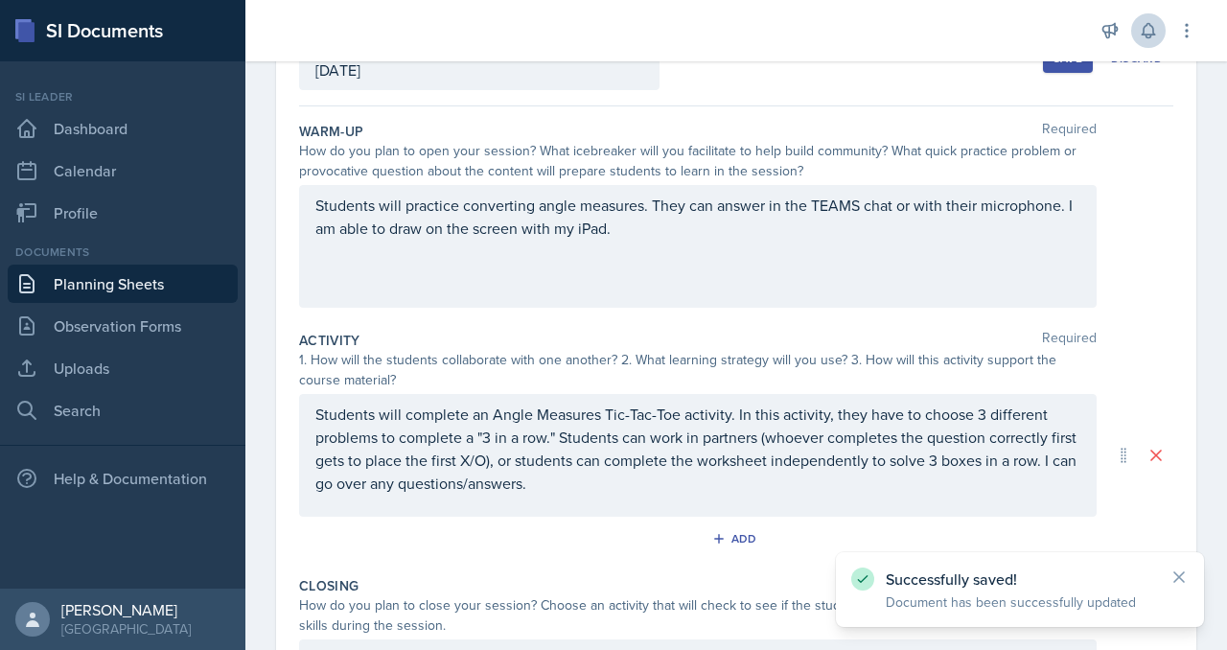
scroll to position [0, 0]
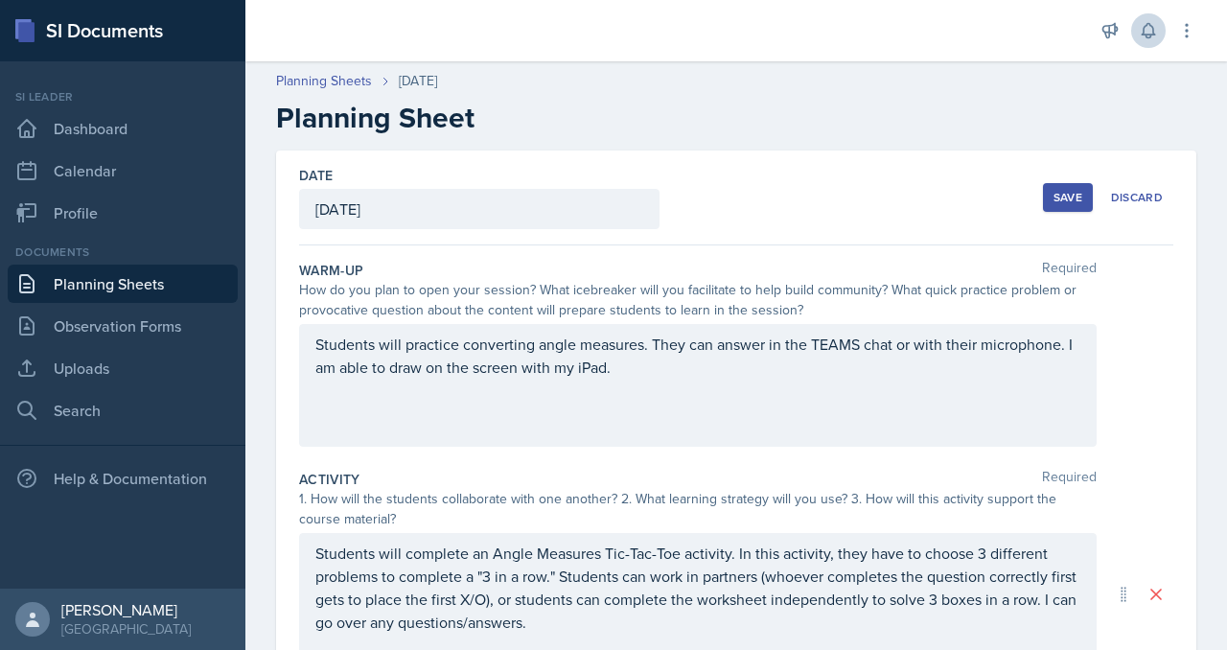
click at [818, 379] on p "Students will practice converting angle measures. They can answer in the TEAMS …" at bounding box center [697, 356] width 765 height 46
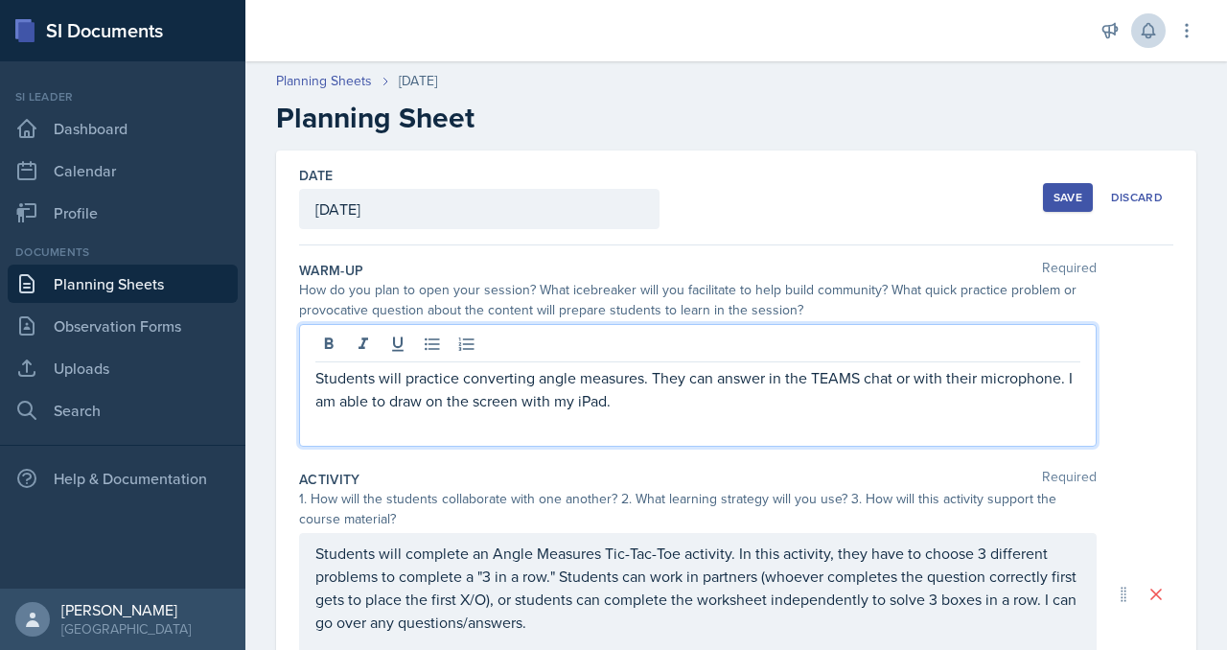
click at [841, 412] on p "Students will practice converting angle measures. They can answer in the TEAMS …" at bounding box center [697, 389] width 765 height 46
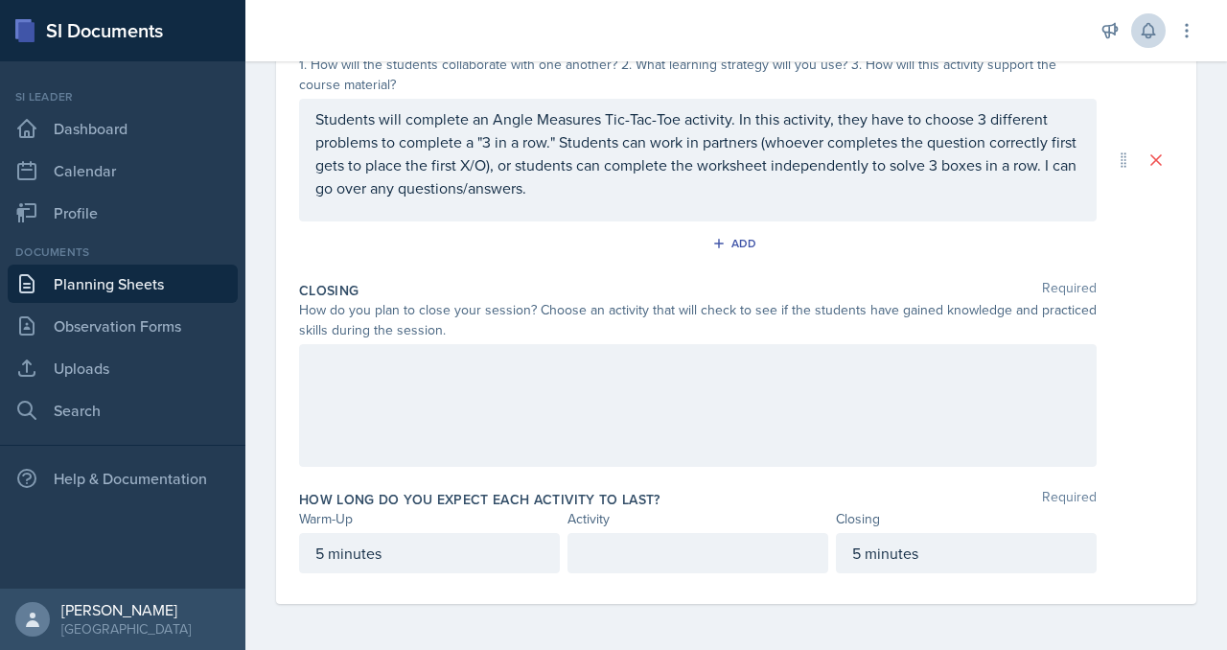
click at [672, 443] on div at bounding box center [698, 405] width 798 height 123
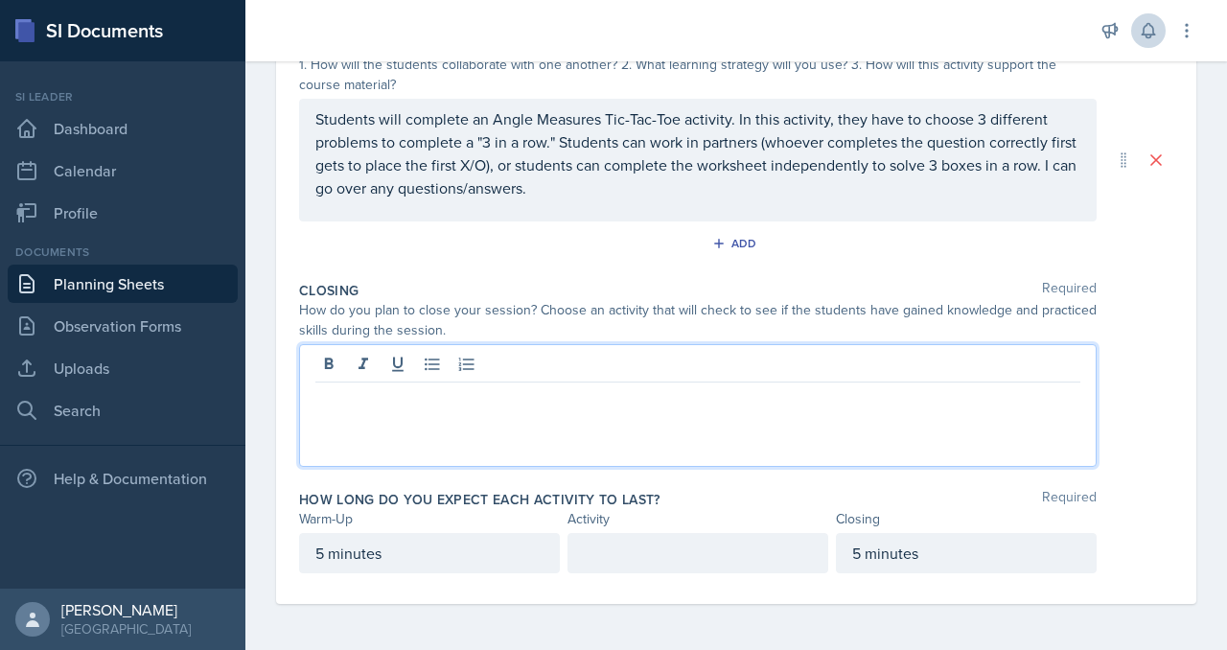
scroll to position [727, 0]
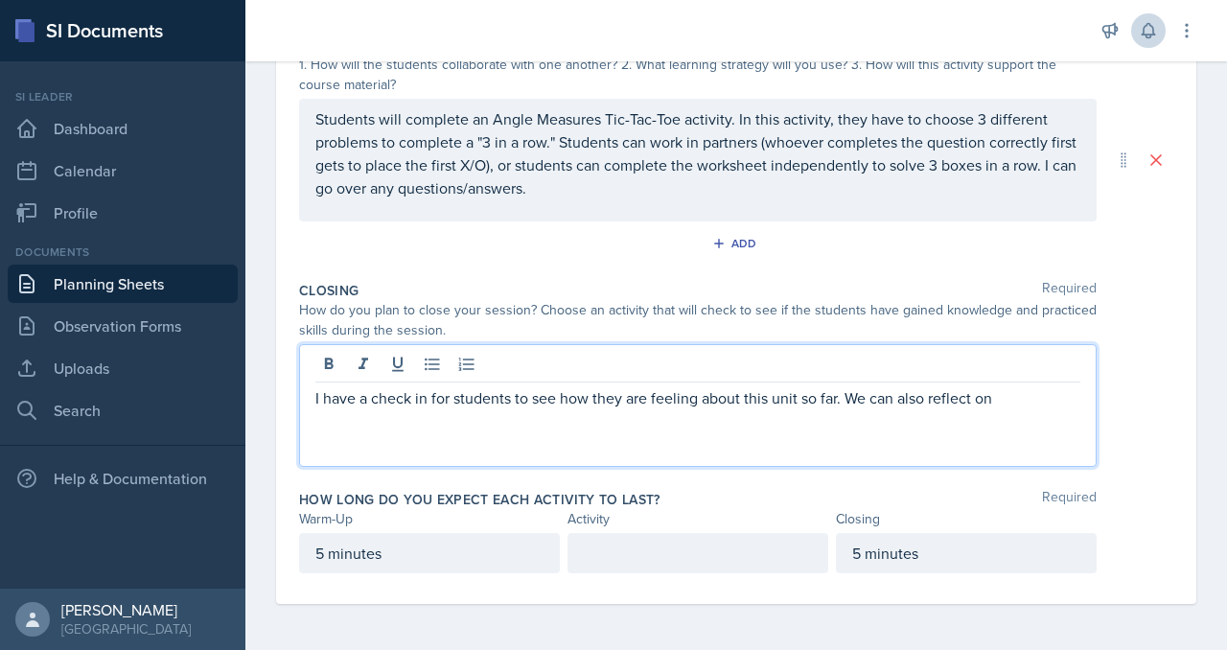
click at [608, 386] on p "I have a check in for students to see how they are feeling about this unit so f…" at bounding box center [697, 397] width 765 height 23
click at [627, 386] on p "I have a check in for students to see how they are feeling about this unit so f…" at bounding box center [697, 397] width 765 height 23
click at [612, 386] on p "I have a check in for students to see how they are feeling about this unit so f…" at bounding box center [697, 397] width 765 height 23
click at [626, 386] on p "I have a check in for students to see how they are feeling about this unit so f…" at bounding box center [697, 397] width 765 height 23
click at [700, 386] on p "I have a check in for students to see how they are feeling about this unit so f…" at bounding box center [697, 409] width 765 height 46
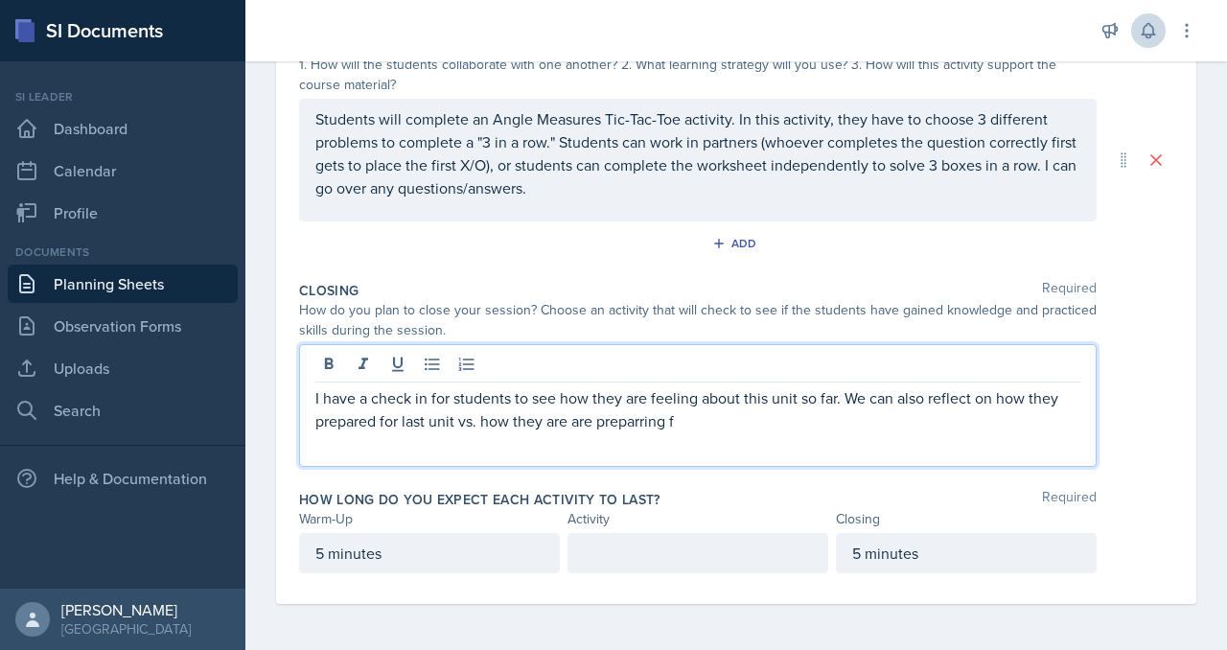
click at [409, 394] on p "I have a check in for students to see how they are feeling about this unit so f…" at bounding box center [697, 409] width 765 height 46
click at [435, 411] on p "I have a check in for students to see how they are feeling about this unit so f…" at bounding box center [697, 409] width 765 height 46
click at [445, 403] on p "I have a check in for students to see how they are feeling about this unit so f…" at bounding box center [697, 409] width 765 height 46
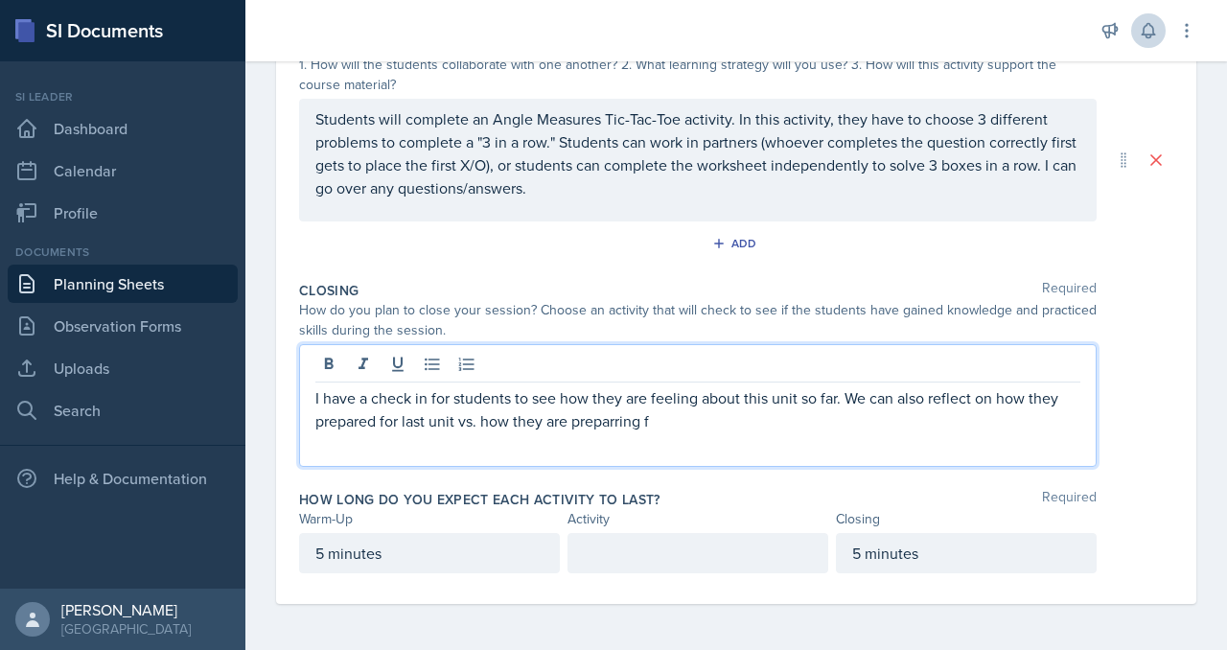
click at [445, 403] on p "I have a check in for students to see how they are feeling about this unit so f…" at bounding box center [697, 409] width 765 height 46
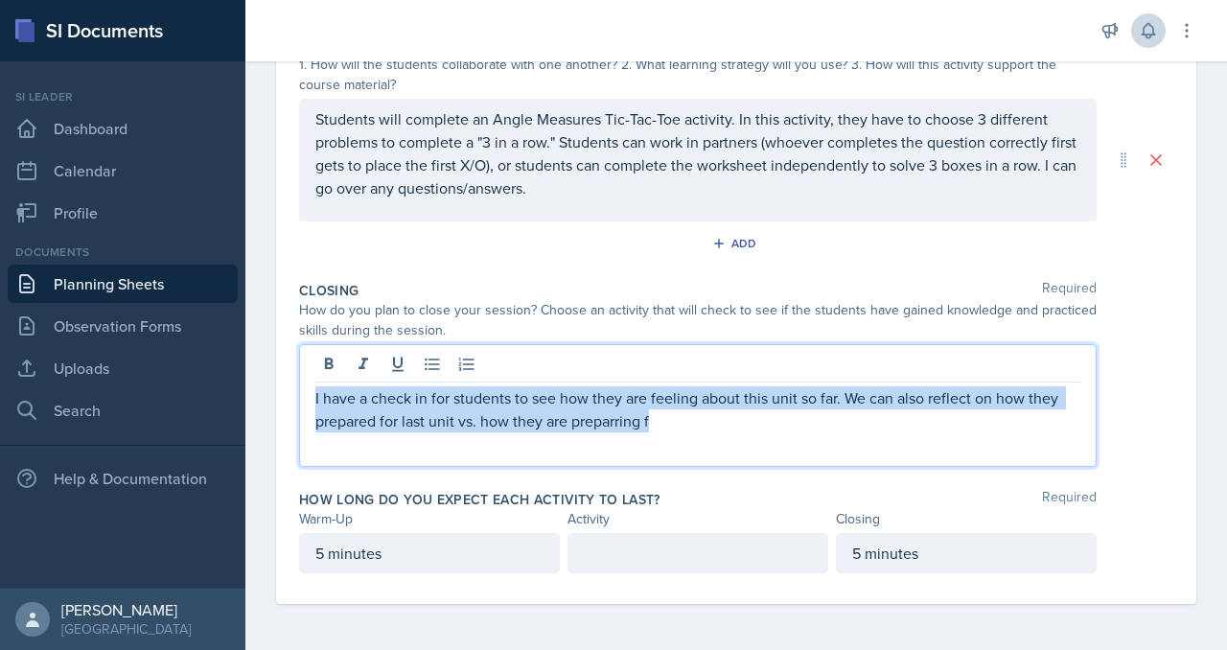
click at [439, 404] on p "I have a check in for students to see how they are feeling about this unit so f…" at bounding box center [697, 409] width 765 height 46
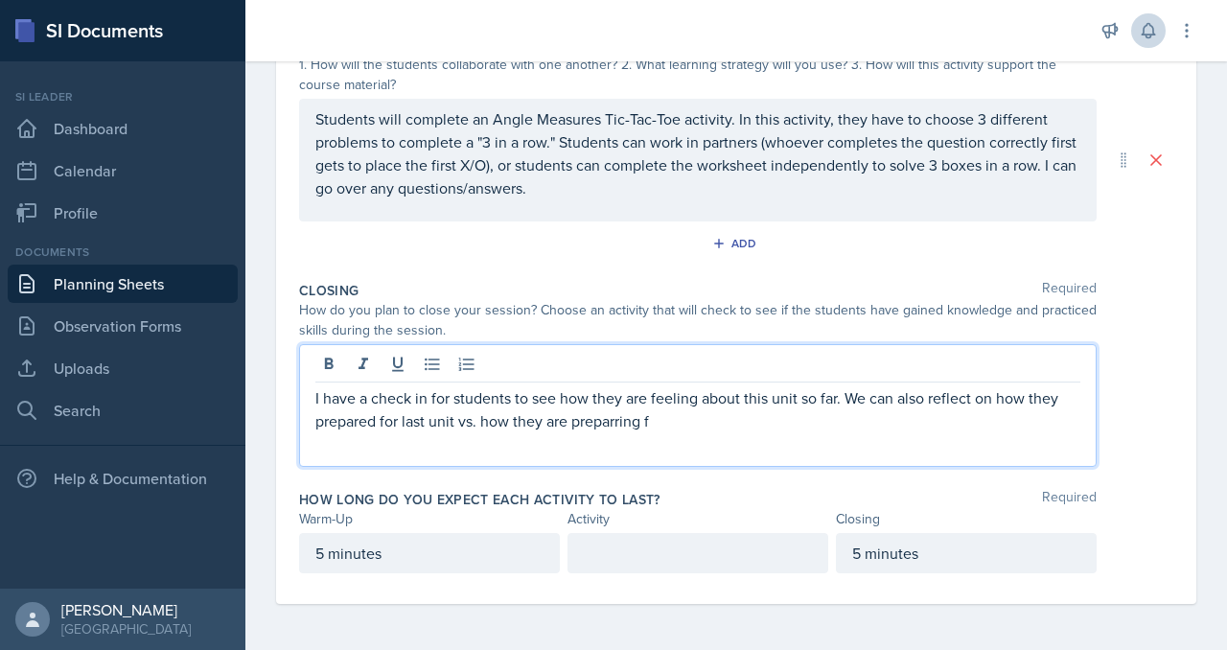
click at [439, 404] on p "I have a check in for students to see how they are feeling about this unit so f…" at bounding box center [697, 409] width 765 height 46
click at [479, 409] on p "I have a check in for students to see how they are feeling about this unit so f…" at bounding box center [697, 409] width 765 height 46
click at [485, 409] on p "I have a check in for students to see how they are feeling about this unit so f…" at bounding box center [697, 409] width 765 height 46
click at [660, 549] on div at bounding box center [698, 553] width 261 height 40
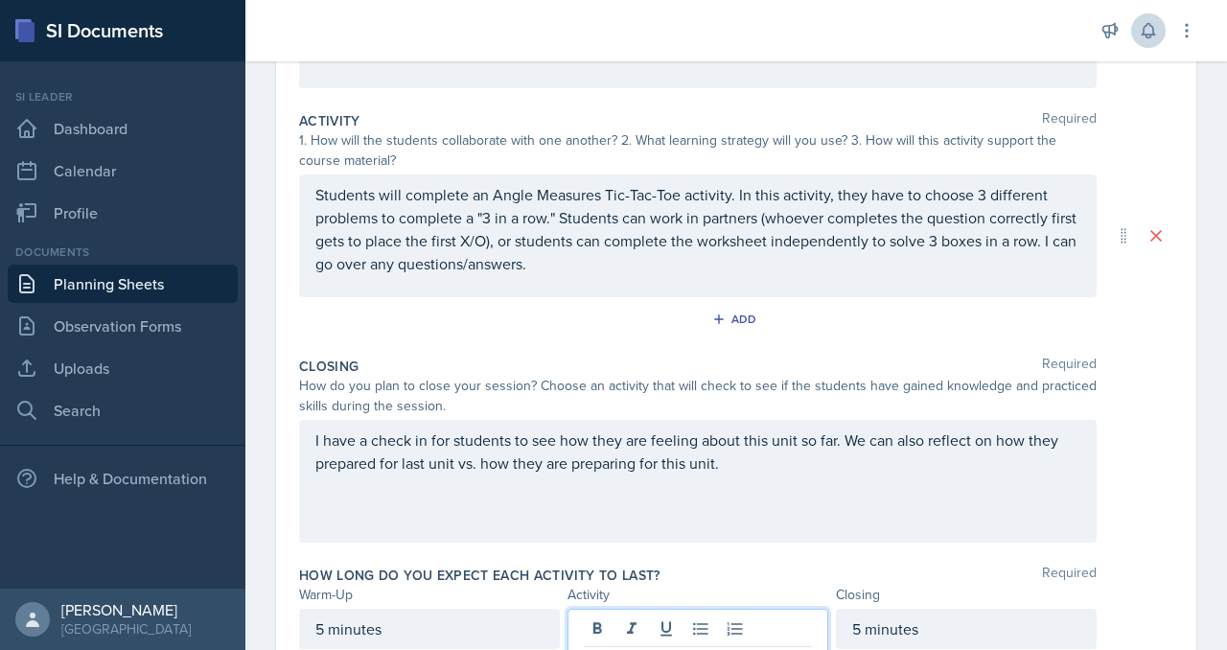
scroll to position [782, 0]
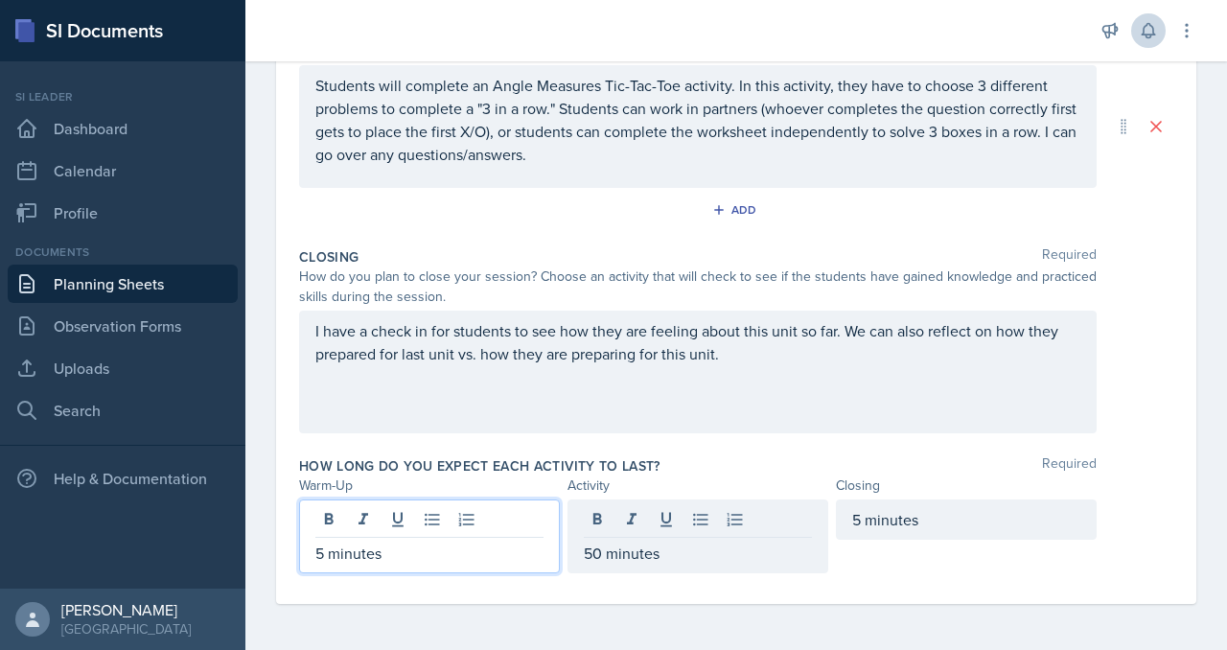
click at [400, 500] on div "5 minutes" at bounding box center [429, 537] width 261 height 74
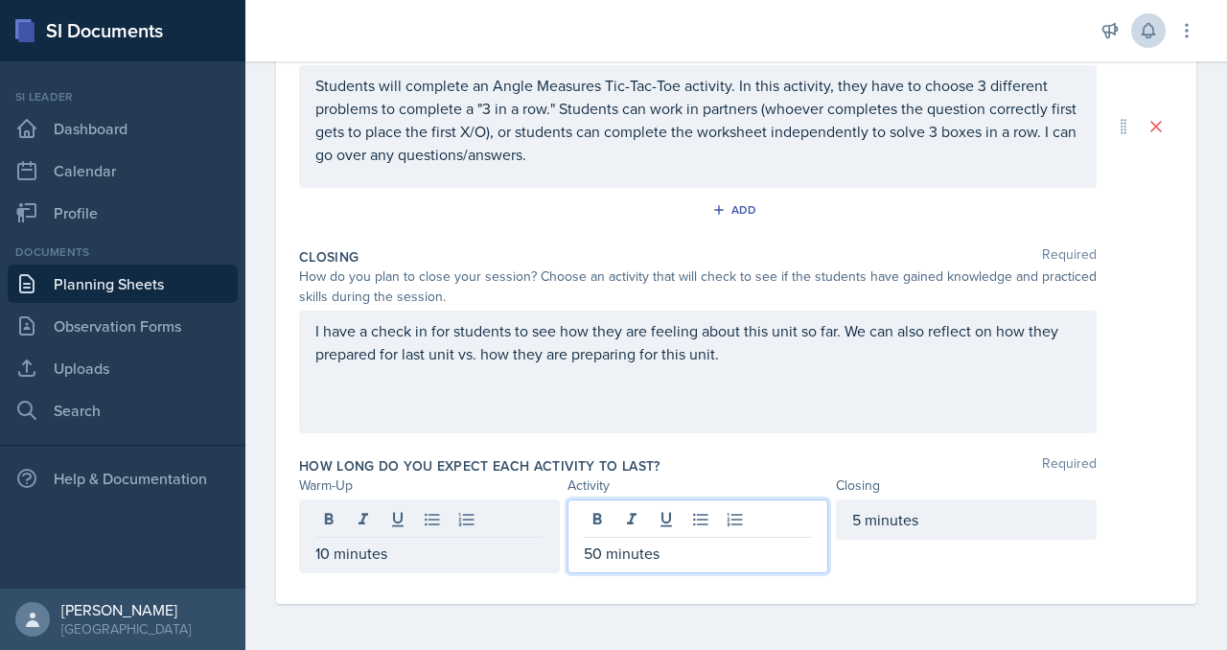
click at [644, 500] on div "50 minutes" at bounding box center [698, 537] width 261 height 74
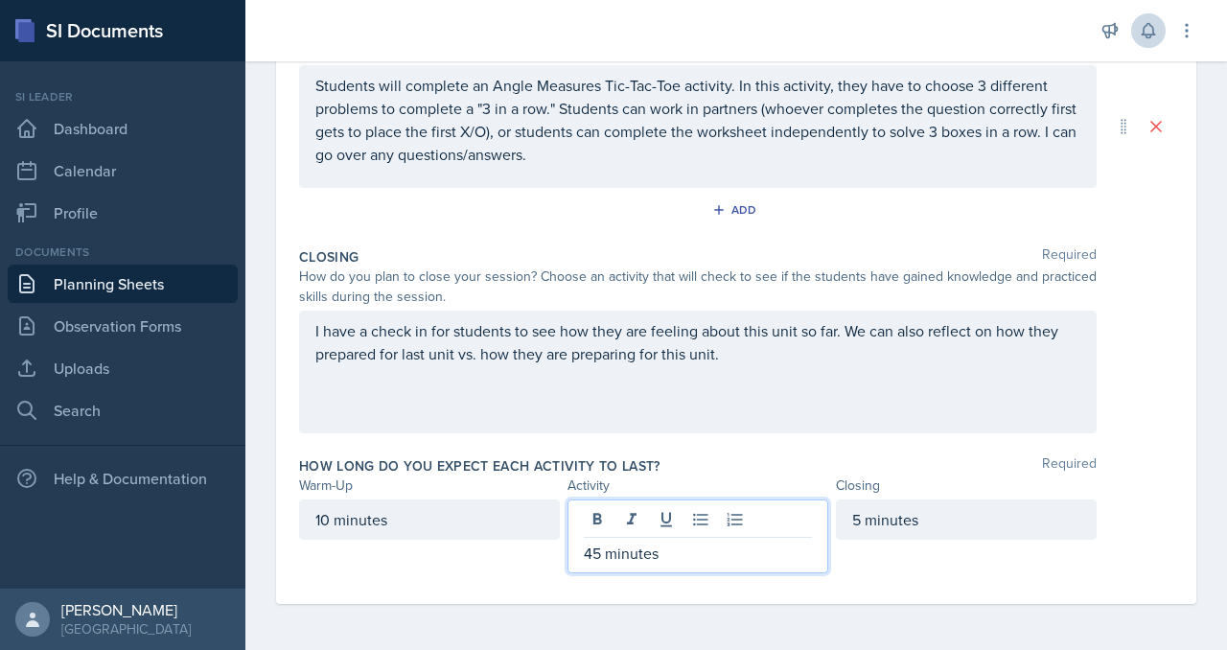
click at [970, 476] on div "Closing" at bounding box center [966, 486] width 261 height 20
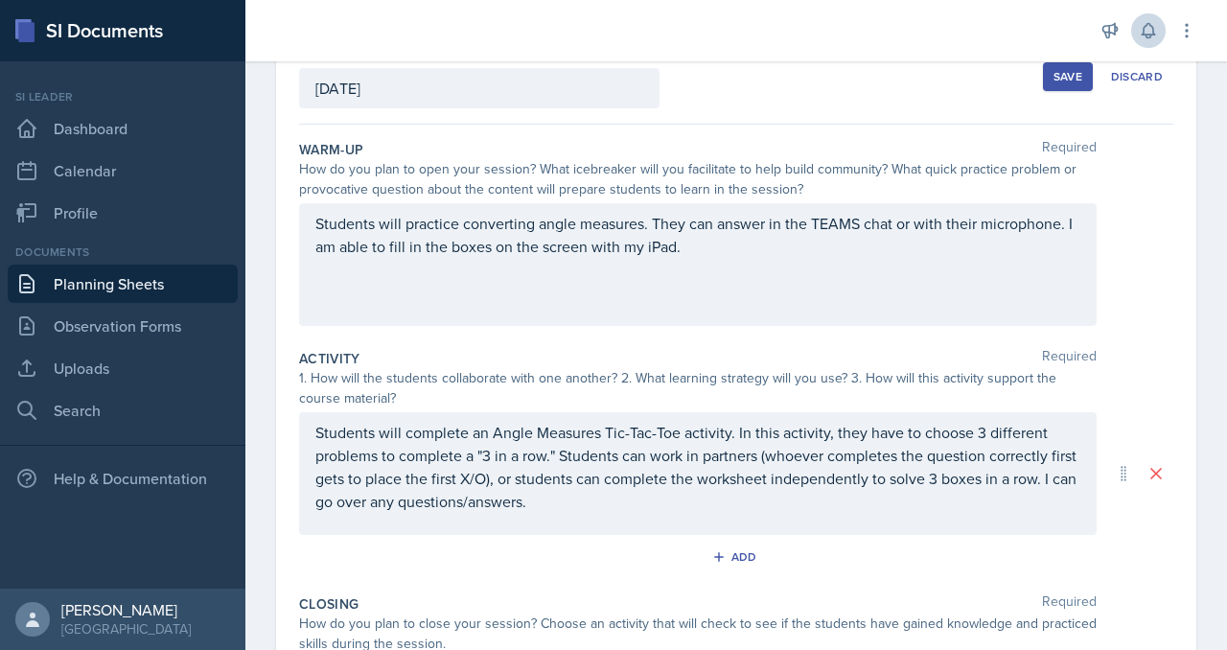
scroll to position [0, 0]
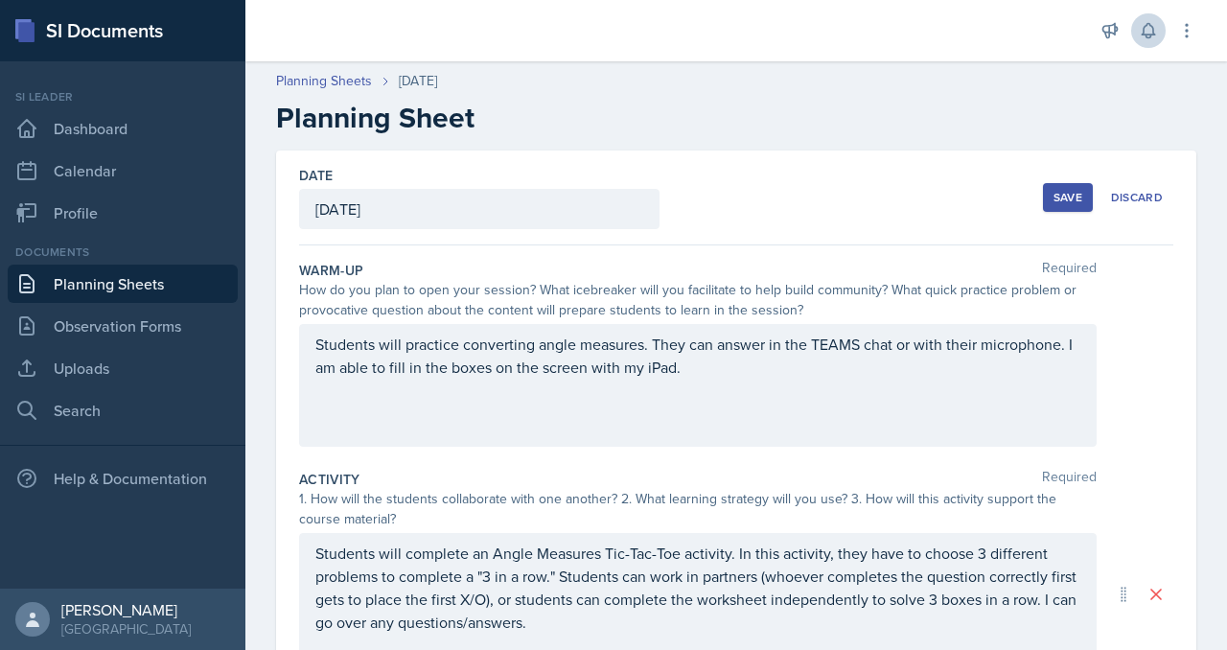
click at [1054, 205] on div "Save" at bounding box center [1068, 197] width 29 height 15
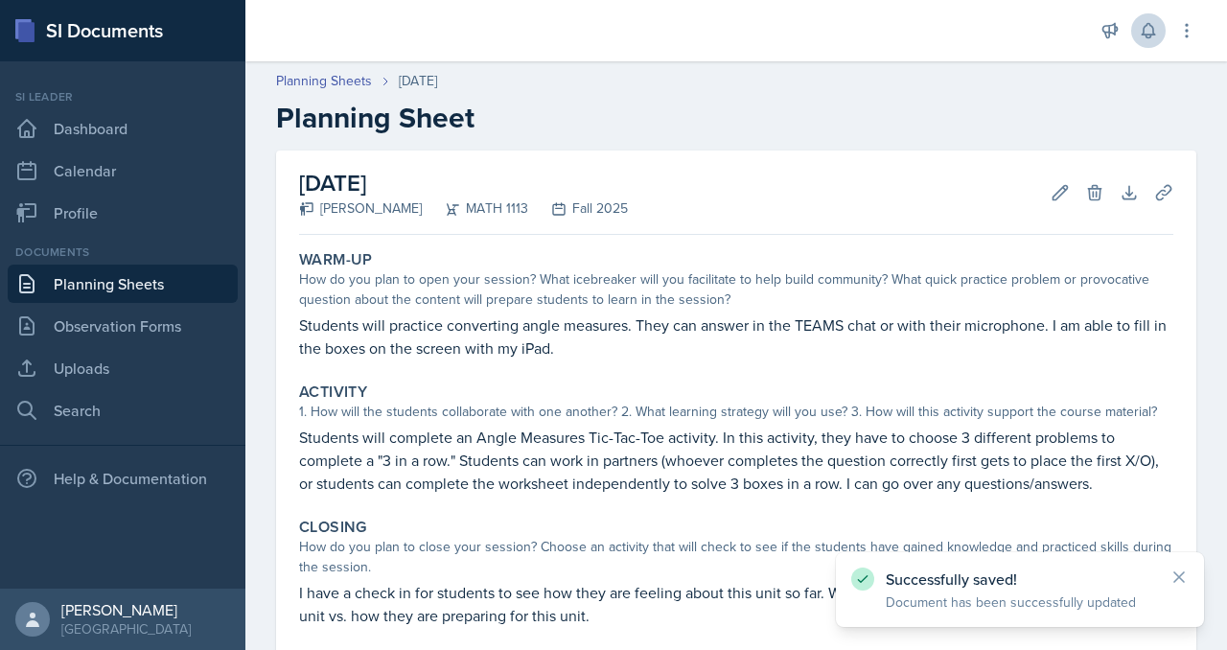
scroll to position [69, 0]
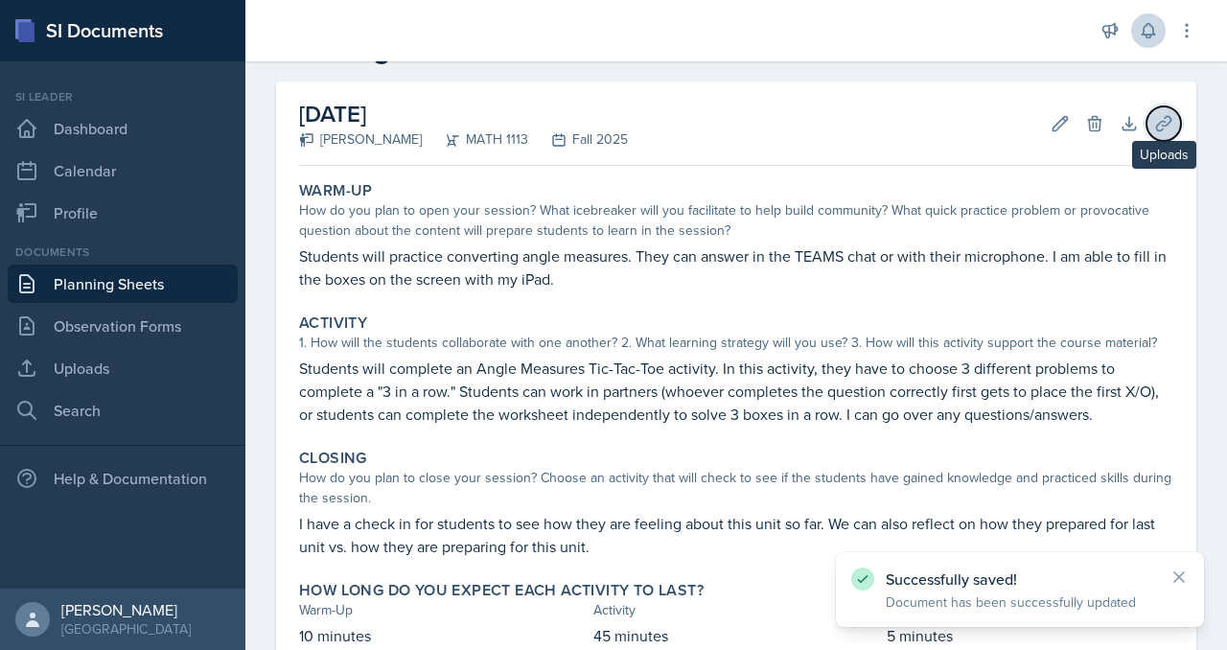
click at [1155, 133] on icon at bounding box center [1164, 123] width 19 height 19
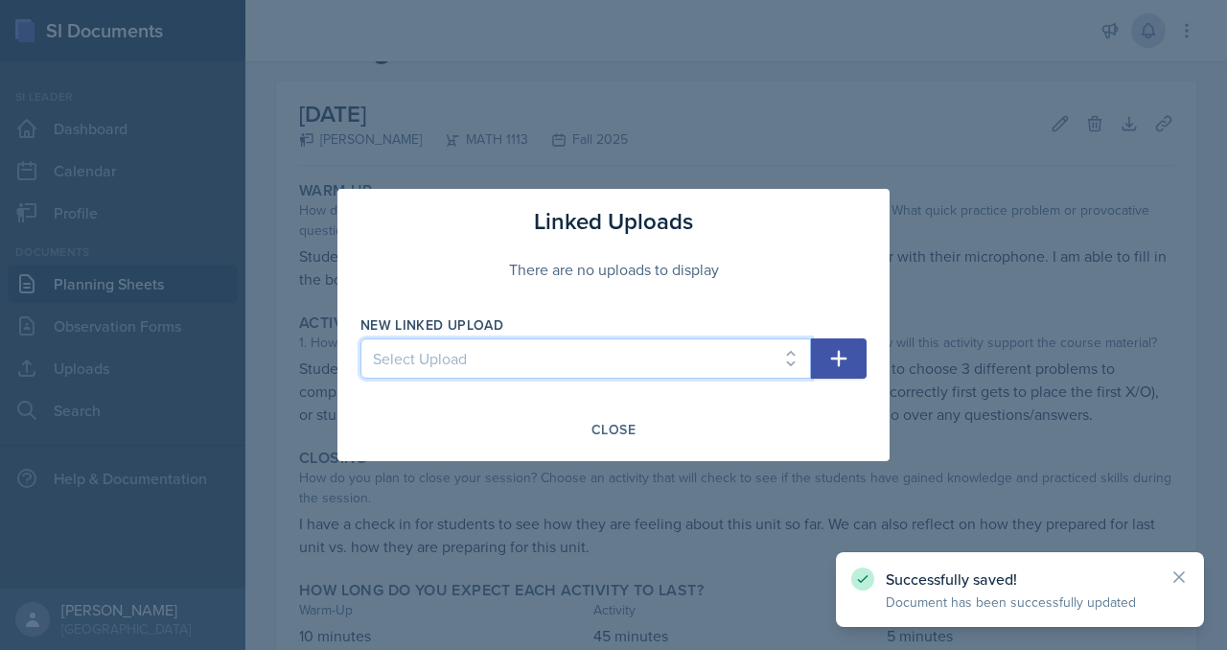
click at [414, 353] on select "Select Upload SI Mock Session MATH 1113: Week 2 MATH 1113: Week 3 MATH 1113: We…" at bounding box center [586, 358] width 451 height 40
select select "766c7479-8f5e-42e3-869a-f0def533d350"
click at [361, 342] on select "Select Upload SI Mock Session MATH 1113: Week 2 MATH 1113: Week 3 MATH 1113: We…" at bounding box center [586, 358] width 451 height 40
click at [851, 370] on icon "button" at bounding box center [839, 358] width 23 height 23
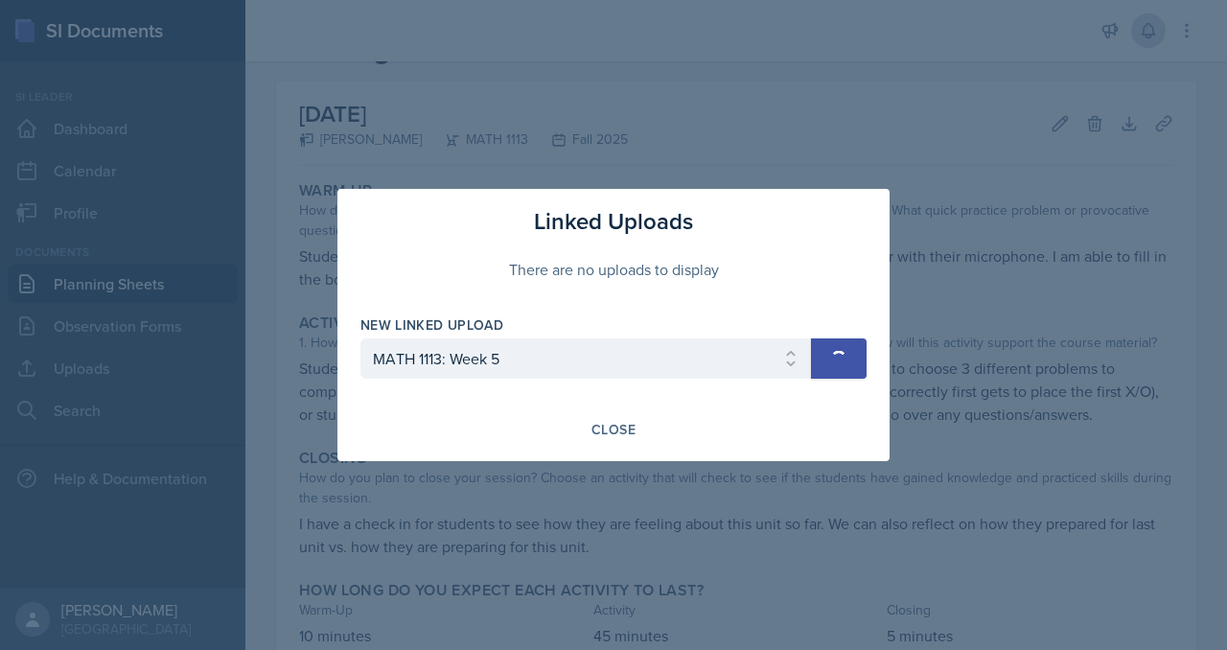
select select
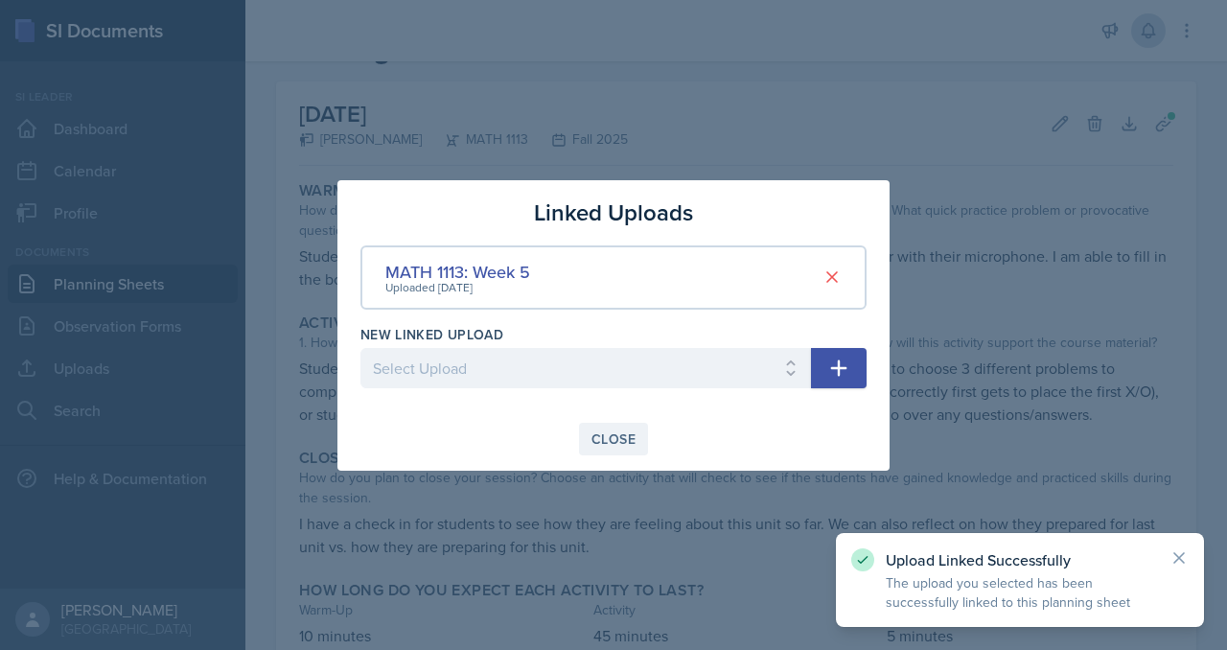
click at [643, 455] on button "Close" at bounding box center [613, 439] width 69 height 33
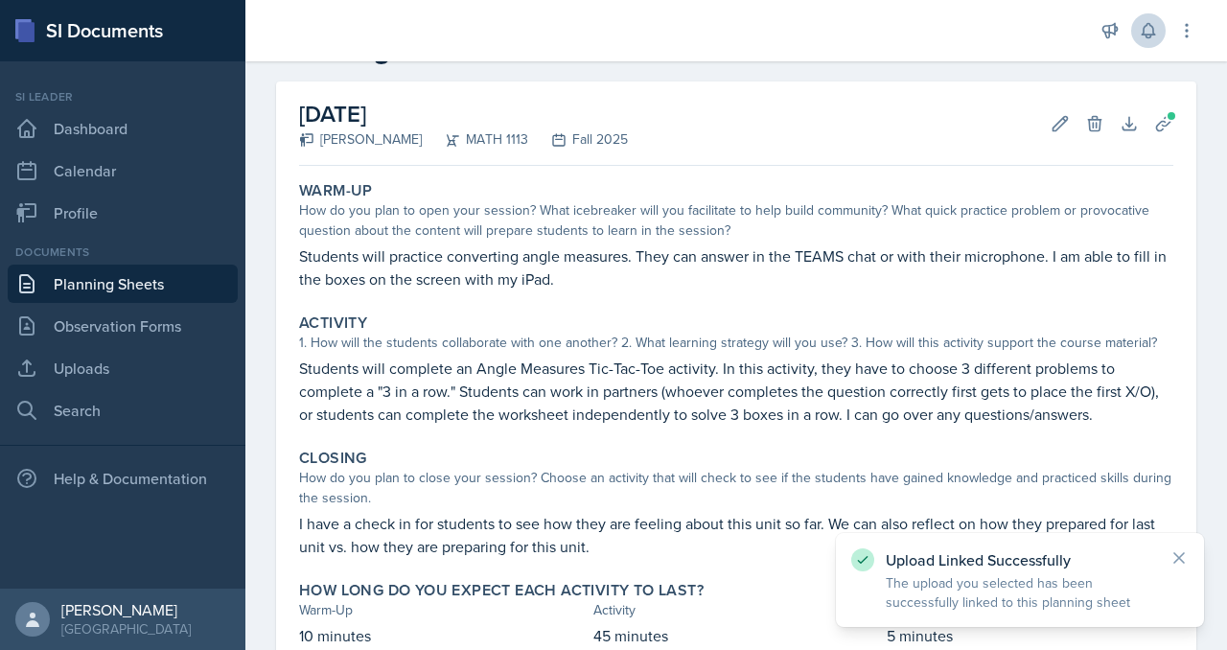
scroll to position [518, 0]
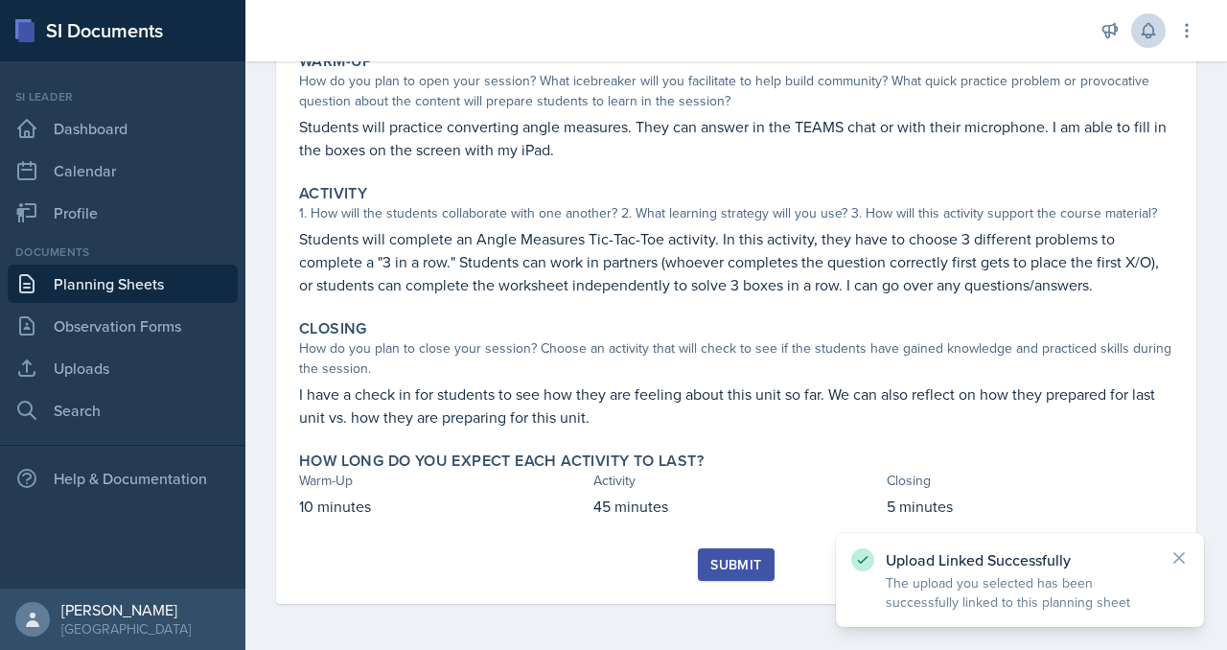
click at [723, 549] on button "Submit" at bounding box center [736, 565] width 76 height 33
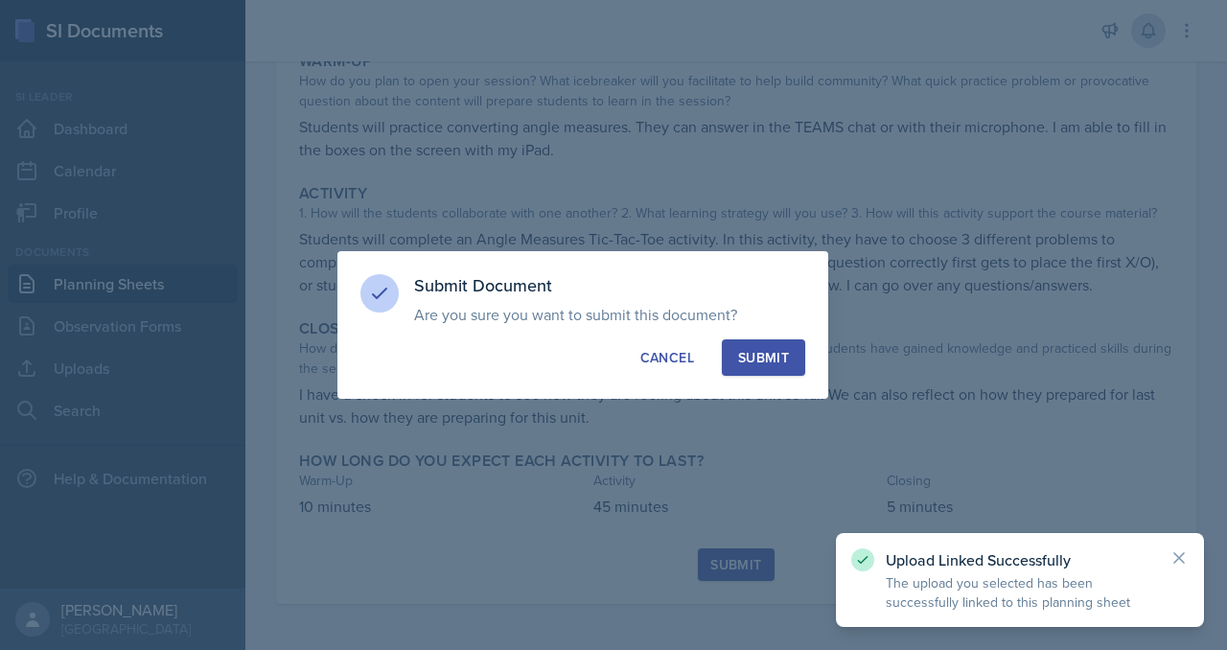
click at [805, 376] on button "Submit" at bounding box center [763, 357] width 83 height 36
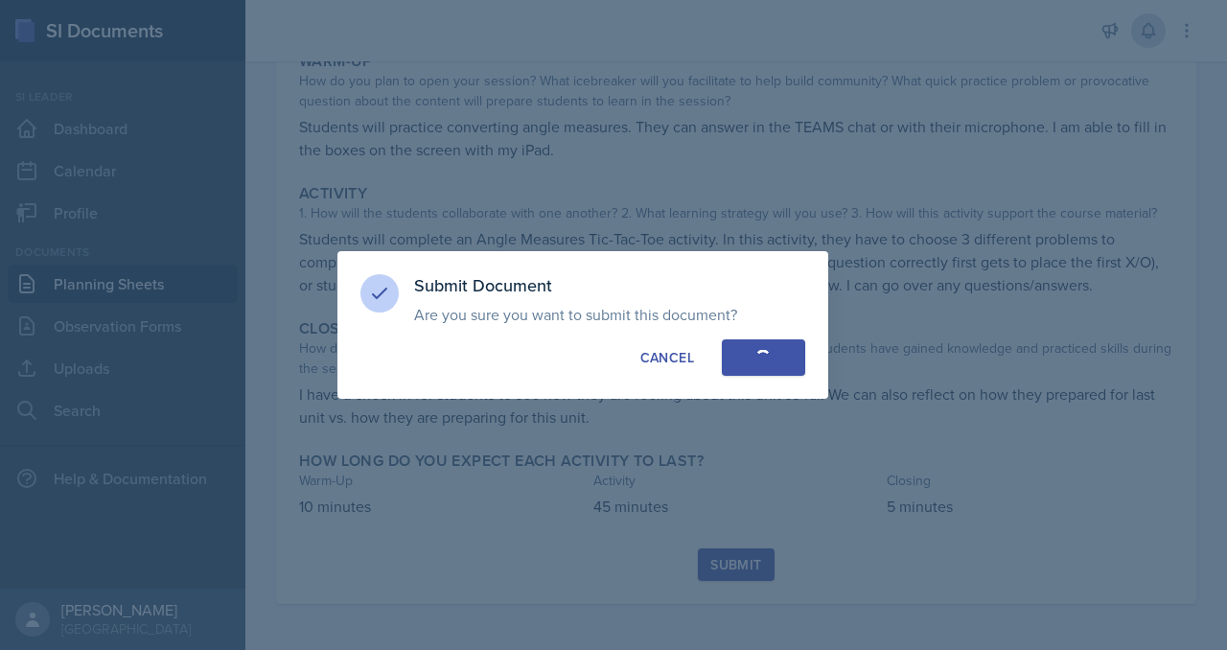
scroll to position [449, 0]
